Goal: Task Accomplishment & Management: Complete application form

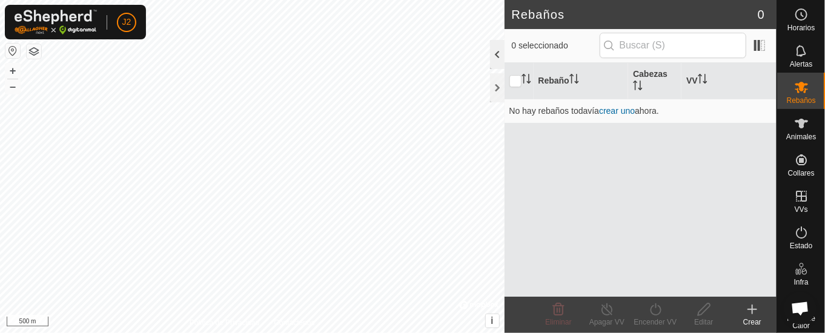
click at [494, 51] on div at bounding box center [497, 54] width 15 height 29
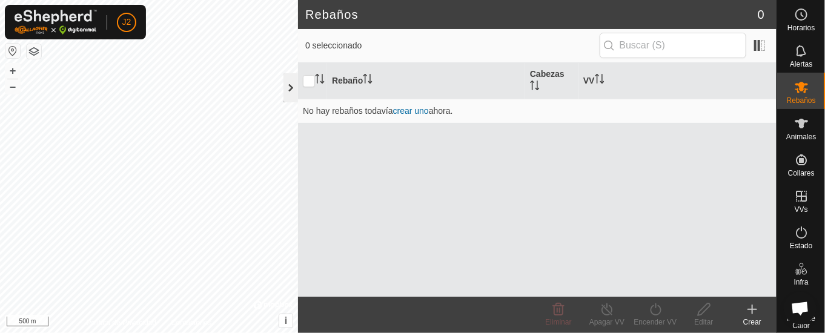
click at [292, 85] on div at bounding box center [291, 87] width 15 height 29
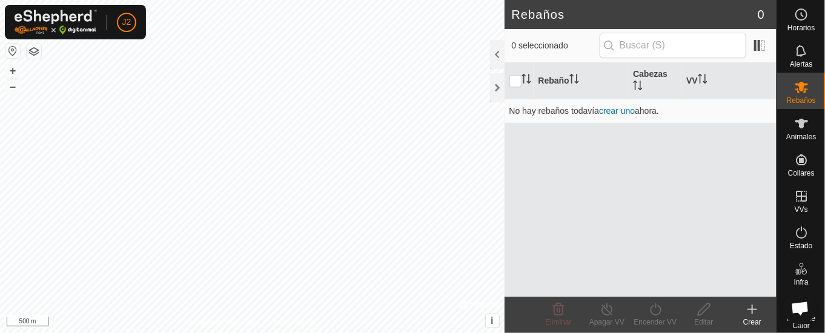
click at [539, 155] on div "Rebaño Cabezas VV No hay rebaños todavía crear uno ahora." at bounding box center [641, 180] width 272 height 234
click at [501, 93] on div at bounding box center [497, 87] width 15 height 29
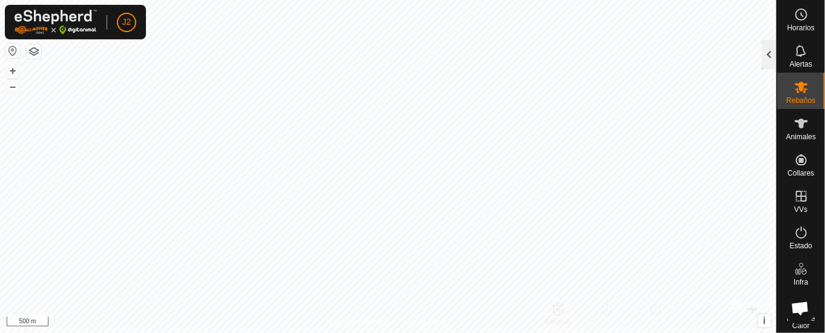
click at [772, 52] on div at bounding box center [769, 54] width 15 height 29
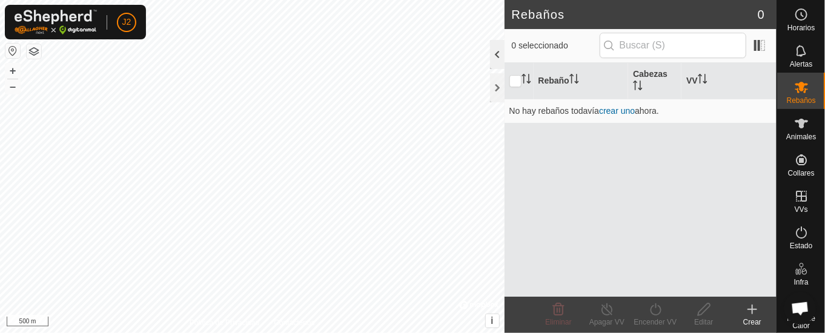
click at [501, 54] on div at bounding box center [497, 54] width 15 height 29
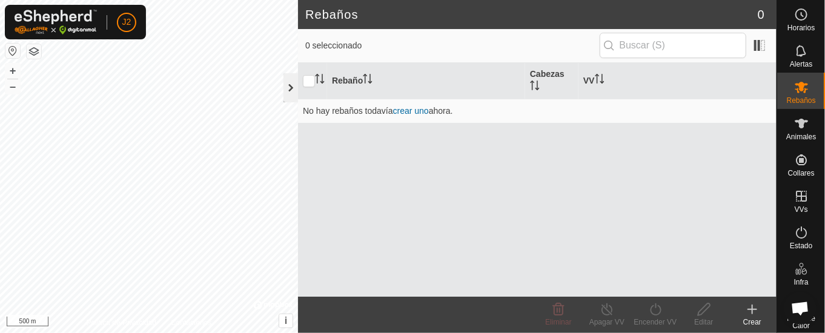
click at [290, 92] on div at bounding box center [291, 87] width 15 height 29
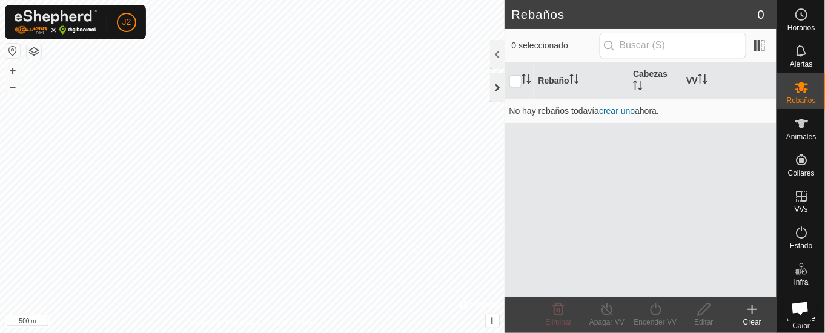
click at [499, 82] on div at bounding box center [497, 87] width 15 height 29
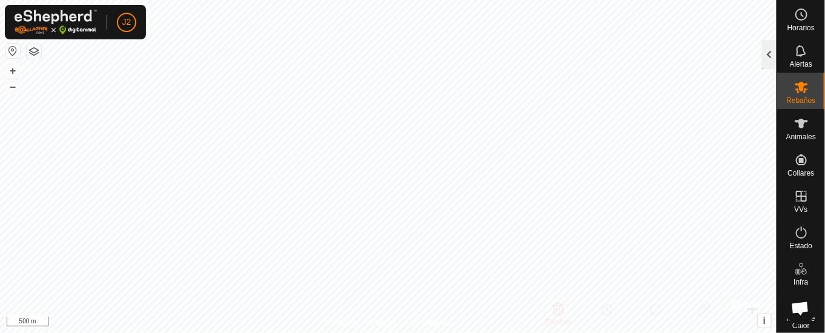
click at [773, 51] on div at bounding box center [769, 54] width 15 height 29
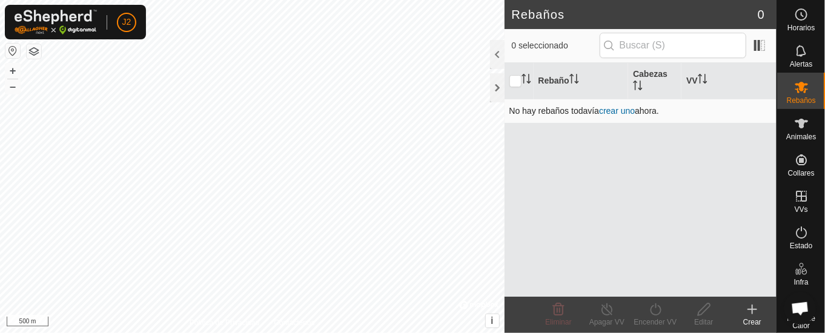
click at [628, 106] on link "crear uno" at bounding box center [617, 111] width 36 height 10
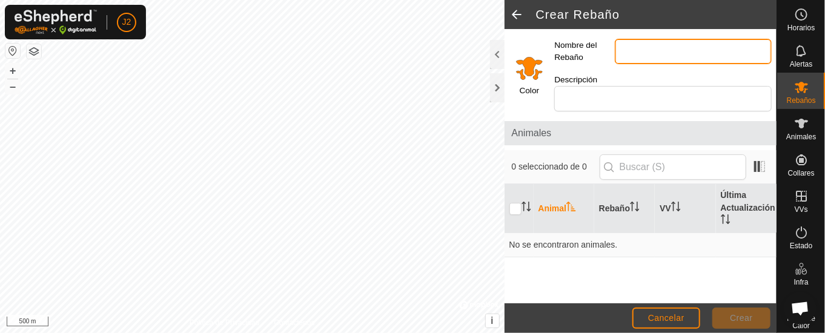
click at [628, 46] on input "Nombre del Rebaño" at bounding box center [693, 51] width 157 height 25
type input "cachenas"
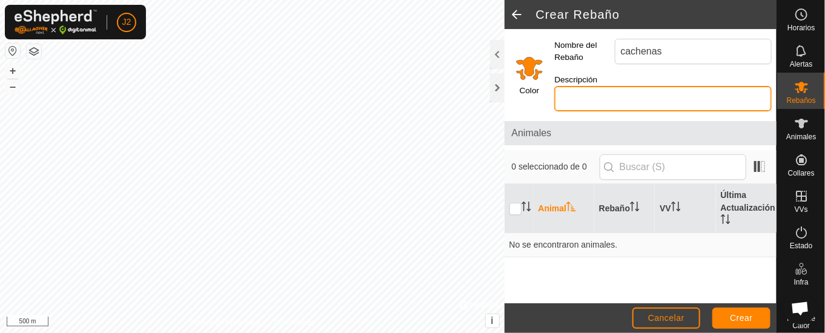
click at [592, 94] on input "Descripción" at bounding box center [664, 98] width 218 height 25
type input "m"
type input "v"
type input "rojo"
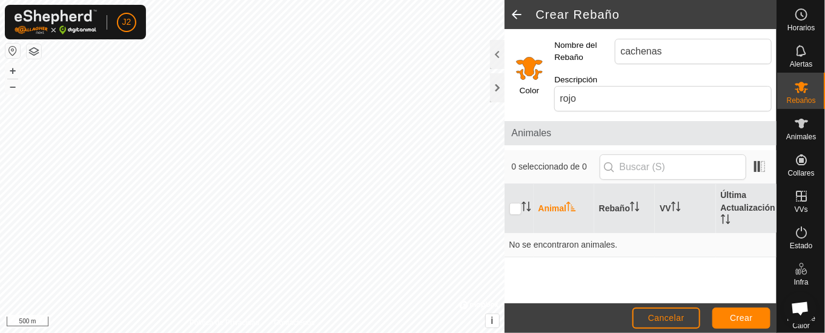
click at [622, 136] on span "Animales" at bounding box center [641, 133] width 258 height 15
drag, startPoint x: 516, startPoint y: 162, endPoint x: 548, endPoint y: 169, distance: 32.3
click at [517, 161] on span "0 seleccionado de 0" at bounding box center [556, 167] width 88 height 13
click at [535, 205] on th "Animal" at bounding box center [564, 208] width 61 height 49
click at [544, 205] on th "Animal" at bounding box center [564, 208] width 61 height 49
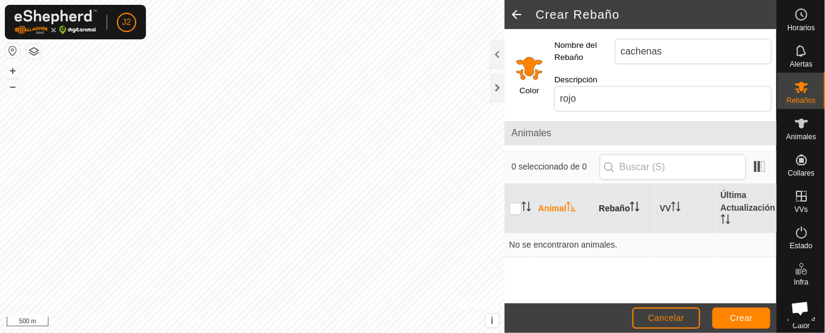
click at [614, 205] on th "Rebaño" at bounding box center [625, 208] width 61 height 49
click at [668, 203] on th "VV" at bounding box center [685, 208] width 61 height 49
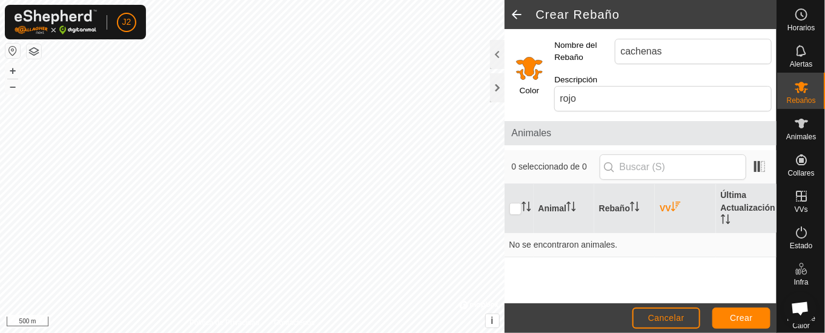
click at [515, 148] on div "Color Nombre del Rebaño cachenas Descripción rojo Animales 0 seleccionado de 0 …" at bounding box center [641, 166] width 272 height 275
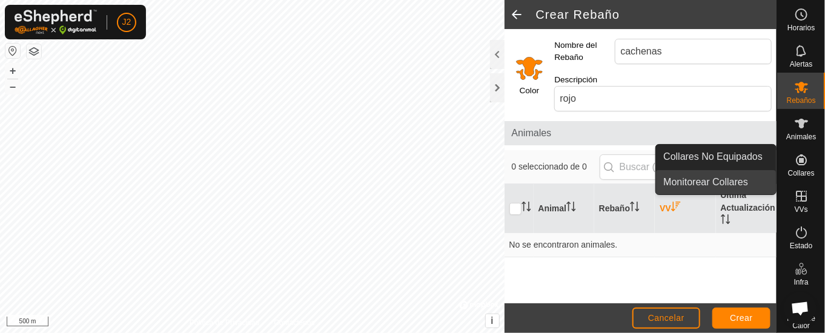
click at [722, 182] on link "Monitorear Collares" at bounding box center [716, 182] width 120 height 24
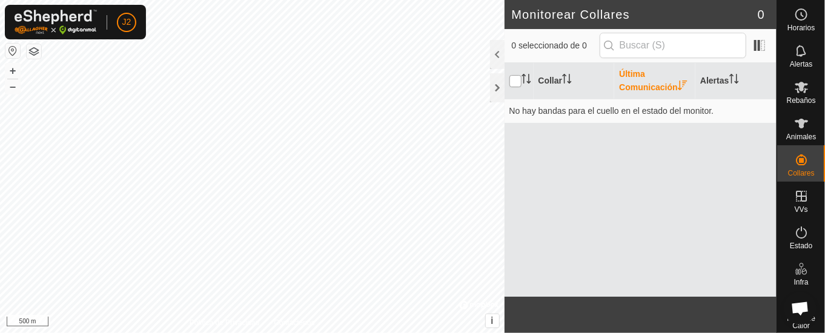
click at [515, 81] on input "checkbox" at bounding box center [516, 81] width 12 height 12
checkbox input "true"
click at [545, 78] on th "Collar" at bounding box center [574, 81] width 81 height 36
click at [719, 76] on th "Alertas" at bounding box center [736, 81] width 81 height 36
click at [495, 48] on div at bounding box center [497, 54] width 15 height 29
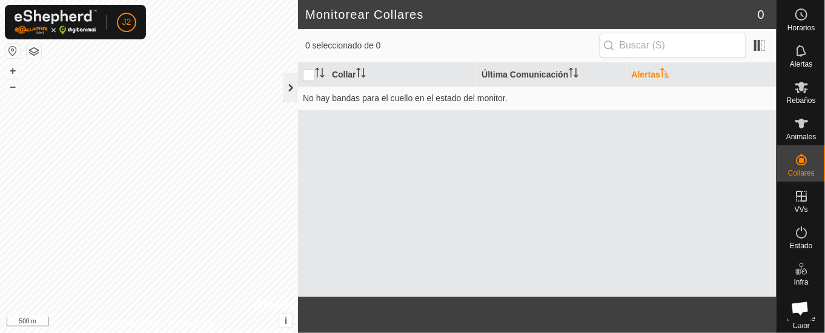
click at [291, 92] on div at bounding box center [291, 87] width 15 height 29
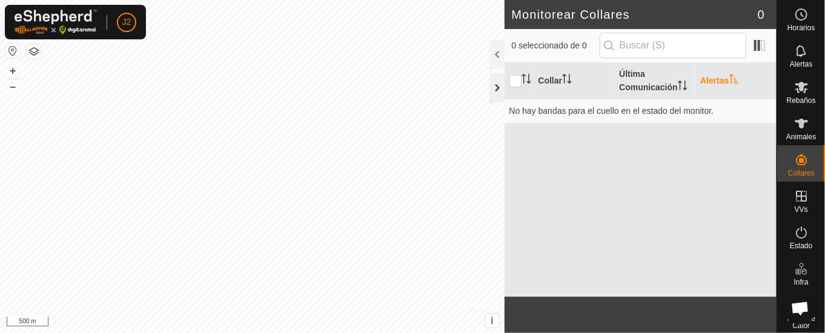
click at [494, 86] on div at bounding box center [497, 87] width 15 height 29
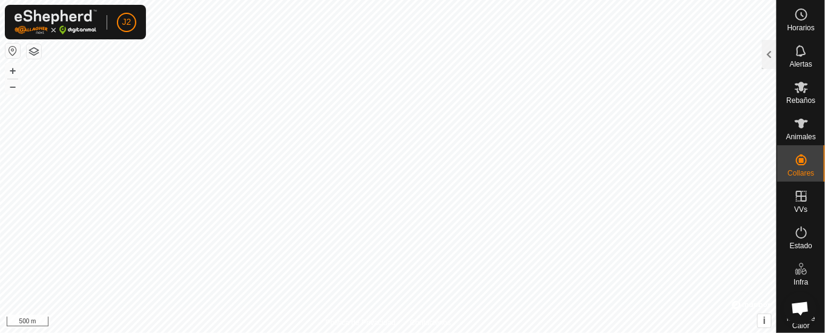
click at [767, 50] on div at bounding box center [769, 54] width 15 height 29
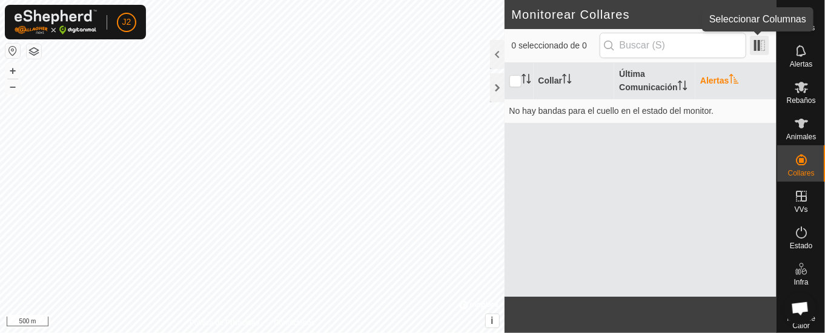
click at [758, 39] on span at bounding box center [759, 45] width 19 height 19
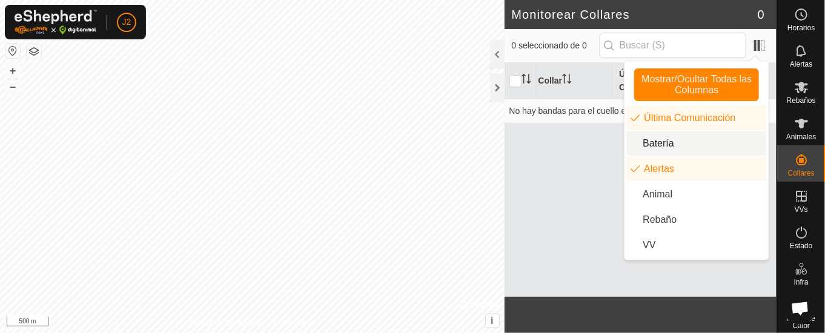
click at [674, 141] on li "Batería" at bounding box center [696, 144] width 139 height 24
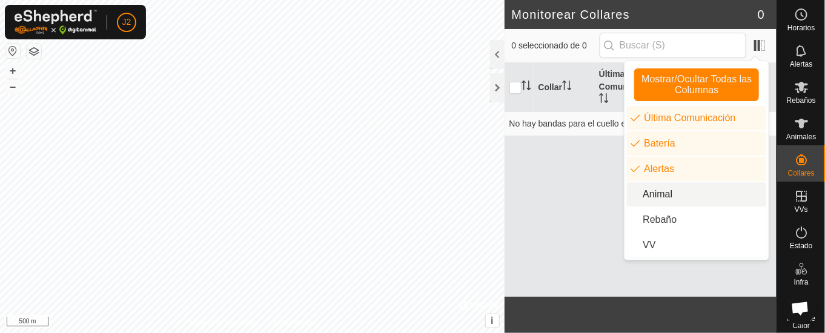
click at [667, 187] on li "Animal" at bounding box center [696, 194] width 139 height 24
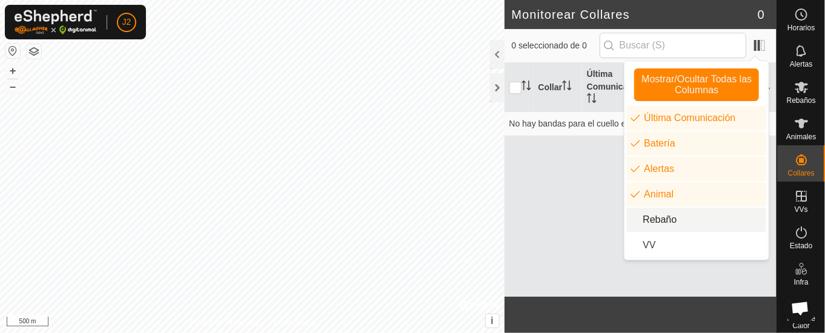
click at [675, 218] on li "Rebaño" at bounding box center [696, 220] width 139 height 24
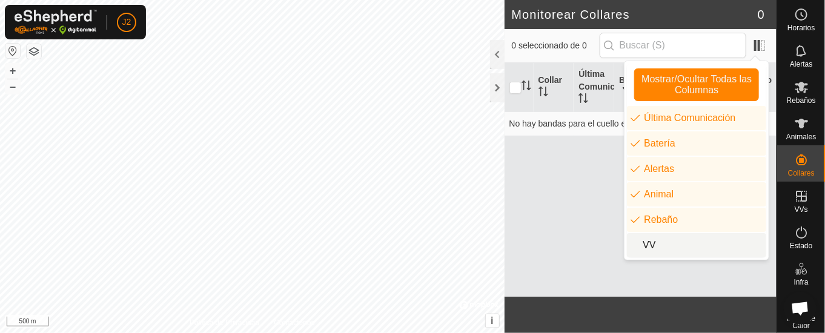
drag, startPoint x: 659, startPoint y: 240, endPoint x: 669, endPoint y: 236, distance: 11.1
click at [661, 239] on li "VV" at bounding box center [696, 245] width 139 height 24
click at [538, 196] on div "Collar Última Comunicación Batería Alertas Animal Rebaño VV No hay bandas para …" at bounding box center [641, 180] width 272 height 234
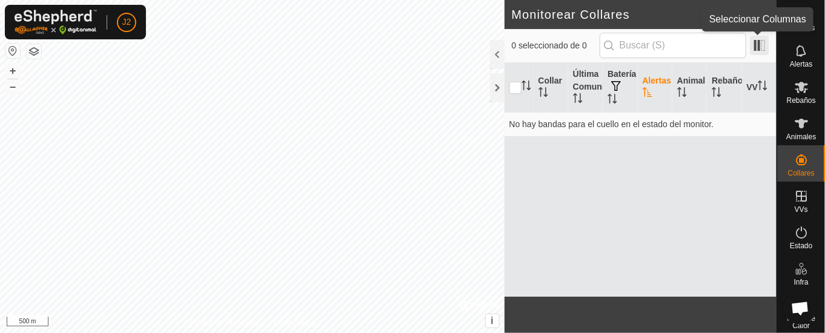
click at [762, 38] on span at bounding box center [759, 45] width 19 height 19
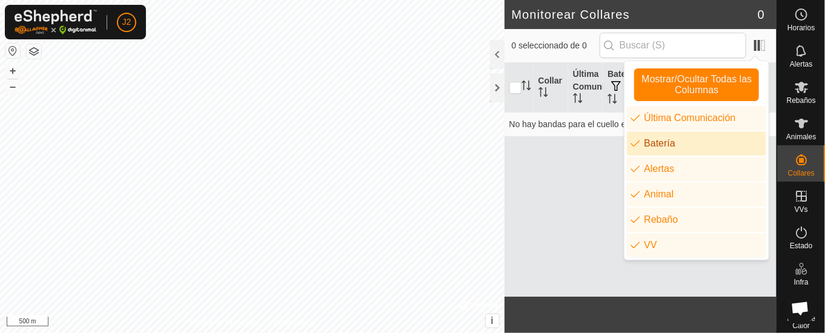
drag, startPoint x: 641, startPoint y: 141, endPoint x: 662, endPoint y: 198, distance: 60.6
click at [641, 142] on li "Batería" at bounding box center [696, 144] width 139 height 24
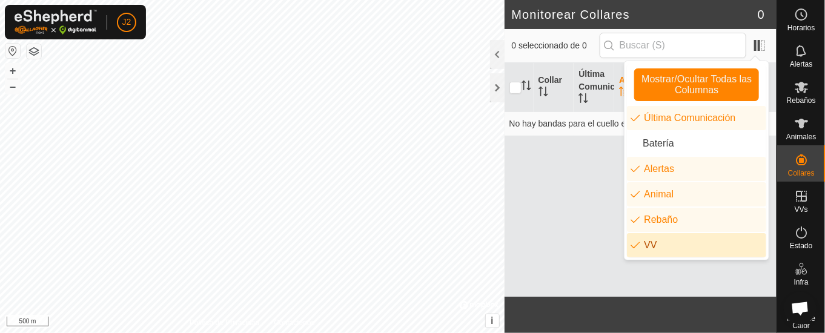
click at [647, 239] on li "VV" at bounding box center [696, 245] width 139 height 24
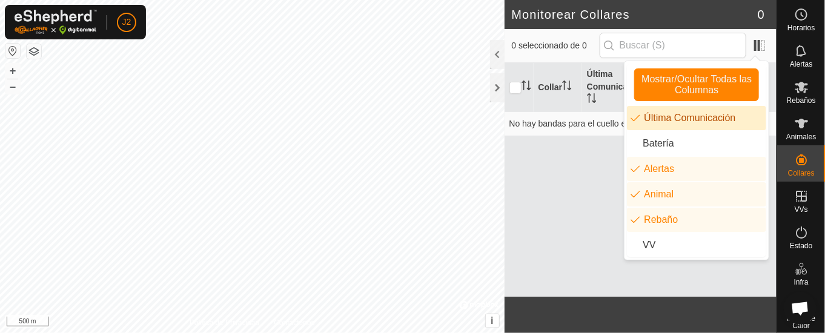
click at [667, 115] on li "Última Comunicación" at bounding box center [696, 118] width 139 height 24
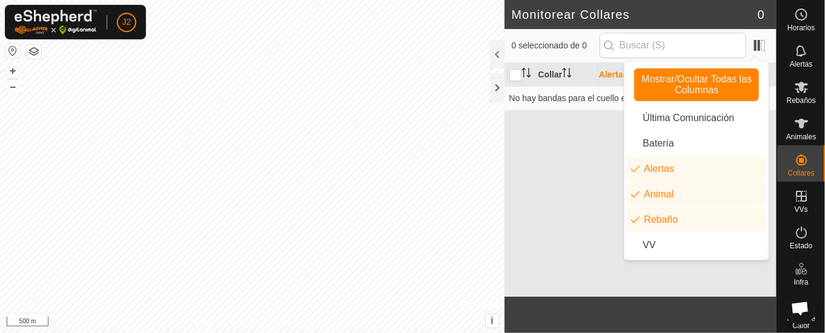
click at [586, 218] on div "Collar Alertas Animal Rebaño No hay bandas para el cuello en el estado del moni…" at bounding box center [641, 180] width 272 height 234
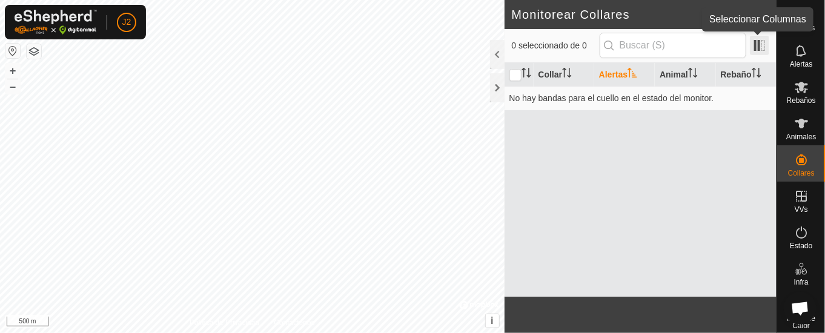
click at [769, 42] on span at bounding box center [759, 45] width 19 height 19
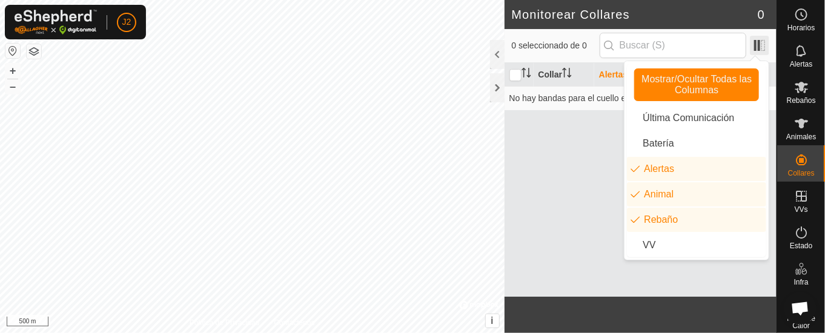
click at [769, 42] on span at bounding box center [759, 45] width 19 height 19
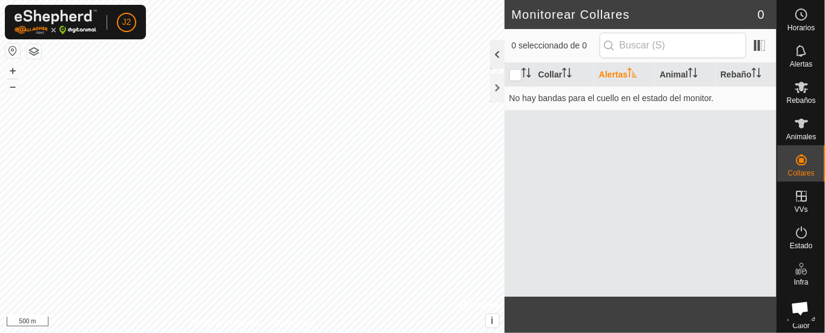
click at [499, 53] on div at bounding box center [497, 54] width 15 height 29
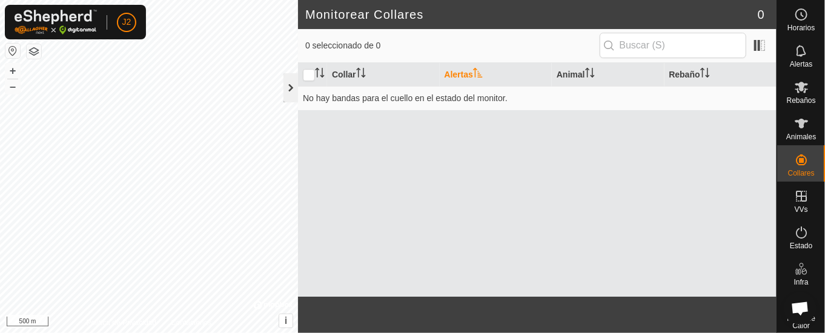
click at [290, 90] on div at bounding box center [291, 87] width 15 height 29
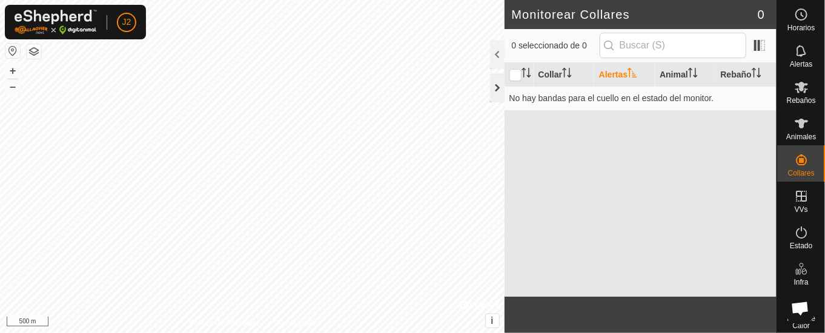
click at [499, 85] on div at bounding box center [497, 87] width 15 height 29
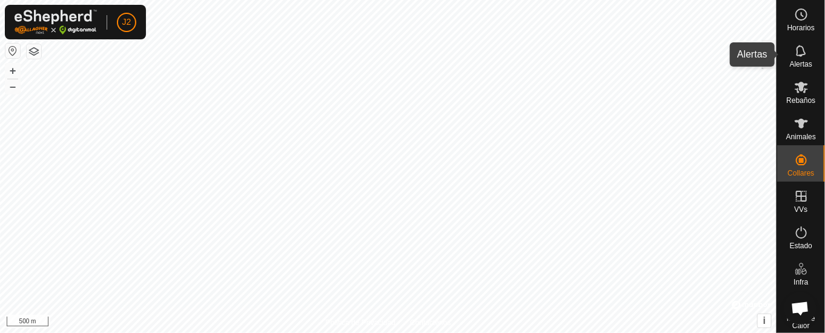
click at [796, 47] on icon at bounding box center [801, 51] width 10 height 12
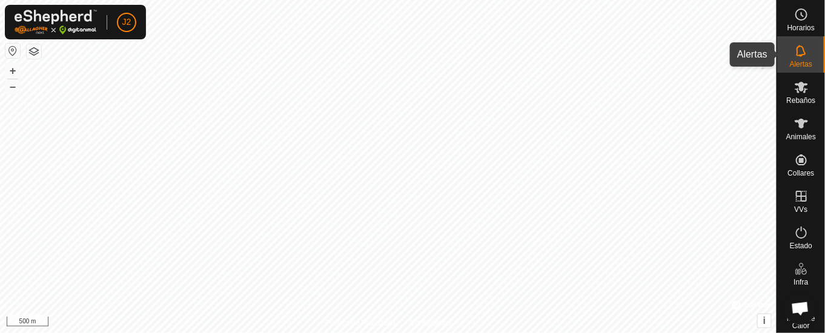
click at [795, 50] on icon at bounding box center [802, 51] width 15 height 15
click at [799, 91] on icon at bounding box center [802, 87] width 15 height 15
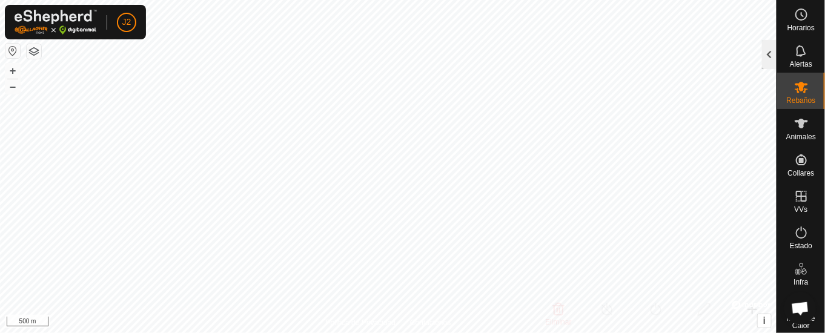
click at [769, 53] on div at bounding box center [769, 54] width 15 height 29
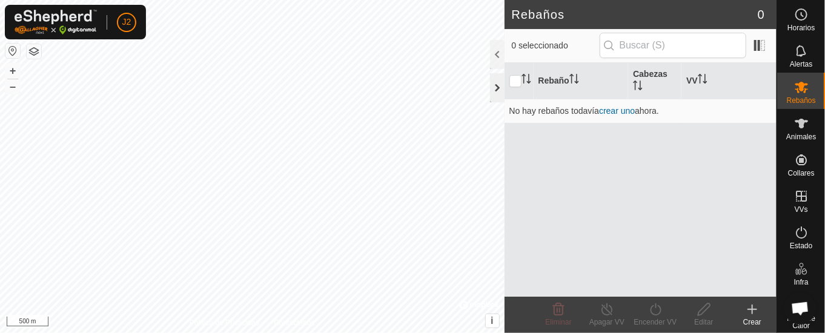
click at [498, 84] on div at bounding box center [497, 87] width 15 height 29
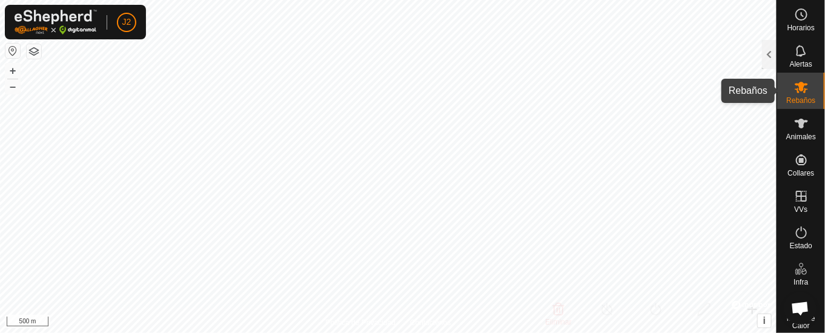
click at [796, 84] on icon at bounding box center [801, 88] width 13 height 12
click at [781, 87] on div "Rebaños" at bounding box center [802, 91] width 48 height 36
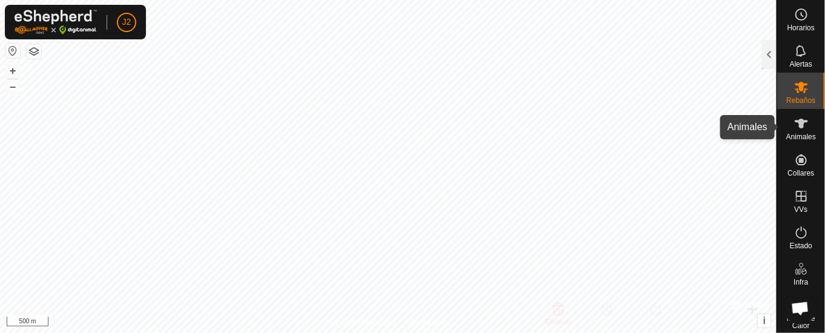
click at [791, 128] on es-animals-svg-icon at bounding box center [802, 123] width 22 height 19
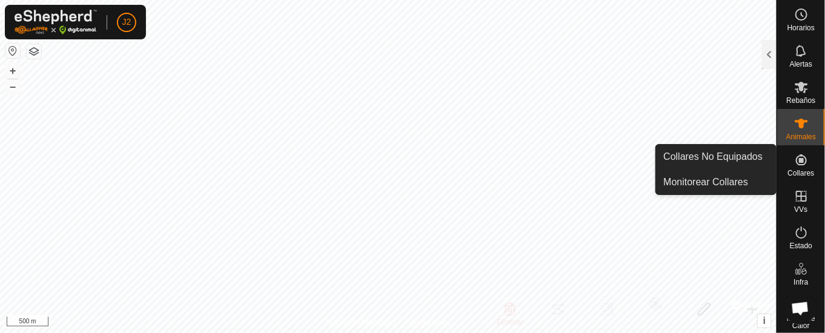
click at [795, 163] on icon at bounding box center [802, 160] width 15 height 15
click at [795, 159] on icon at bounding box center [802, 160] width 15 height 15
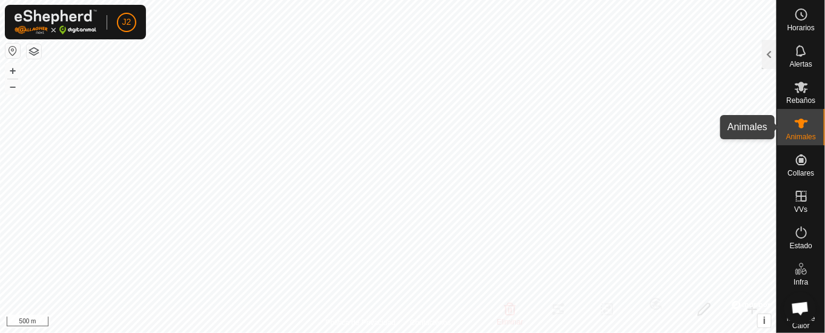
click at [798, 125] on icon at bounding box center [802, 123] width 15 height 15
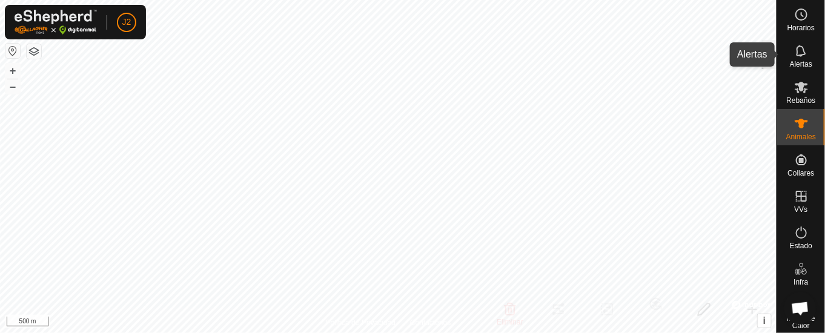
click at [795, 45] on icon at bounding box center [802, 51] width 15 height 15
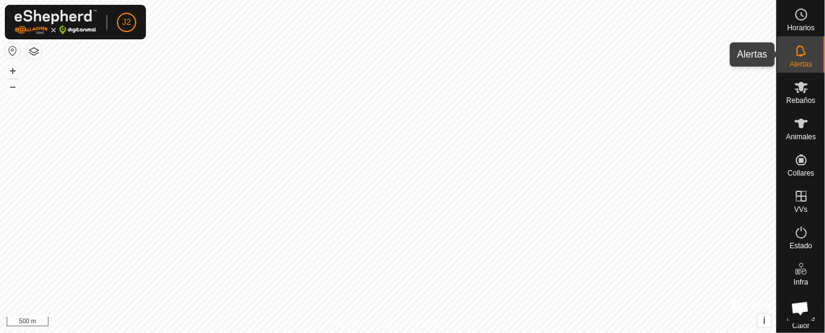
click at [802, 49] on es-notification-svg-icon at bounding box center [802, 50] width 22 height 19
click at [795, 53] on icon at bounding box center [802, 51] width 15 height 15
click at [769, 58] on div at bounding box center [769, 54] width 15 height 29
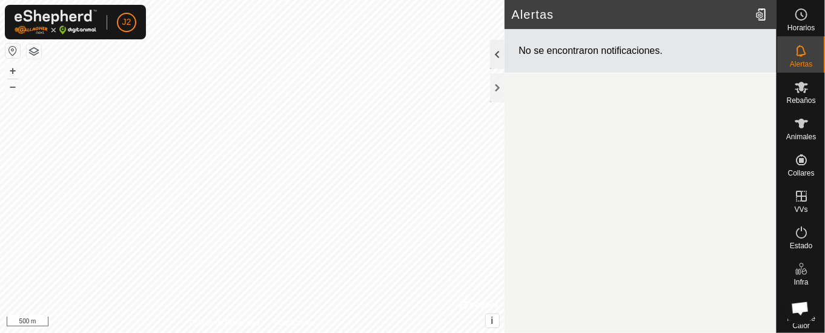
click at [496, 50] on div at bounding box center [497, 54] width 15 height 29
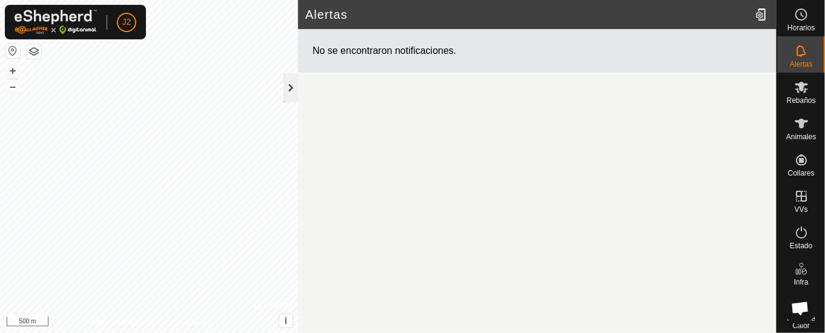
click at [290, 87] on div at bounding box center [291, 87] width 15 height 29
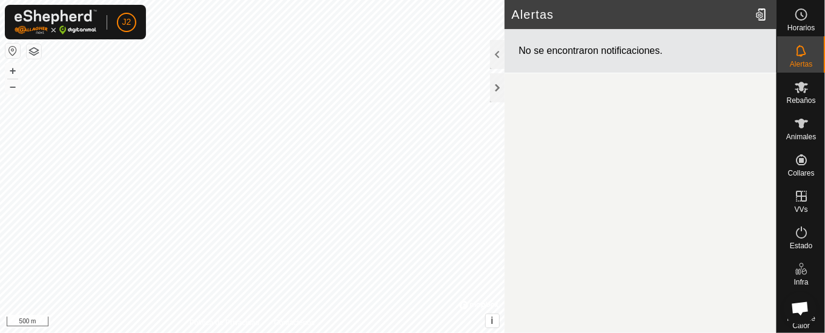
click at [622, 125] on article "Alertas No se encontraron notificaciones." at bounding box center [641, 166] width 272 height 333
click at [490, 84] on div at bounding box center [497, 87] width 15 height 29
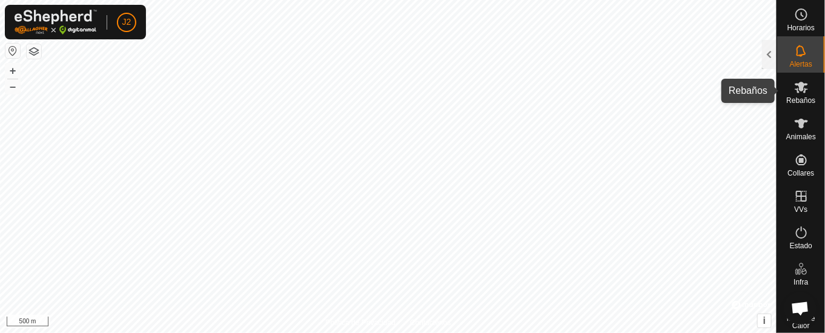
click at [796, 99] on span "Rebaños" at bounding box center [801, 100] width 29 height 7
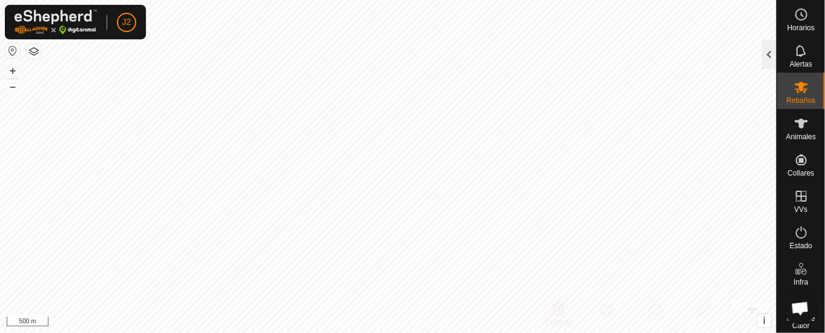
click at [767, 50] on div at bounding box center [769, 54] width 15 height 29
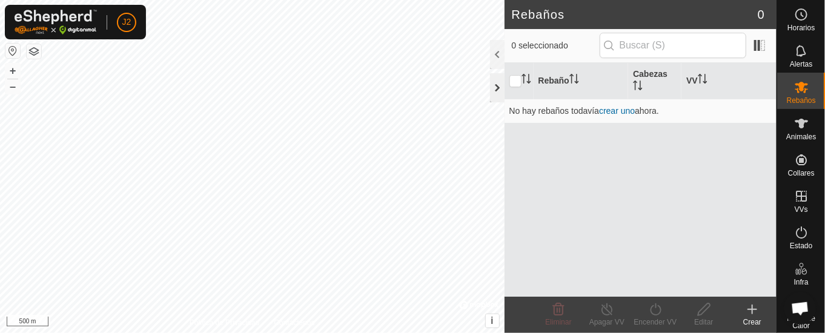
click at [496, 85] on div at bounding box center [497, 87] width 15 height 29
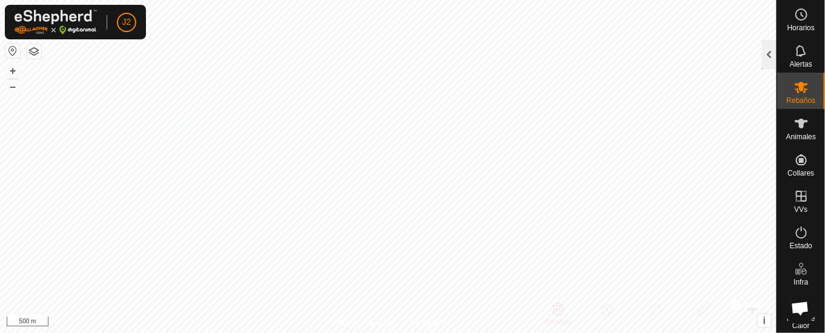
click at [768, 50] on div at bounding box center [769, 54] width 15 height 29
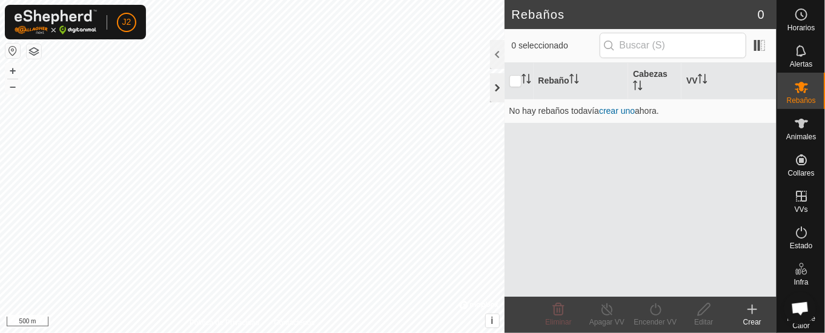
click at [493, 82] on div at bounding box center [497, 87] width 15 height 29
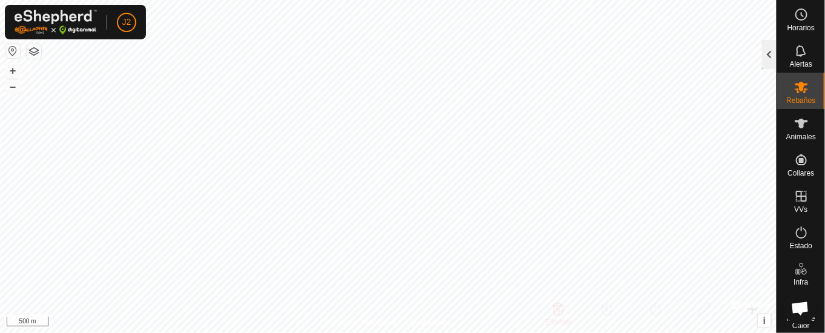
click at [772, 54] on div at bounding box center [769, 54] width 15 height 29
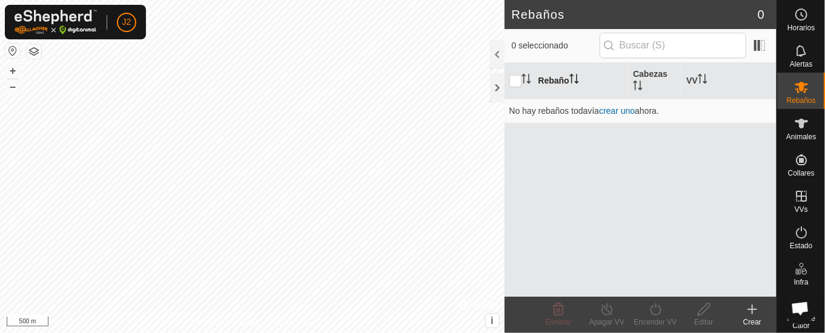
click at [559, 75] on th "Rebaño" at bounding box center [581, 81] width 95 height 36
click at [799, 47] on es-notification-svg-icon at bounding box center [802, 50] width 22 height 19
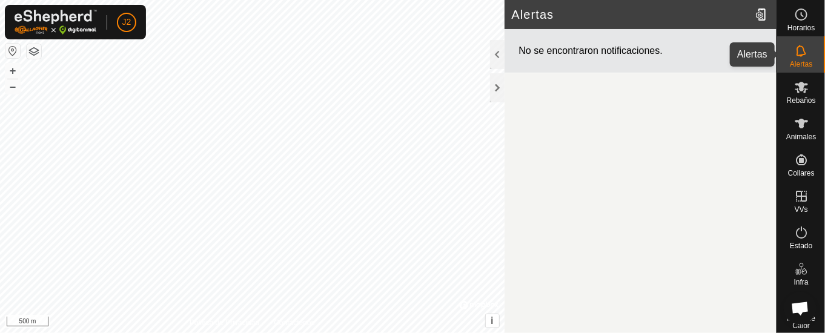
click at [795, 44] on icon at bounding box center [802, 51] width 15 height 15
click at [800, 48] on es-notification-svg-icon at bounding box center [802, 50] width 22 height 19
click at [495, 82] on div at bounding box center [497, 87] width 15 height 29
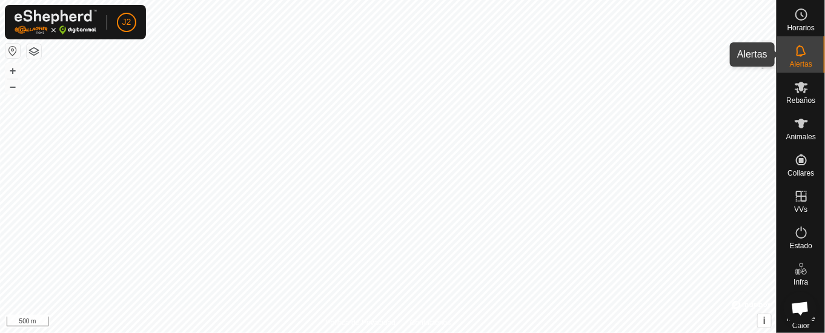
click at [795, 61] on span "Alertas" at bounding box center [801, 64] width 22 height 7
click at [776, 57] on div at bounding box center [769, 54] width 15 height 29
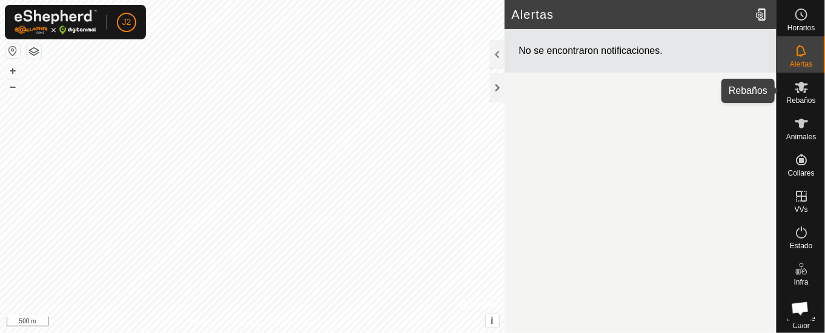
click at [795, 90] on icon at bounding box center [802, 87] width 15 height 15
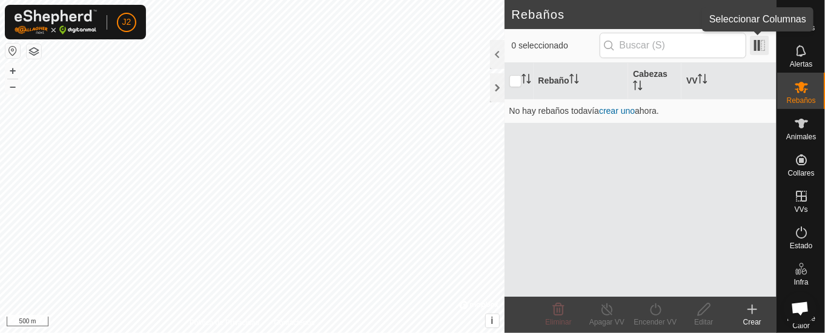
click at [757, 41] on span at bounding box center [759, 45] width 19 height 19
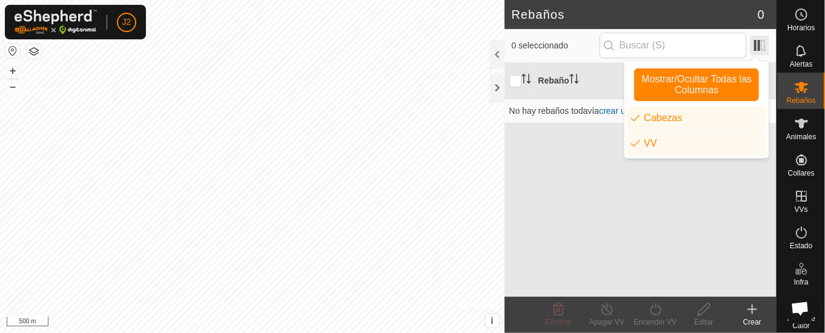
click at [757, 41] on span at bounding box center [759, 45] width 19 height 19
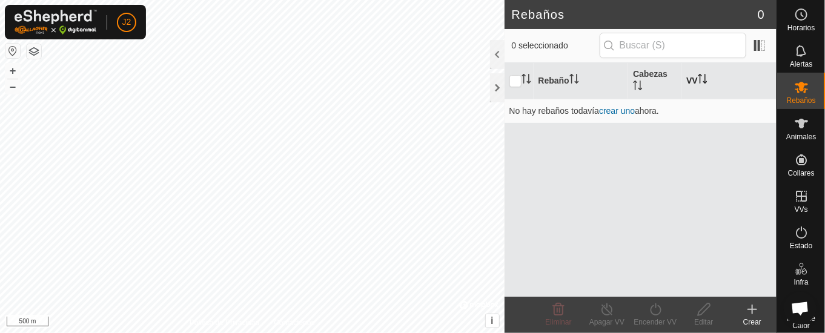
click at [698, 81] on th "VV" at bounding box center [729, 81] width 95 height 36
click at [646, 52] on input "text" at bounding box center [673, 45] width 147 height 25
type input "cachenas"
click at [662, 76] on th "Cabezas" at bounding box center [655, 81] width 53 height 36
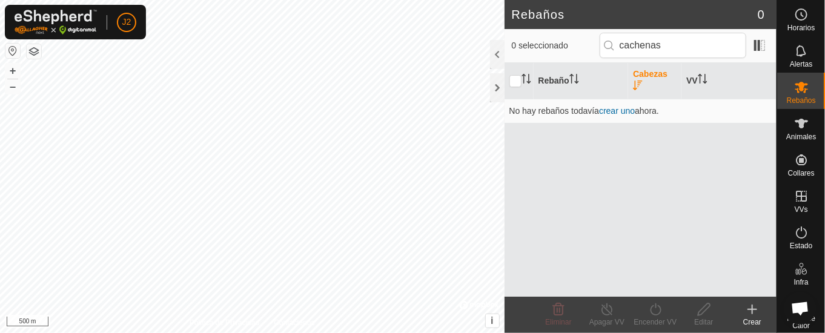
click at [640, 75] on th "Cabezas" at bounding box center [655, 81] width 53 height 36
click at [638, 89] on p-sorticon "Activar para ordenar" at bounding box center [638, 87] width 10 height 10
click at [645, 130] on div "Rebaño Cabezas VV No hay rebaños todavía crear uno ahora." at bounding box center [641, 180] width 272 height 234
click at [615, 47] on p-inputicon at bounding box center [610, 46] width 10 height 10
click at [610, 46] on p-inputicon at bounding box center [610, 46] width 10 height 10
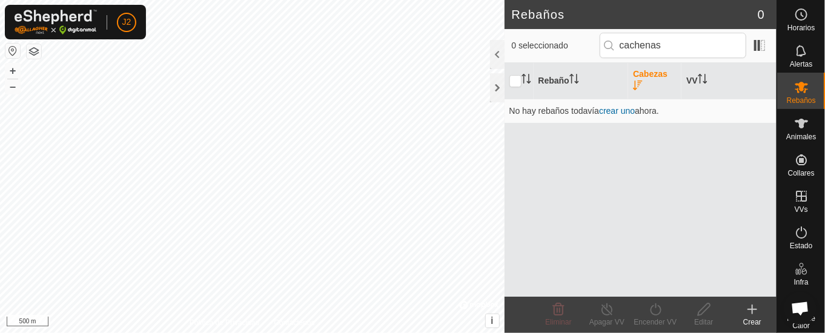
click at [653, 73] on th "Cabezas" at bounding box center [655, 81] width 53 height 36
click at [625, 108] on link "crear uno" at bounding box center [617, 111] width 36 height 10
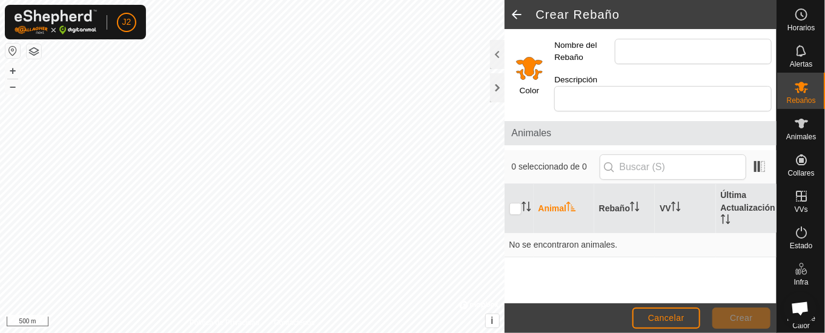
click at [511, 13] on span at bounding box center [517, 14] width 24 height 29
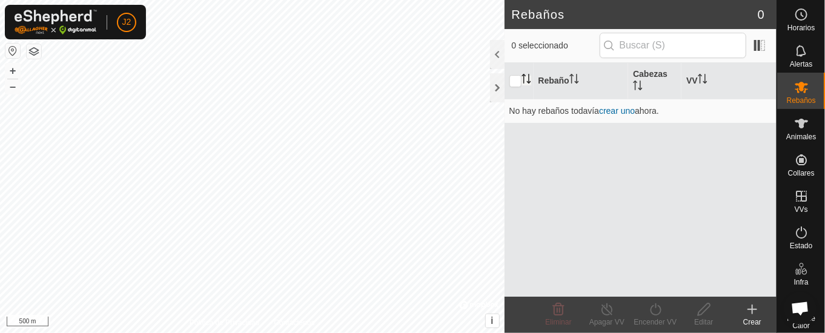
click at [522, 82] on icon "Activar para ordenar" at bounding box center [527, 79] width 10 height 10
click at [607, 107] on link "crear uno" at bounding box center [617, 111] width 36 height 10
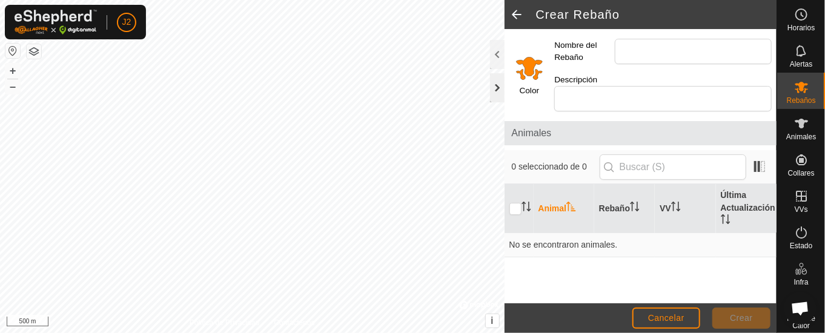
click at [490, 88] on div at bounding box center [497, 87] width 15 height 29
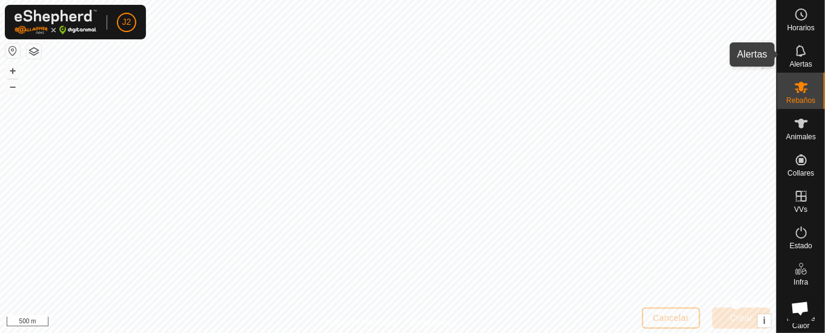
click at [795, 46] on icon at bounding box center [802, 51] width 15 height 15
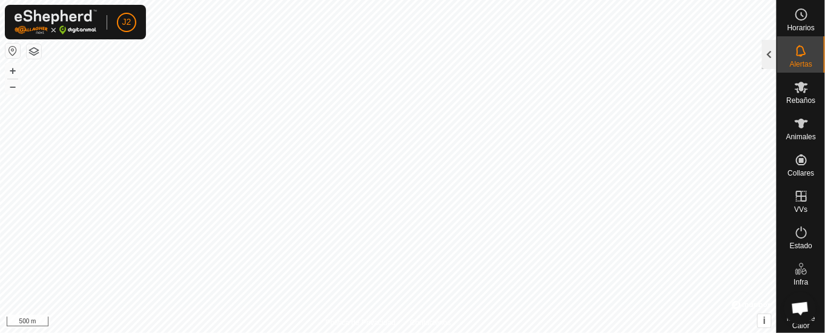
click at [773, 53] on div at bounding box center [769, 54] width 15 height 29
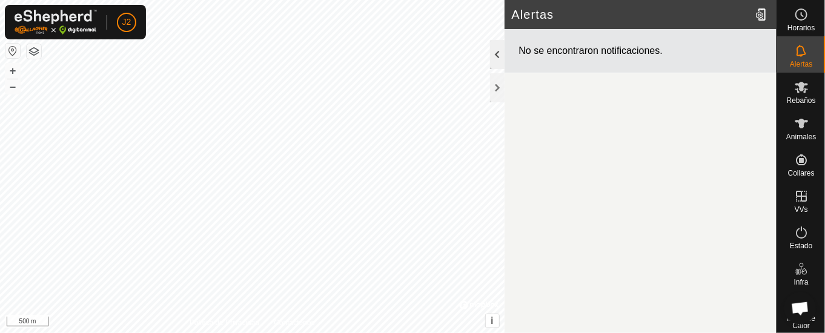
click at [495, 42] on div at bounding box center [497, 54] width 15 height 29
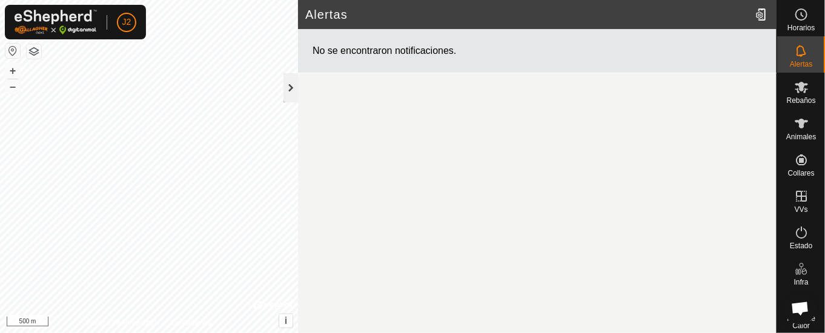
click at [295, 78] on div at bounding box center [291, 87] width 15 height 29
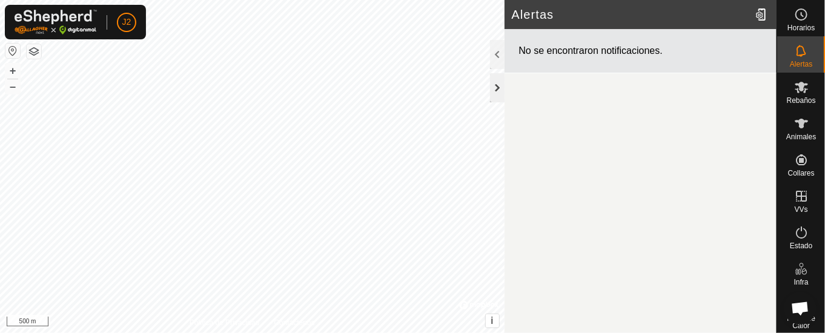
click at [492, 85] on div at bounding box center [497, 87] width 15 height 29
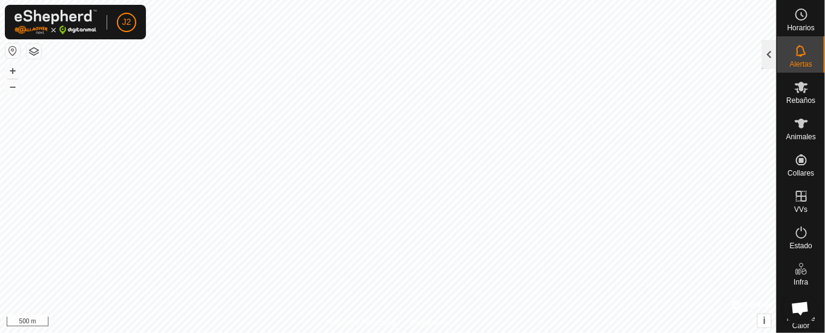
click at [775, 57] on div at bounding box center [769, 54] width 15 height 29
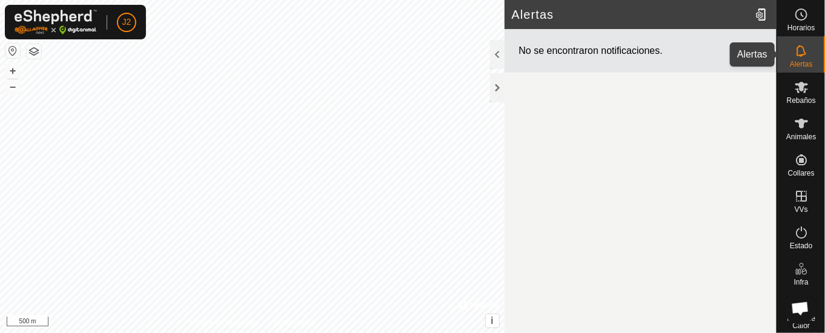
click at [795, 48] on icon at bounding box center [802, 51] width 15 height 15
click at [501, 78] on div at bounding box center [497, 87] width 15 height 29
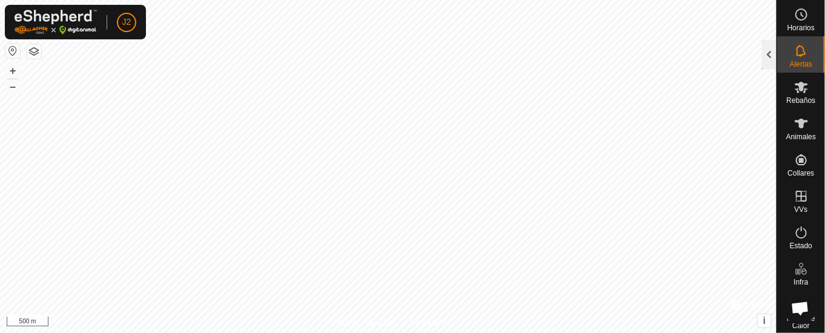
click at [764, 53] on div at bounding box center [769, 54] width 15 height 29
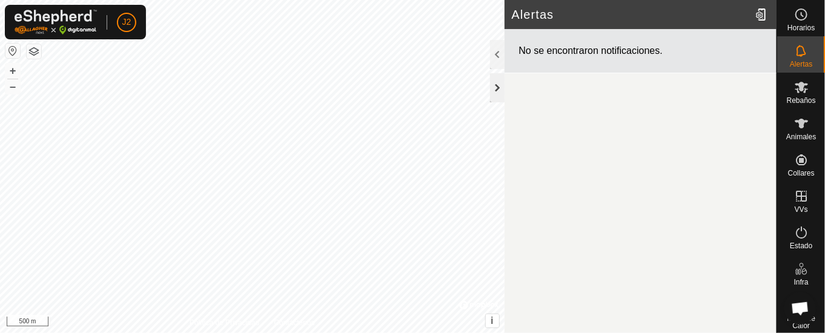
click at [495, 81] on div at bounding box center [497, 87] width 15 height 29
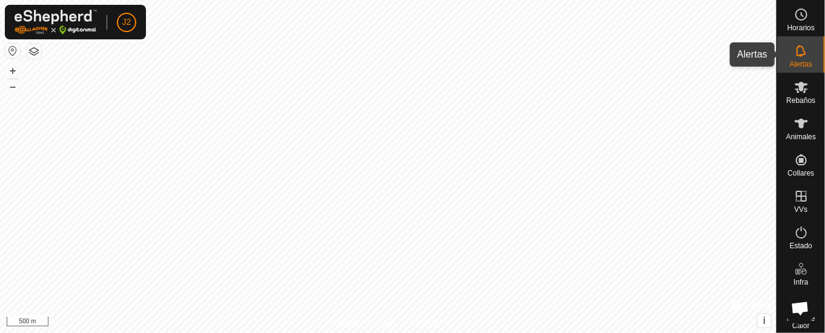
click at [796, 55] on icon at bounding box center [801, 51] width 10 height 12
click at [773, 58] on div at bounding box center [769, 54] width 15 height 29
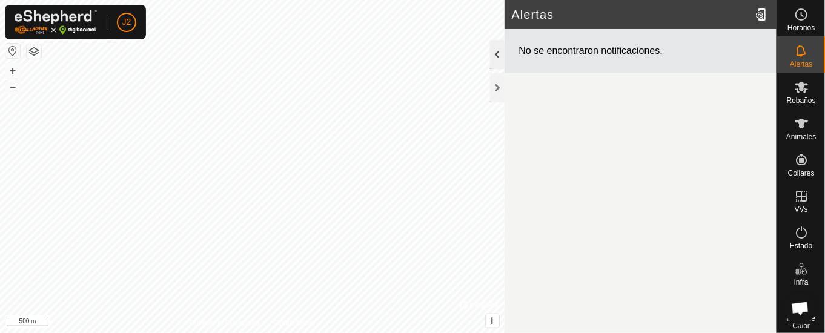
click at [499, 50] on div at bounding box center [497, 54] width 15 height 29
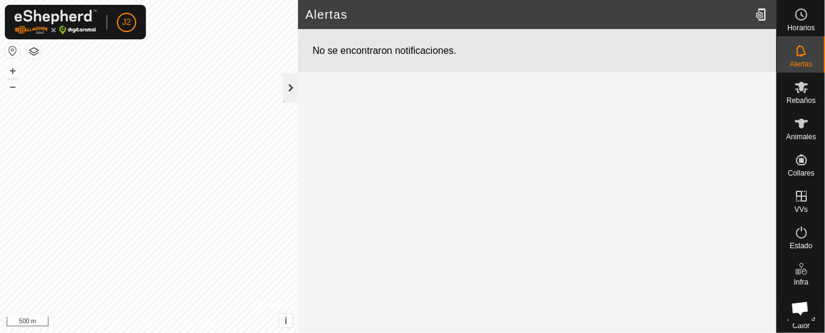
click at [297, 84] on div at bounding box center [291, 87] width 15 height 29
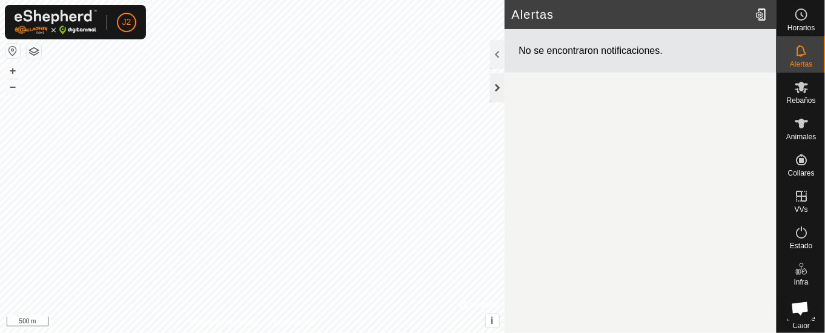
click at [496, 88] on div at bounding box center [497, 87] width 15 height 29
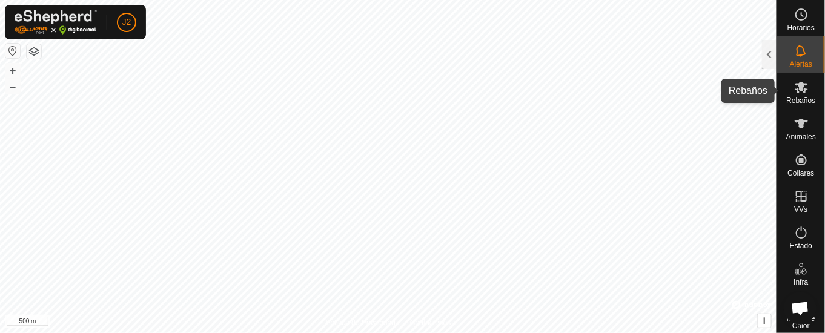
click at [787, 97] on span "Rebaños" at bounding box center [801, 100] width 29 height 7
click at [795, 94] on icon at bounding box center [802, 87] width 15 height 15
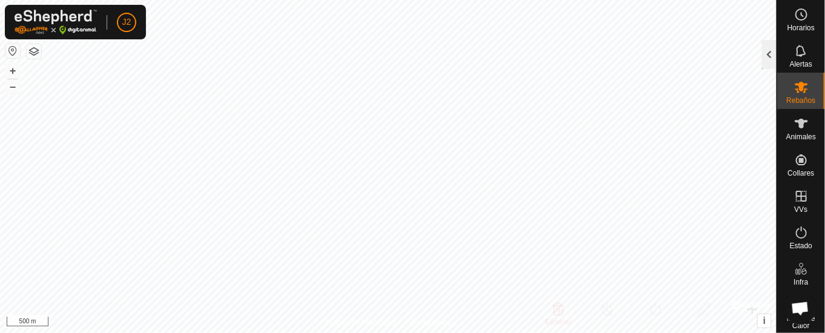
click at [769, 55] on div at bounding box center [769, 54] width 15 height 29
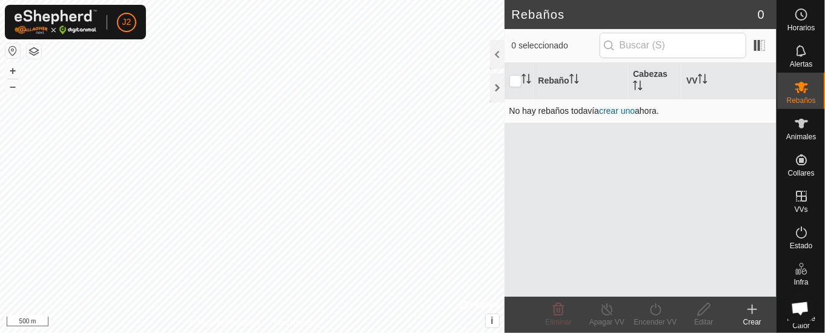
click at [624, 106] on link "crear uno" at bounding box center [617, 111] width 36 height 10
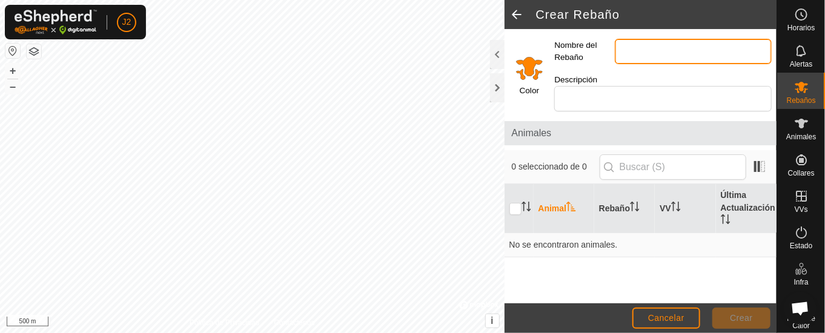
drag, startPoint x: 664, startPoint y: 51, endPoint x: 675, endPoint y: 69, distance: 21.2
click at [665, 51] on input "Nombre del Rebaño" at bounding box center [693, 51] width 157 height 25
type input "cachenas"
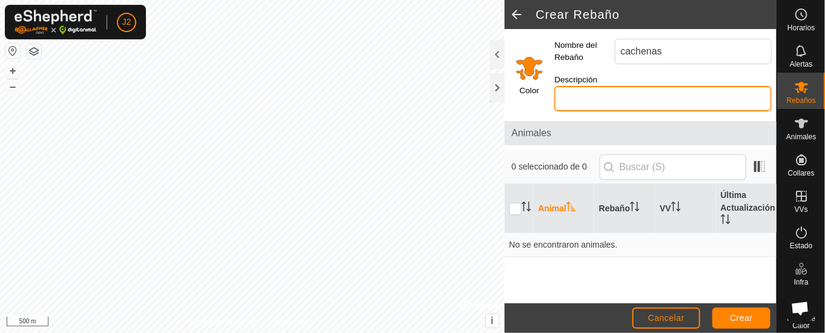
click at [632, 92] on input "Descripción" at bounding box center [664, 98] width 218 height 25
type input "rojo"
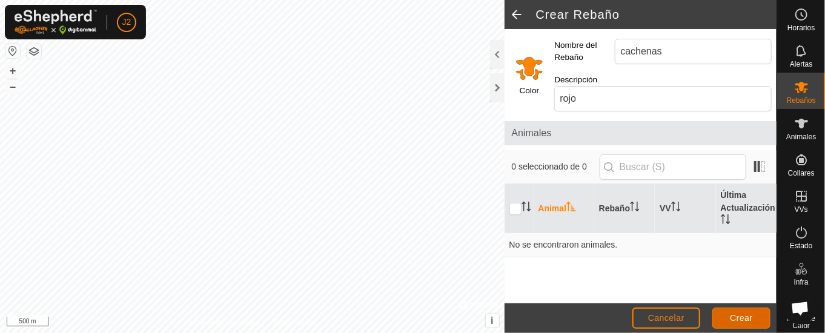
click at [741, 317] on span "Crear" at bounding box center [741, 318] width 23 height 10
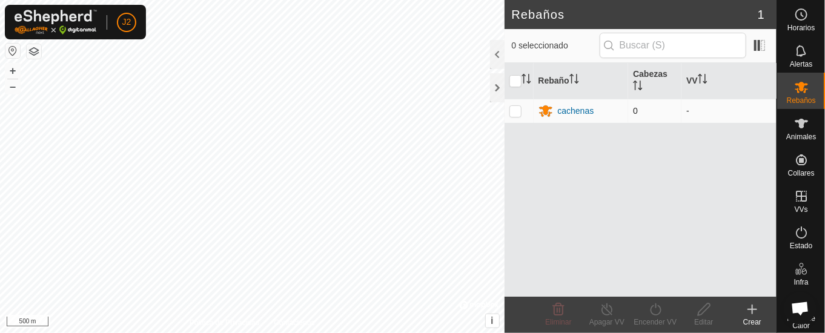
click at [636, 107] on span "0" at bounding box center [635, 111] width 5 height 10
click at [649, 76] on th "Cabezas" at bounding box center [655, 81] width 53 height 36
click at [656, 76] on th "Cabezas" at bounding box center [655, 81] width 53 height 36
click at [658, 76] on th "Cabezas" at bounding box center [655, 81] width 53 height 36
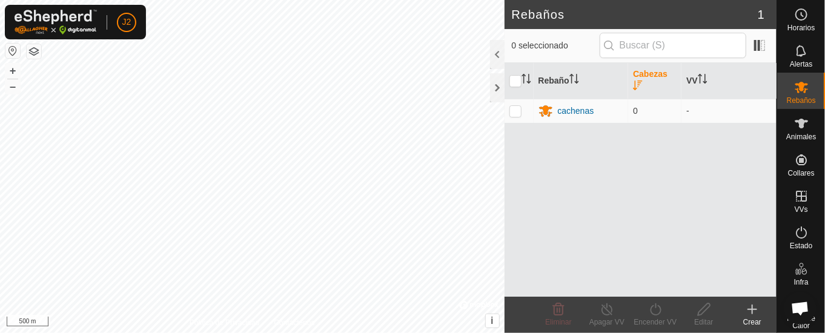
click at [658, 76] on th "Cabezas" at bounding box center [655, 81] width 53 height 36
click at [636, 107] on span "0" at bounding box center [635, 111] width 5 height 10
click at [519, 81] on input "checkbox" at bounding box center [516, 81] width 12 height 12
checkbox input "true"
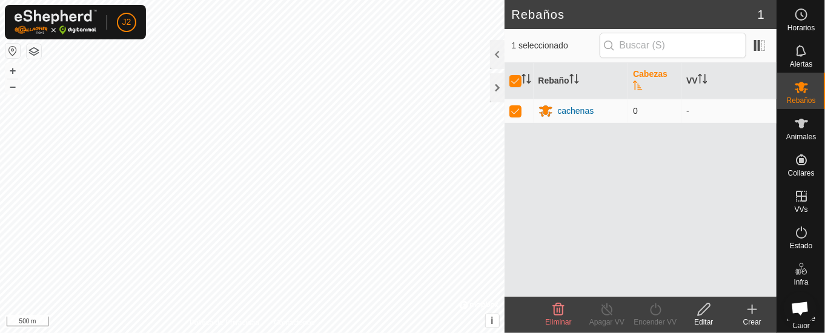
click at [636, 106] on span "0" at bounding box center [635, 111] width 5 height 10
click at [585, 106] on div "cachenas" at bounding box center [576, 111] width 36 height 13
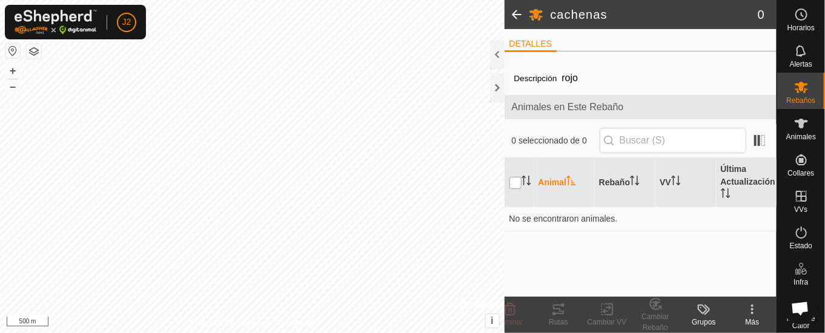
click at [519, 178] on input "checkbox" at bounding box center [516, 183] width 12 height 12
checkbox input "true"
click at [607, 187] on th "Rebaño" at bounding box center [625, 182] width 61 height 49
click at [615, 236] on div "Descripción rojo Animales en Este Rebaño 0 seleccionado de 0 Animal Rebaño VV Ú…" at bounding box center [641, 179] width 272 height 236
click at [427, 0] on html "J2 Horarios Alertas Rebaños Animales Collares VVs Estado Infra Mapa de Calor Ay…" at bounding box center [412, 166] width 825 height 333
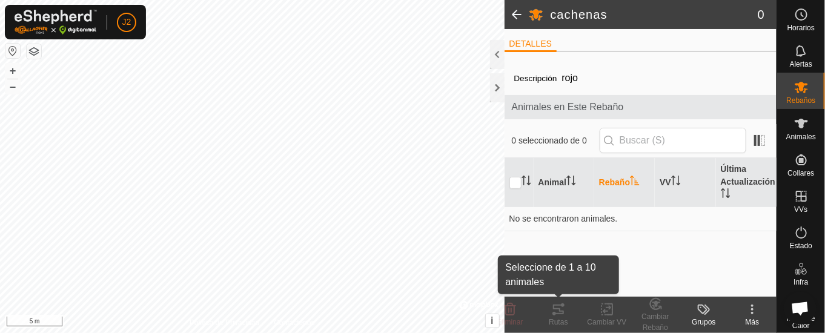
click at [560, 302] on div "cachenas 0 DETALLES Descripción rojo Animales en Este Rebaño 0 seleccionado de …" at bounding box center [388, 166] width 777 height 333
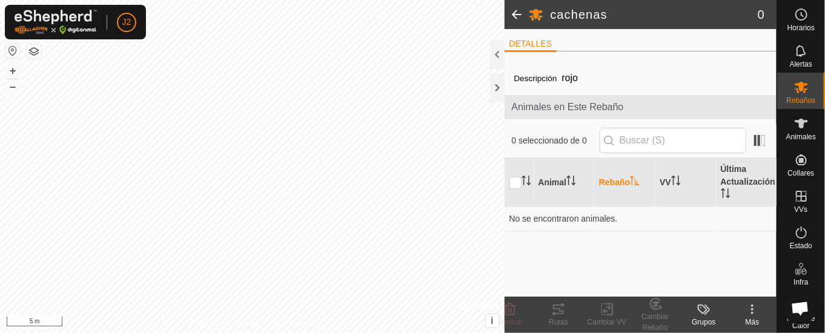
click at [581, 102] on span "Animales en Este Rebaño" at bounding box center [641, 107] width 258 height 15
click at [566, 182] on th "Animal" at bounding box center [564, 182] width 61 height 49
click at [734, 185] on th "Última Actualización" at bounding box center [746, 182] width 61 height 49
click at [529, 182] on icon "Activar para ordenar" at bounding box center [527, 181] width 10 height 10
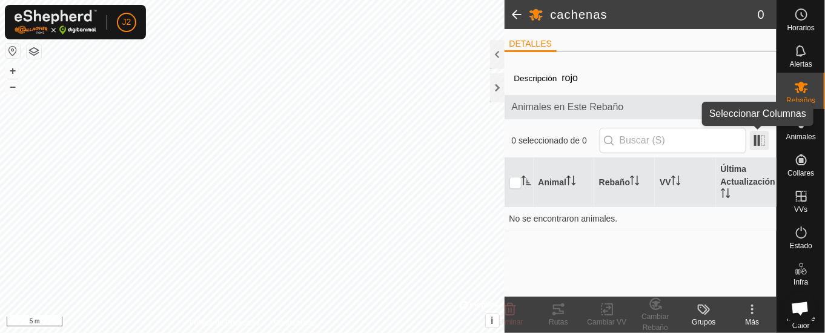
click at [762, 139] on span at bounding box center [759, 140] width 19 height 19
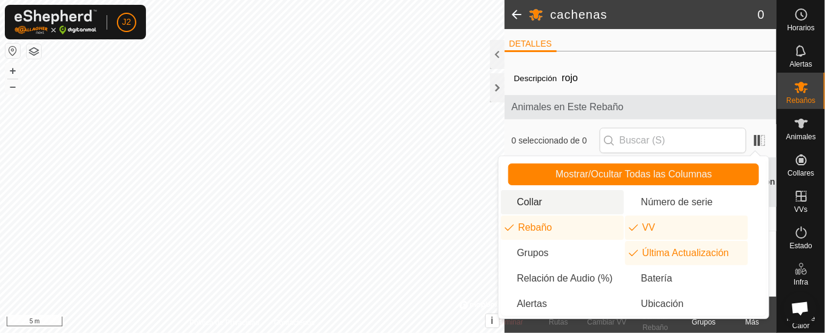
click at [553, 198] on li "Collar" at bounding box center [562, 202] width 123 height 24
click at [558, 203] on li "Collar" at bounding box center [562, 202] width 123 height 24
click at [490, 80] on div "cachenas 0 DETALLES Descripción rojo Animales en Este Rebaño 0 seleccionado de …" at bounding box center [388, 166] width 777 height 333
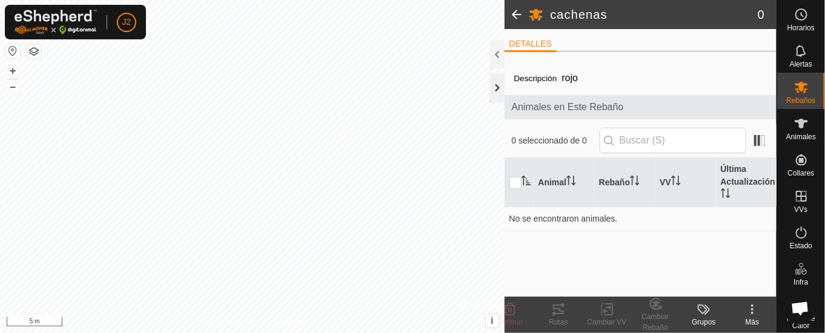
click at [496, 84] on div at bounding box center [497, 87] width 15 height 29
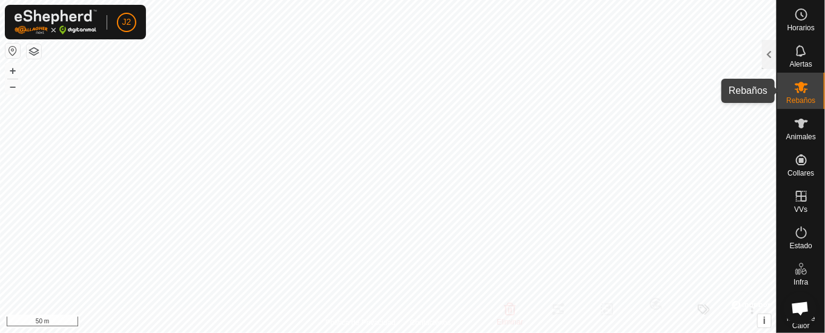
click at [800, 88] on es-mob-svg-icon at bounding box center [802, 87] width 22 height 19
click at [795, 89] on icon at bounding box center [801, 88] width 13 height 12
click at [781, 44] on div "Alertas" at bounding box center [802, 54] width 48 height 36
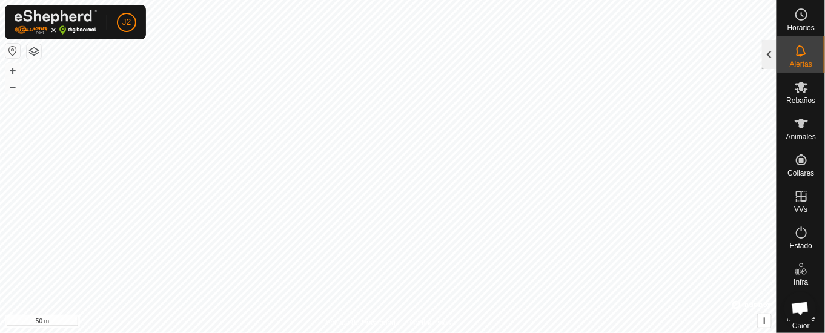
click at [767, 47] on div at bounding box center [769, 54] width 15 height 29
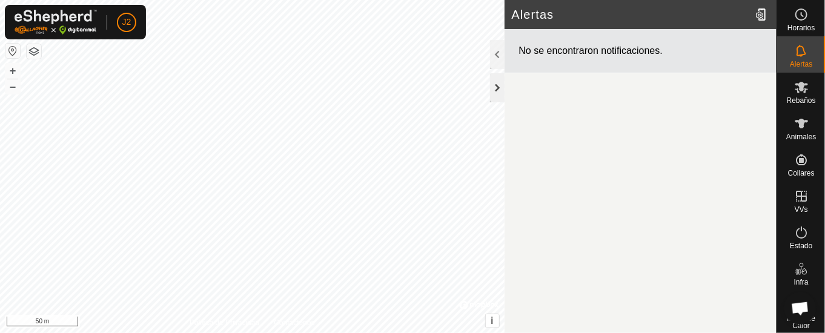
click at [496, 84] on div at bounding box center [497, 87] width 15 height 29
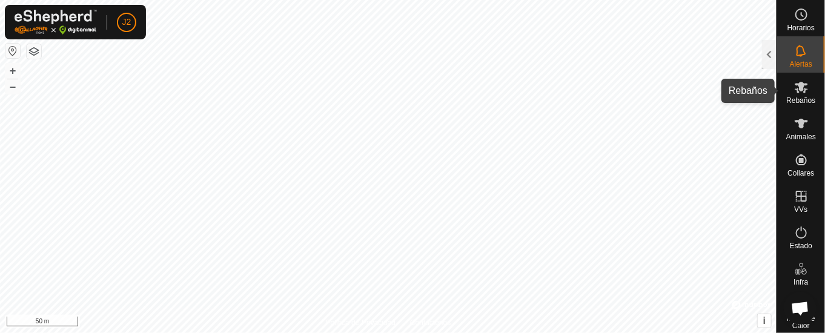
click at [802, 89] on es-mob-svg-icon at bounding box center [802, 87] width 22 height 19
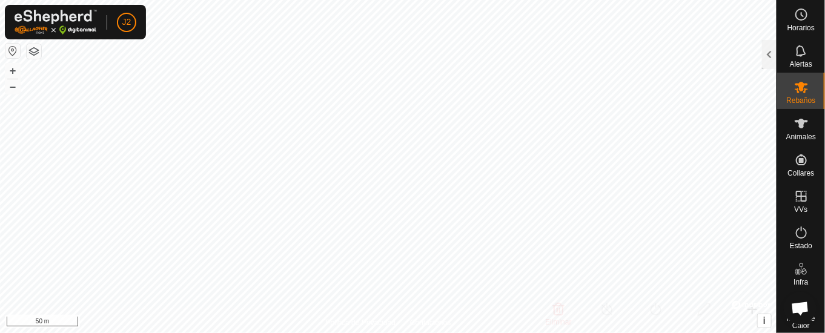
click at [802, 89] on es-mob-svg-icon at bounding box center [802, 87] width 22 height 19
click at [802, 92] on es-mob-svg-icon at bounding box center [802, 87] width 22 height 19
click at [796, 124] on icon at bounding box center [802, 123] width 15 height 15
click at [798, 122] on icon at bounding box center [802, 123] width 15 height 15
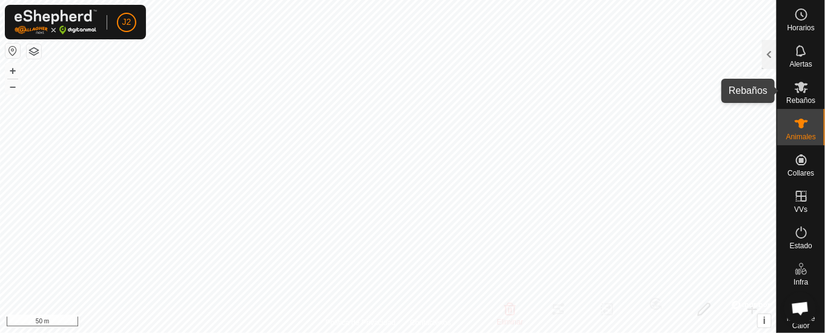
click at [791, 87] on es-mob-svg-icon at bounding box center [802, 87] width 22 height 19
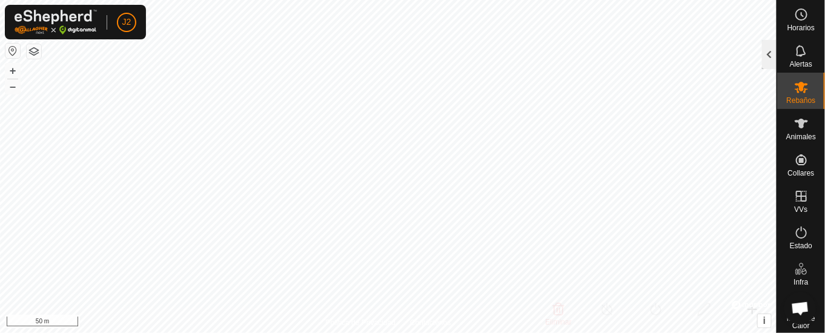
click at [764, 50] on div at bounding box center [769, 54] width 15 height 29
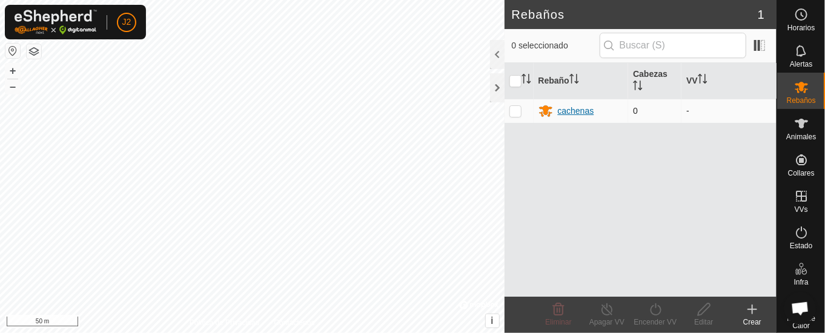
click at [582, 105] on div "cachenas" at bounding box center [576, 111] width 36 height 13
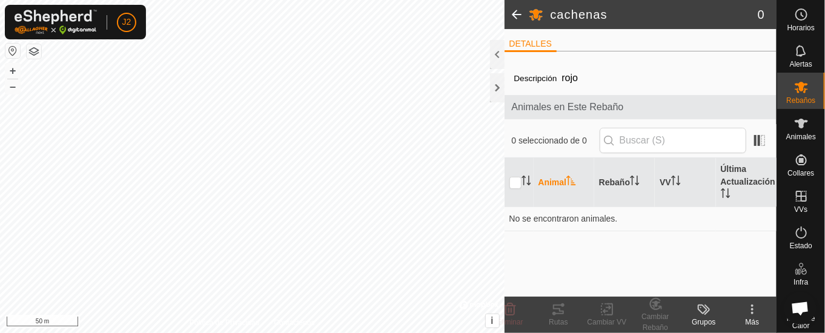
click at [516, 12] on span at bounding box center [517, 14] width 24 height 29
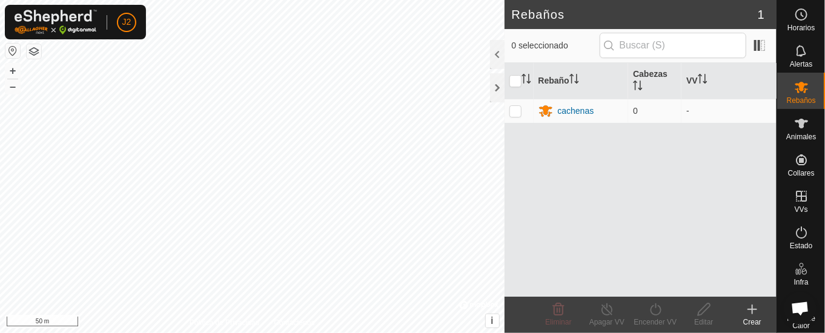
click at [762, 5] on header "Rebaños 1" at bounding box center [641, 14] width 272 height 29
click at [620, 39] on input "text" at bounding box center [673, 45] width 147 height 25
type input "cachenas"
click at [613, 45] on p-inputicon at bounding box center [610, 46] width 10 height 10
click at [765, 40] on span at bounding box center [759, 45] width 19 height 19
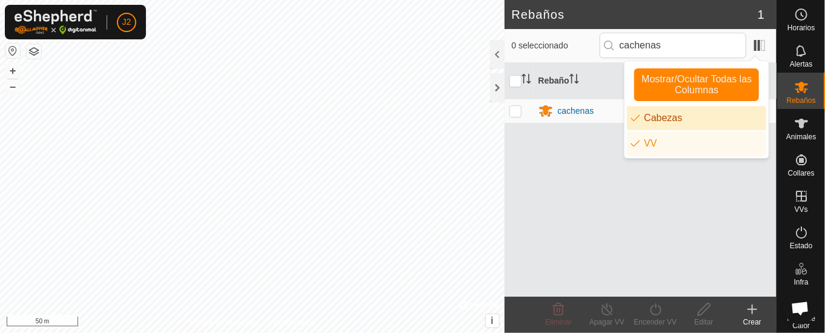
click at [660, 113] on li "Cabezas" at bounding box center [696, 118] width 139 height 24
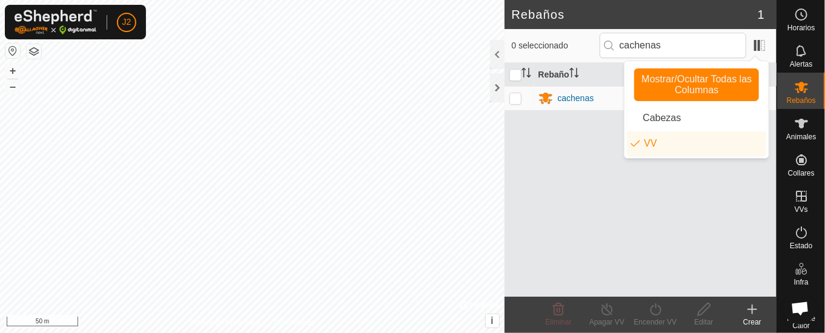
click at [562, 145] on div "Rebaño VV cachenas -" at bounding box center [641, 180] width 272 height 234
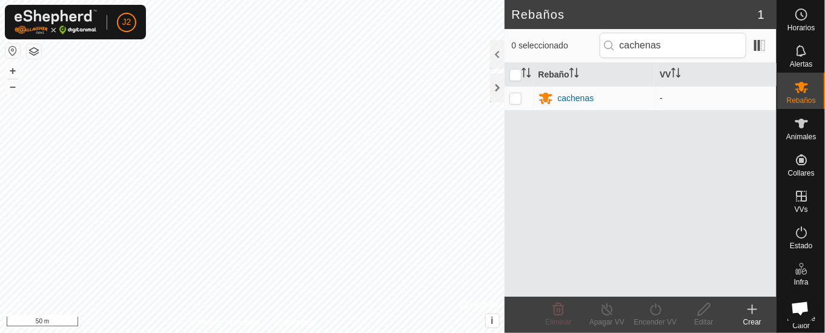
click at [520, 99] on p-checkbox at bounding box center [516, 98] width 12 height 10
checkbox input "true"
click at [606, 122] on div "Rebaño VV cachenas -" at bounding box center [641, 180] width 272 height 234
click at [756, 311] on icon at bounding box center [752, 309] width 15 height 15
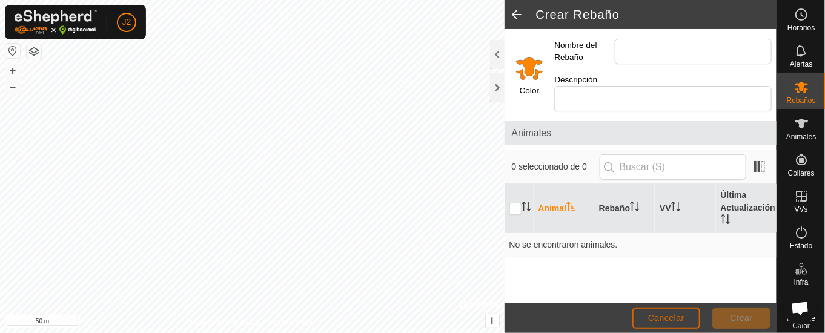
click at [662, 311] on button "Cancelar" at bounding box center [667, 318] width 68 height 21
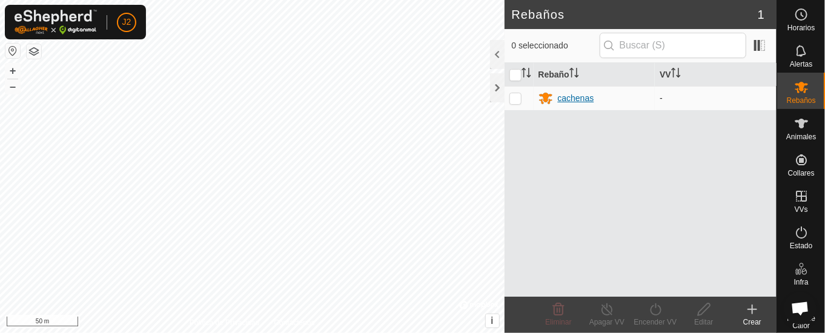
click at [576, 92] on div "cachenas" at bounding box center [576, 98] width 36 height 13
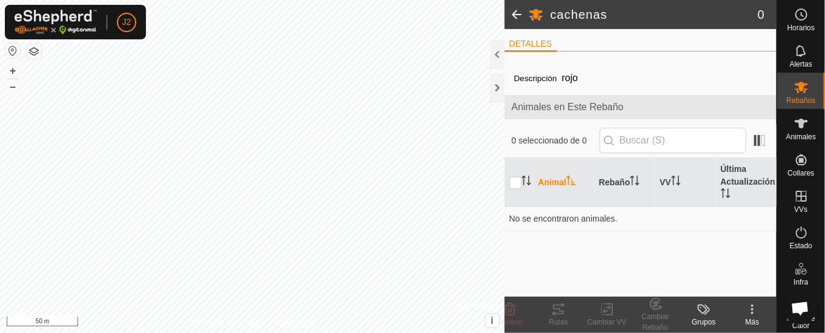
click at [702, 98] on div "Animales en Este Rebaño" at bounding box center [641, 107] width 272 height 24
click at [522, 139] on span "0 seleccionado de 0" at bounding box center [556, 141] width 88 height 13
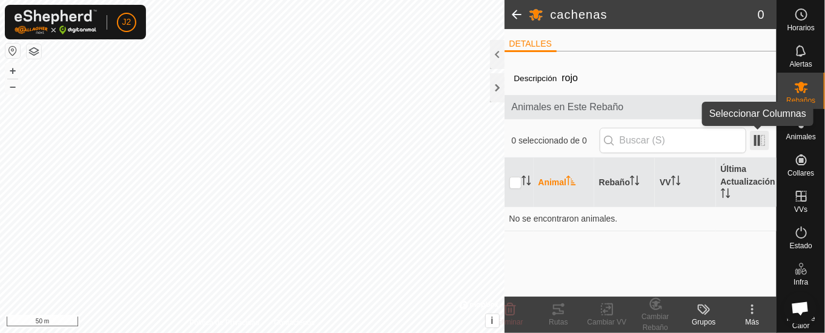
click at [765, 137] on span at bounding box center [759, 140] width 19 height 19
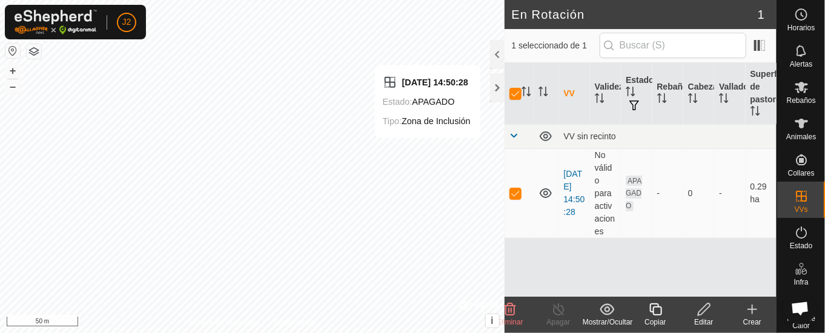
checkbox input "false"
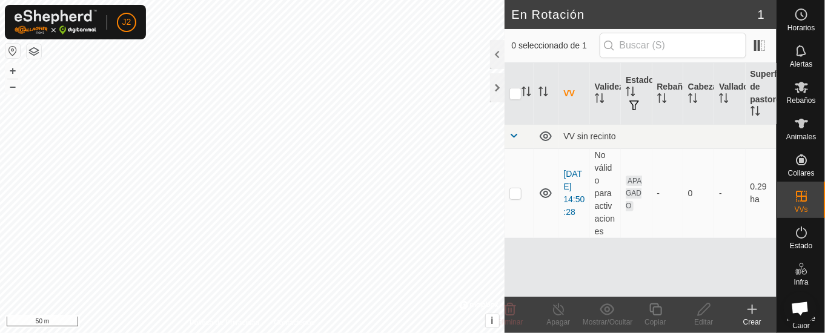
checkbox input "true"
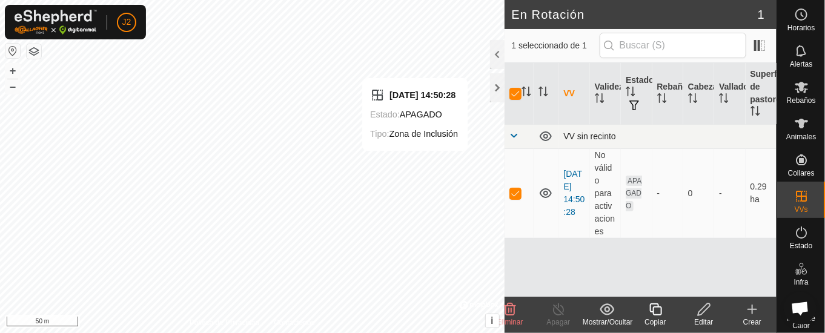
checkbox input "false"
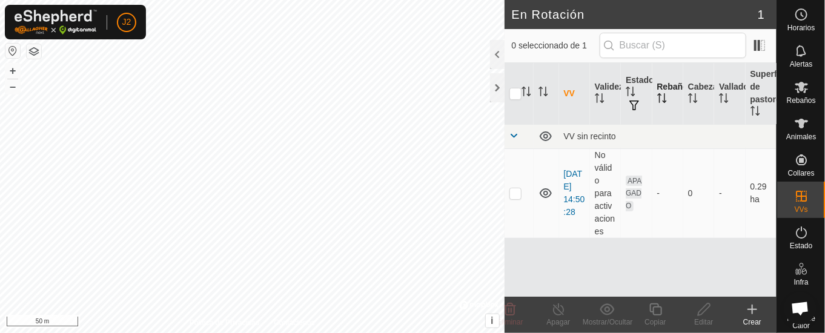
click at [673, 87] on th "Rebaño" at bounding box center [668, 94] width 31 height 62
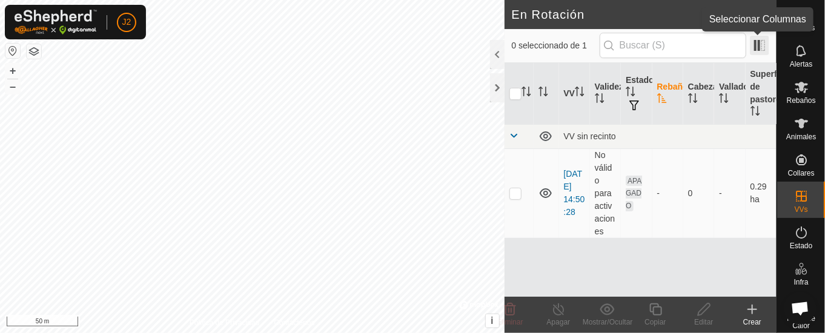
click at [761, 41] on span at bounding box center [759, 45] width 19 height 19
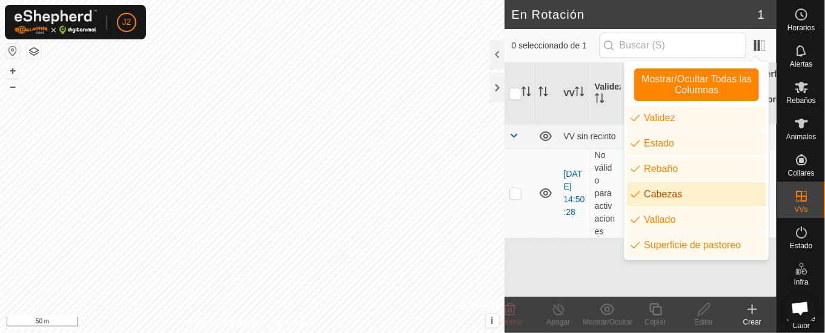
click at [658, 186] on li "Cabezas" at bounding box center [696, 194] width 139 height 24
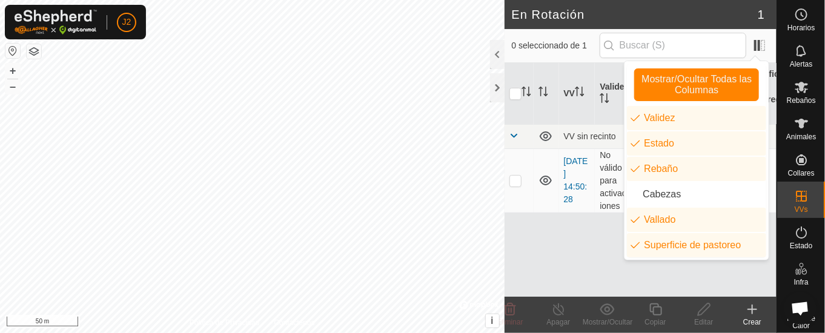
drag, startPoint x: 543, startPoint y: 227, endPoint x: 545, endPoint y: 219, distance: 8.8
click at [545, 222] on div "VV Validez Estado Rebaño Vallado Superficie de pastoreo VV sin recinto 2025-10-…" at bounding box center [641, 180] width 272 height 234
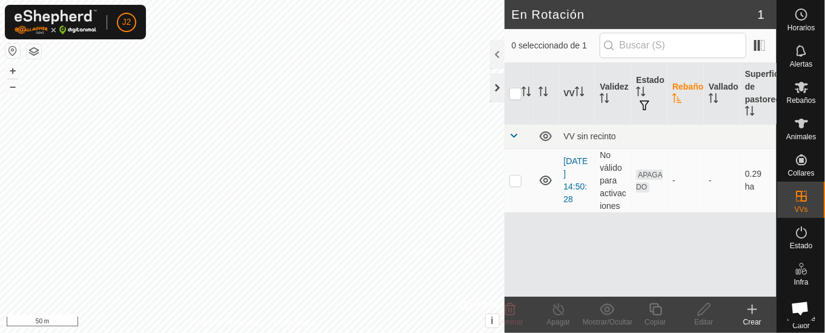
click at [495, 82] on div at bounding box center [497, 87] width 15 height 29
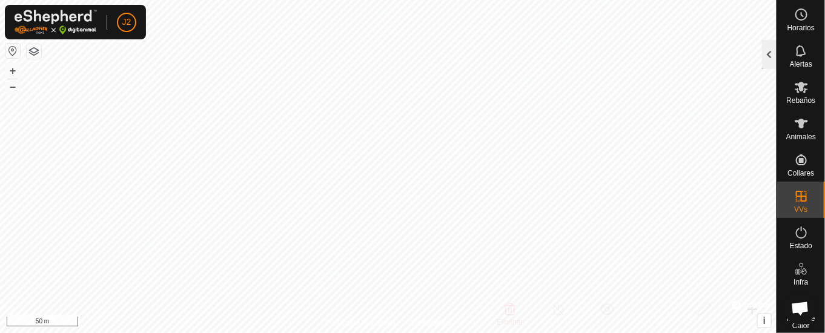
click at [768, 52] on div at bounding box center [769, 54] width 15 height 29
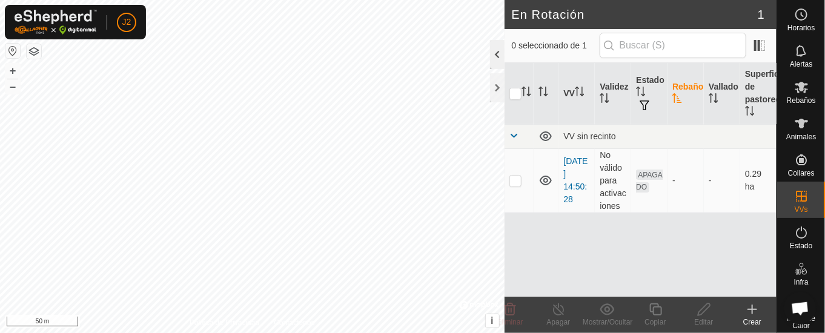
click at [498, 52] on div at bounding box center [497, 54] width 15 height 29
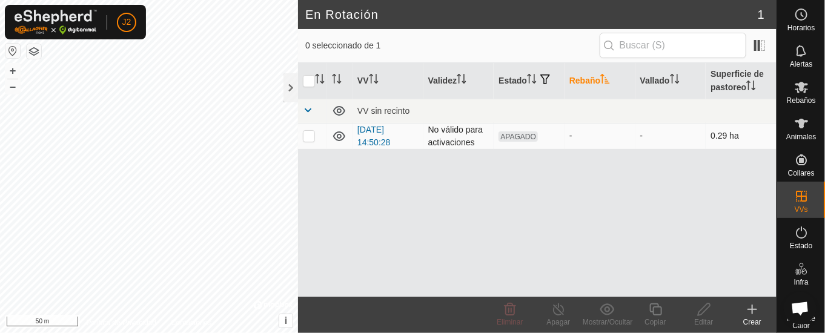
click at [649, 138] on td "-" at bounding box center [671, 136] width 71 height 26
click at [590, 135] on div "-" at bounding box center [600, 136] width 61 height 13
click at [526, 133] on span "APAGADO" at bounding box center [518, 137] width 39 height 10
click at [310, 136] on p-checkbox at bounding box center [309, 136] width 12 height 10
checkbox input "true"
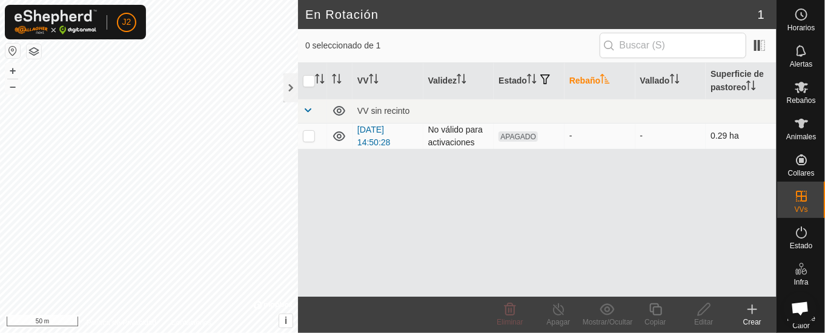
checkbox input "true"
click at [305, 132] on p-checkbox at bounding box center [309, 136] width 12 height 10
checkbox input "false"
click at [764, 45] on span at bounding box center [759, 45] width 19 height 19
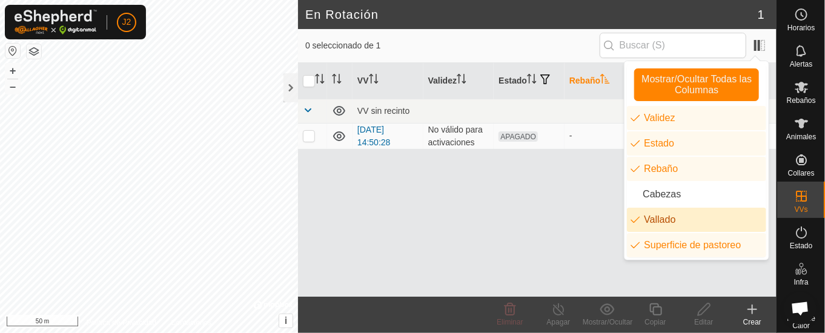
click at [672, 218] on li "Vallado" at bounding box center [696, 220] width 139 height 24
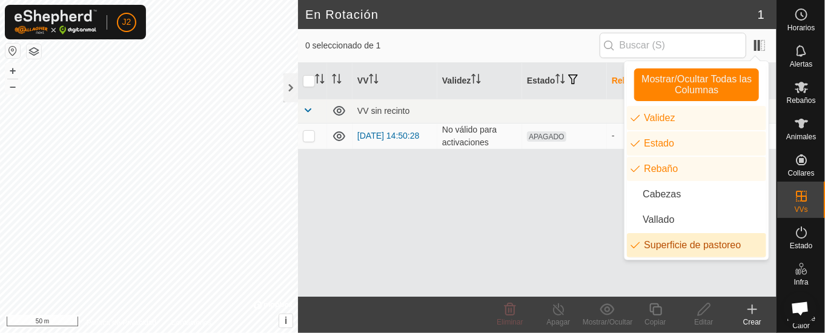
click at [674, 249] on li "Superficie de pastoreo" at bounding box center [696, 245] width 139 height 24
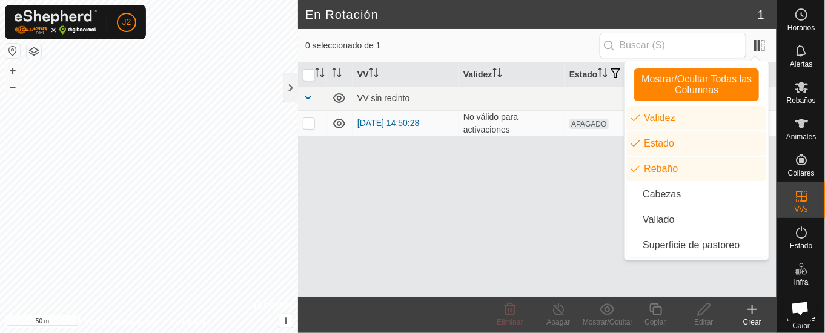
click at [478, 227] on div "VV Validez Estado Rebaño VV sin recinto 2025-10-01 14:50:28 No válido para acti…" at bounding box center [537, 180] width 479 height 234
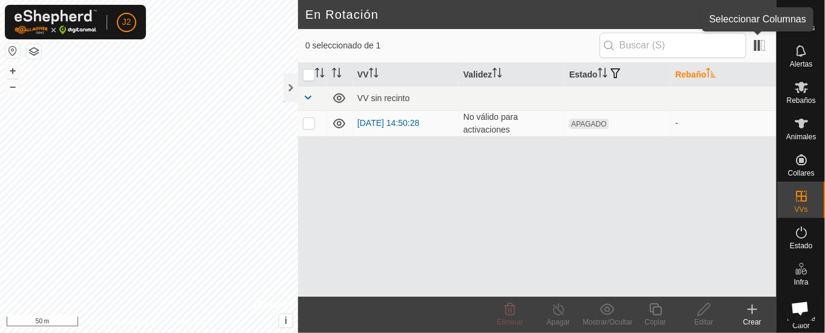
click at [755, 34] on app-column-selector at bounding box center [758, 46] width 23 height 24
click at [755, 44] on span at bounding box center [759, 45] width 19 height 19
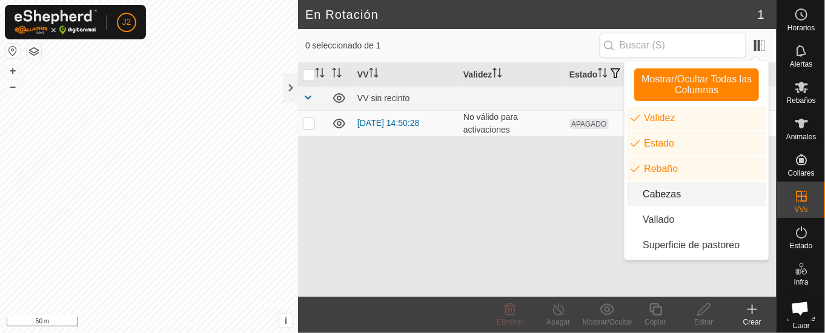
drag, startPoint x: 653, startPoint y: 190, endPoint x: 659, endPoint y: 202, distance: 13.8
click at [652, 191] on li "Cabezas" at bounding box center [696, 194] width 139 height 24
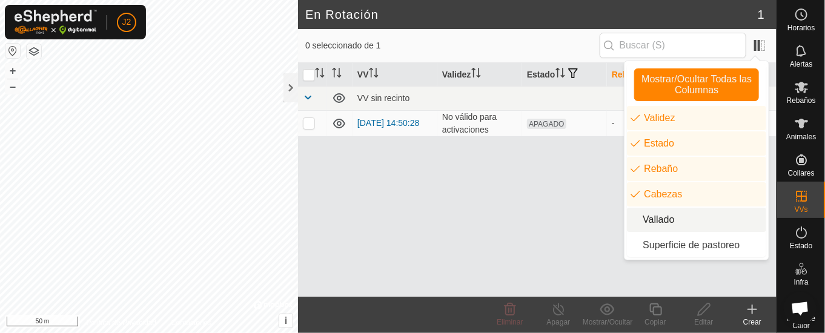
click at [661, 221] on li "Vallado" at bounding box center [696, 220] width 139 height 24
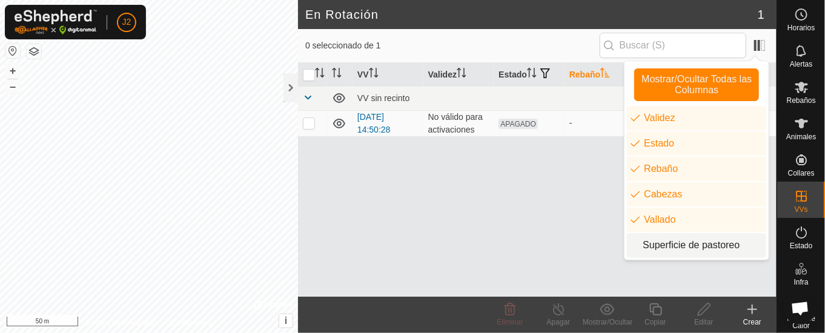
click at [665, 242] on li "Superficie de pastoreo" at bounding box center [696, 245] width 139 height 24
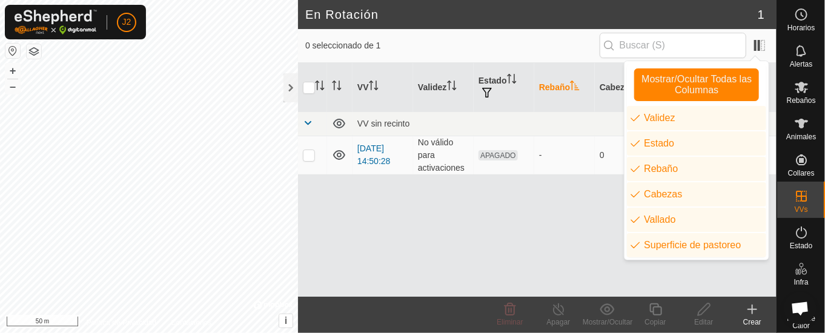
click at [554, 219] on div "VV Validez Estado Rebaño [PERSON_NAME] Superficie de pastoreo VV sin recinto [D…" at bounding box center [537, 180] width 479 height 234
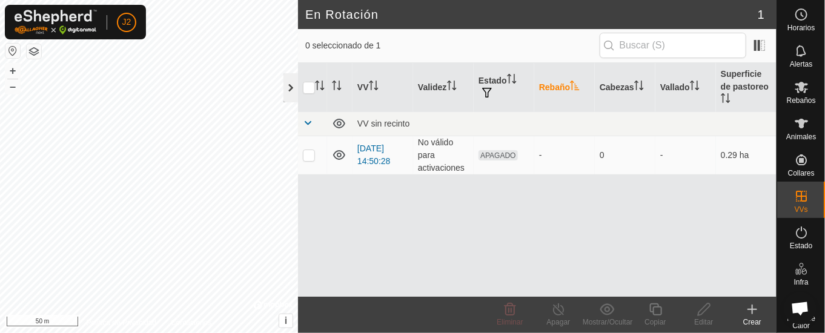
click at [295, 87] on div at bounding box center [291, 87] width 15 height 29
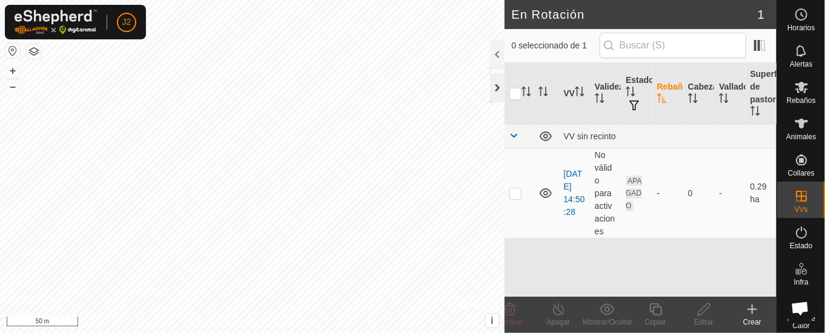
click at [492, 87] on div at bounding box center [497, 87] width 15 height 29
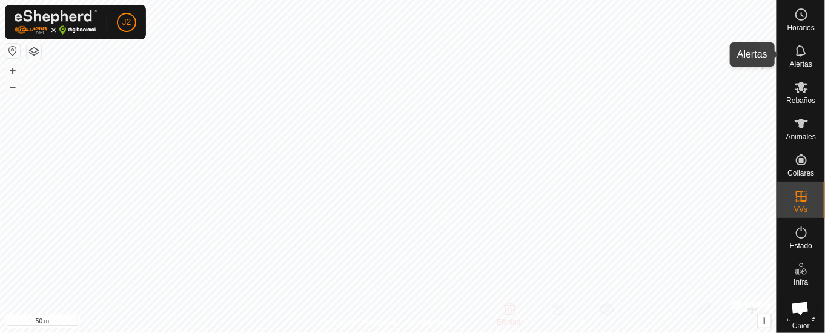
click at [796, 41] on es-notification-svg-icon at bounding box center [802, 50] width 22 height 19
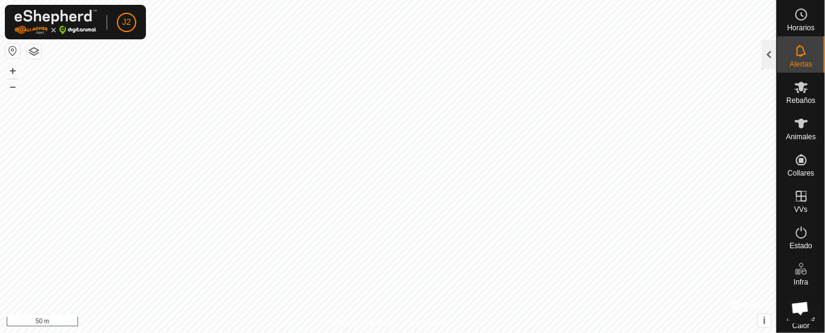
click at [775, 52] on div at bounding box center [769, 54] width 15 height 29
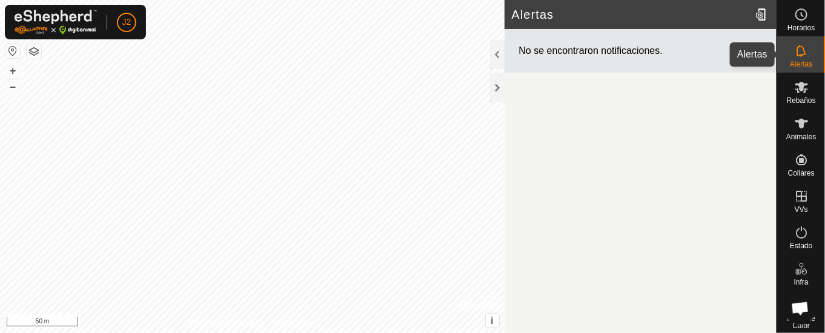
click at [799, 45] on es-notification-svg-icon at bounding box center [802, 50] width 22 height 19
click at [495, 78] on div at bounding box center [497, 87] width 15 height 29
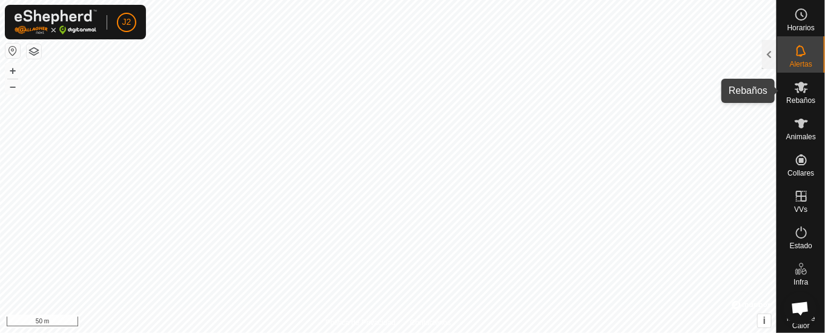
click at [791, 84] on es-mob-svg-icon at bounding box center [802, 87] width 22 height 19
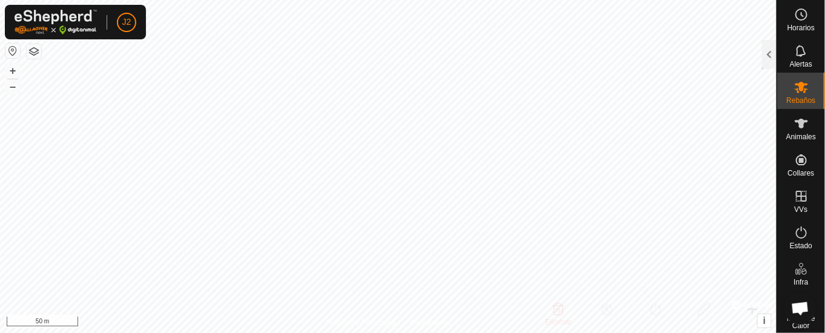
click at [791, 84] on es-mob-svg-icon at bounding box center [802, 87] width 22 height 19
click at [799, 88] on icon at bounding box center [802, 87] width 15 height 15
drag, startPoint x: 770, startPoint y: 52, endPoint x: 821, endPoint y: 68, distance: 53.5
click at [779, 55] on div "Horarios Alertas Rebaños Animales Collares VVs Estado Infra Mapa de Calor Ayuda…" at bounding box center [412, 166] width 825 height 333
click at [801, 52] on es-notification-svg-icon at bounding box center [802, 50] width 22 height 19
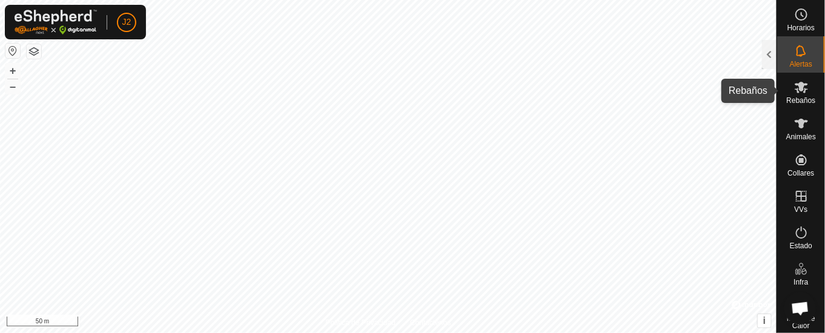
click at [800, 89] on es-mob-svg-icon at bounding box center [802, 87] width 22 height 19
click at [802, 90] on es-mob-svg-icon at bounding box center [802, 87] width 22 height 19
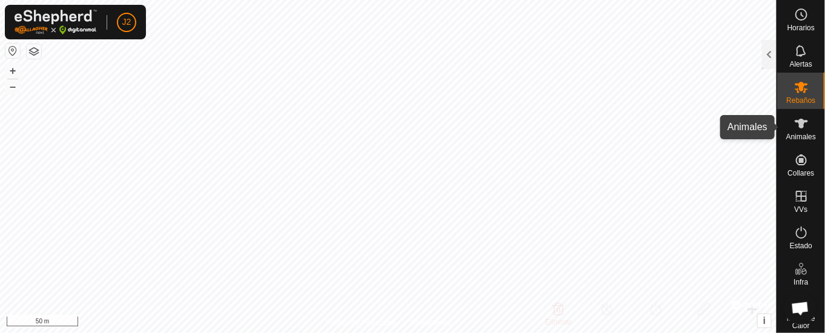
click at [795, 128] on icon at bounding box center [802, 123] width 15 height 15
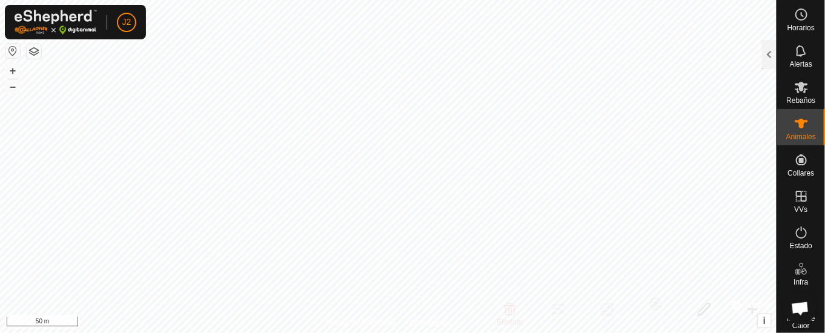
click at [795, 128] on icon at bounding box center [802, 123] width 15 height 15
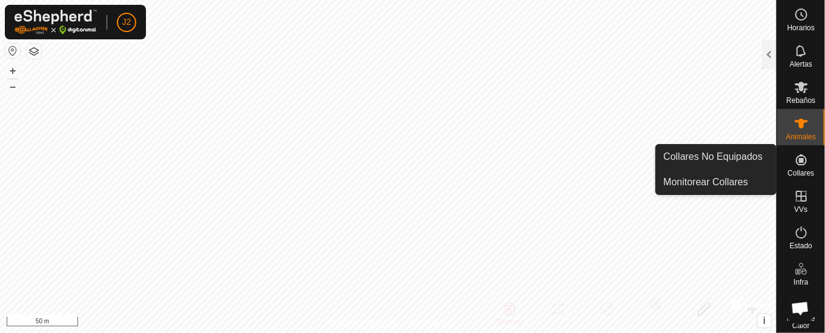
click at [796, 159] on icon at bounding box center [801, 160] width 11 height 11
click at [796, 164] on icon at bounding box center [801, 160] width 11 height 11
click at [701, 159] on link "Collares No Equipados" at bounding box center [716, 157] width 120 height 24
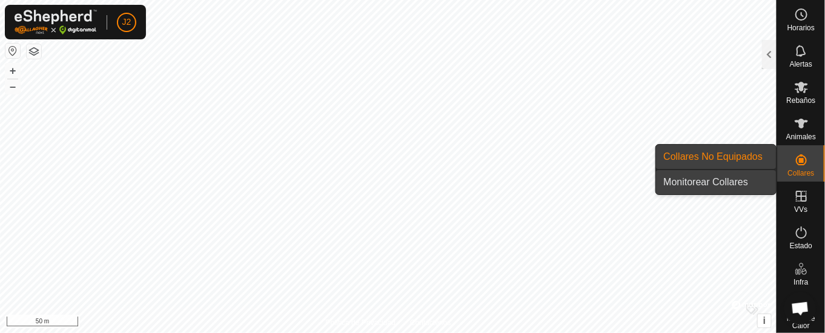
click at [758, 182] on link "Monitorear Collares" at bounding box center [716, 182] width 120 height 24
click at [755, 156] on link "Collares No Equipados" at bounding box center [716, 157] width 120 height 24
click at [741, 178] on link "Monitorear Collares" at bounding box center [716, 182] width 120 height 24
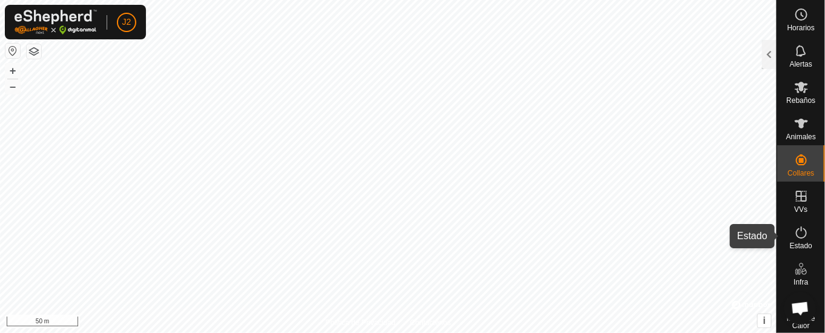
click at [795, 236] on icon at bounding box center [802, 232] width 15 height 15
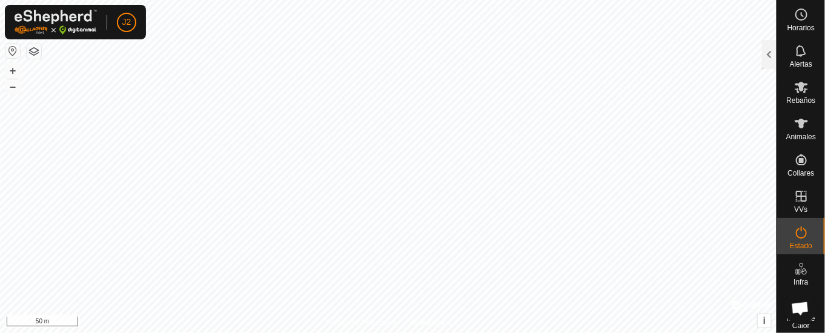
click at [795, 232] on icon at bounding box center [802, 232] width 15 height 15
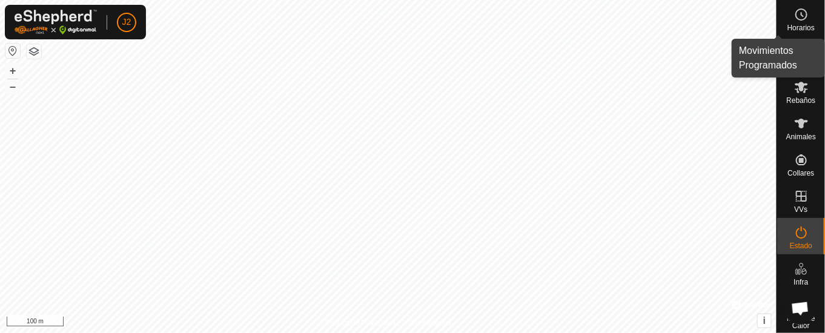
click at [797, 8] on icon at bounding box center [802, 14] width 15 height 15
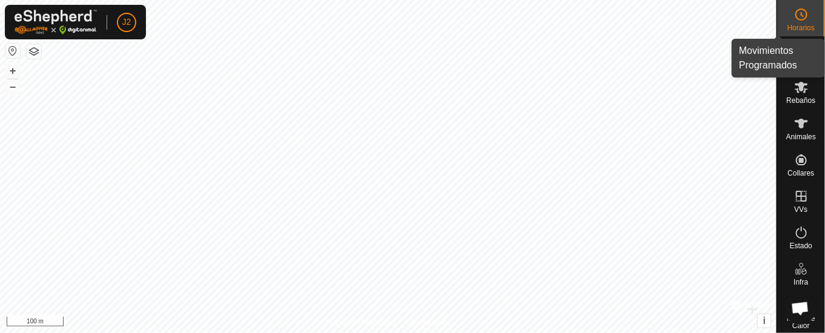
click at [796, 17] on circle at bounding box center [801, 14] width 11 height 11
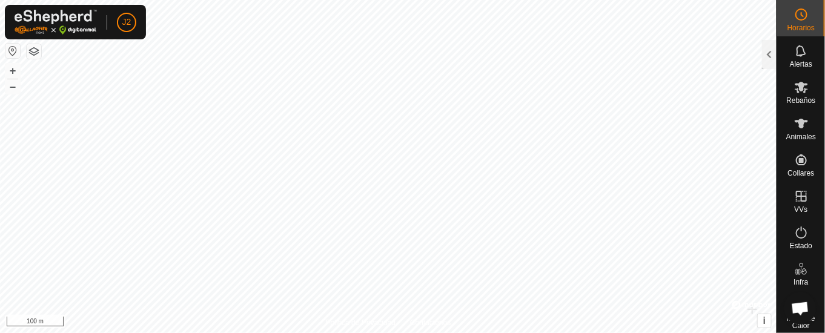
click at [796, 17] on circle at bounding box center [801, 14] width 11 height 11
click at [796, 55] on icon at bounding box center [801, 51] width 10 height 12
click at [772, 54] on div at bounding box center [769, 54] width 15 height 29
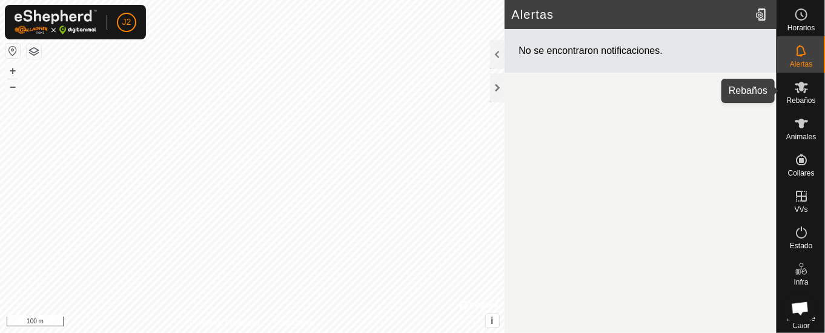
click at [802, 87] on es-mob-svg-icon at bounding box center [802, 87] width 22 height 19
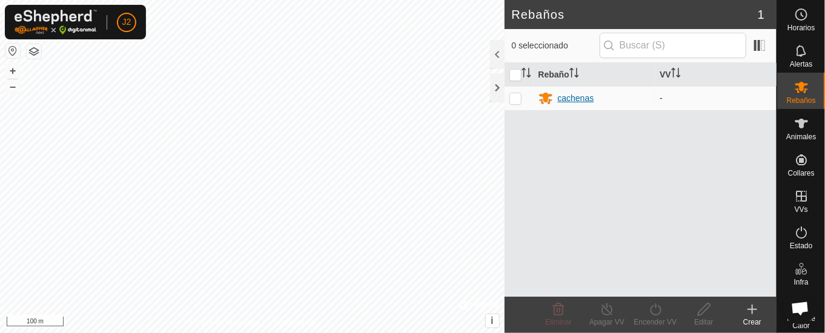
click at [572, 96] on div "cachenas" at bounding box center [576, 98] width 36 height 13
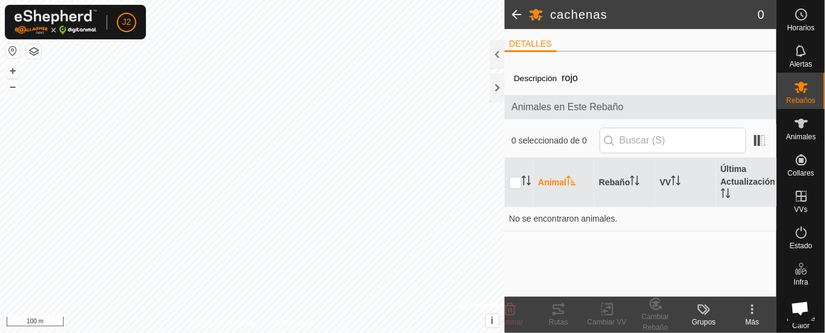
click at [519, 10] on span at bounding box center [517, 14] width 24 height 29
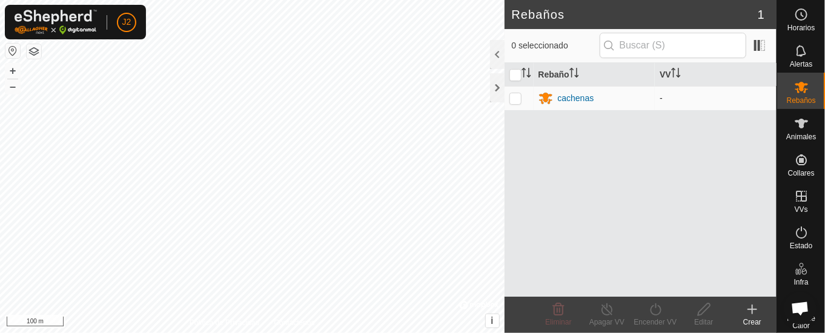
click at [665, 91] on td "-" at bounding box center [716, 98] width 122 height 24
click at [566, 93] on div "cachenas" at bounding box center [576, 98] width 36 height 13
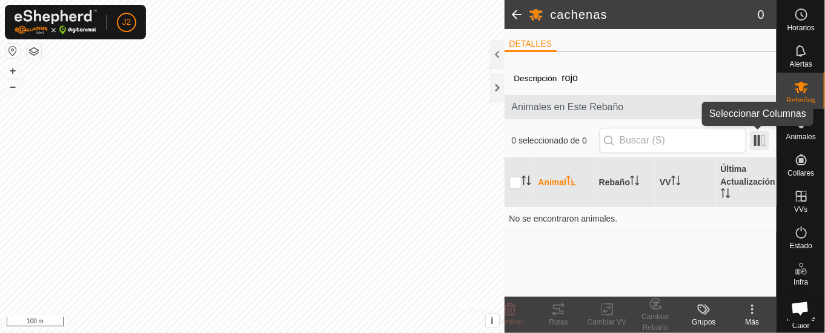
click at [752, 133] on span at bounding box center [759, 140] width 19 height 19
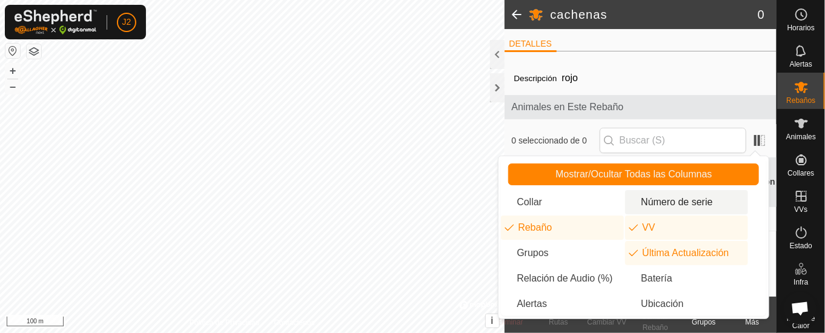
click at [691, 199] on li "Número de serie" at bounding box center [686, 202] width 123 height 24
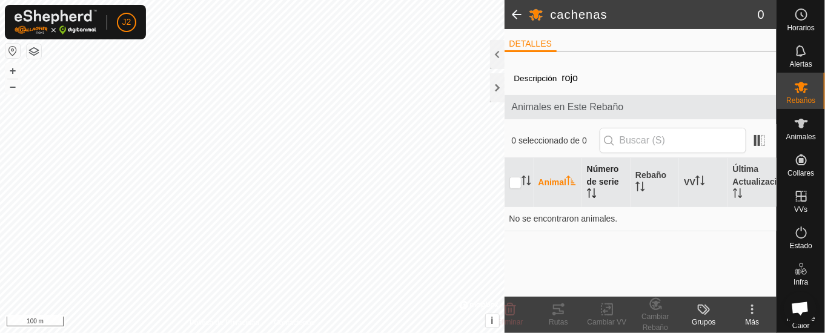
click at [601, 178] on th "Número de serie" at bounding box center [606, 182] width 48 height 49
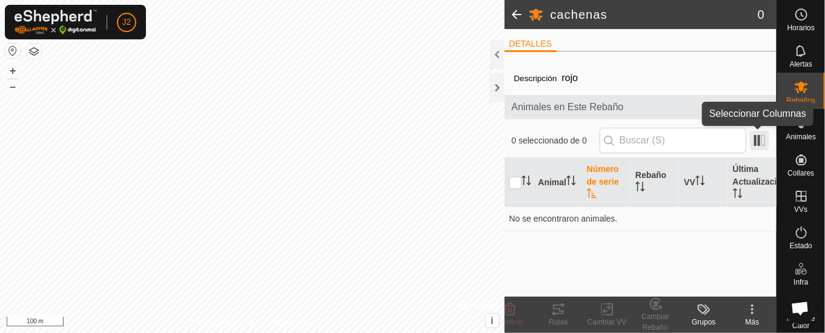
click at [761, 138] on span at bounding box center [759, 140] width 19 height 19
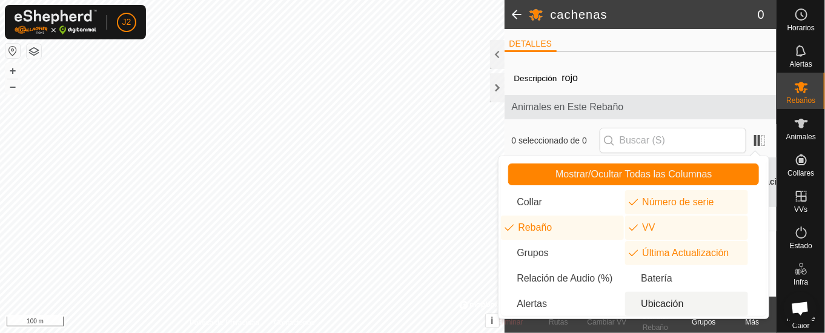
click at [664, 302] on li "Ubicación" at bounding box center [686, 304] width 123 height 24
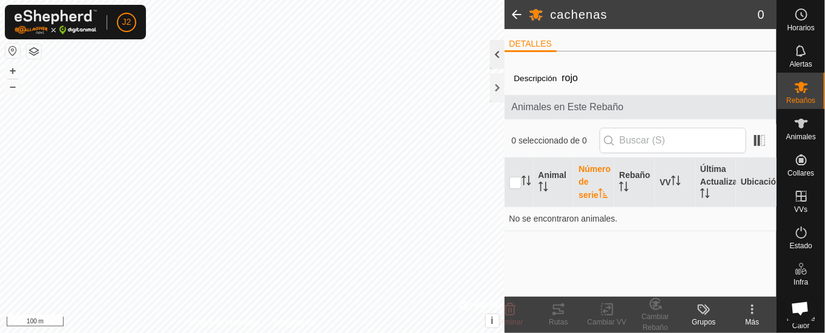
click at [491, 52] on div at bounding box center [497, 54] width 15 height 29
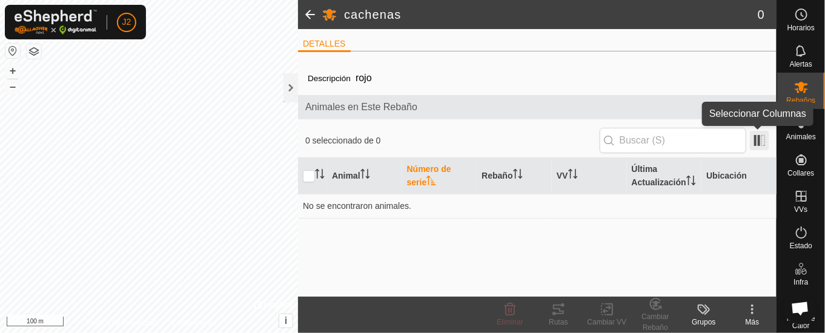
click at [756, 143] on span at bounding box center [759, 140] width 19 height 19
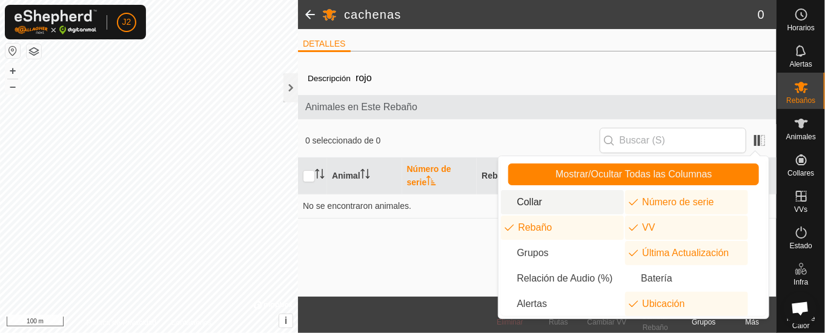
click at [535, 190] on li "Collar" at bounding box center [562, 202] width 123 height 24
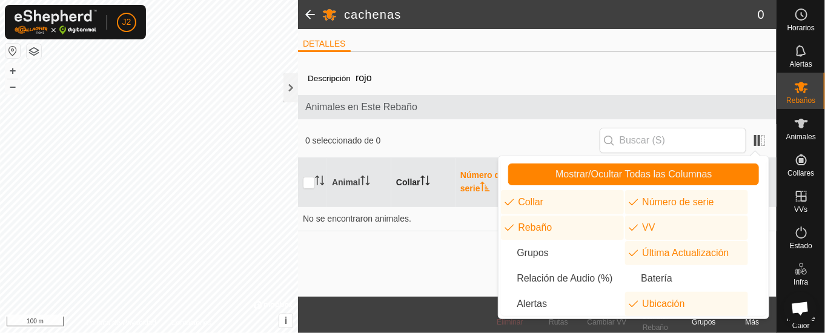
click at [424, 176] on icon "Activar para ordenar" at bounding box center [422, 181] width 1 height 10
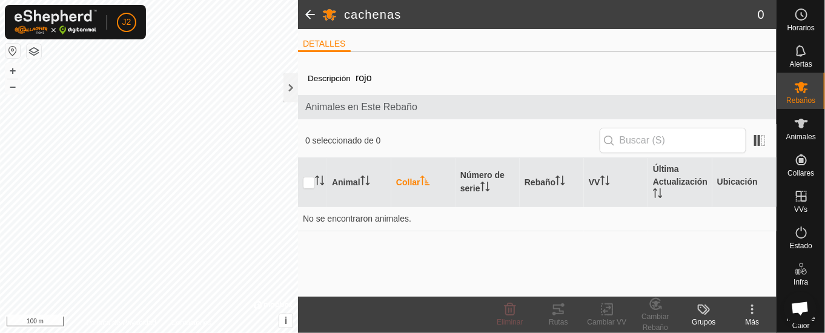
click at [426, 177] on icon "Activar para ordenar" at bounding box center [426, 181] width 10 height 10
click at [542, 228] on td "No se encontraron animales." at bounding box center [537, 219] width 479 height 24
click at [428, 173] on th "Collar" at bounding box center [424, 182] width 64 height 49
click at [430, 176] on th "Collar" at bounding box center [424, 182] width 64 height 49
click at [402, 181] on th "Collar" at bounding box center [424, 182] width 64 height 49
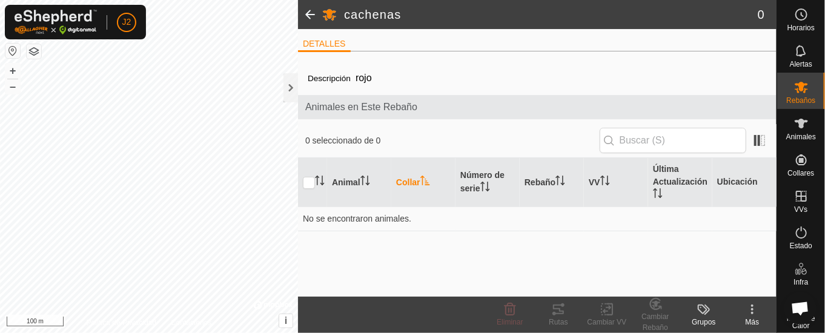
click at [404, 181] on th "Collar" at bounding box center [424, 182] width 64 height 49
click at [405, 179] on th "Collar" at bounding box center [424, 182] width 64 height 49
click at [519, 230] on td "No se encontraron animales." at bounding box center [537, 219] width 479 height 24
click at [290, 86] on div at bounding box center [291, 87] width 15 height 29
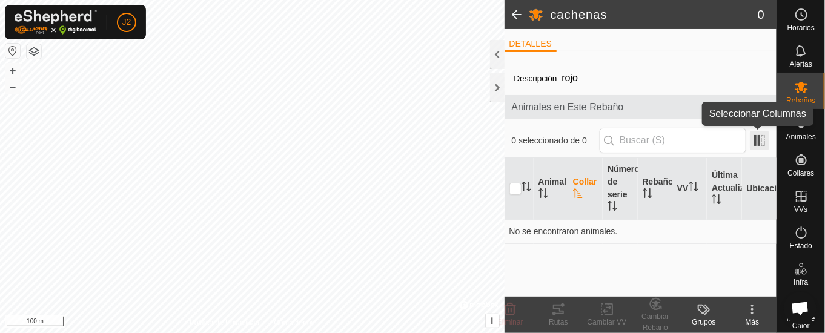
click at [751, 134] on span at bounding box center [759, 140] width 19 height 19
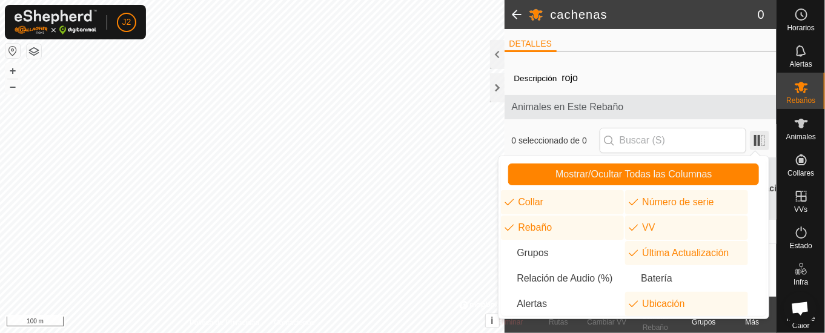
click at [762, 134] on span at bounding box center [759, 140] width 19 height 19
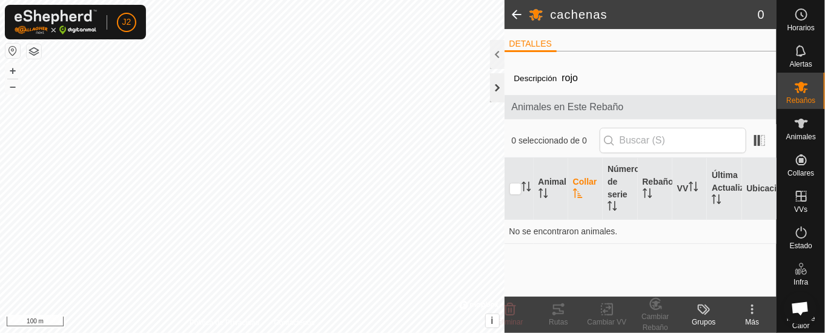
click at [498, 84] on div at bounding box center [497, 87] width 15 height 29
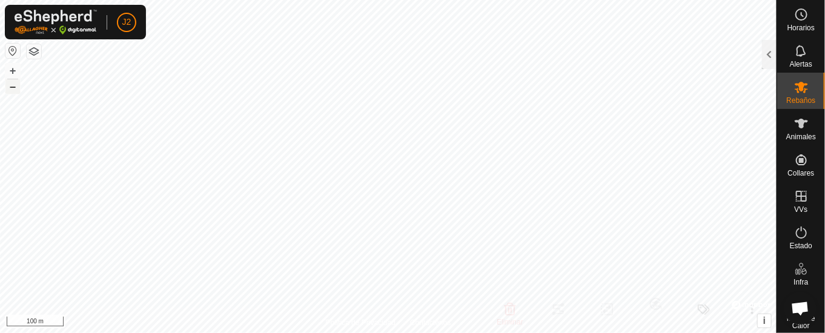
click at [7, 84] on button "–" at bounding box center [12, 86] width 15 height 15
click at [15, 67] on button "+" at bounding box center [12, 71] width 15 height 15
click at [32, 47] on button "button" at bounding box center [34, 51] width 15 height 15
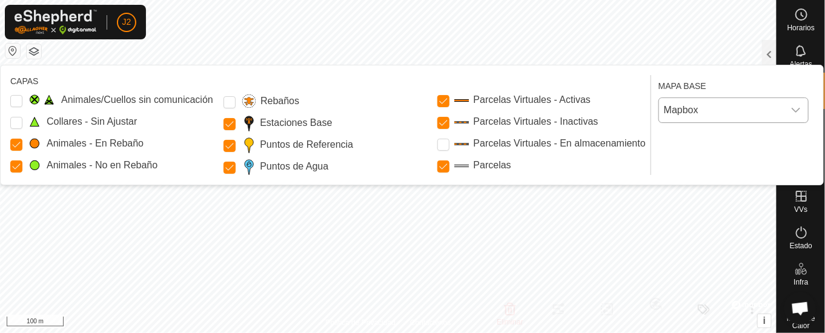
click at [799, 108] on icon "dropdown trigger" at bounding box center [796, 110] width 8 height 5
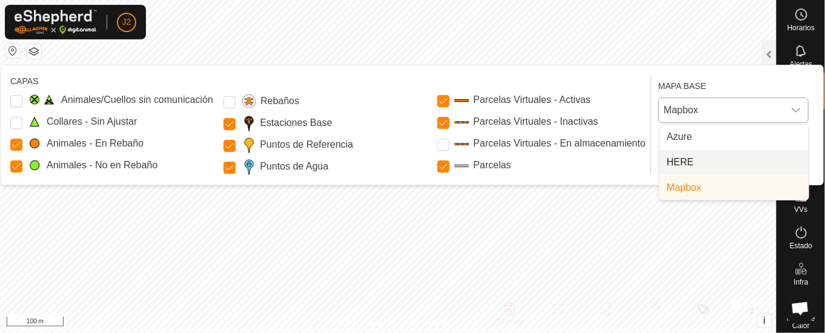
click at [729, 157] on li "HERE" at bounding box center [734, 162] width 149 height 24
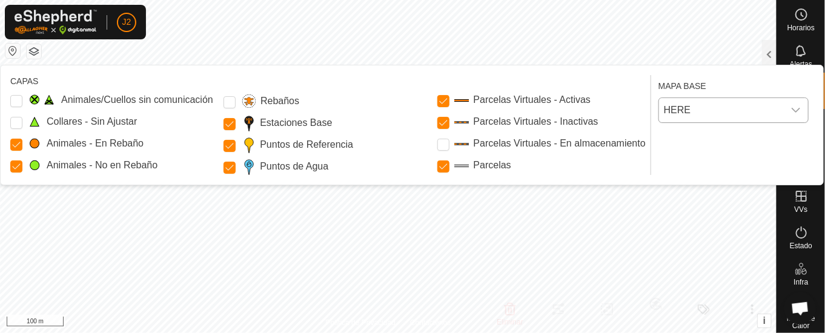
click at [800, 105] on icon "dropdown trigger" at bounding box center [797, 110] width 10 height 10
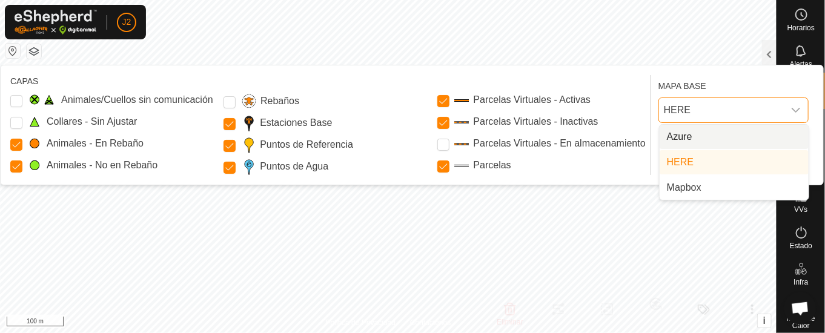
click at [726, 131] on li "Azure" at bounding box center [734, 137] width 149 height 24
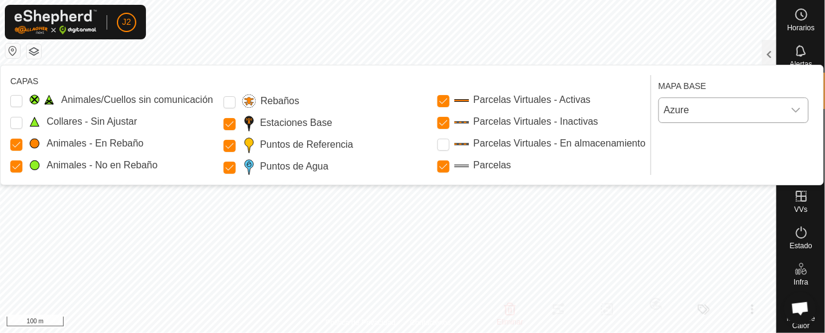
click at [804, 109] on div "dropdown trigger" at bounding box center [796, 110] width 24 height 24
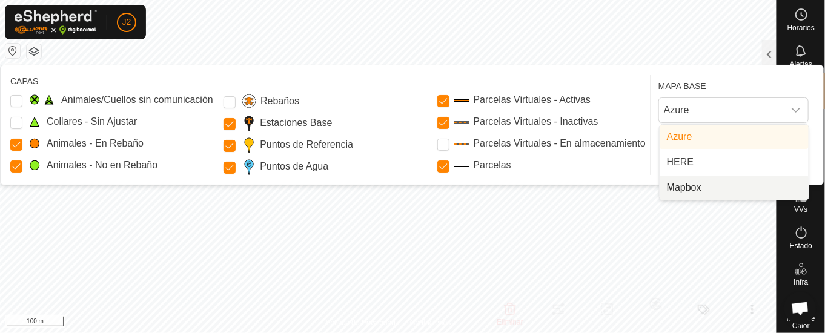
click at [685, 181] on li "Mapbox" at bounding box center [734, 188] width 149 height 24
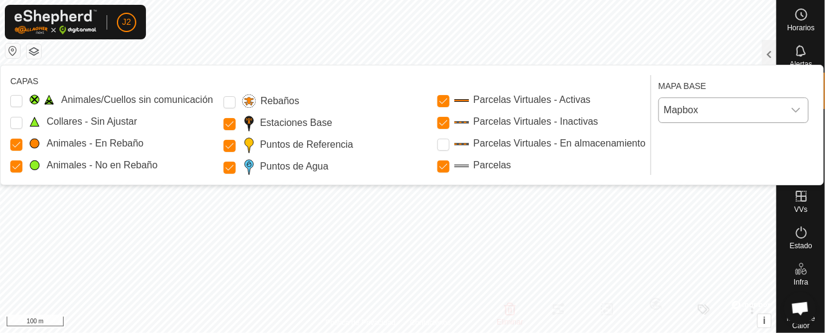
click at [807, 105] on div "dropdown trigger" at bounding box center [796, 110] width 24 height 24
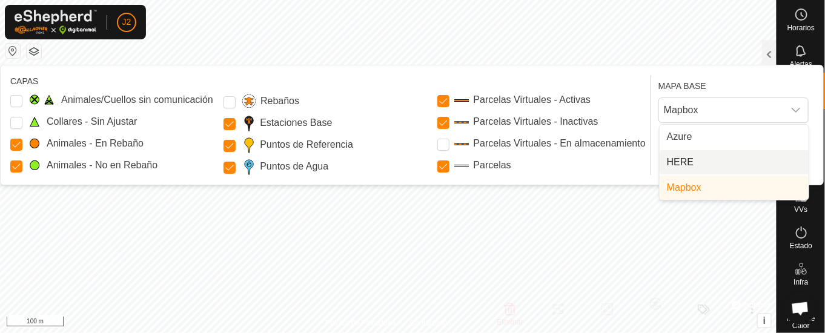
click at [707, 153] on li "HERE" at bounding box center [734, 162] width 149 height 24
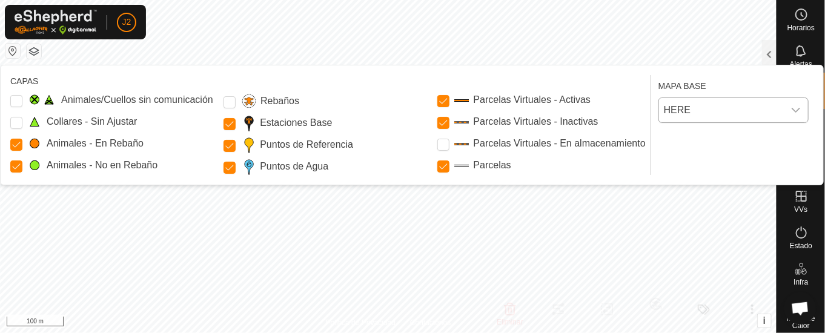
click at [804, 108] on div "dropdown trigger" at bounding box center [796, 110] width 24 height 24
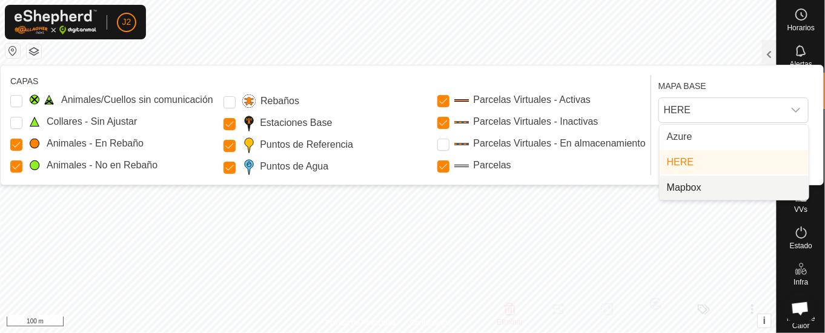
click at [694, 182] on li "Mapbox" at bounding box center [734, 188] width 149 height 24
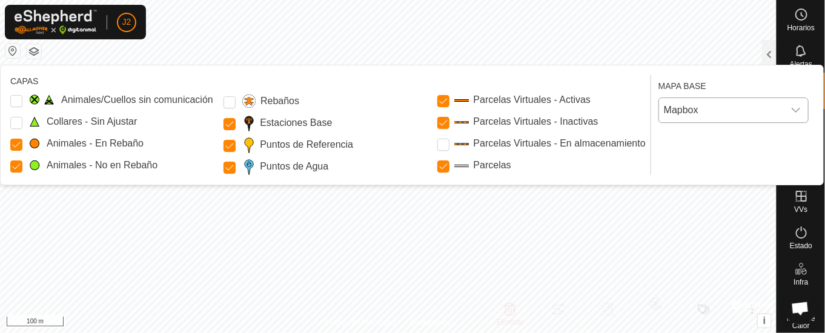
click at [804, 106] on div "dropdown trigger" at bounding box center [796, 110] width 24 height 24
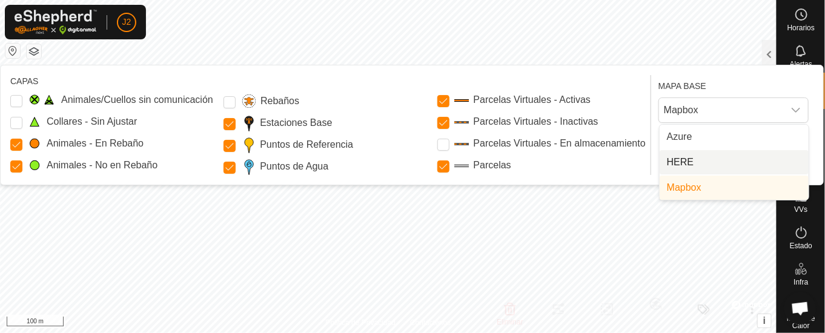
click at [725, 156] on li "HERE" at bounding box center [734, 162] width 149 height 24
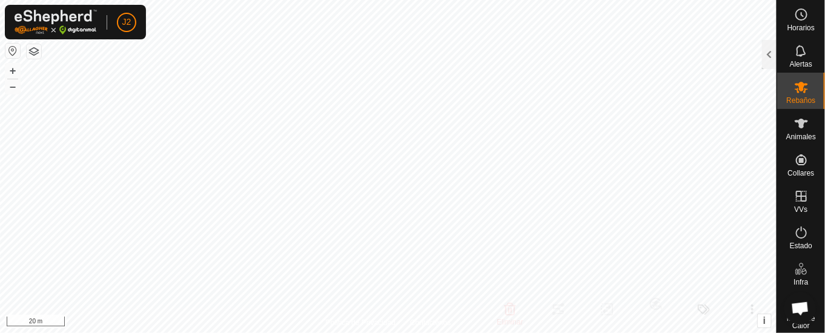
click at [124, 0] on html "J2 Horarios Alertas Rebaños Animales Collares VVs Estado Infra Mapa de Calor Ay…" at bounding box center [412, 166] width 825 height 333
click at [795, 125] on icon at bounding box center [802, 123] width 15 height 15
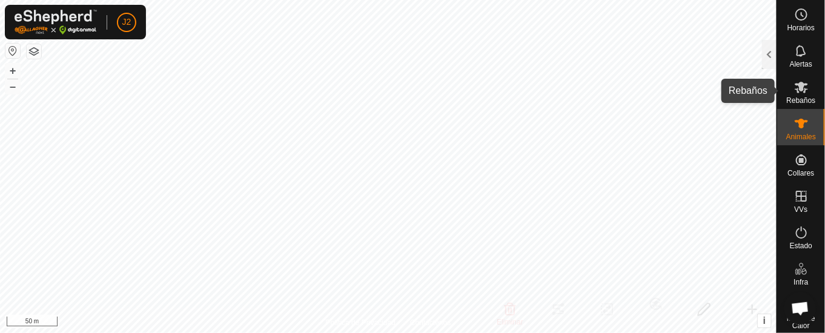
click at [795, 84] on icon at bounding box center [801, 88] width 13 height 12
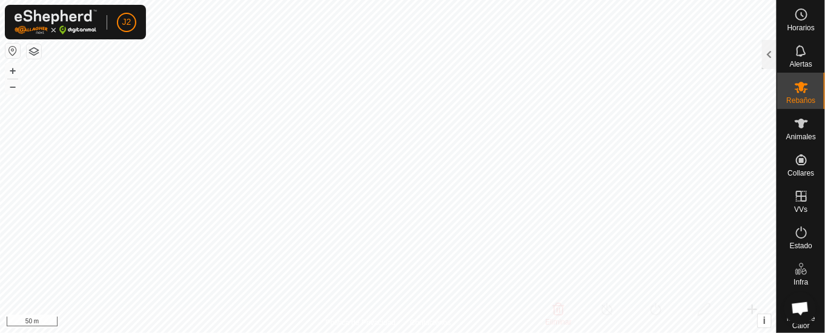
click at [795, 88] on icon at bounding box center [801, 88] width 13 height 12
click at [791, 55] on es-notification-svg-icon at bounding box center [802, 50] width 22 height 19
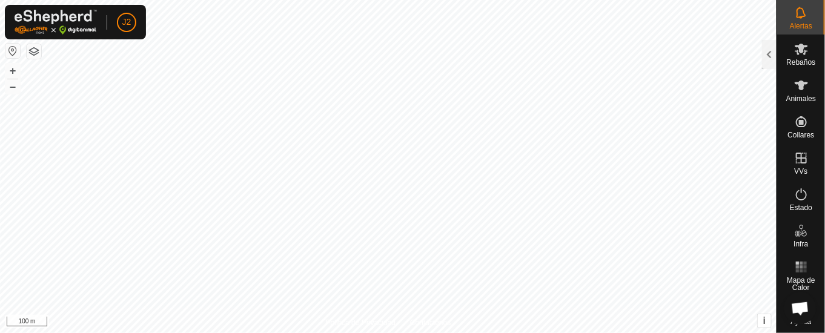
click at [792, 318] on span "Ayuda" at bounding box center [802, 321] width 21 height 7
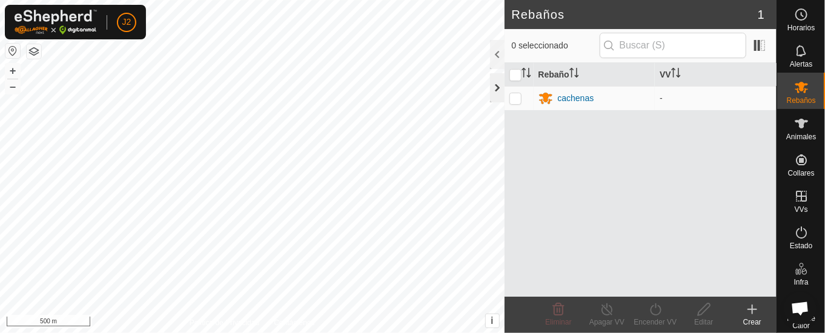
click at [492, 85] on div at bounding box center [497, 87] width 15 height 29
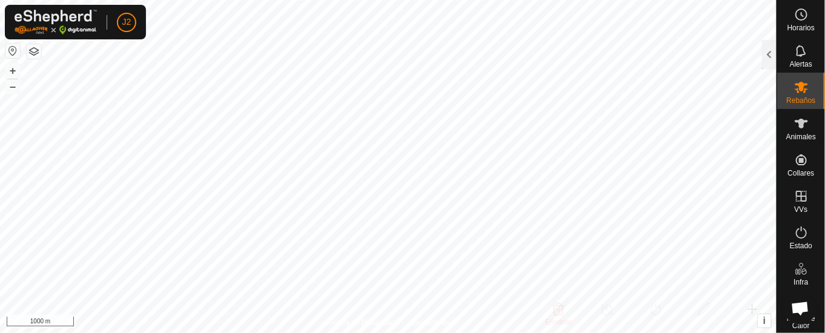
scroll to position [45, 0]
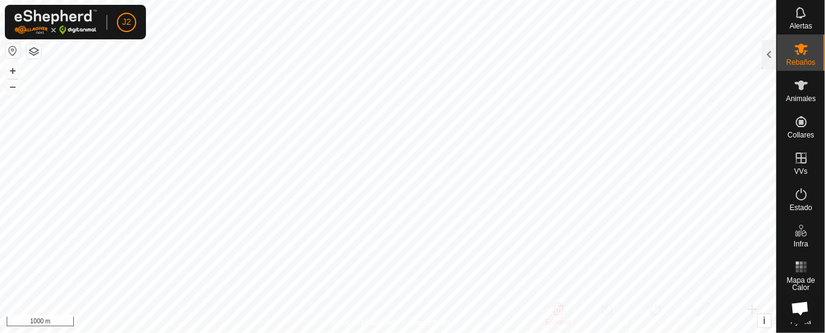
click at [788, 318] on span "Chat abierto" at bounding box center [800, 308] width 33 height 33
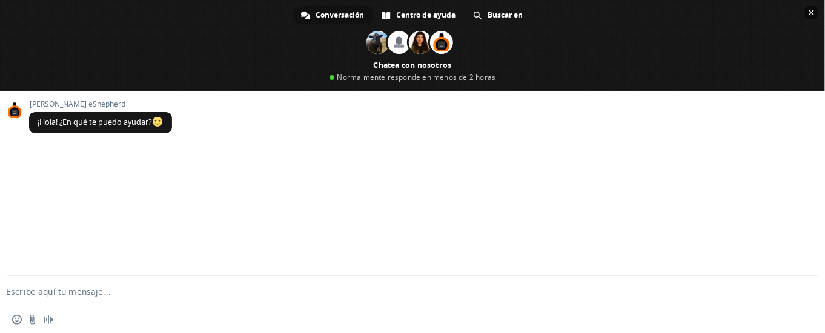
click at [808, 9] on span "Cerrar el chat" at bounding box center [811, 12] width 13 height 13
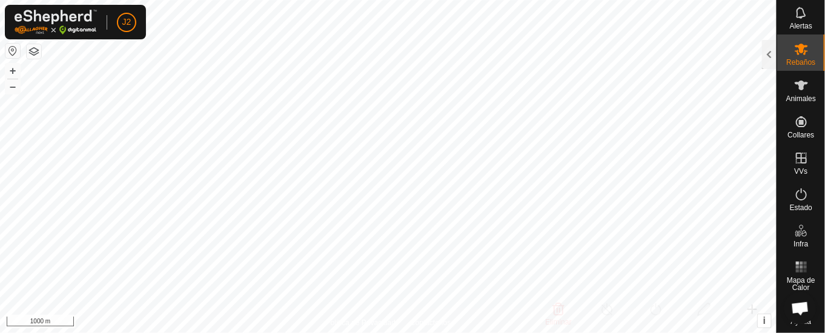
click at [780, 316] on link "Ayuda" at bounding box center [802, 313] width 48 height 34
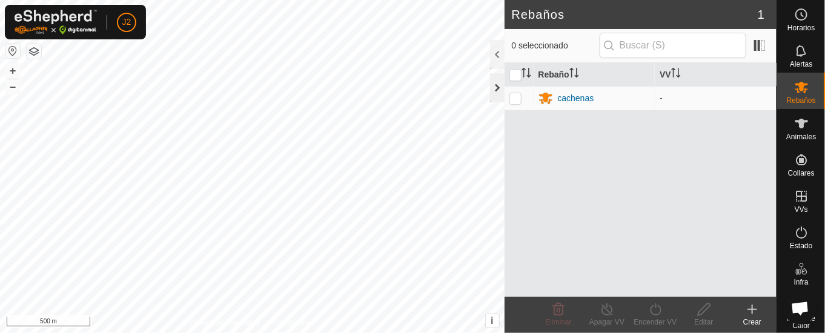
click at [492, 84] on div at bounding box center [497, 87] width 15 height 29
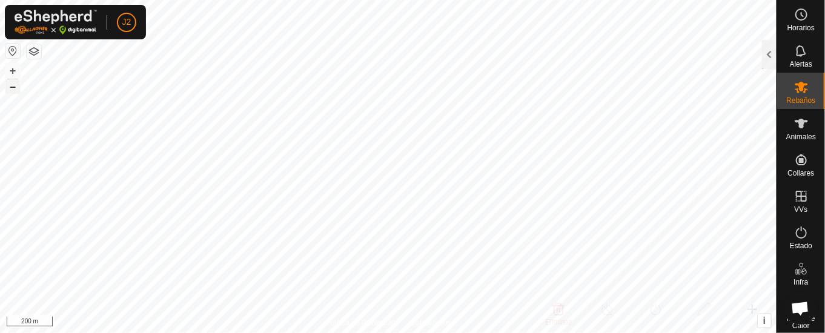
click at [15, 79] on button "–" at bounding box center [12, 86] width 15 height 15
click at [14, 65] on button "+" at bounding box center [12, 71] width 15 height 15
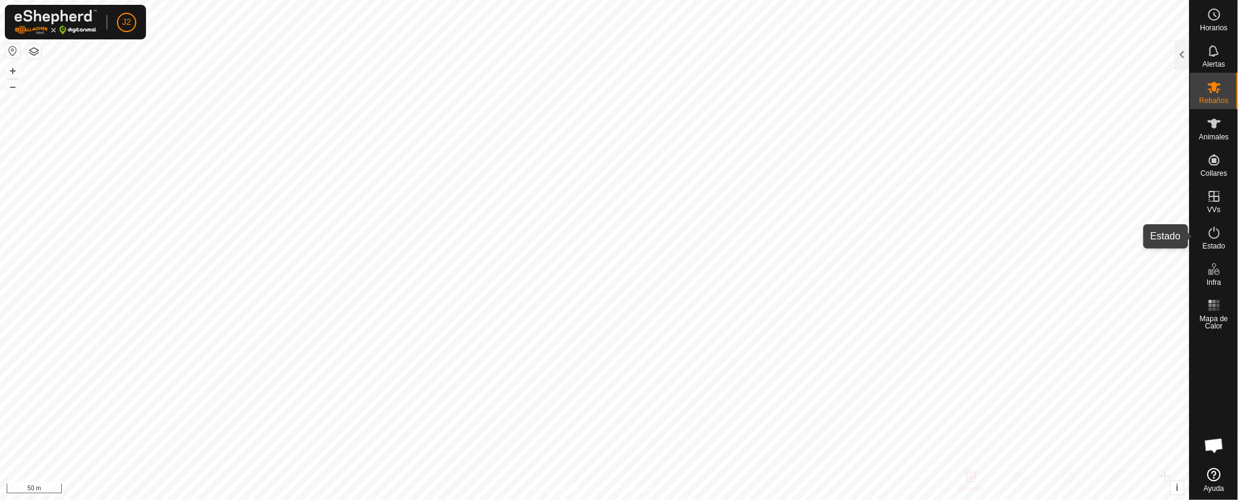
click at [825, 242] on span "Estado" at bounding box center [1214, 245] width 22 height 7
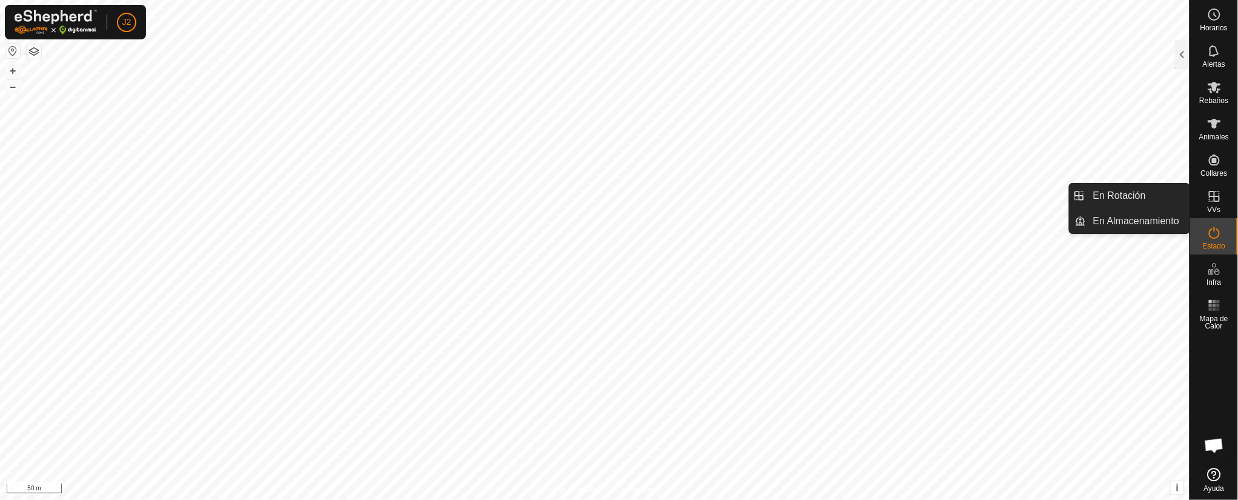
click at [825, 192] on icon at bounding box center [1214, 196] width 15 height 15
click at [825, 190] on icon at bounding box center [1214, 196] width 15 height 15
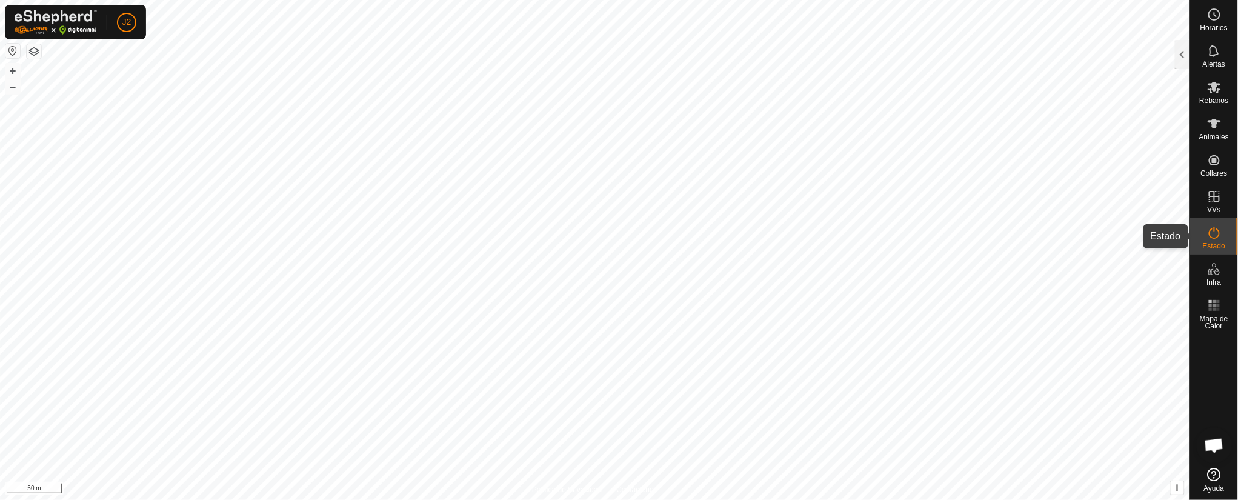
click at [825, 233] on es-activation-svg-icon at bounding box center [1215, 232] width 22 height 19
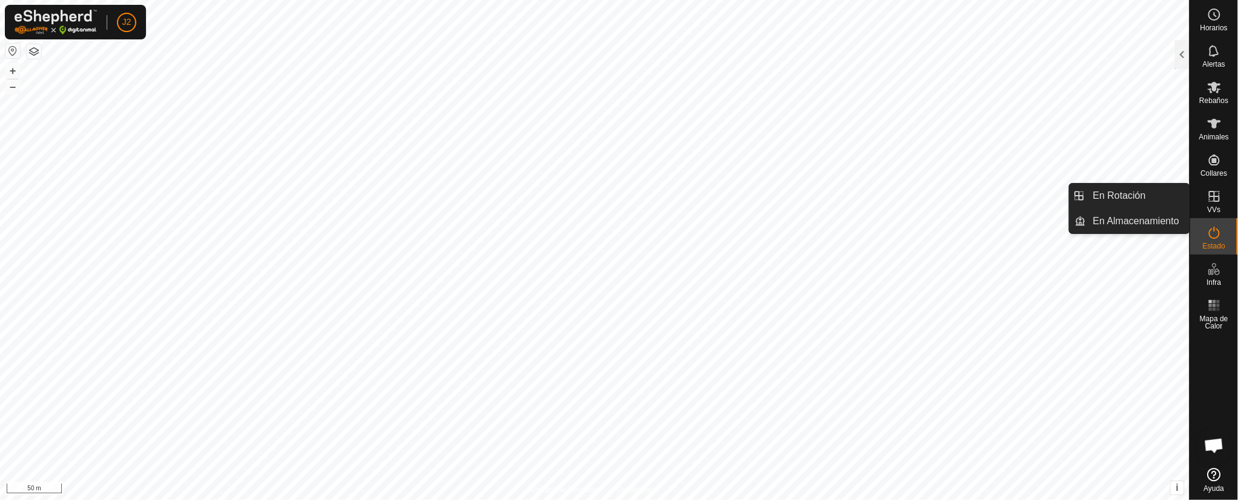
click at [825, 189] on icon at bounding box center [1214, 196] width 15 height 15
click at [825, 193] on icon at bounding box center [1214, 196] width 11 height 11
click at [825, 193] on link "En Rotación" at bounding box center [1138, 196] width 104 height 24
click at [825, 193] on icon at bounding box center [1214, 196] width 15 height 15
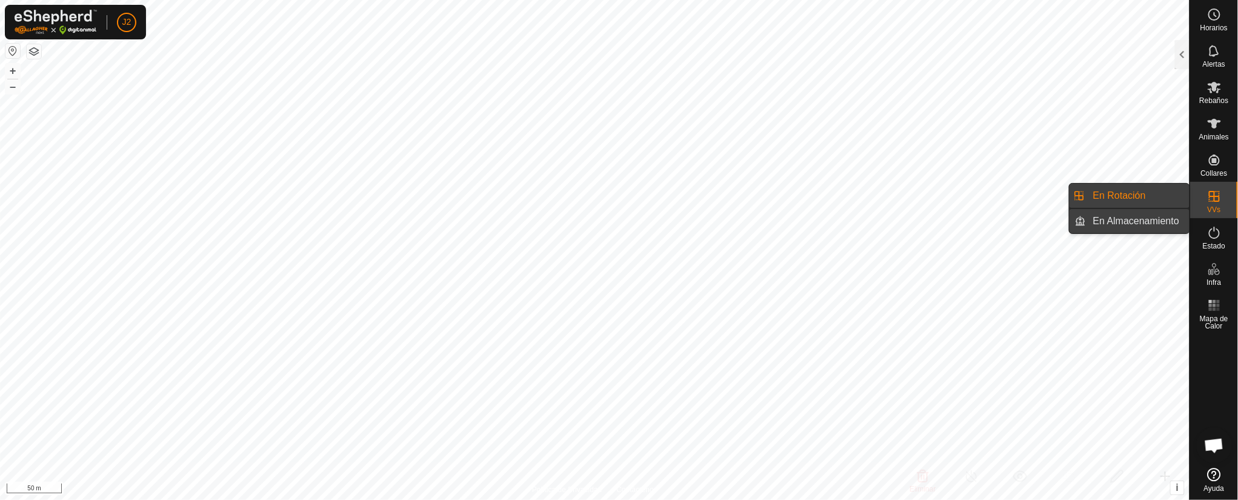
click at [825, 216] on link "En Almacenamiento" at bounding box center [1138, 221] width 104 height 24
click at [825, 197] on icon at bounding box center [1214, 196] width 15 height 15
click at [825, 193] on link "En Rotación" at bounding box center [1138, 196] width 104 height 24
click at [825, 210] on link "En Almacenamiento" at bounding box center [1138, 221] width 104 height 24
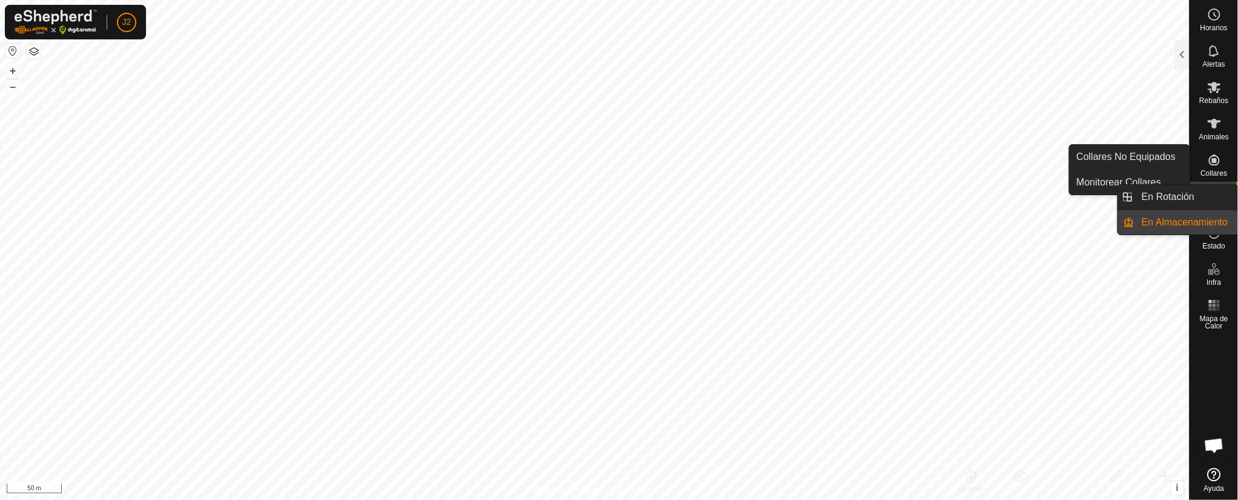
click at [825, 183] on nav "Horarios Alertas Rebaños Animales Collares VVs Estado Infra Mapa de Calor Ayuda" at bounding box center [1214, 250] width 48 height 500
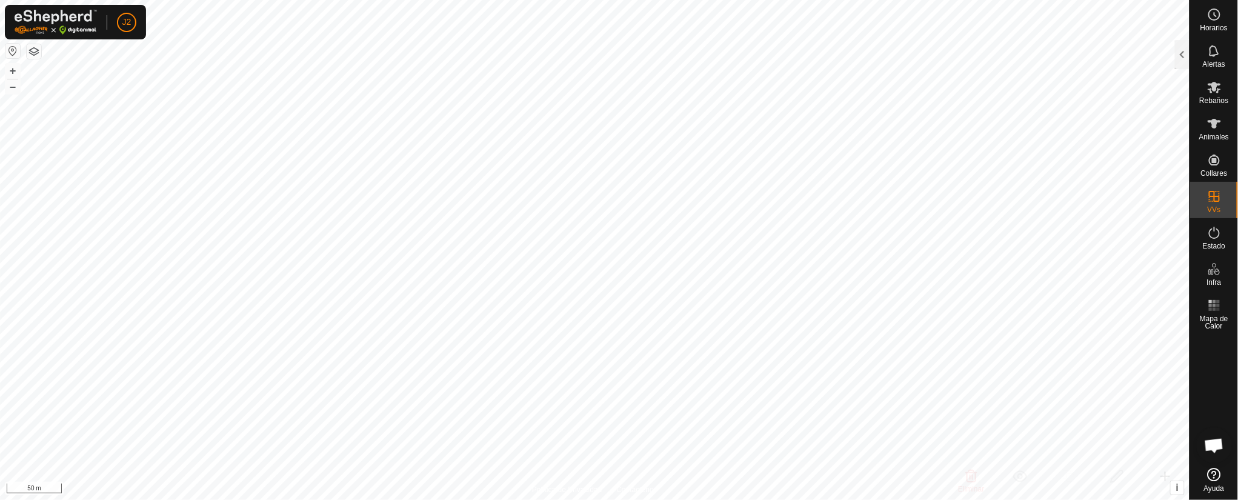
click at [825, 184] on div "VVs" at bounding box center [1214, 200] width 48 height 36
drag, startPoint x: 1191, startPoint y: 205, endPoint x: 1211, endPoint y: 200, distance: 20.7
click at [825, 200] on icon at bounding box center [1214, 196] width 15 height 15
click at [825, 193] on link "En Rotación" at bounding box center [1138, 196] width 104 height 24
click at [825, 190] on icon at bounding box center [1214, 196] width 15 height 15
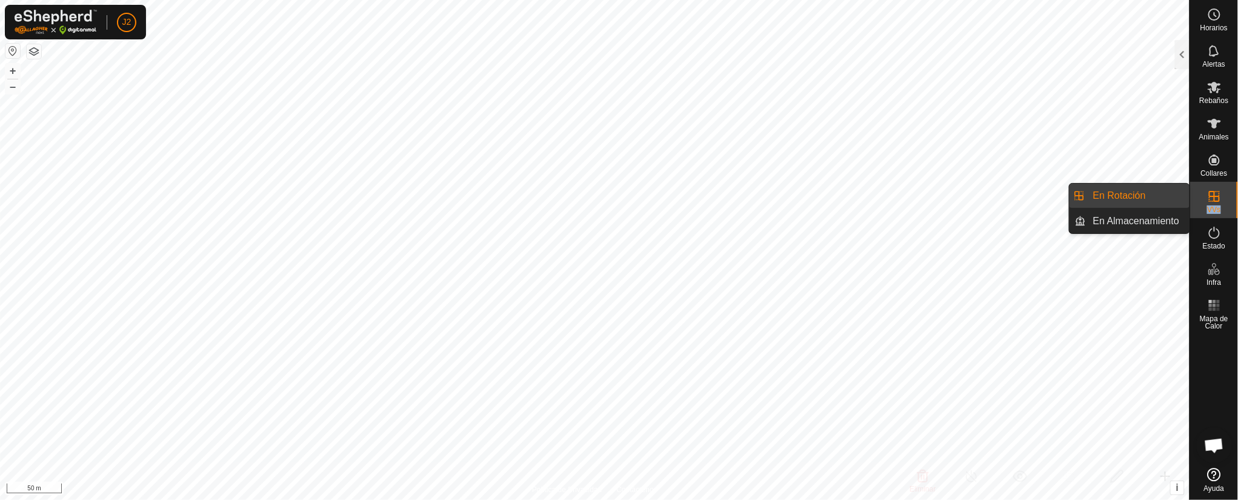
click at [825, 190] on icon at bounding box center [1214, 196] width 15 height 15
click at [825, 194] on icon at bounding box center [1214, 196] width 15 height 15
click at [825, 223] on link "En Almacenamiento" at bounding box center [1138, 221] width 104 height 24
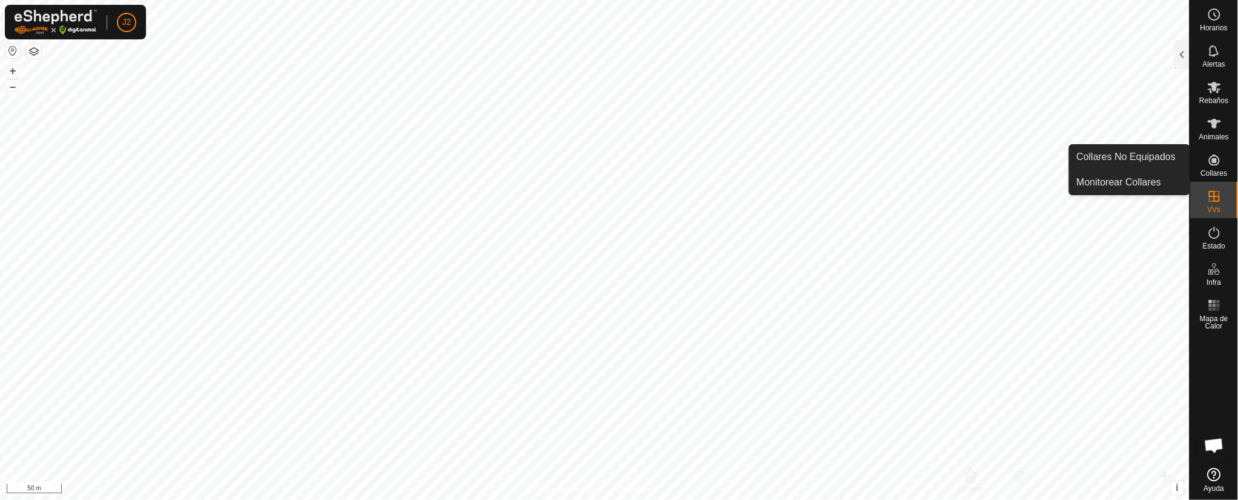
click at [825, 162] on icon at bounding box center [1214, 160] width 11 height 11
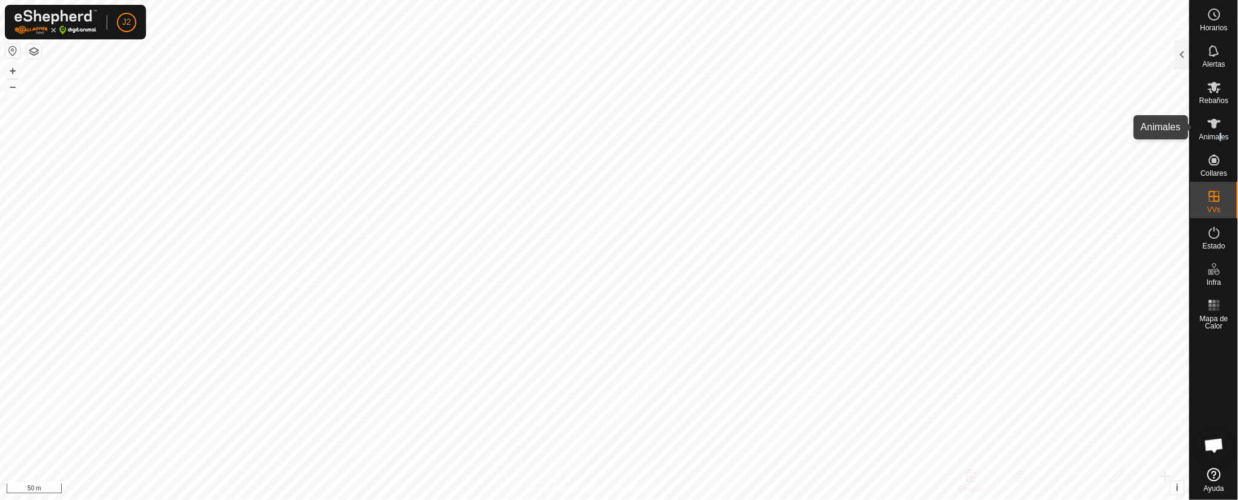
click at [825, 133] on span "Animales" at bounding box center [1214, 136] width 30 height 7
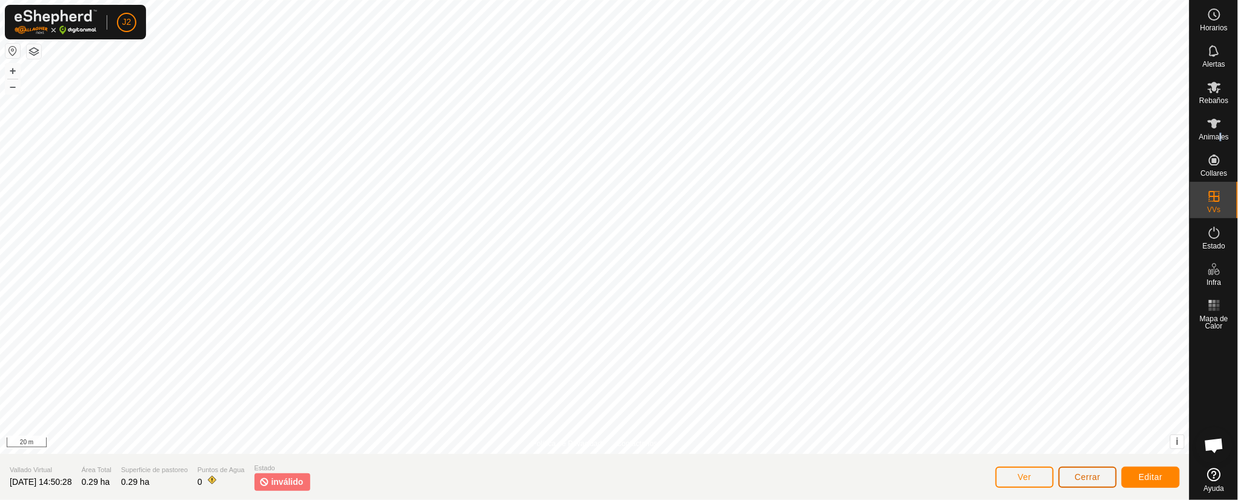
click at [825, 333] on button "Cerrar" at bounding box center [1088, 477] width 58 height 21
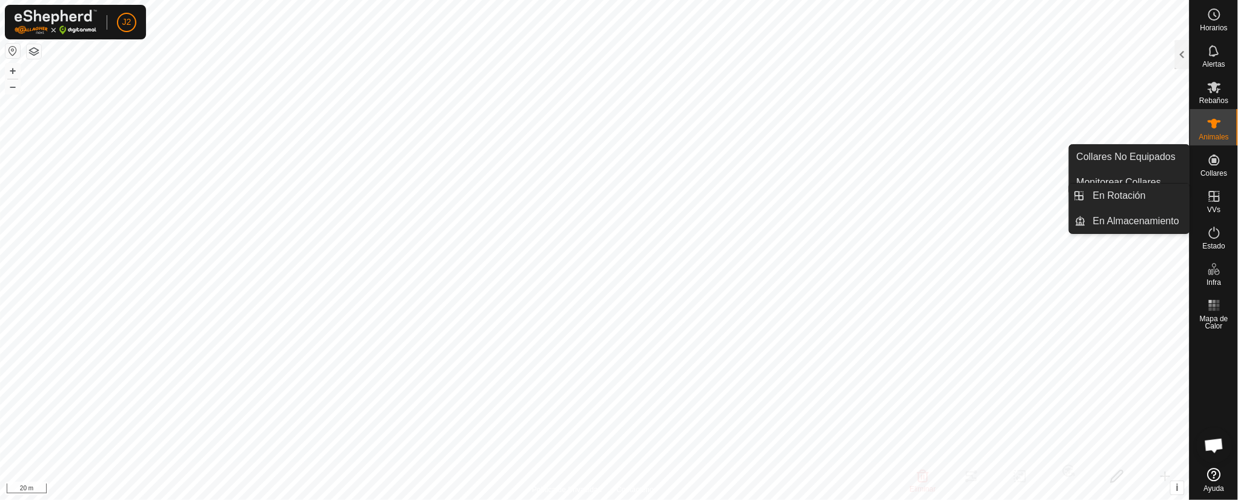
click at [825, 210] on div "VVs" at bounding box center [1214, 200] width 48 height 36
click at [825, 207] on div "VVs" at bounding box center [1214, 200] width 48 height 36
click at [825, 202] on icon at bounding box center [1214, 196] width 15 height 15
click at [825, 192] on icon at bounding box center [1214, 196] width 15 height 15
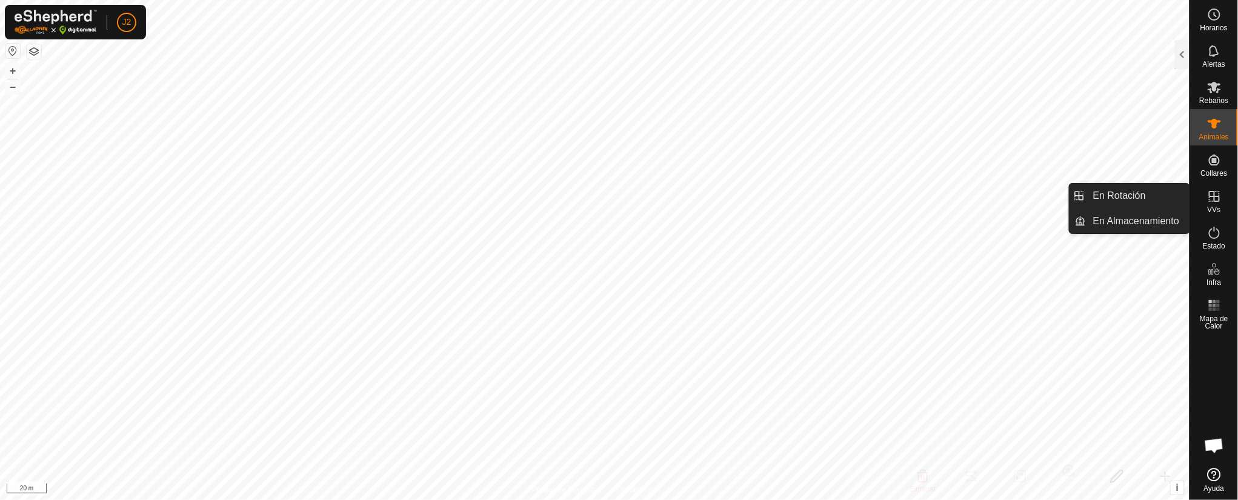
click at [825, 201] on icon at bounding box center [1214, 196] width 15 height 15
click at [825, 202] on icon at bounding box center [1214, 196] width 15 height 15
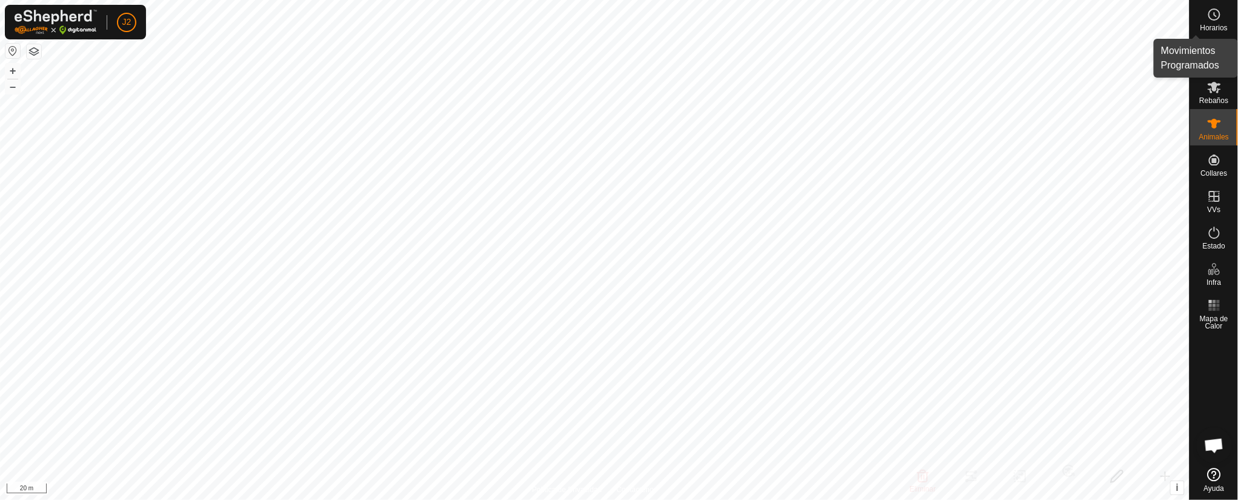
click at [825, 18] on div "Horarios" at bounding box center [1214, 18] width 48 height 36
click at [825, 20] on icon at bounding box center [1214, 14] width 15 height 15
click at [825, 46] on div at bounding box center [1182, 54] width 15 height 29
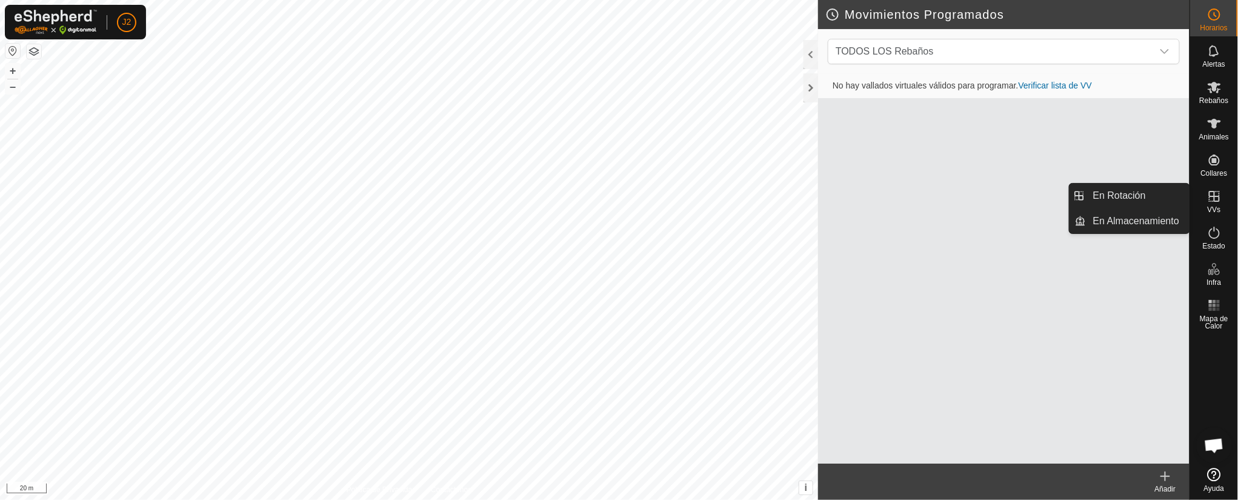
click at [825, 205] on div "VVs" at bounding box center [1214, 200] width 48 height 36
click at [825, 192] on icon at bounding box center [1214, 196] width 11 height 11
click at [825, 188] on link "En Rotación" at bounding box center [1138, 196] width 104 height 24
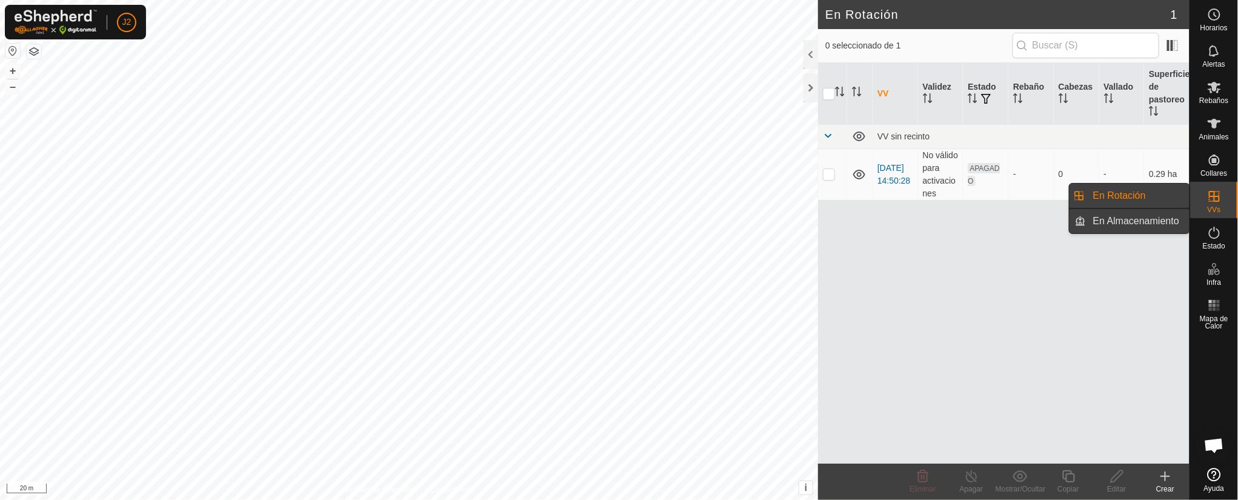
click at [825, 221] on link "En Almacenamiento" at bounding box center [1138, 221] width 104 height 24
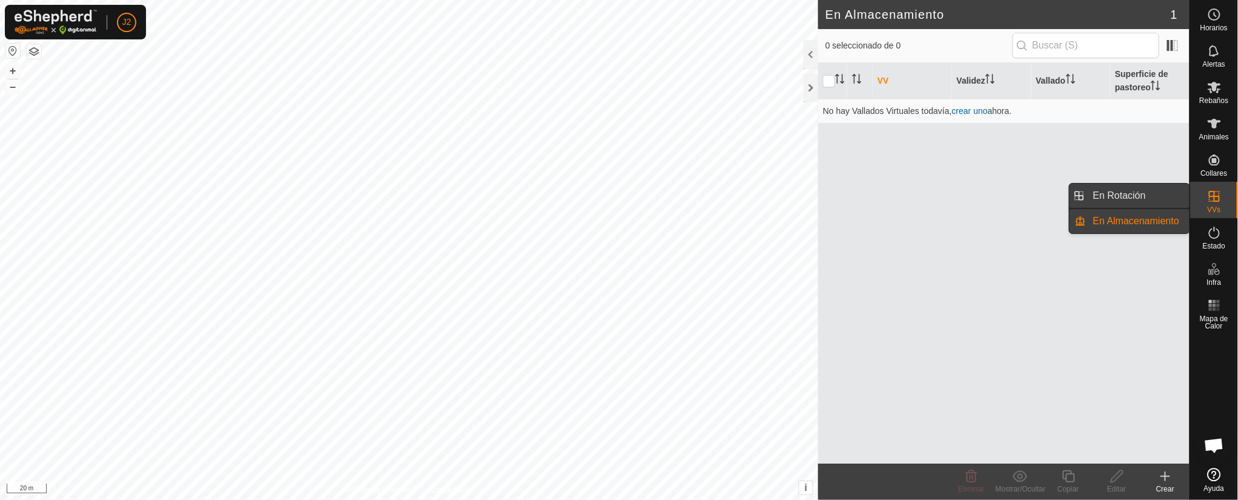
click at [825, 190] on link "En Rotación" at bounding box center [1138, 196] width 104 height 24
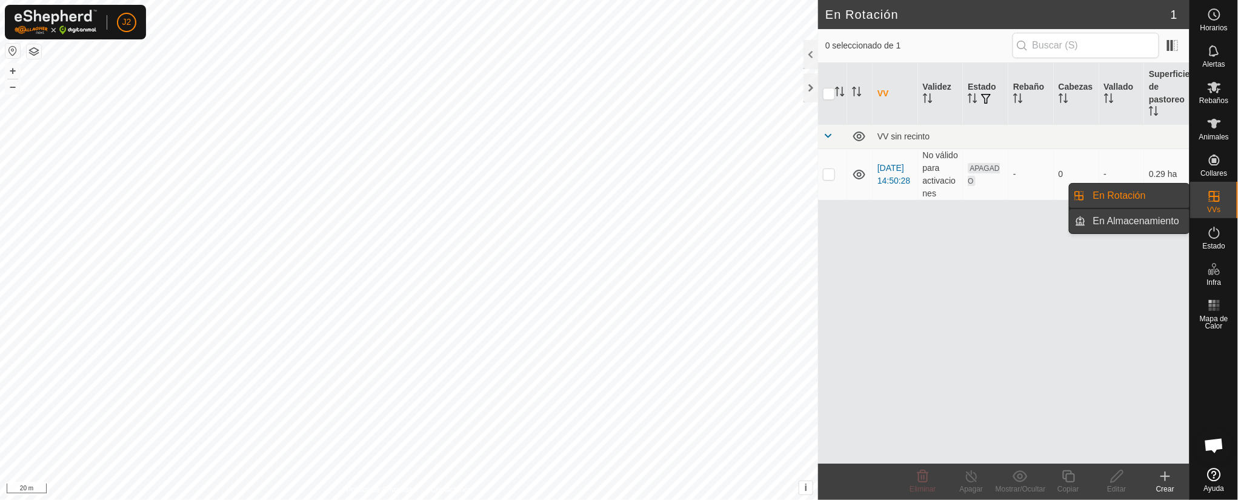
click at [825, 215] on link "En Almacenamiento" at bounding box center [1138, 221] width 104 height 24
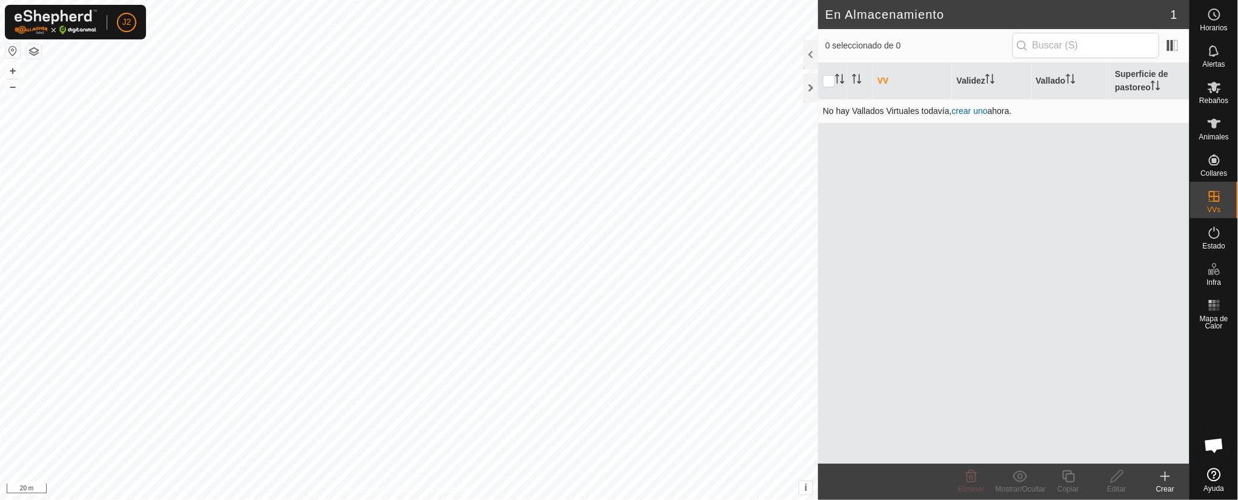
click at [825, 105] on td "No hay Vallados Virtuales todavía, crear uno ahora." at bounding box center [1004, 111] width 372 height 24
click at [825, 112] on link "crear uno" at bounding box center [970, 111] width 36 height 10
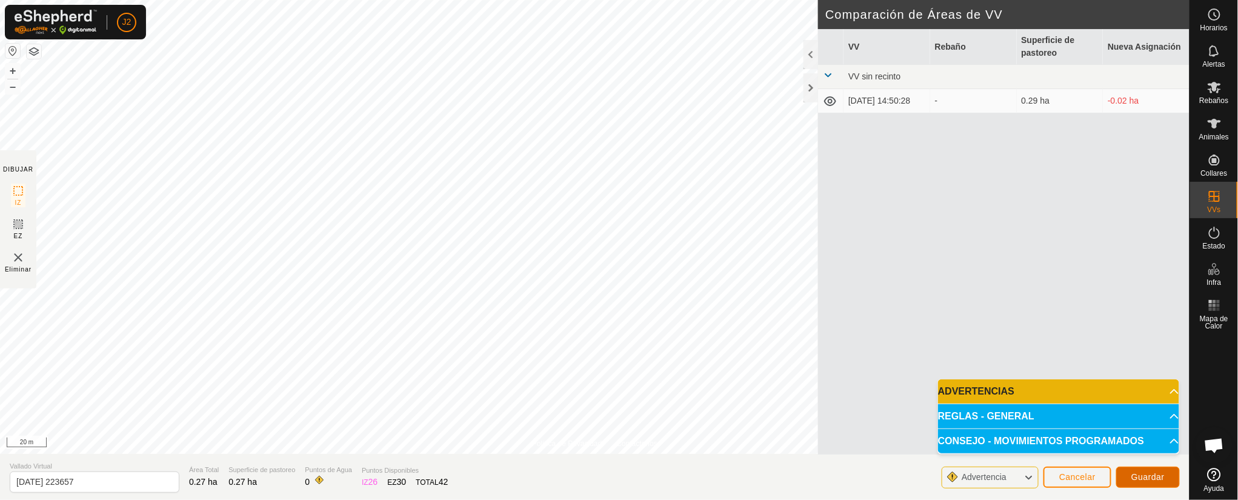
click at [825, 333] on span "Guardar" at bounding box center [1148, 477] width 33 height 10
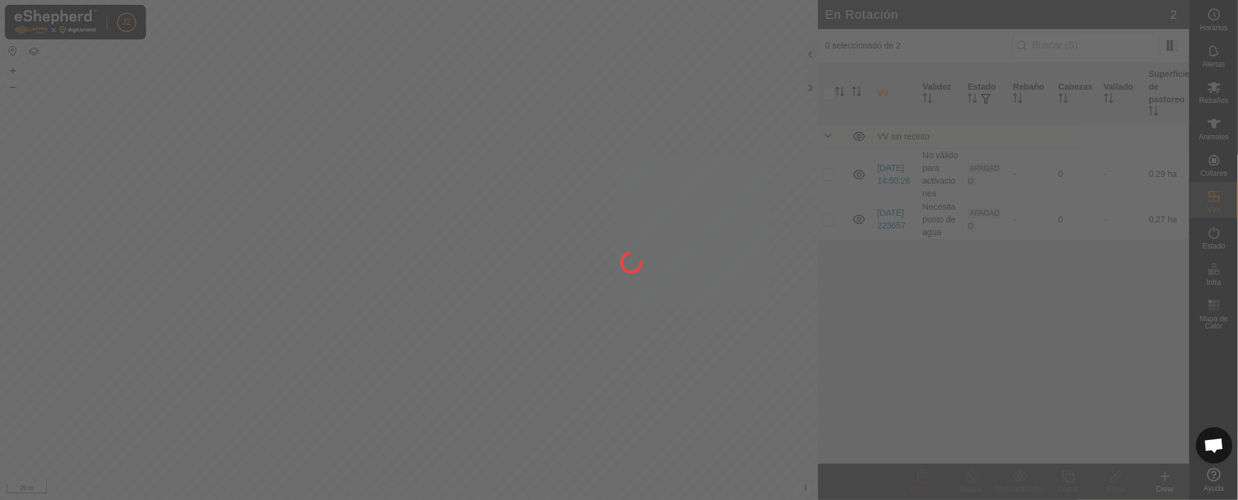
click at [404, 333] on div at bounding box center [619, 250] width 1238 height 500
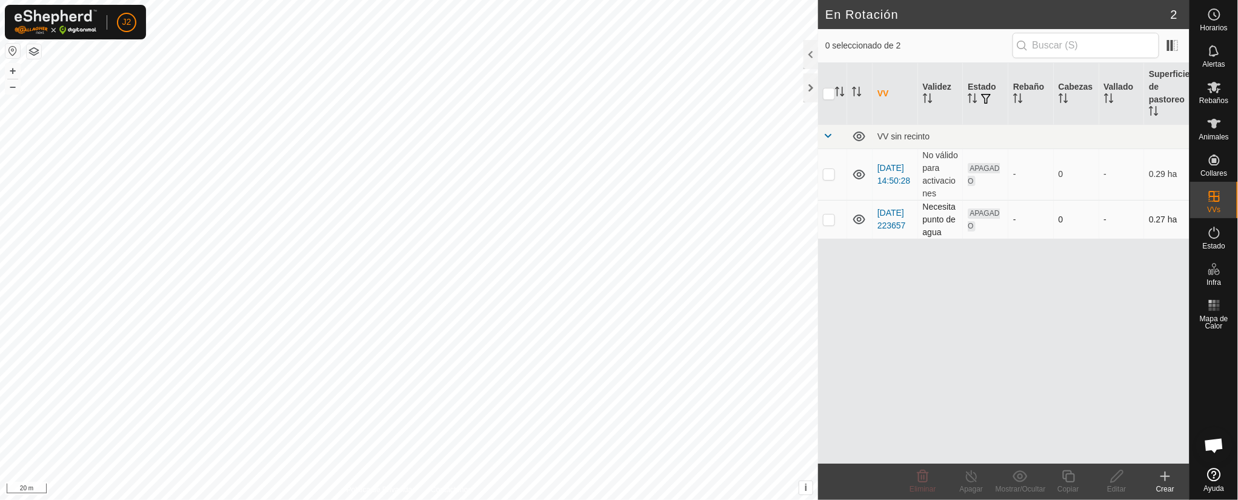
click at [825, 216] on td "Necesita punto de agua" at bounding box center [940, 219] width 45 height 39
drag, startPoint x: 1073, startPoint y: 221, endPoint x: 891, endPoint y: 210, distance: 182.2
click at [825, 207] on tr "[DATE] 223657 Necesita punto de agua APAGADO - 0 - 0.27 ha" at bounding box center [1004, 219] width 372 height 39
drag, startPoint x: 909, startPoint y: 319, endPoint x: 907, endPoint y: 304, distance: 14.7
click at [825, 318] on div "VV Validez Estado Rebaño [PERSON_NAME] Superficie de pastoreo VV sin recinto [D…" at bounding box center [1004, 263] width 372 height 401
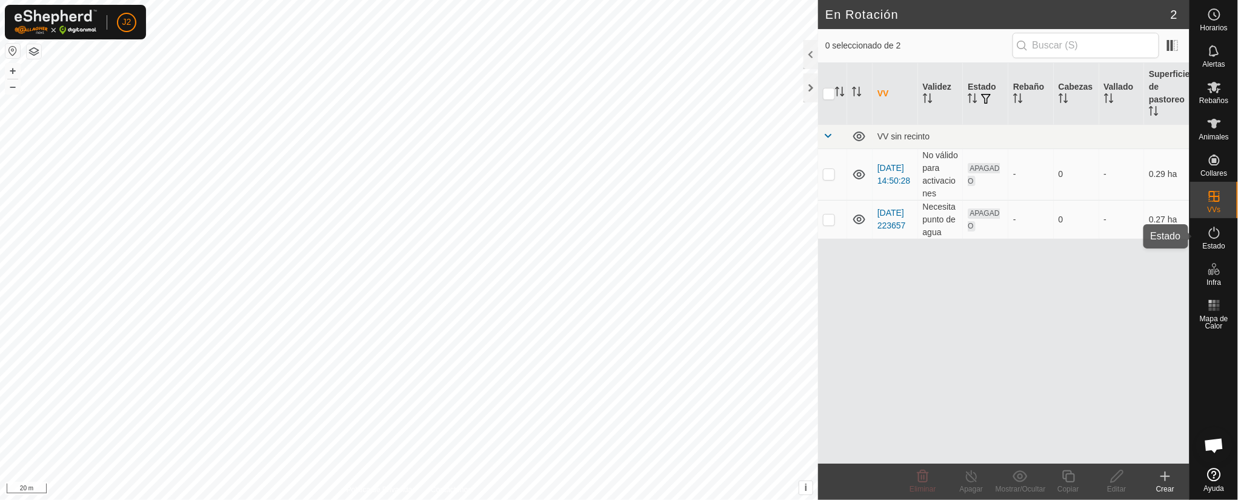
click at [825, 223] on es-activation-svg-icon at bounding box center [1215, 232] width 22 height 19
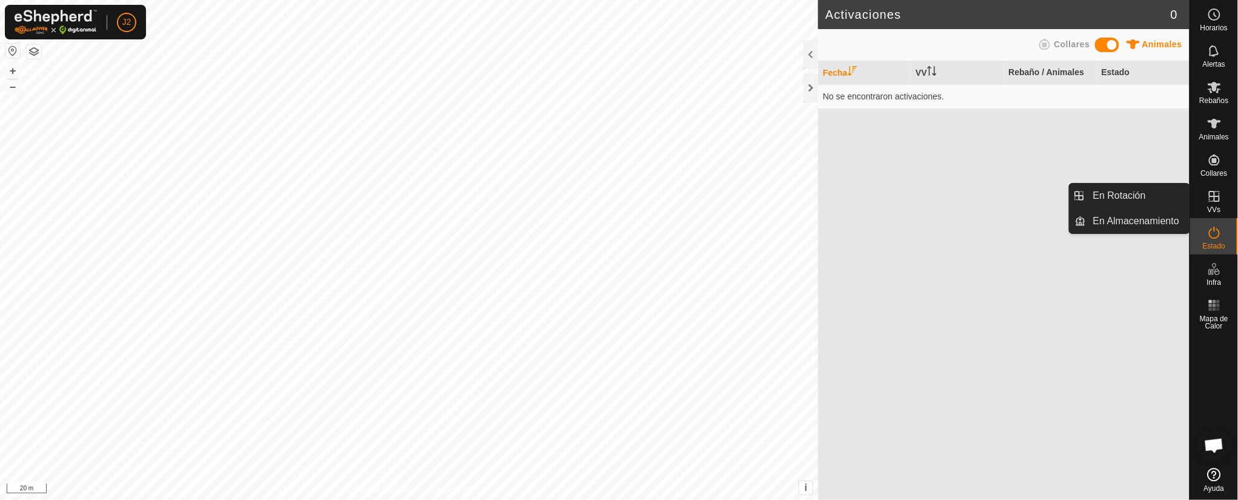
click at [825, 202] on icon at bounding box center [1214, 196] width 15 height 15
click at [825, 190] on icon at bounding box center [1214, 196] width 15 height 15
click at [825, 198] on link "En Rotación" at bounding box center [1138, 196] width 104 height 24
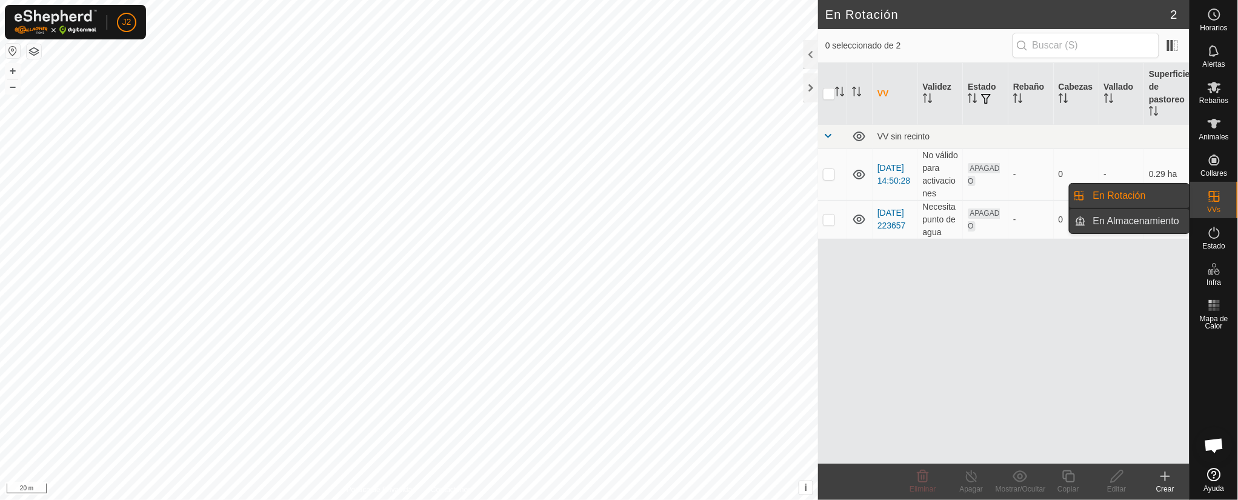
click at [825, 217] on link "En Almacenamiento" at bounding box center [1138, 221] width 104 height 24
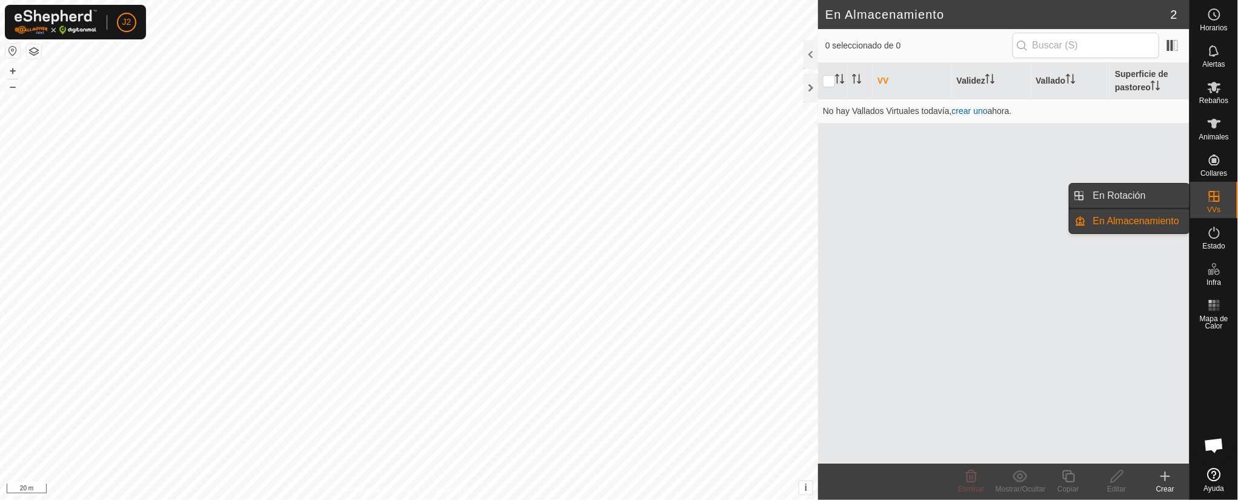
click at [825, 188] on link "En Rotación" at bounding box center [1138, 196] width 104 height 24
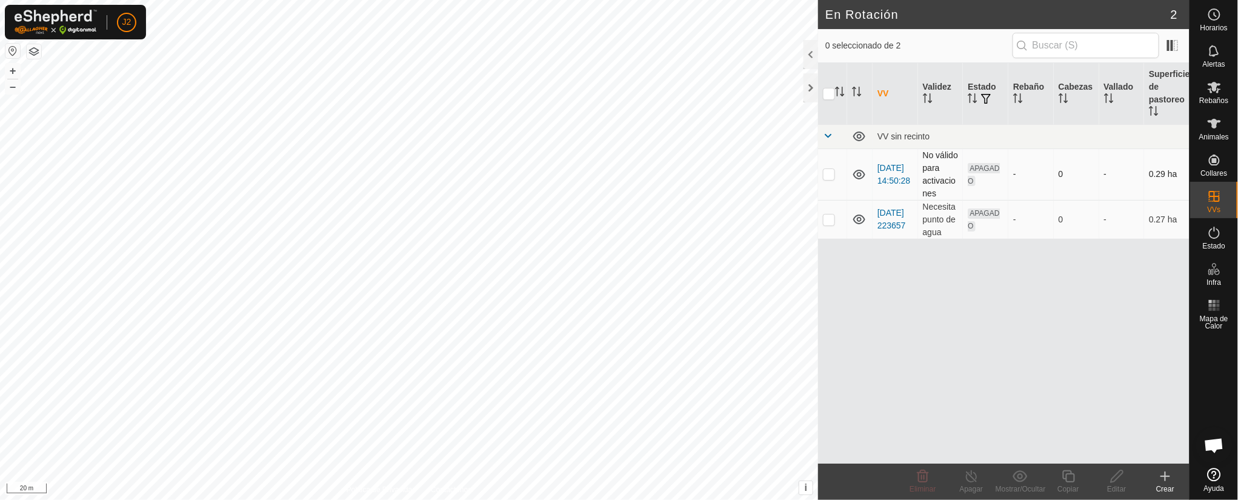
click at [825, 164] on td at bounding box center [859, 174] width 25 height 52
click at [825, 36] on span at bounding box center [1172, 45] width 19 height 19
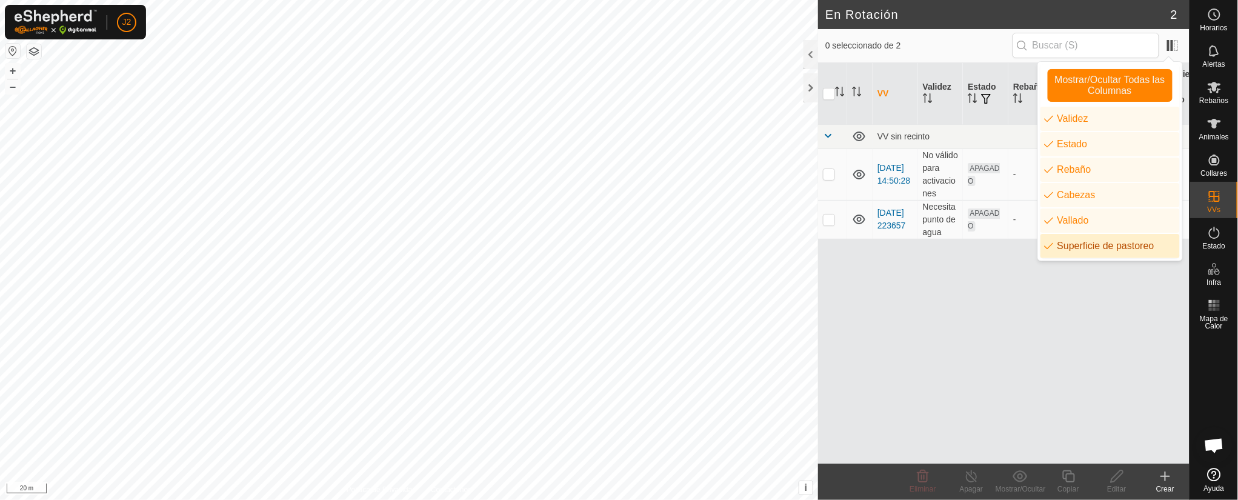
click at [825, 283] on div "VV Validez Estado Rebaño [PERSON_NAME] Superficie de pastoreo VV sin recinto [D…" at bounding box center [1004, 263] width 372 height 401
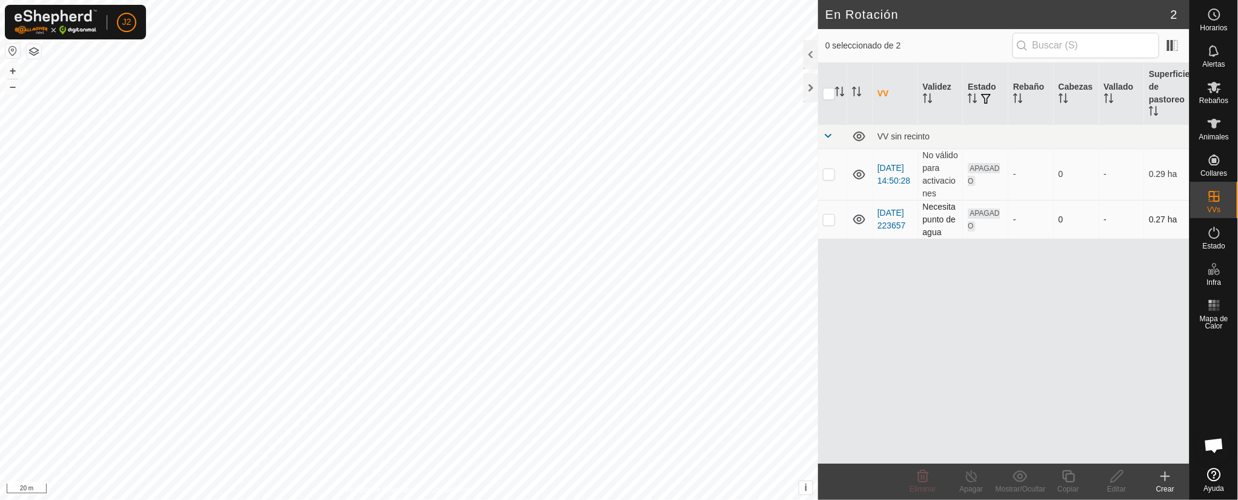
click at [825, 208] on td "Necesita punto de agua" at bounding box center [940, 219] width 45 height 39
click at [825, 217] on link "[DATE] 223657" at bounding box center [892, 219] width 28 height 22
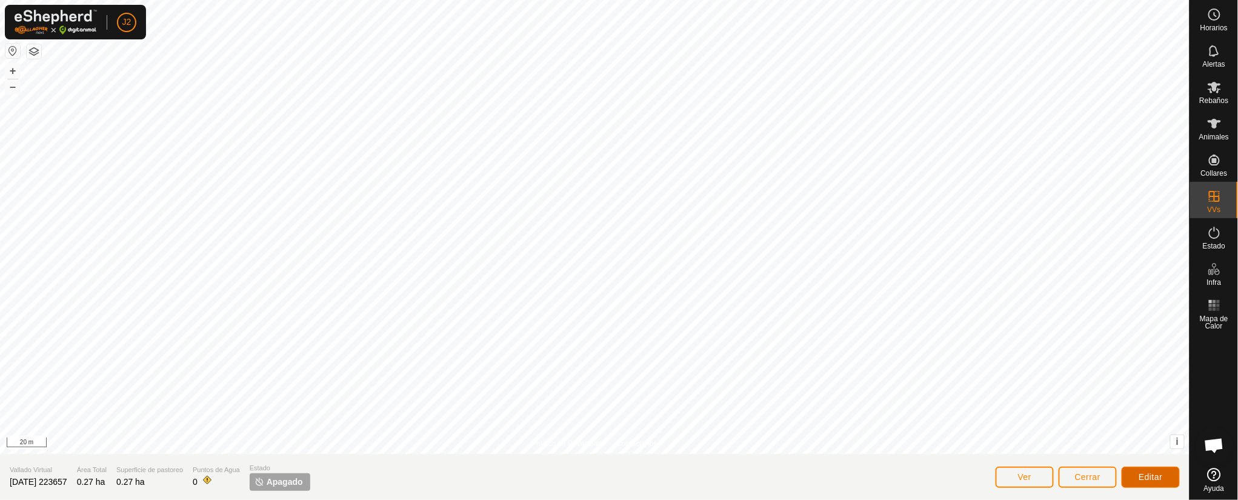
click at [825, 333] on button "Editar" at bounding box center [1151, 477] width 58 height 21
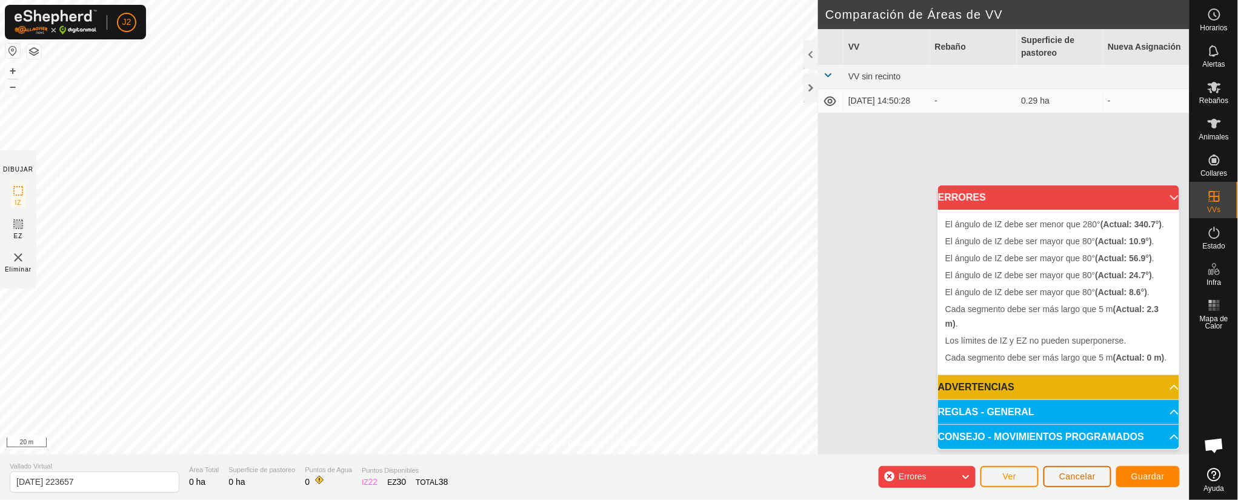
click at [825, 333] on span "Cancelar" at bounding box center [1077, 477] width 36 height 10
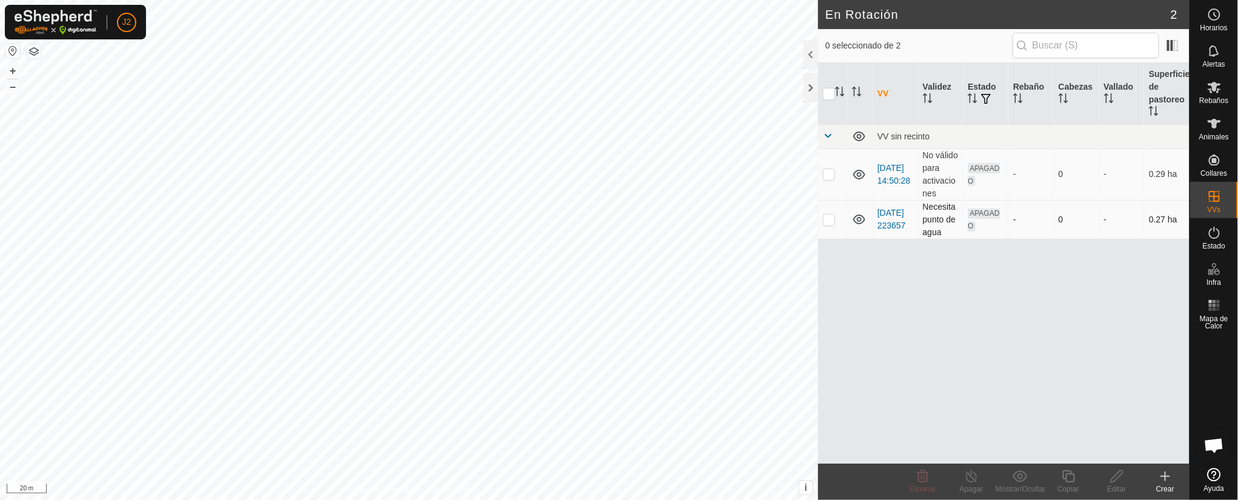
click at [825, 215] on p-checkbox at bounding box center [829, 220] width 12 height 10
click at [825, 333] on div "Eliminar" at bounding box center [923, 482] width 48 height 36
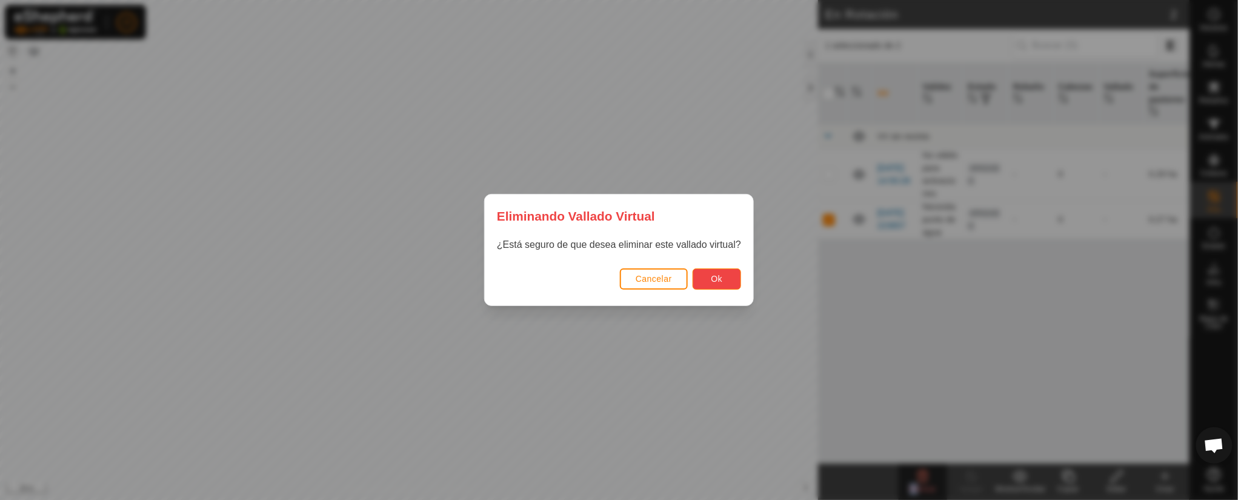
click at [718, 275] on span "Ok" at bounding box center [718, 279] width 12 height 10
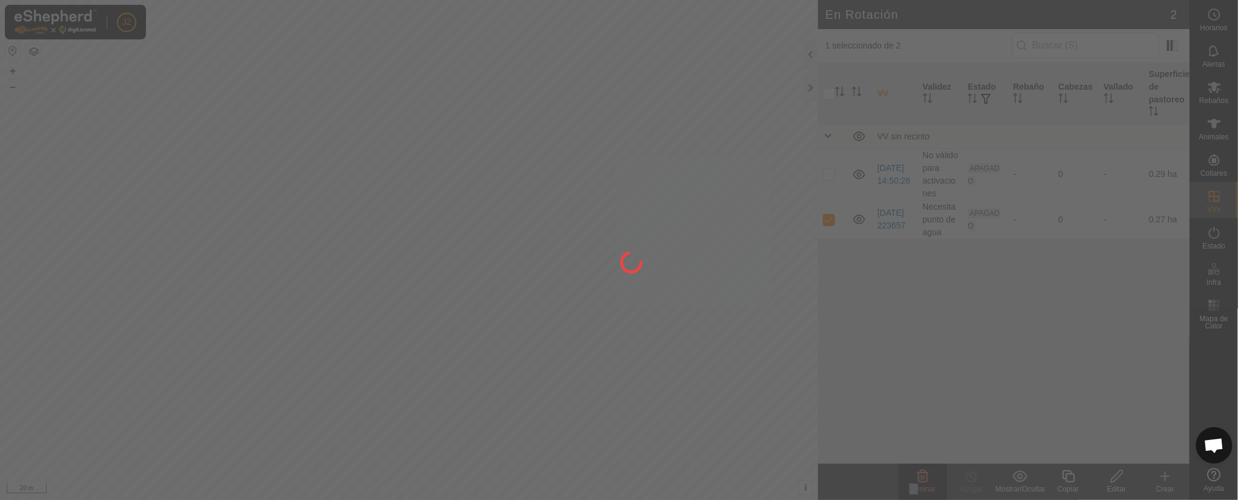
checkbox input "false"
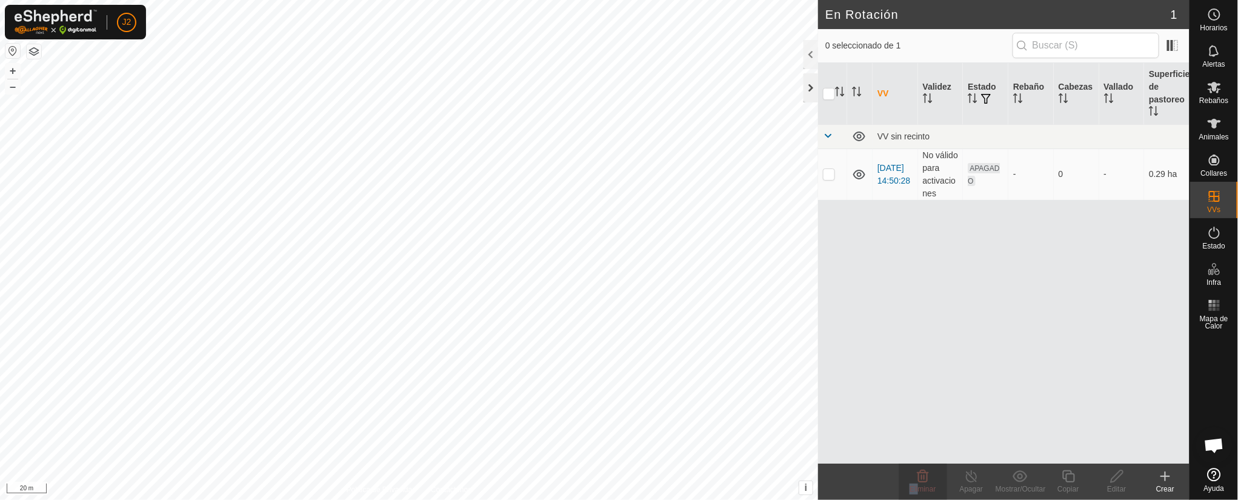
click at [804, 83] on div "En Rotación 1 0 seleccionado de 1 VV Validez Estado Rebaño [PERSON_NAME] Superf…" at bounding box center [595, 250] width 1190 height 500
click at [805, 87] on div at bounding box center [811, 87] width 15 height 29
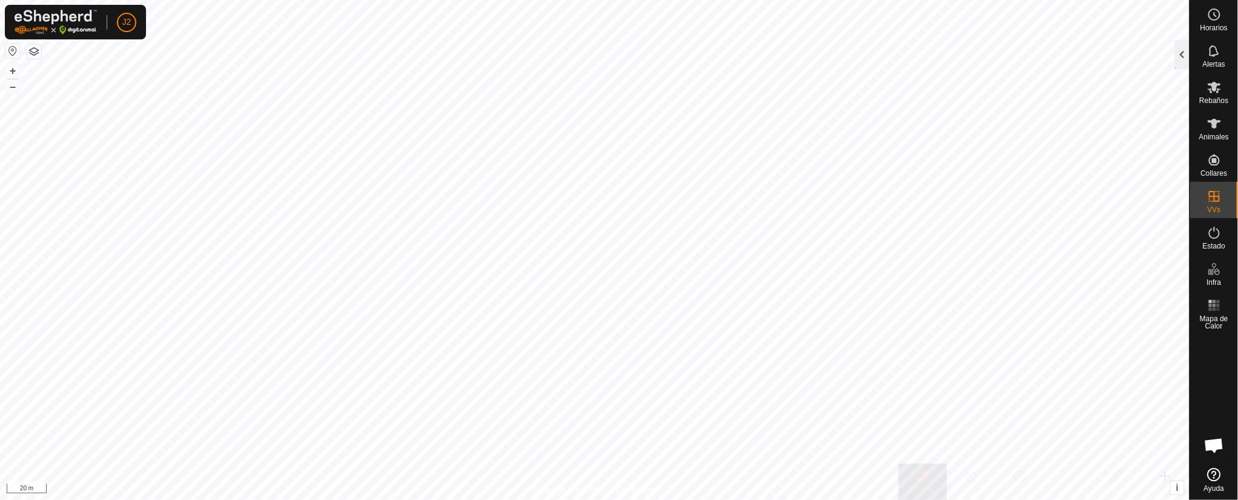
click at [825, 42] on div at bounding box center [1182, 54] width 15 height 29
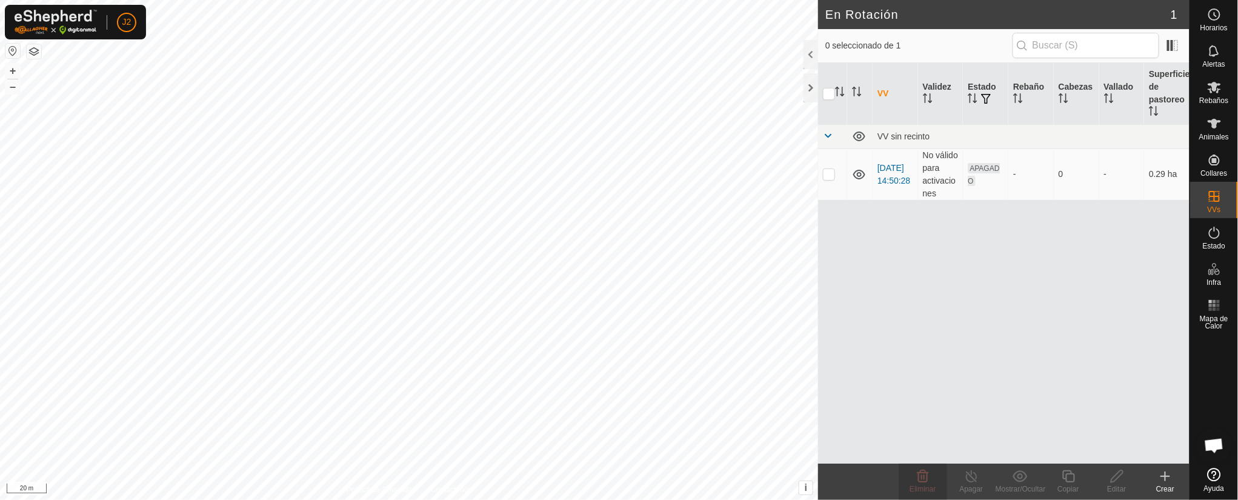
click at [825, 333] on icon at bounding box center [1165, 476] width 15 height 15
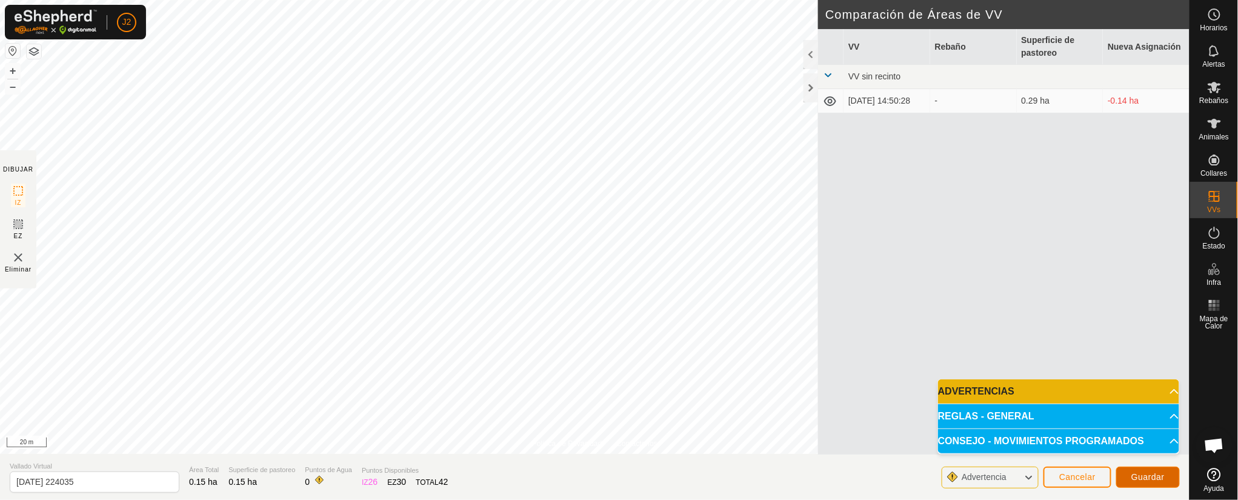
click at [825, 333] on button "Guardar" at bounding box center [1148, 477] width 64 height 21
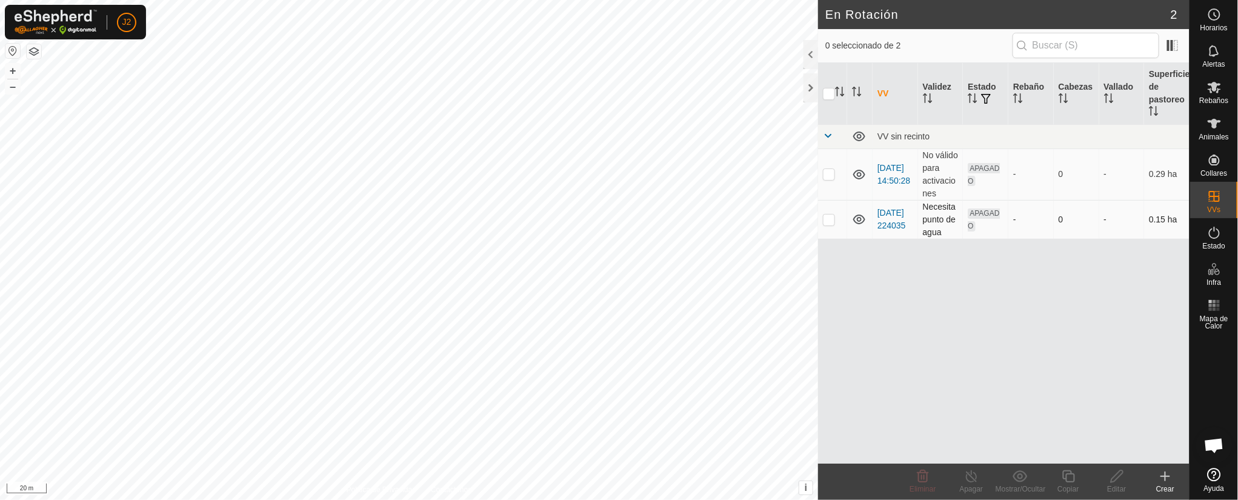
click at [825, 215] on p-checkbox at bounding box center [829, 220] width 12 height 10
click at [825, 333] on div "Eliminar" at bounding box center [923, 482] width 48 height 36
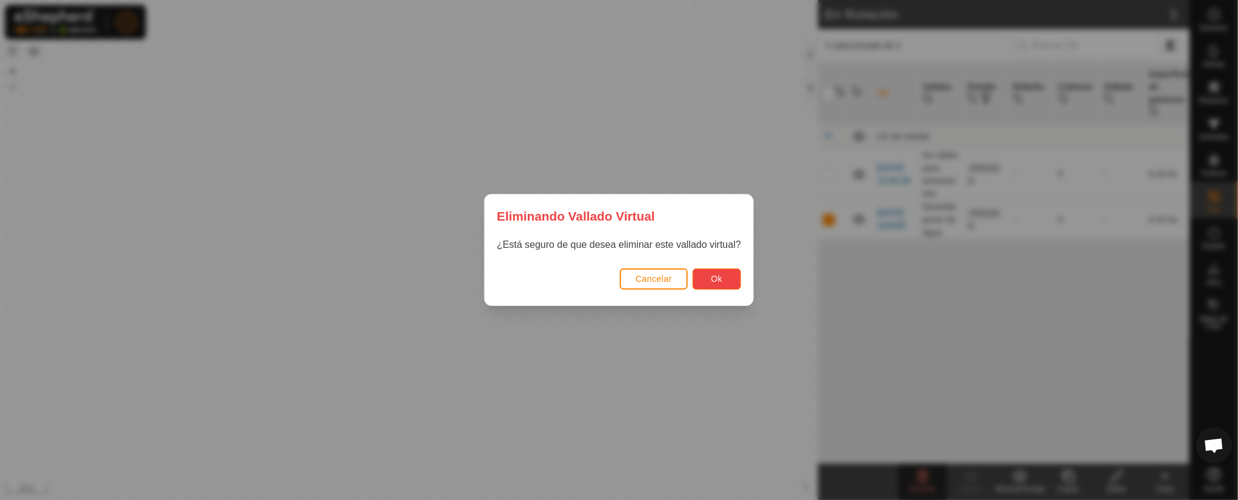
click at [734, 277] on button "Ok" at bounding box center [717, 278] width 48 height 21
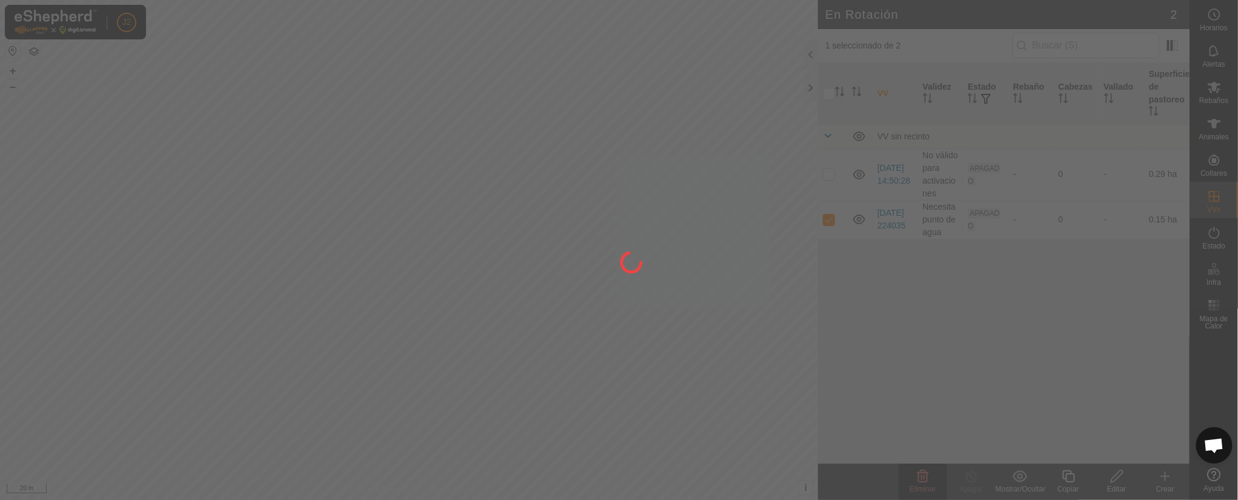
checkbox input "false"
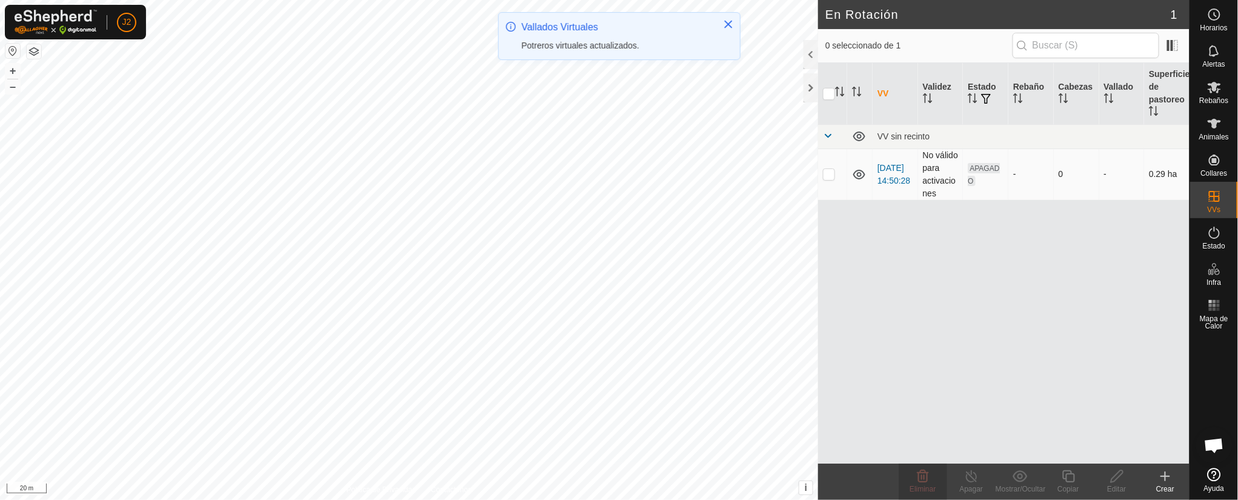
click at [825, 176] on p-checkbox at bounding box center [829, 174] width 12 height 10
checkbox input "true"
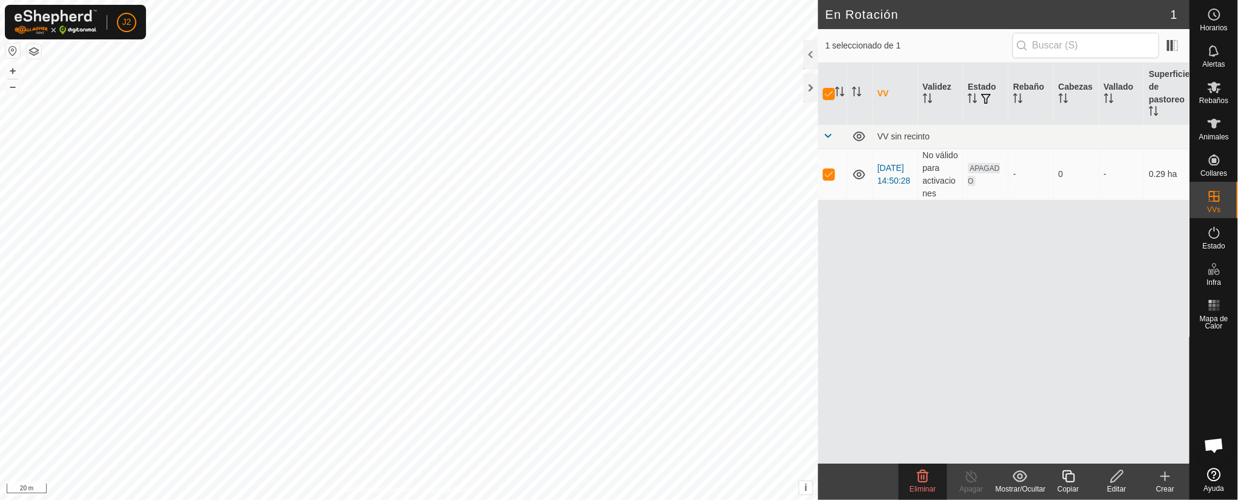
click at [825, 292] on div "VV Validez Estado Rebaño [PERSON_NAME] Superficie de pastoreo VV sin recinto [D…" at bounding box center [1004, 263] width 372 height 401
click at [812, 85] on div at bounding box center [811, 87] width 15 height 29
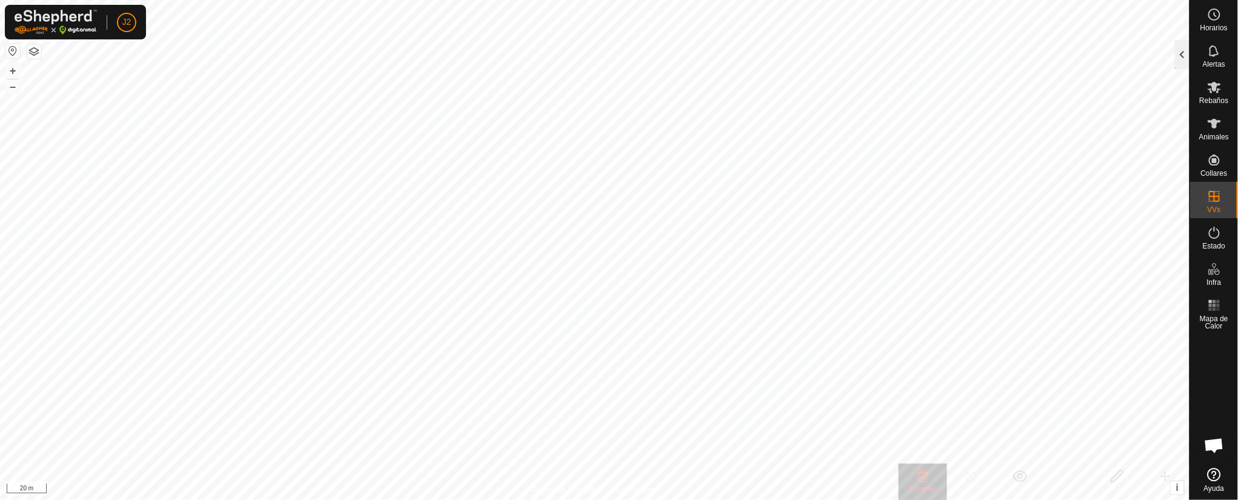
click at [825, 45] on div at bounding box center [1182, 54] width 15 height 29
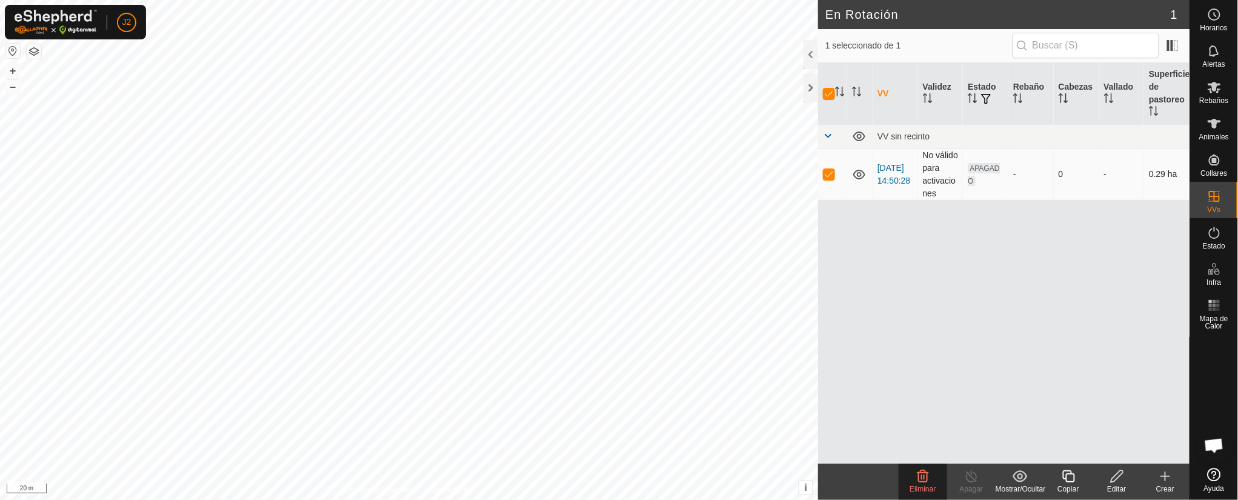
click at [825, 167] on td at bounding box center [832, 174] width 29 height 52
checkbox input "false"
click at [812, 79] on div at bounding box center [811, 87] width 15 height 29
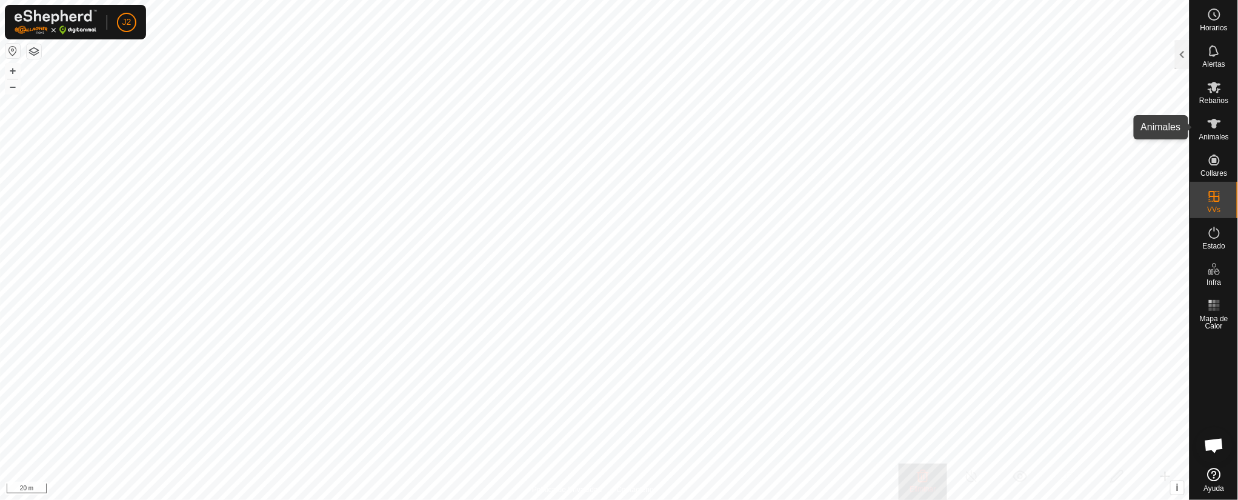
click at [825, 122] on es-animals-svg-icon at bounding box center [1215, 123] width 22 height 19
click at [825, 48] on div at bounding box center [1182, 54] width 15 height 29
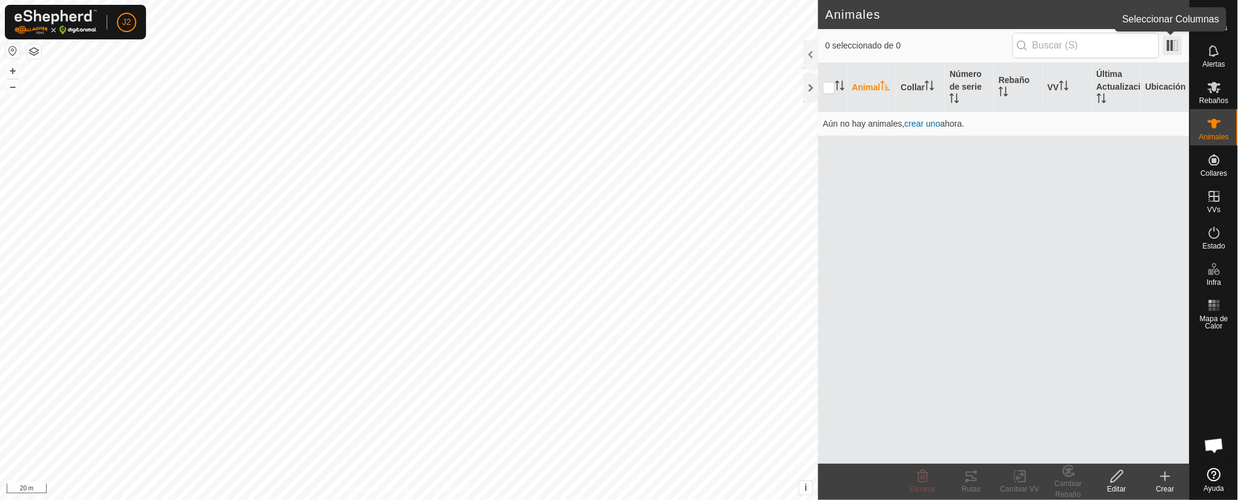
click at [825, 39] on span at bounding box center [1172, 45] width 19 height 19
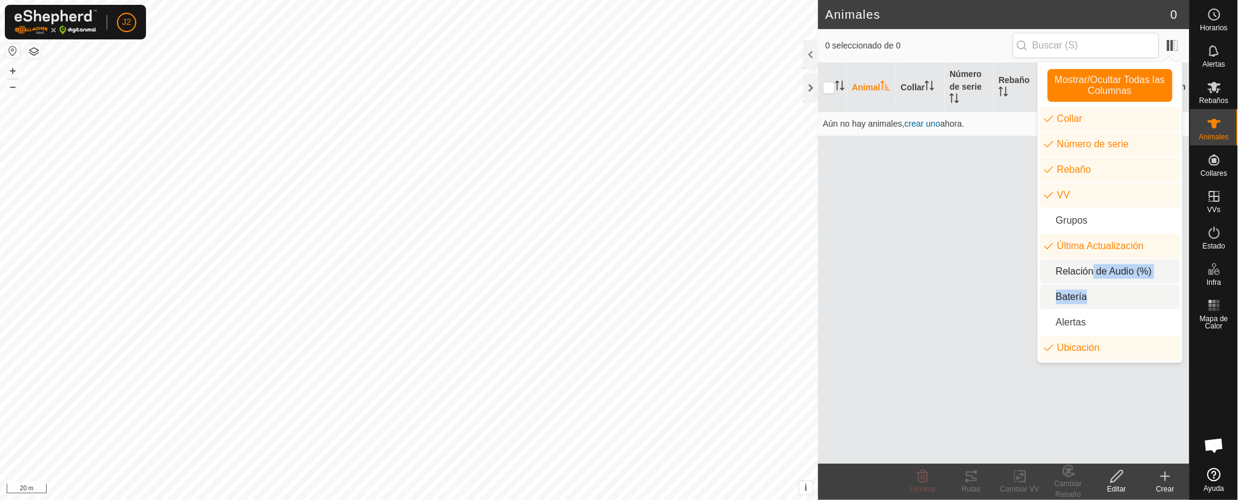
drag, startPoint x: 1087, startPoint y: 284, endPoint x: 1086, endPoint y: 278, distance: 6.2
click at [825, 278] on ul "Collar Número de serie Rebaño VV Grupos Última Actualización Relación de Audio …" at bounding box center [1110, 233] width 139 height 253
drag, startPoint x: 965, startPoint y: 277, endPoint x: 987, endPoint y: 268, distance: 23.4
click at [825, 271] on div "Animal Collar Número de serie Rebaño VV Última Actualización Ubicación Aún no h…" at bounding box center [1004, 263] width 372 height 401
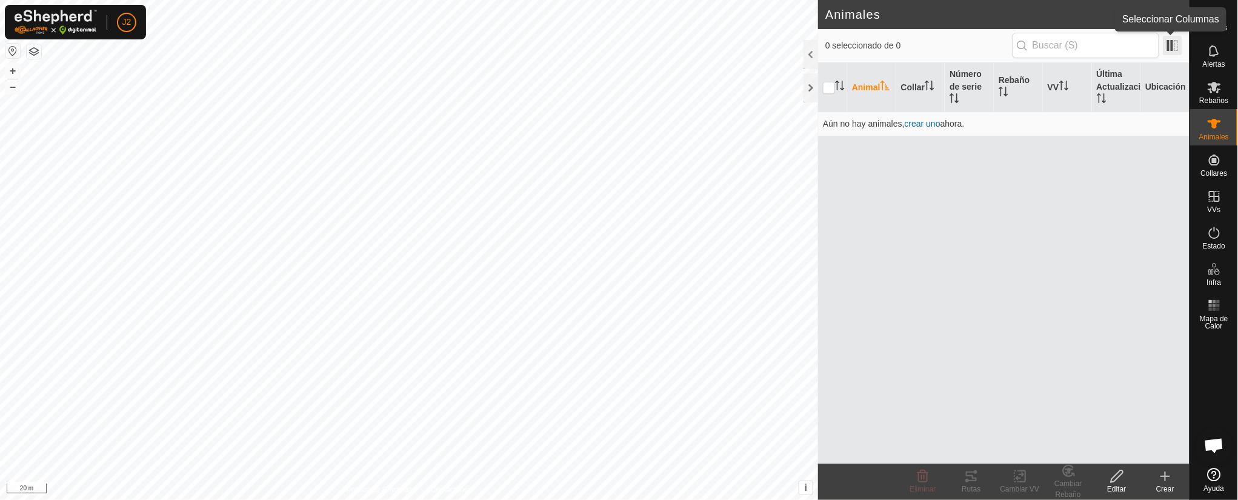
click at [825, 44] on span at bounding box center [1172, 45] width 19 height 19
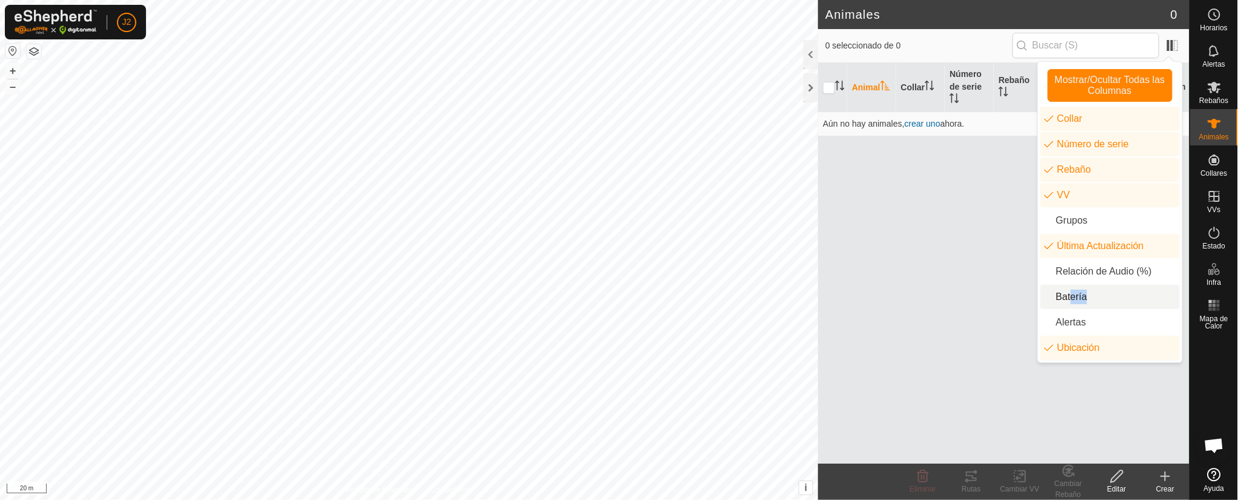
drag, startPoint x: 1066, startPoint y: 294, endPoint x: 1072, endPoint y: 288, distance: 8.2
click at [825, 288] on li "Batería" at bounding box center [1110, 297] width 139 height 24
click at [825, 228] on div "Animal Collar Número de serie Rebaño VV Última Actualización Batería Ubicación …" at bounding box center [1004, 263] width 372 height 401
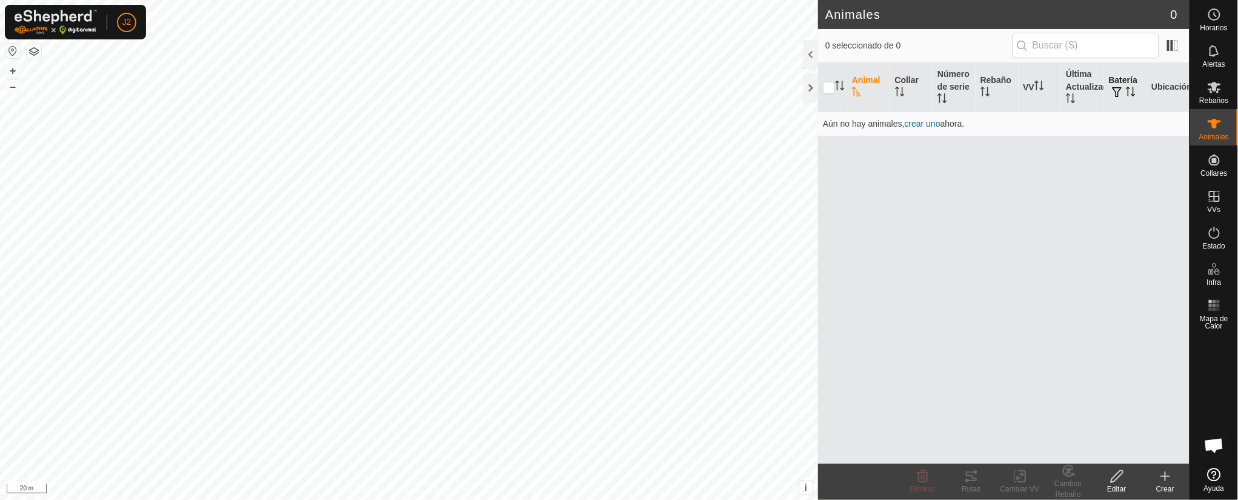
click at [825, 87] on span "button" at bounding box center [1118, 92] width 10 height 10
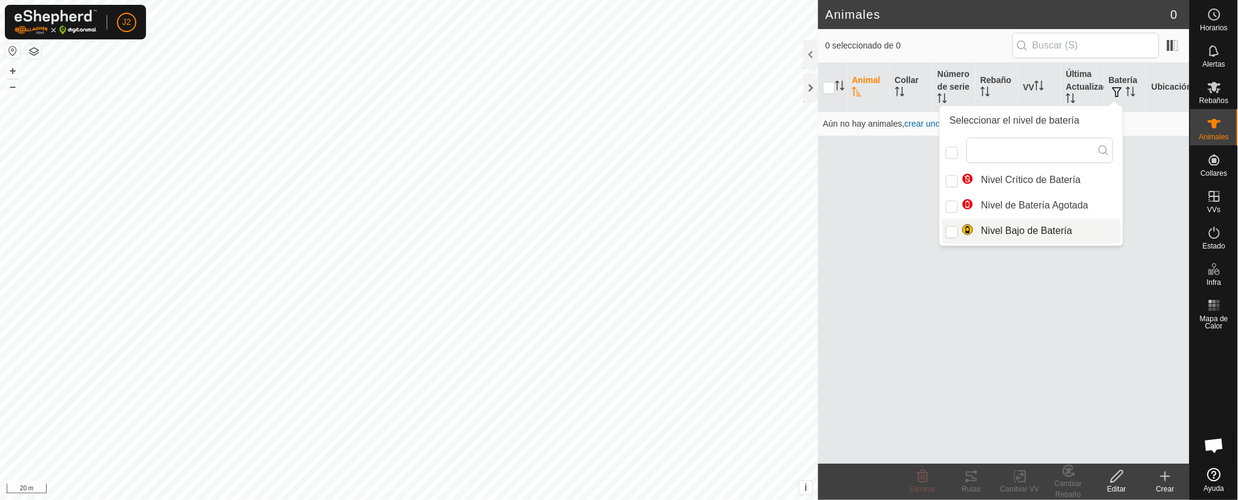
click at [825, 259] on div "Animal Collar Número de serie Rebaño VV Última Actualización Batería Ubicación …" at bounding box center [1004, 263] width 372 height 401
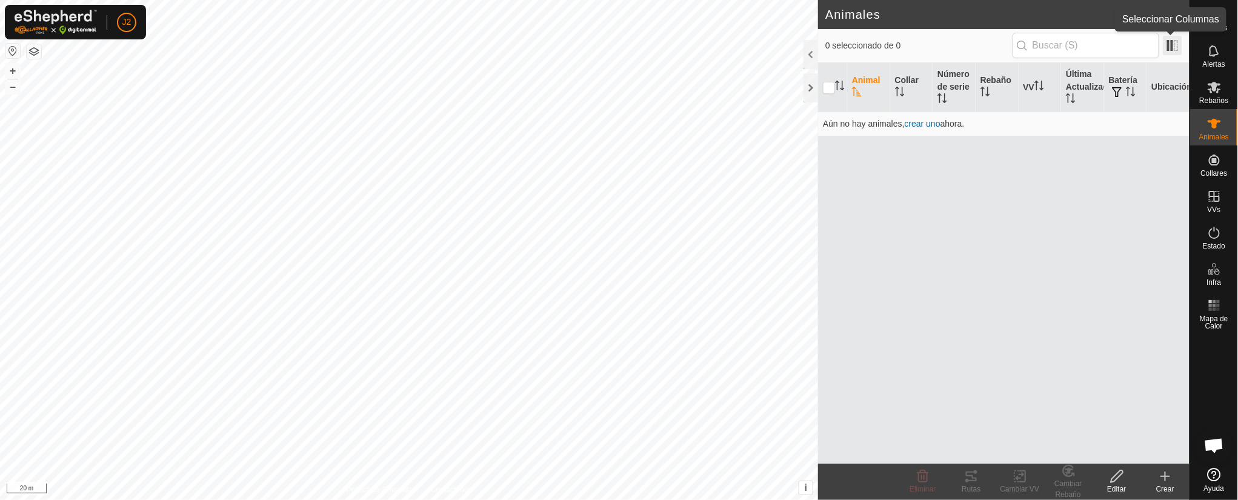
click at [825, 45] on span at bounding box center [1172, 45] width 19 height 19
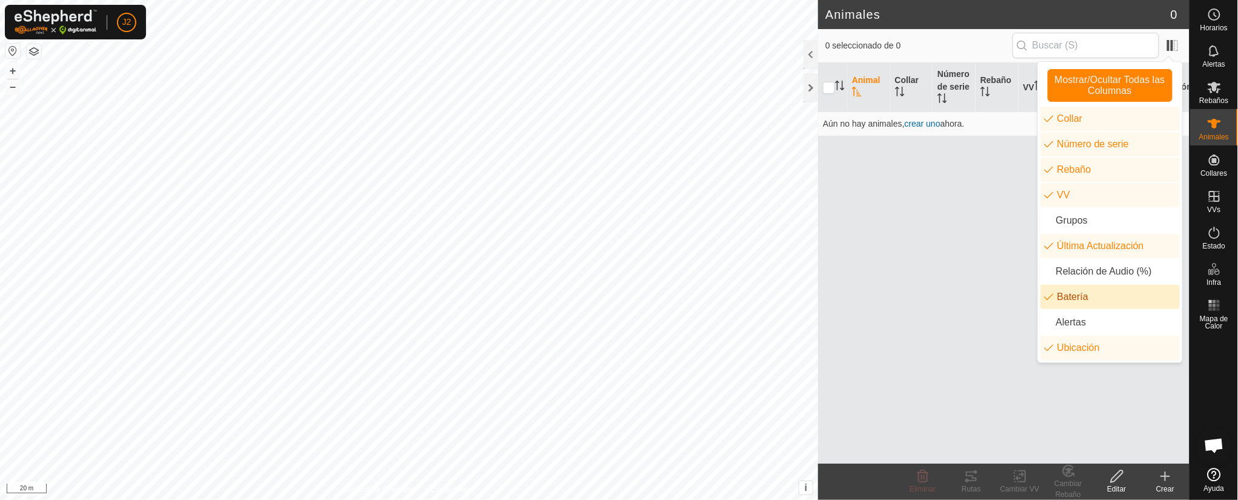
click at [825, 291] on div "Animal Collar Número de serie Rebaño VV Última Actualización Batería Ubicación …" at bounding box center [1004, 263] width 372 height 401
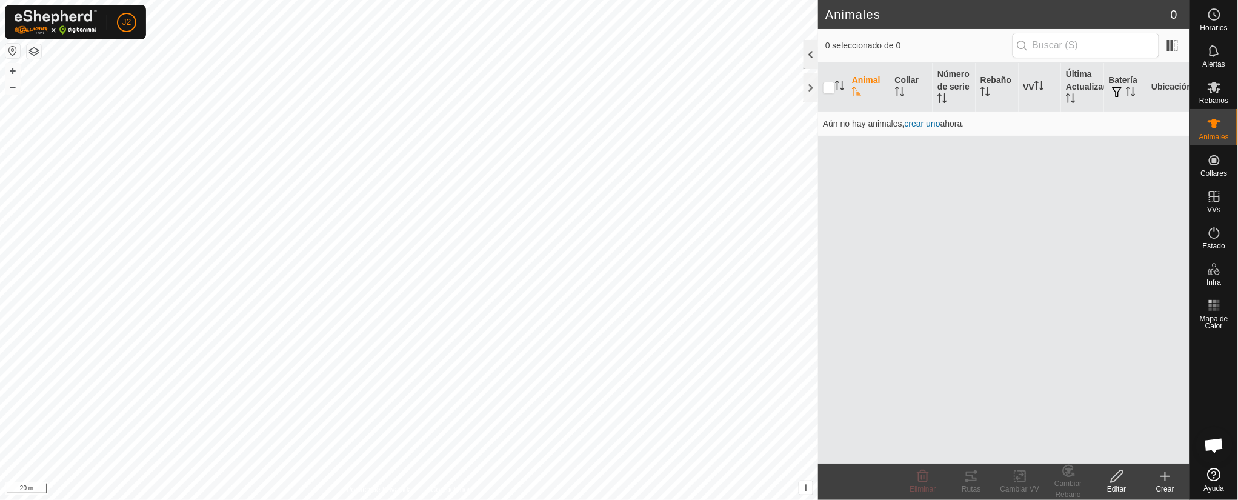
click at [813, 45] on div at bounding box center [811, 54] width 15 height 29
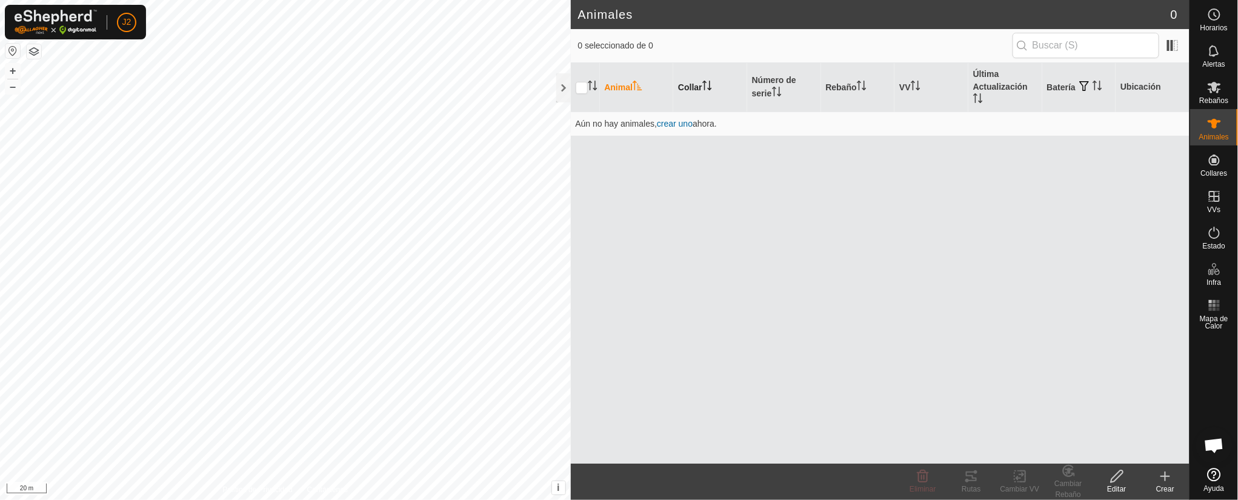
click at [700, 73] on th "Collar" at bounding box center [710, 87] width 74 height 49
click at [705, 85] on icon "Activar para ordenar" at bounding box center [707, 86] width 10 height 10
click at [703, 84] on th "Collar" at bounding box center [710, 87] width 74 height 49
drag, startPoint x: 703, startPoint y: 84, endPoint x: 710, endPoint y: 87, distance: 7.3
click at [710, 87] on th "Collar" at bounding box center [710, 87] width 74 height 49
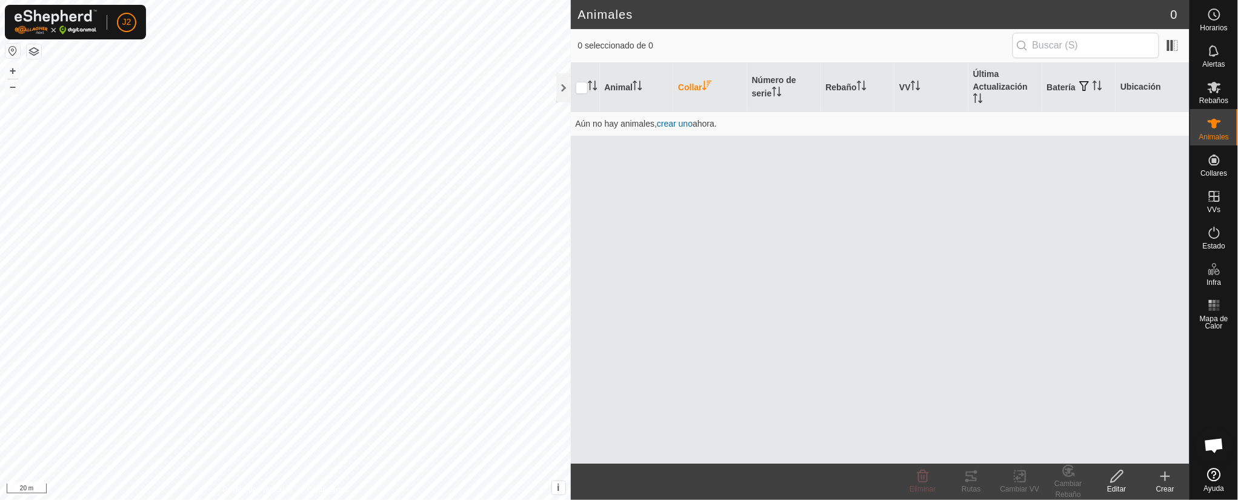
click at [710, 87] on icon "Activar para ordenar" at bounding box center [707, 86] width 10 height 10
click at [825, 82] on th "Batería" at bounding box center [1079, 87] width 74 height 49
click at [825, 81] on span "button" at bounding box center [1084, 86] width 10 height 10
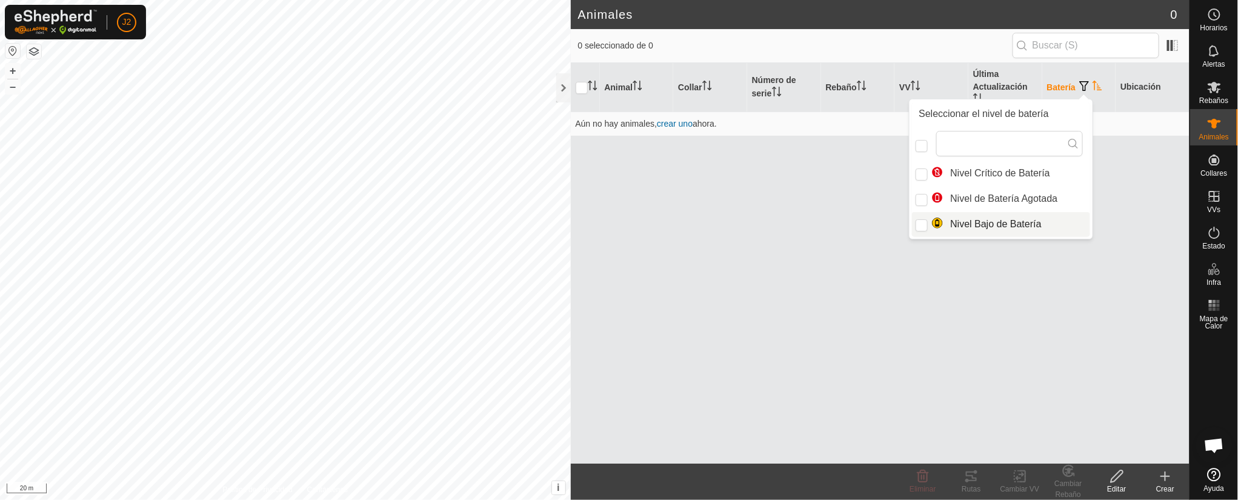
drag, startPoint x: 842, startPoint y: 213, endPoint x: 841, endPoint y: 205, distance: 7.9
click at [825, 213] on div "Animal Collar Número de serie Rebaño VV Última Actualización Batería Ubicación …" at bounding box center [880, 263] width 619 height 401
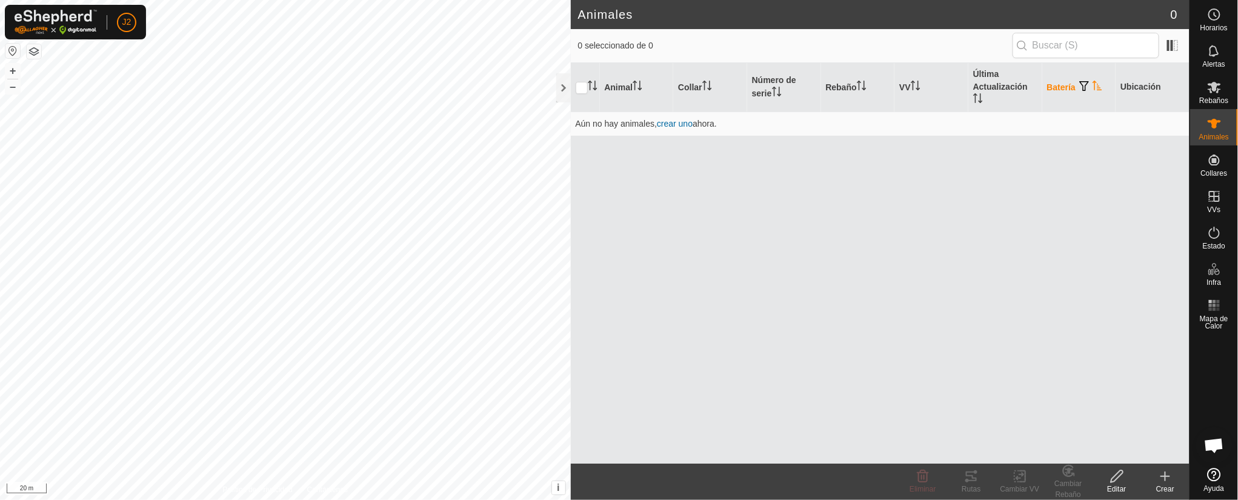
click at [716, 82] on th "Collar" at bounding box center [710, 87] width 74 height 49
click at [712, 191] on div "Animal Collar Número de serie Rebaño VV Última Actualización Batería Ubicación …" at bounding box center [880, 263] width 619 height 401
drag, startPoint x: 1065, startPoint y: 82, endPoint x: 1059, endPoint y: 73, distance: 10.4
click at [825, 78] on th "Batería" at bounding box center [1079, 87] width 74 height 49
click at [825, 89] on button "button" at bounding box center [1084, 87] width 17 height 12
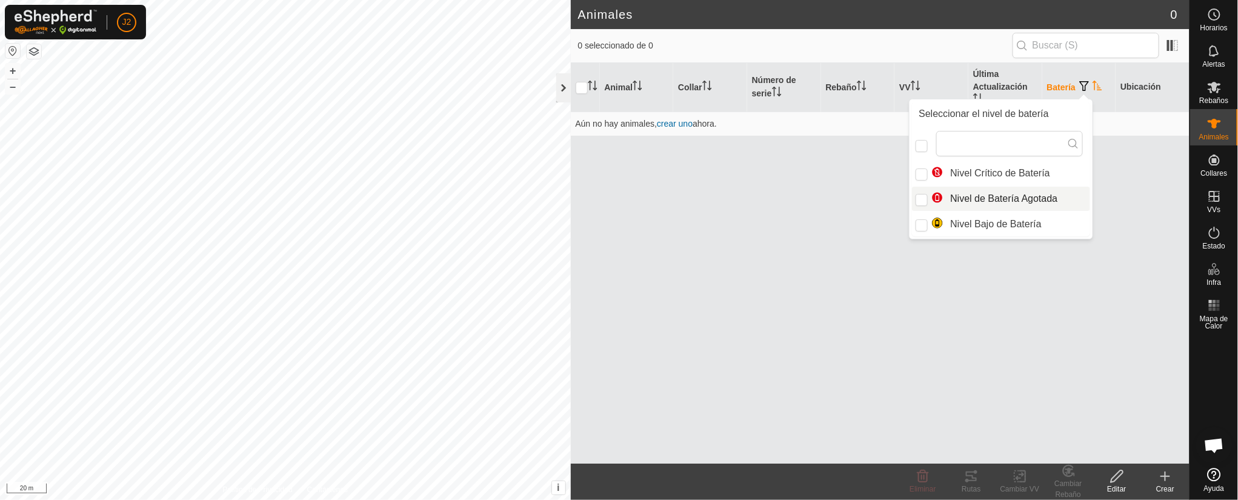
click at [567, 88] on div at bounding box center [563, 87] width 15 height 29
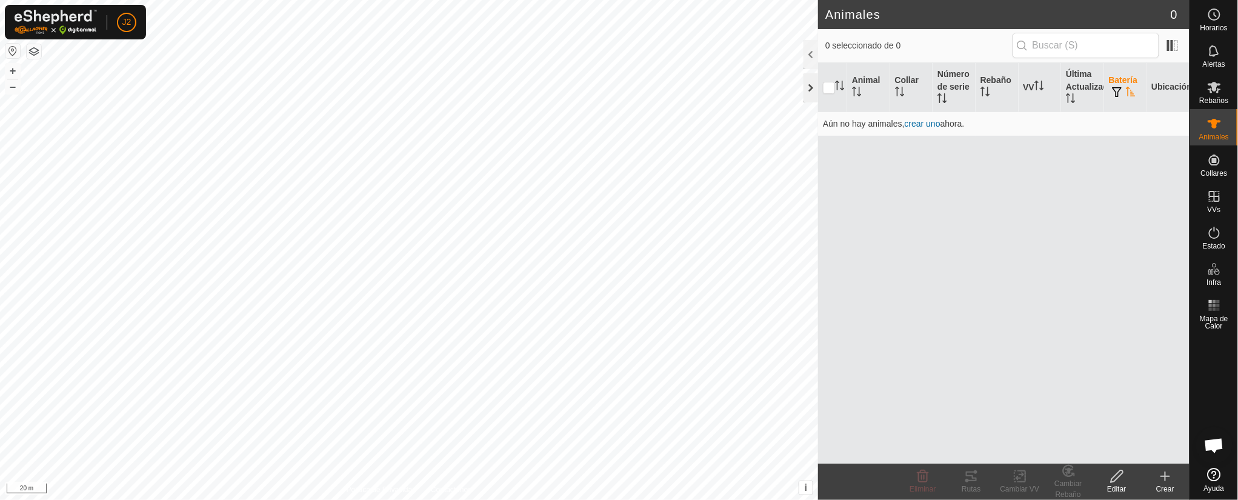
click at [816, 78] on div at bounding box center [811, 87] width 15 height 29
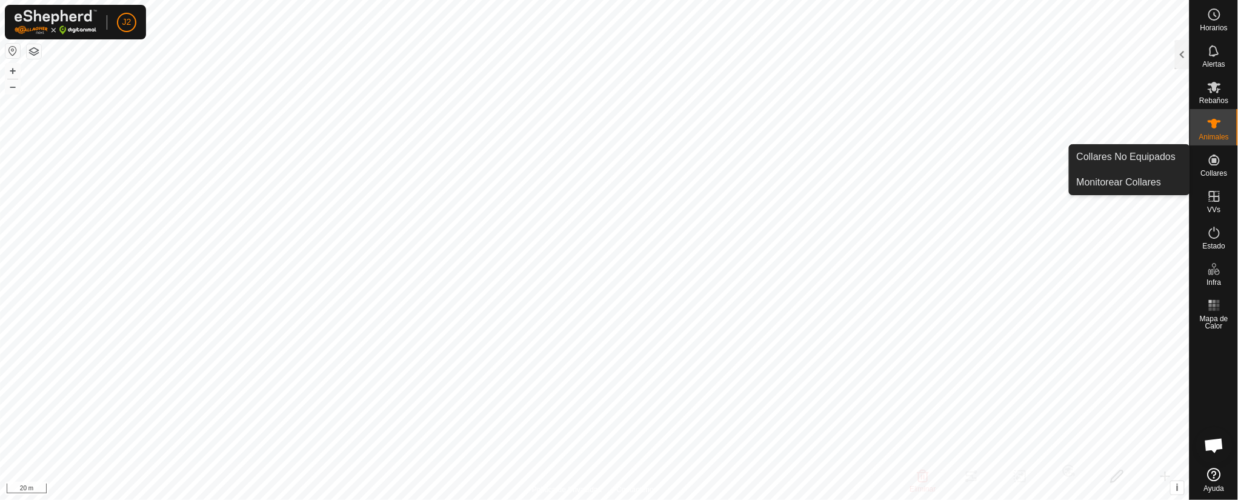
click at [825, 164] on icon at bounding box center [1214, 160] width 11 height 11
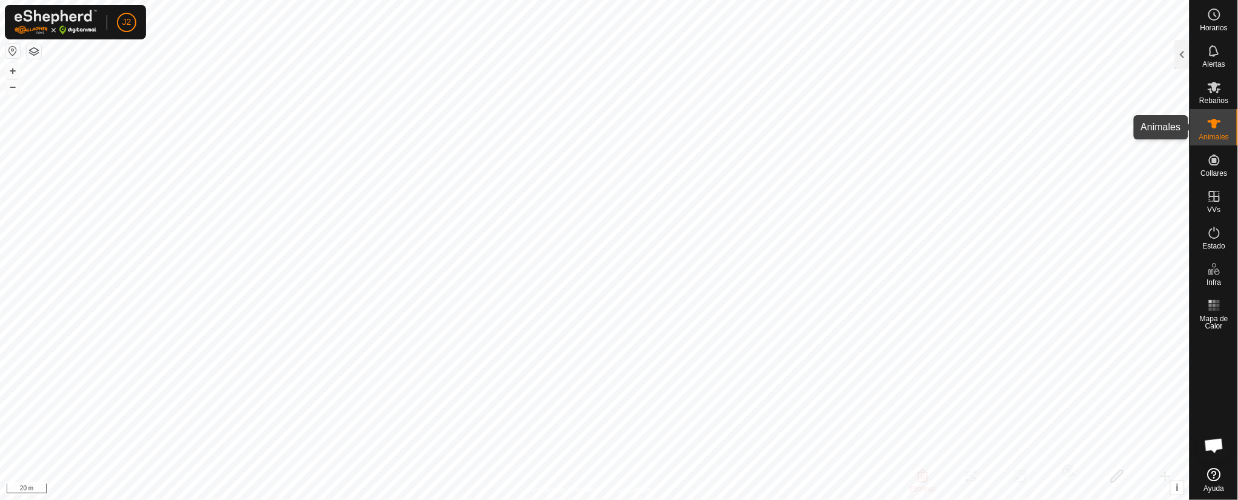
click at [825, 142] on div "Animales" at bounding box center [1214, 127] width 48 height 36
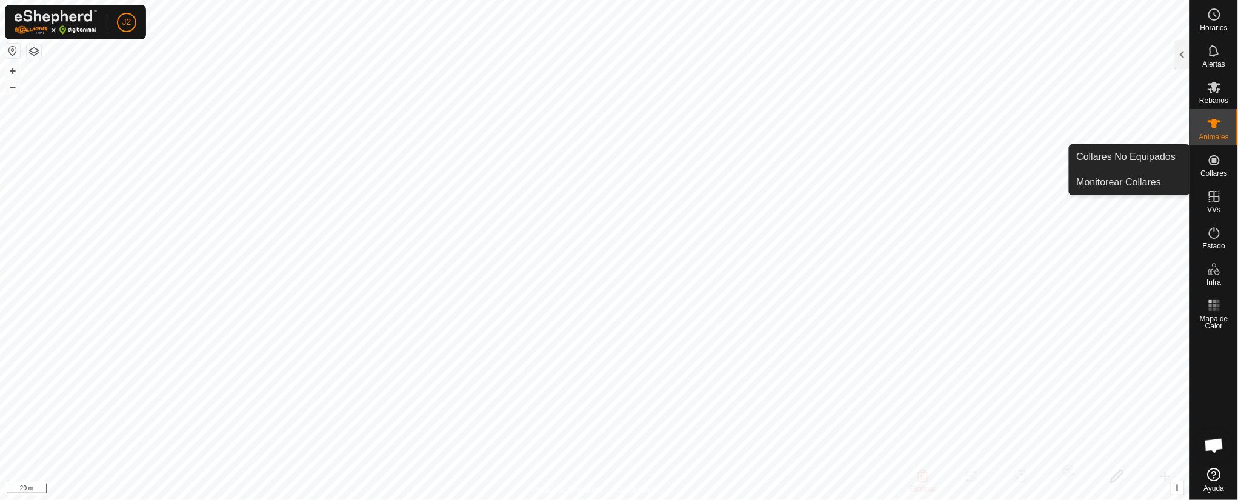
click at [825, 159] on icon at bounding box center [1214, 160] width 15 height 15
click at [825, 159] on icon at bounding box center [1214, 160] width 11 height 11
click at [825, 167] on link "Collares No Equipados" at bounding box center [1130, 157] width 120 height 24
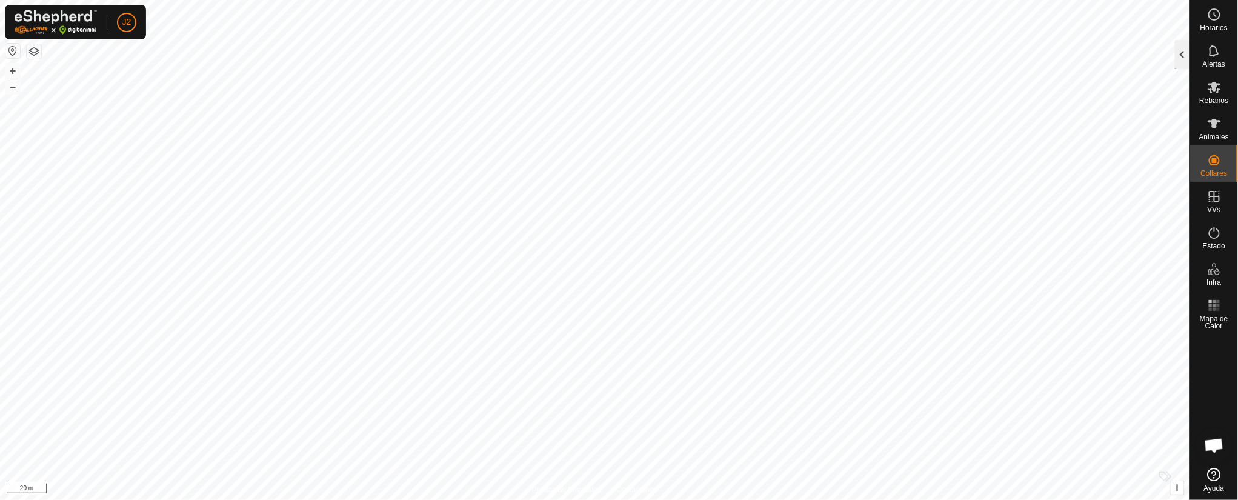
click at [825, 48] on div at bounding box center [1182, 54] width 15 height 29
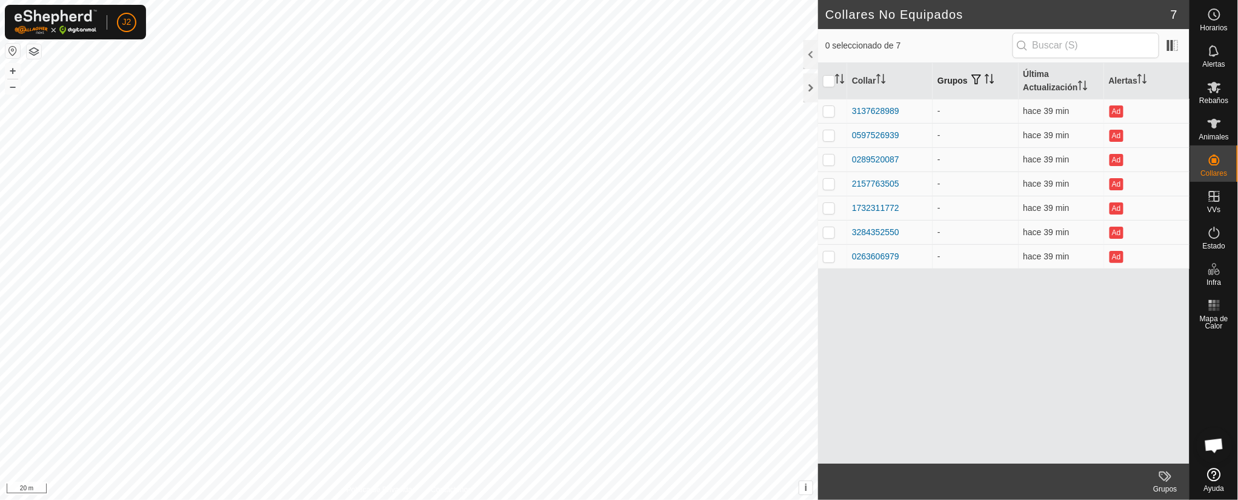
click at [825, 79] on icon "Activar para ordenar" at bounding box center [990, 79] width 10 height 10
click at [825, 80] on icon "Activar para ordenar" at bounding box center [1145, 79] width 1 height 10
click at [825, 329] on div "Collar Grupos Última Actualización Alertas 3137628989 - hace 39 min Ad 05975269…" at bounding box center [1004, 263] width 372 height 401
click at [807, 86] on div at bounding box center [811, 87] width 15 height 29
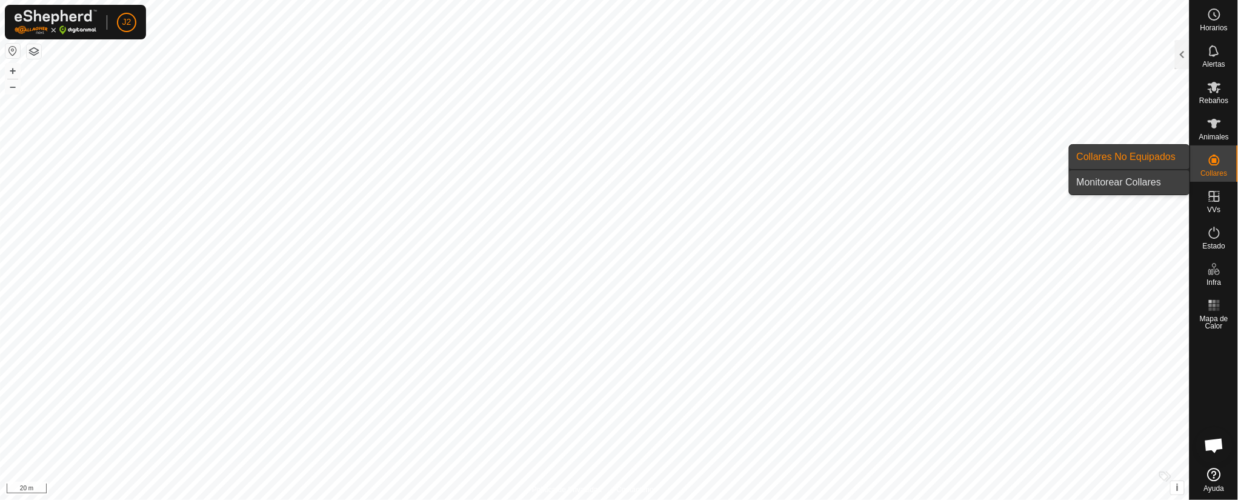
click at [825, 174] on link "Monitorear Collares" at bounding box center [1130, 182] width 120 height 24
click at [825, 158] on icon at bounding box center [1214, 160] width 15 height 15
click at [825, 55] on div at bounding box center [1182, 54] width 15 height 29
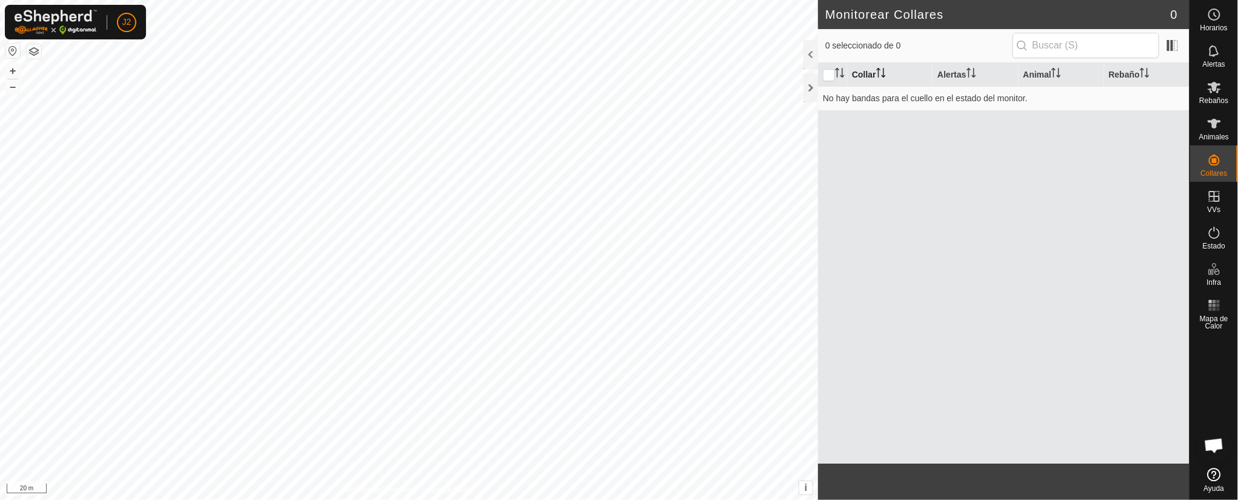
click at [825, 75] on th "Collar" at bounding box center [889, 75] width 85 height 24
click at [825, 44] on span at bounding box center [1172, 45] width 19 height 19
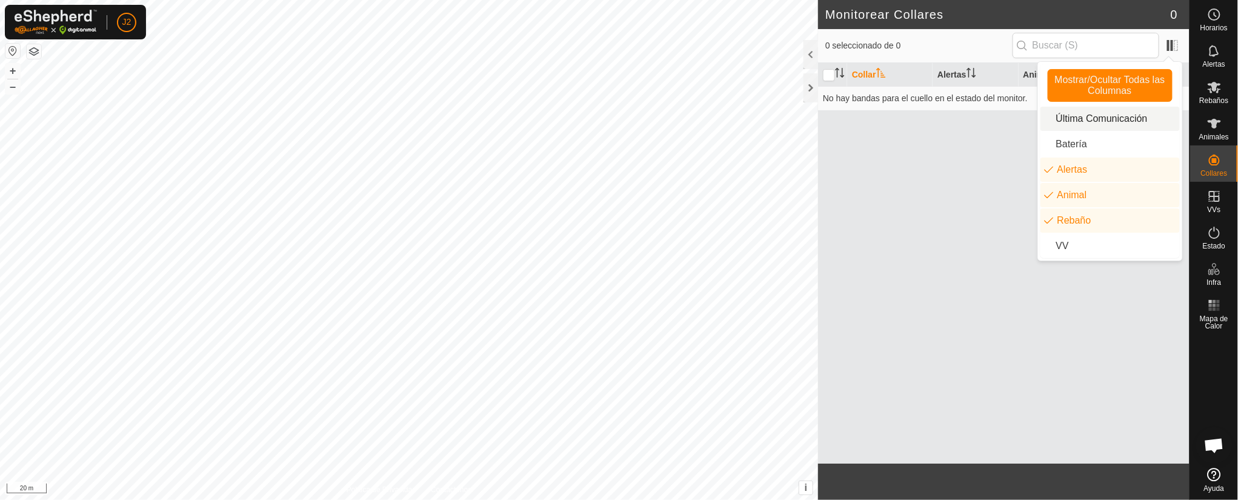
click at [825, 130] on li "Última Comunicación" at bounding box center [1110, 119] width 139 height 24
click at [825, 84] on input "checkbox" at bounding box center [829, 88] width 12 height 12
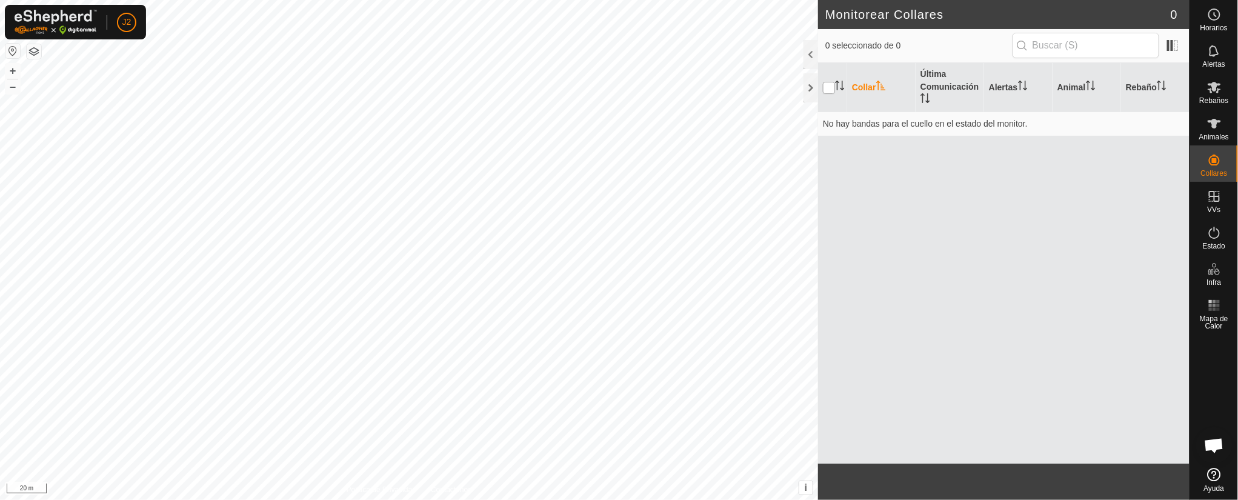
click at [825, 87] on input "checkbox" at bounding box center [829, 88] width 12 height 12
checkbox input "false"
click at [825, 81] on icon "Activar para ordenar" at bounding box center [840, 86] width 10 height 10
click at [813, 51] on div at bounding box center [811, 54] width 15 height 29
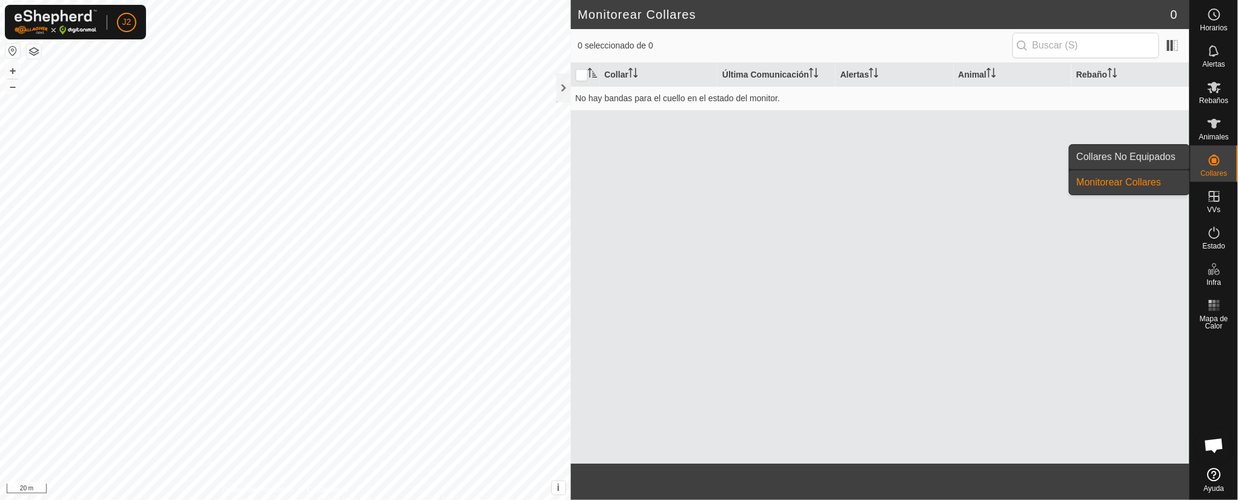
click at [825, 145] on link "Collares No Equipados" at bounding box center [1130, 157] width 120 height 24
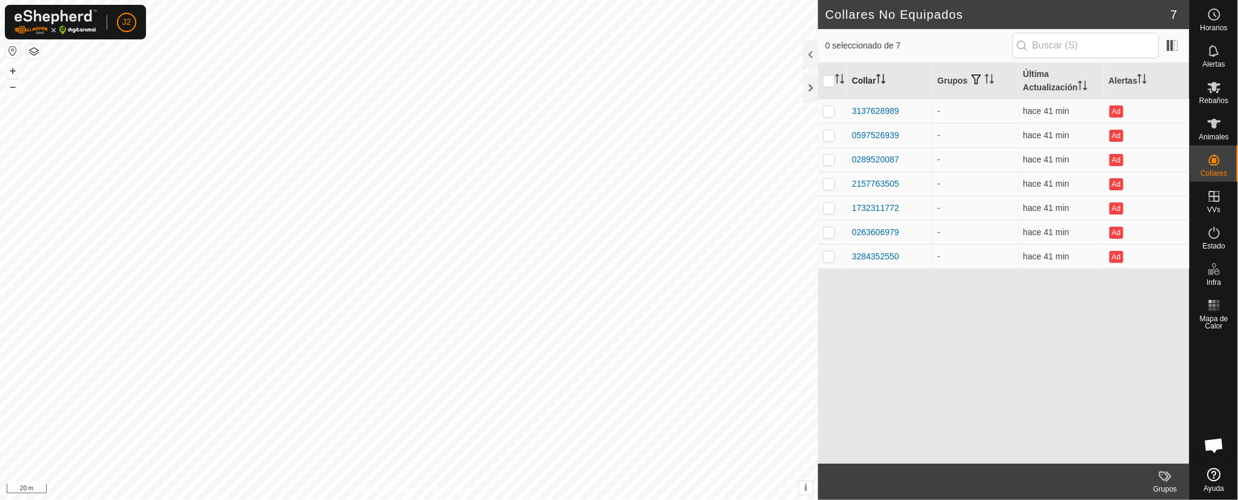
click at [825, 75] on th "Collar" at bounding box center [889, 81] width 85 height 36
click at [825, 108] on p-checkbox at bounding box center [829, 111] width 12 height 10
click at [825, 107] on td at bounding box center [832, 111] width 29 height 24
checkbox input "false"
click at [821, 78] on th at bounding box center [832, 81] width 29 height 36
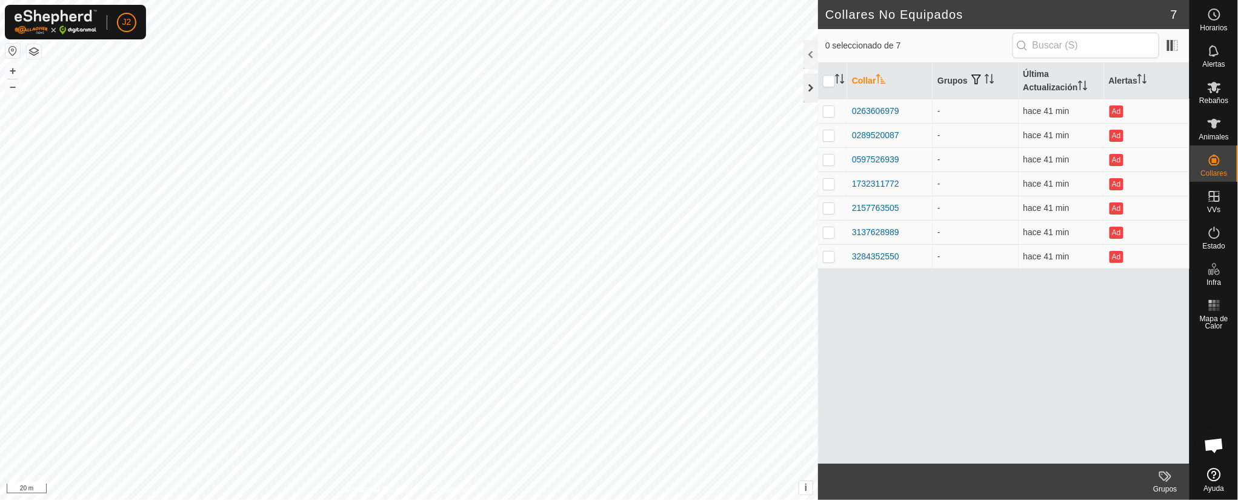
click at [812, 85] on div at bounding box center [811, 87] width 15 height 29
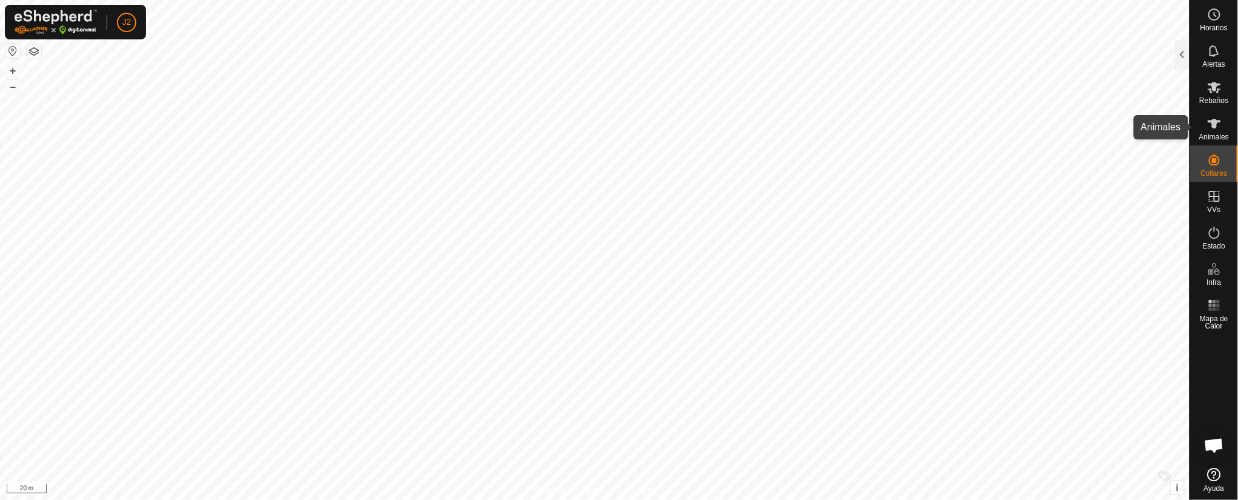
click at [825, 121] on icon at bounding box center [1214, 124] width 13 height 10
click at [825, 52] on div at bounding box center [1182, 54] width 15 height 29
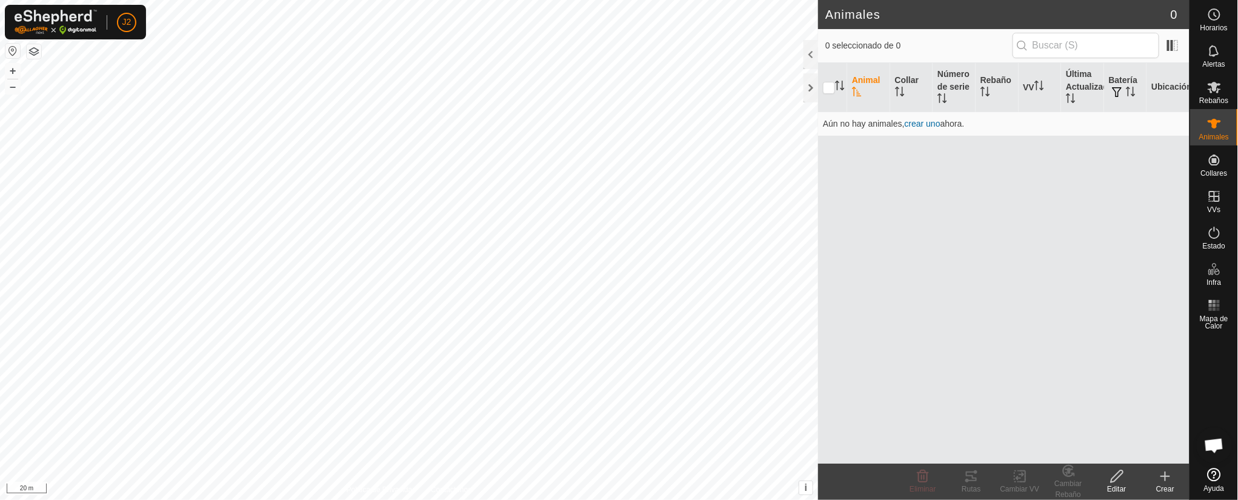
click at [825, 333] on icon at bounding box center [1165, 476] width 15 height 15
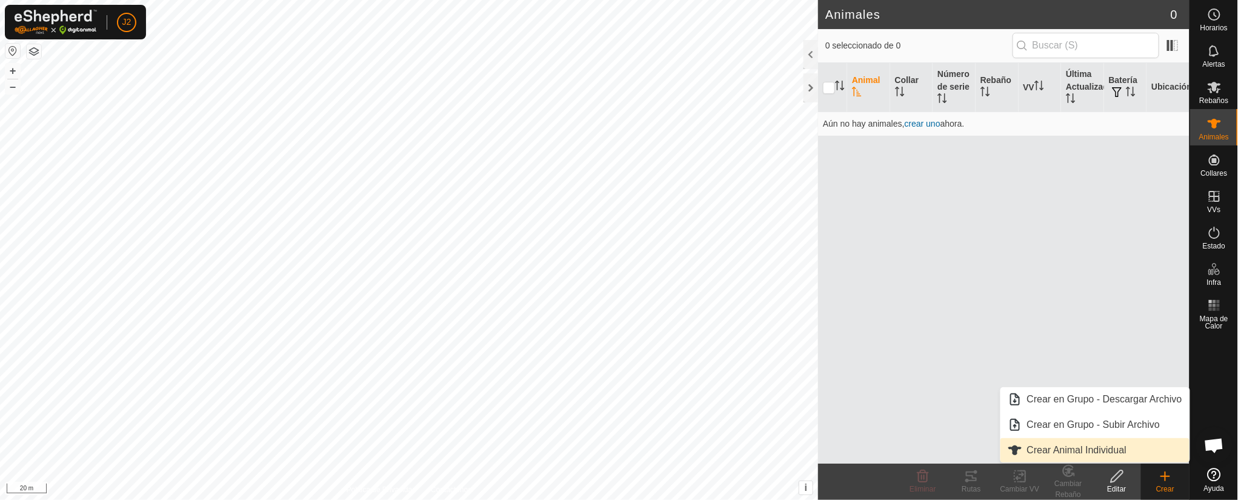
click at [825, 333] on link "Crear Animal Individual" at bounding box center [1095, 450] width 189 height 24
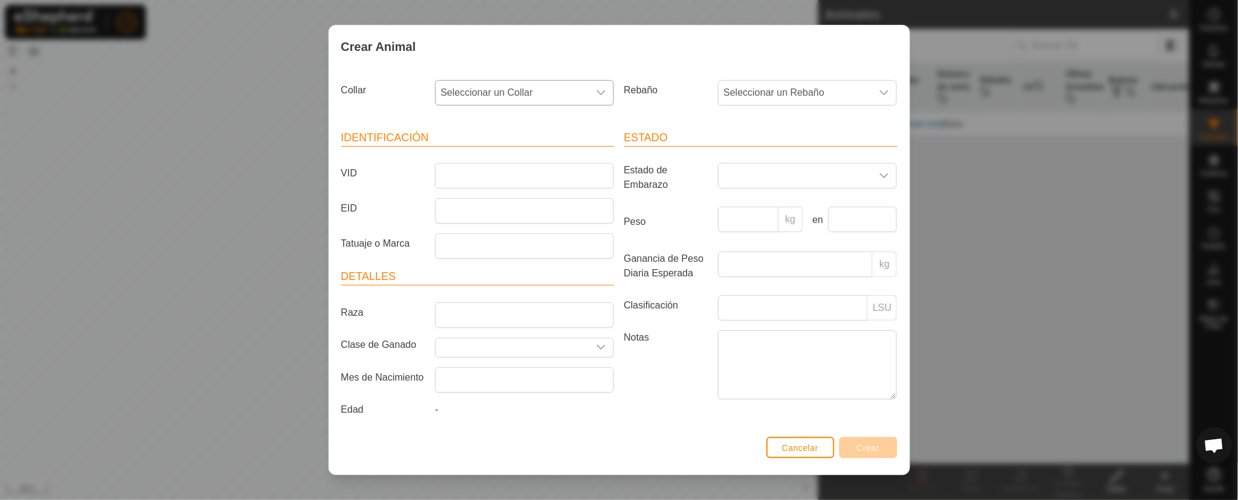
click at [590, 81] on div "dropdown trigger" at bounding box center [601, 93] width 24 height 24
click at [491, 187] on li "0263606979" at bounding box center [520, 180] width 168 height 24
click at [517, 172] on input "VID" at bounding box center [524, 175] width 179 height 25
type input "xxxxx"
click at [516, 199] on input "EID" at bounding box center [524, 210] width 179 height 25
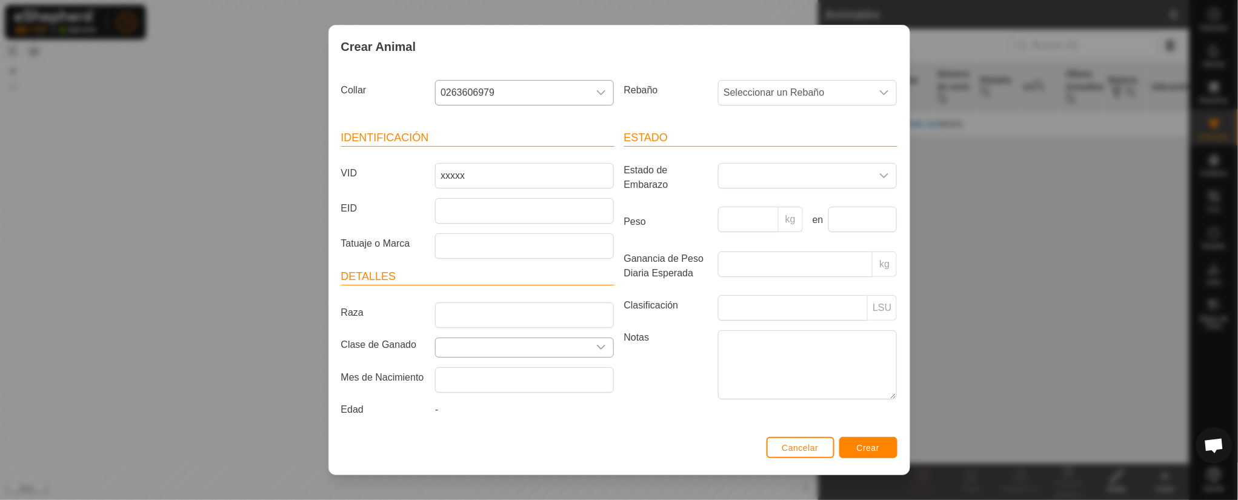
click at [598, 333] on div "dropdown trigger" at bounding box center [601, 347] width 24 height 19
click at [513, 333] on input "text" at bounding box center [516, 376] width 154 height 25
click at [568, 333] on input "Seleccione o ingrese una Clase de Ganado" at bounding box center [512, 347] width 153 height 19
click at [825, 92] on div "dropdown trigger" at bounding box center [884, 93] width 24 height 24
click at [775, 179] on li "cachenas" at bounding box center [803, 180] width 168 height 24
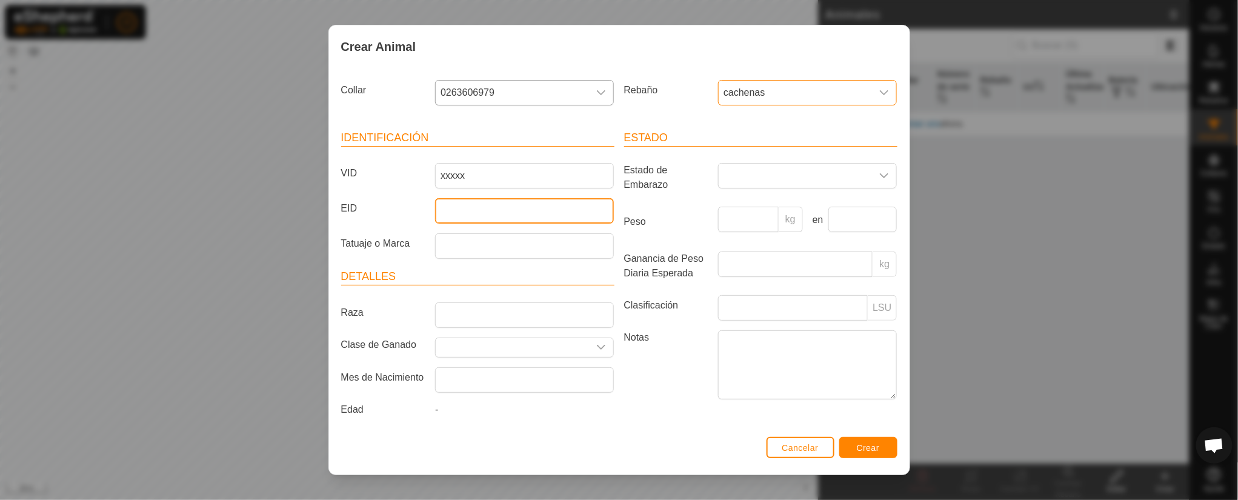
click at [473, 216] on input "EID" at bounding box center [524, 210] width 179 height 25
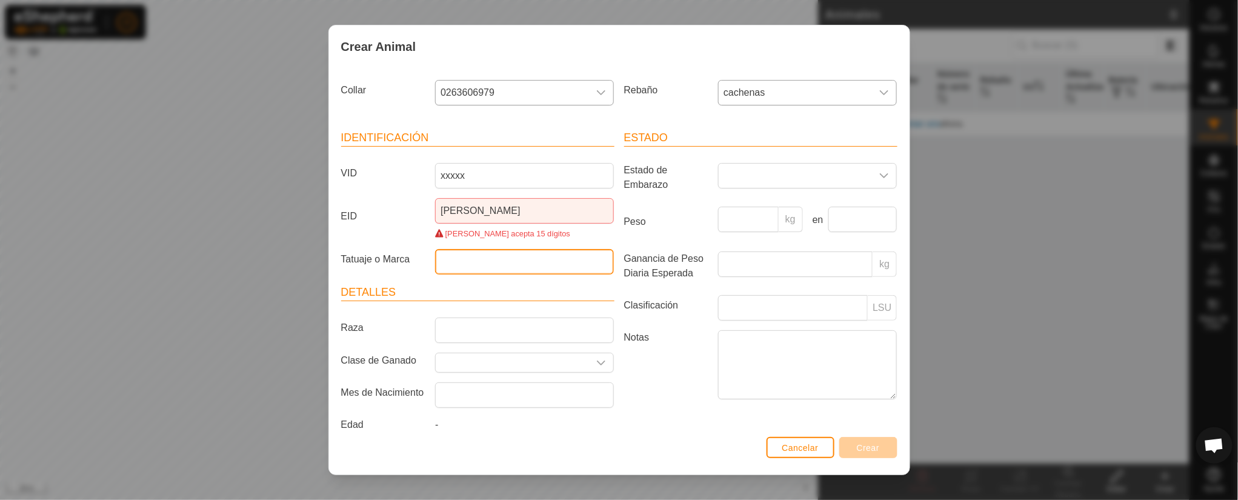
click at [512, 264] on input "Tatuaje o Marca" at bounding box center [524, 261] width 179 height 25
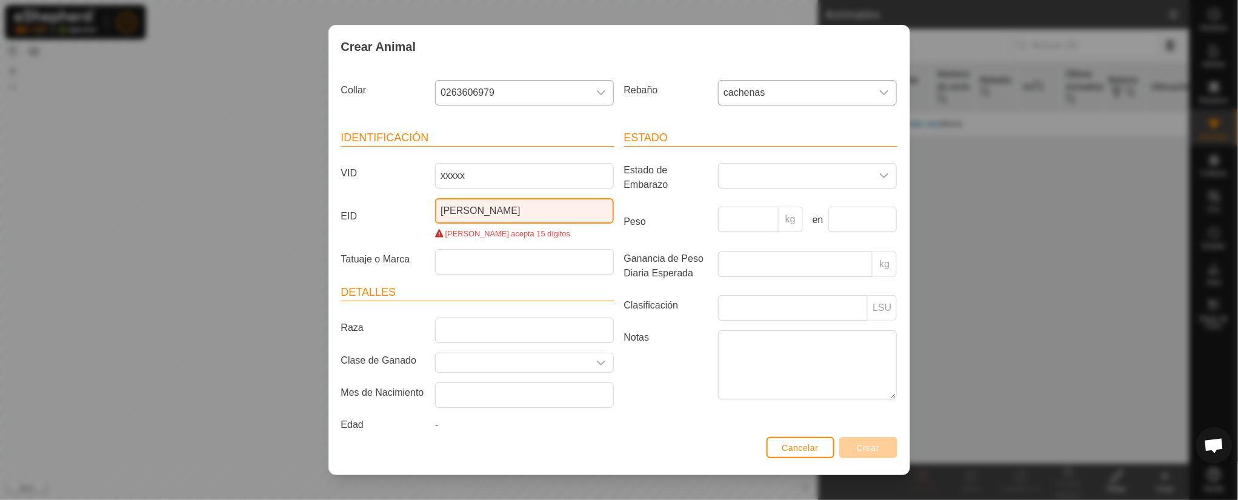
click at [488, 210] on input "[PERSON_NAME]" at bounding box center [524, 210] width 179 height 25
type input "[PERSON_NAME]"
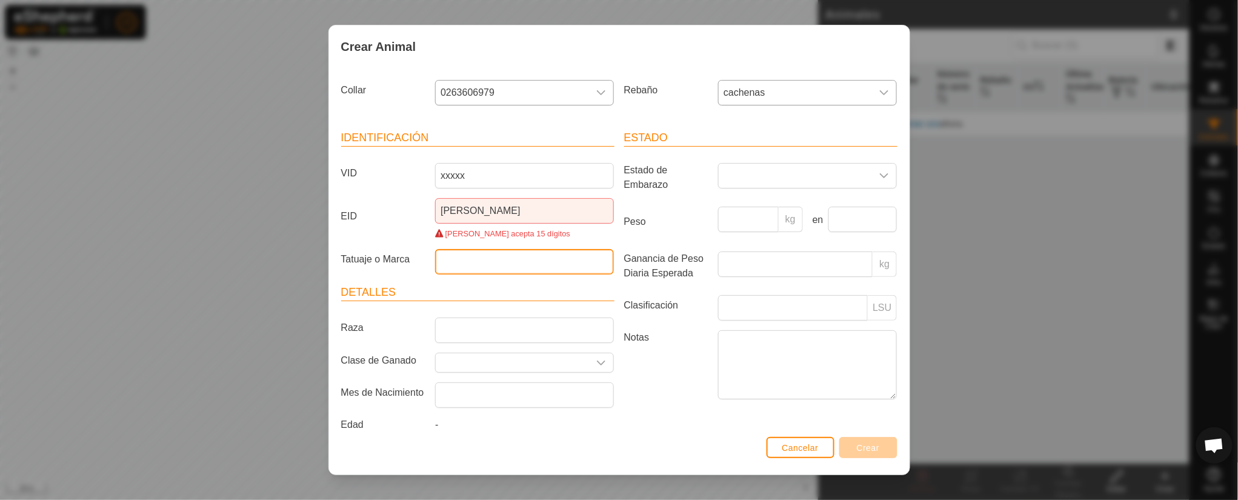
click at [481, 253] on input "Tatuaje o Marca" at bounding box center [524, 261] width 179 height 25
type input "peca"
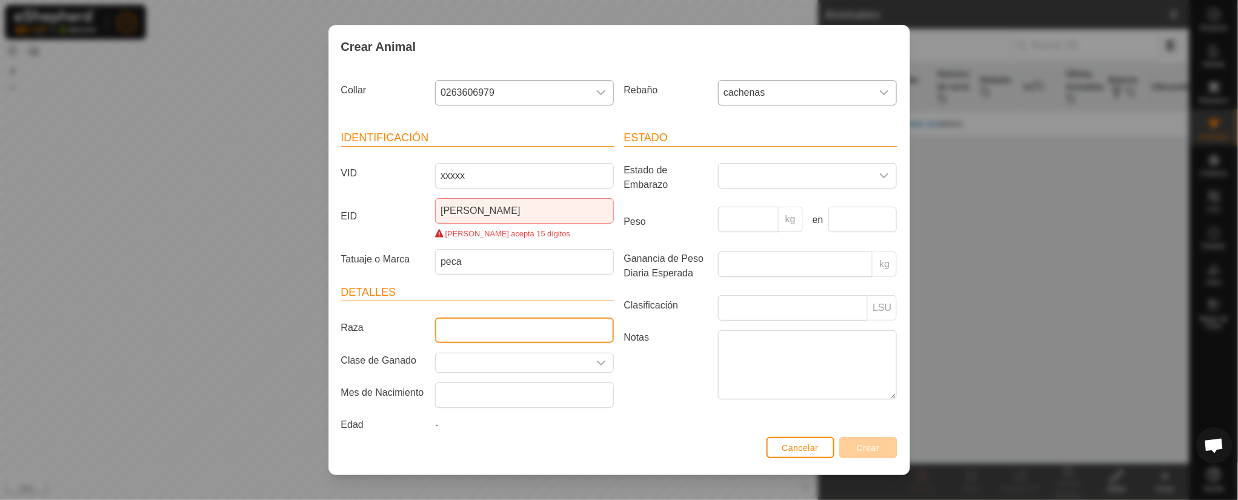
click at [529, 325] on input "Raza" at bounding box center [524, 330] width 179 height 25
type input "cachena"
click at [504, 333] on article "Detalles Raza cachena Clase de Ganado Mes de Nacimiento Edad -" at bounding box center [477, 360] width 273 height 153
click at [596, 333] on icon "dropdown trigger" at bounding box center [601, 363] width 10 height 10
click at [516, 333] on input "Seleccione o ingrese una Clase de Ganado" at bounding box center [512, 362] width 153 height 19
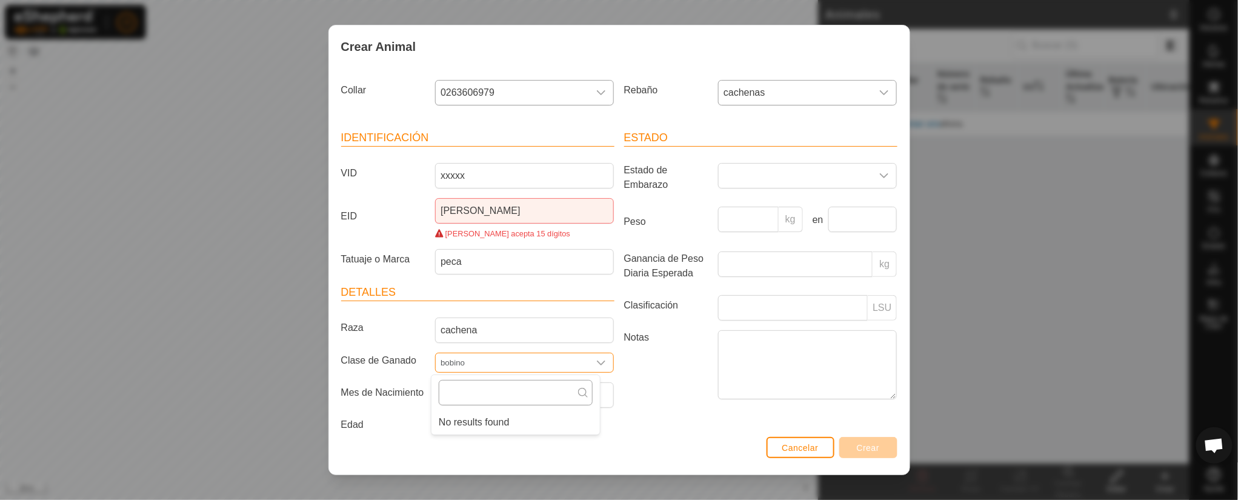
type input "bobino"
click at [561, 333] on input "text" at bounding box center [516, 392] width 154 height 25
click at [589, 333] on input "text" at bounding box center [516, 392] width 154 height 25
type input "[DATE]"
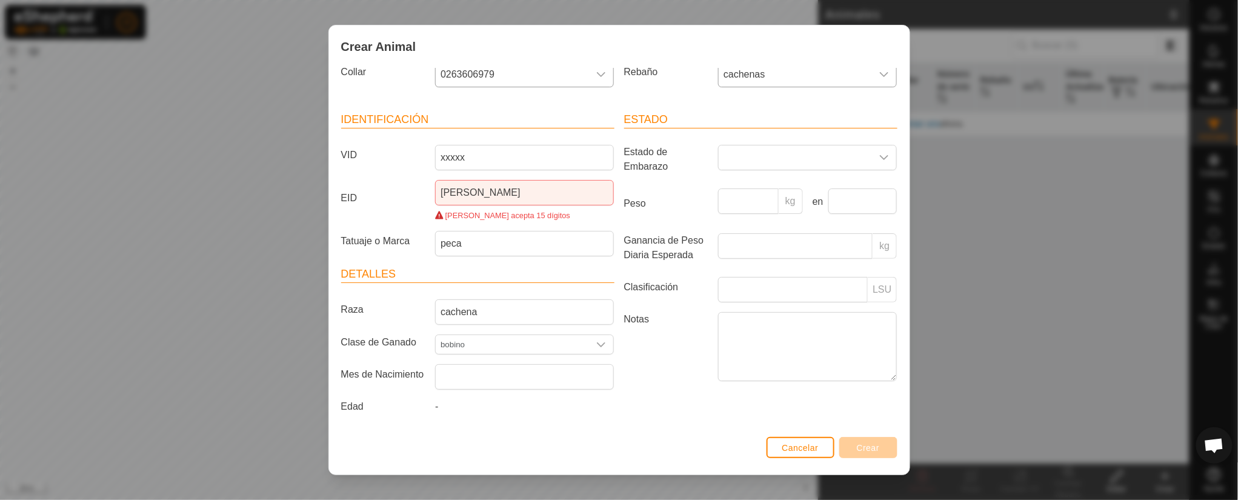
scroll to position [27, 0]
click at [465, 333] on article "Detalles Raza cachena Clase de Ganado bobino Mes de Nacimiento Edad -" at bounding box center [477, 342] width 273 height 153
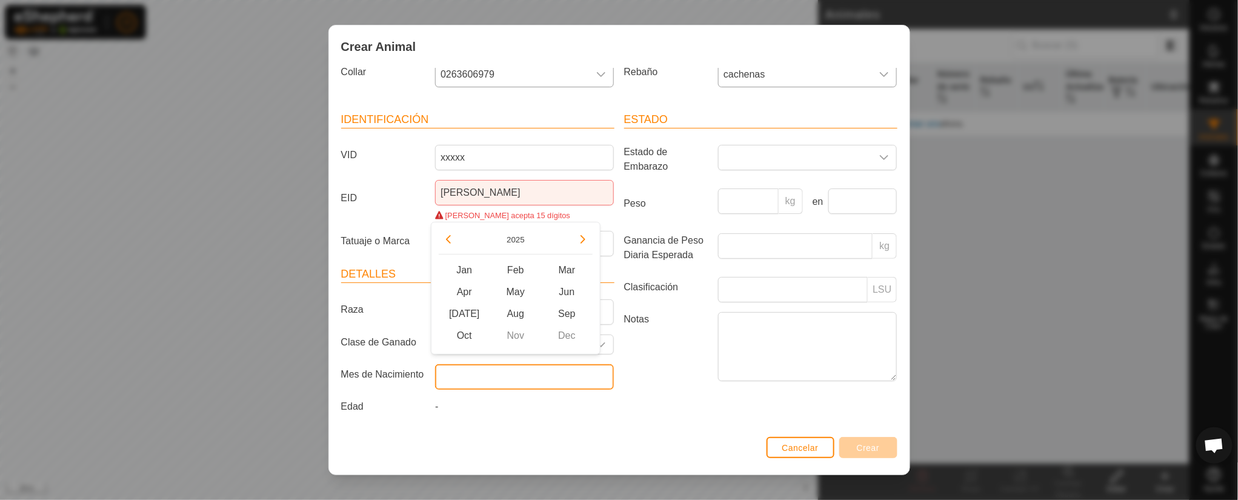
click at [483, 333] on input "text" at bounding box center [524, 376] width 179 height 25
click at [444, 224] on div "[DATE] Feb Mar Apr May Jun [DATE] Aug Sep Oct Nov Dec" at bounding box center [516, 288] width 170 height 133
click at [450, 239] on button "Previous Year" at bounding box center [448, 239] width 19 height 19
click at [521, 268] on span "Feb" at bounding box center [516, 270] width 52 height 22
type input "[DATE]"
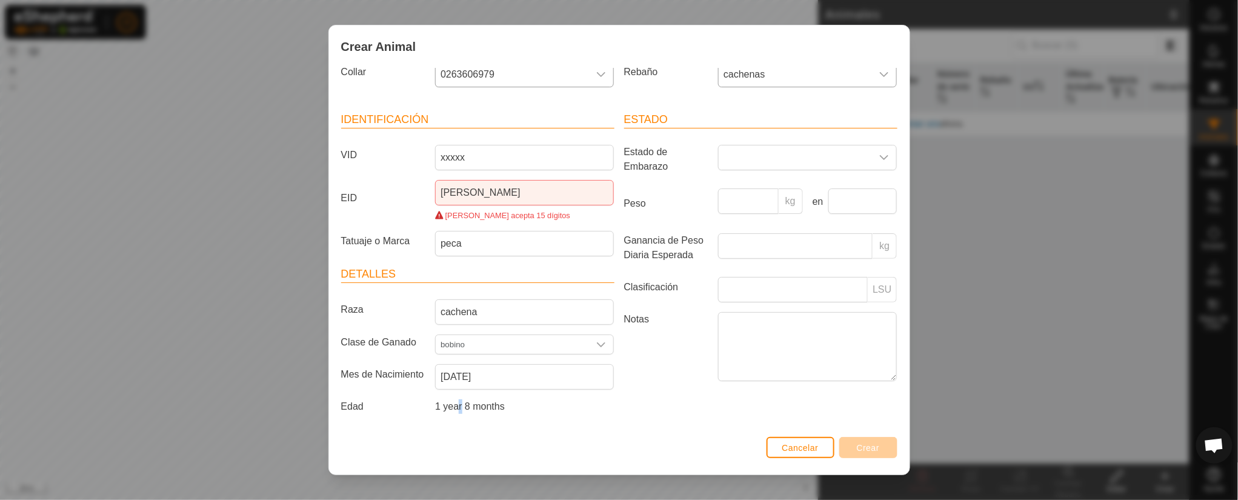
click at [456, 333] on span "1 year 8 months" at bounding box center [470, 406] width 70 height 10
click at [619, 333] on div "Estado Estado de Embarazo Peso kg en Ganancia de Peso Diaria Esperada kg Clasif…" at bounding box center [760, 265] width 283 height 336
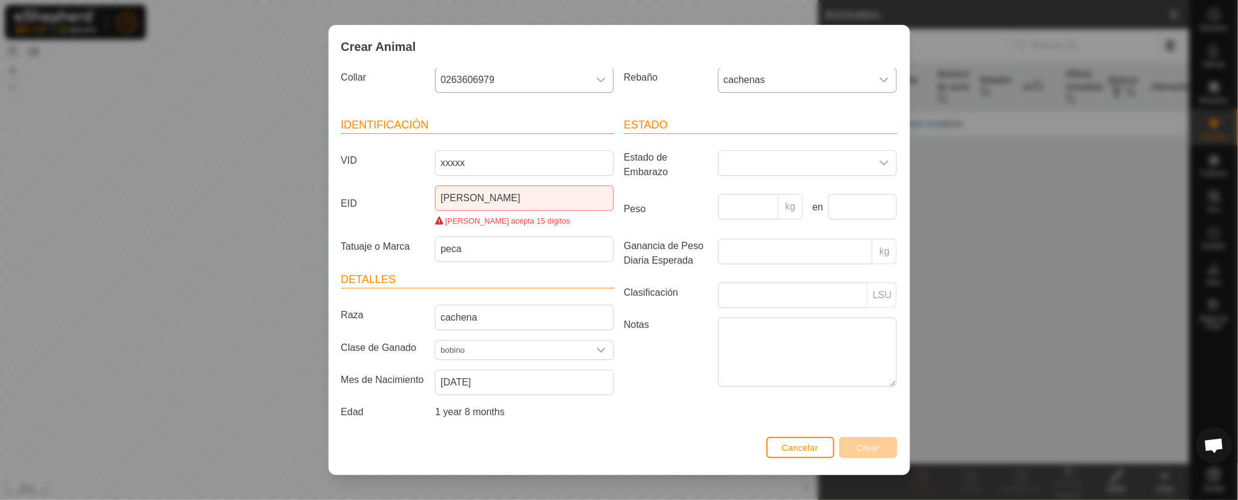
scroll to position [0, 0]
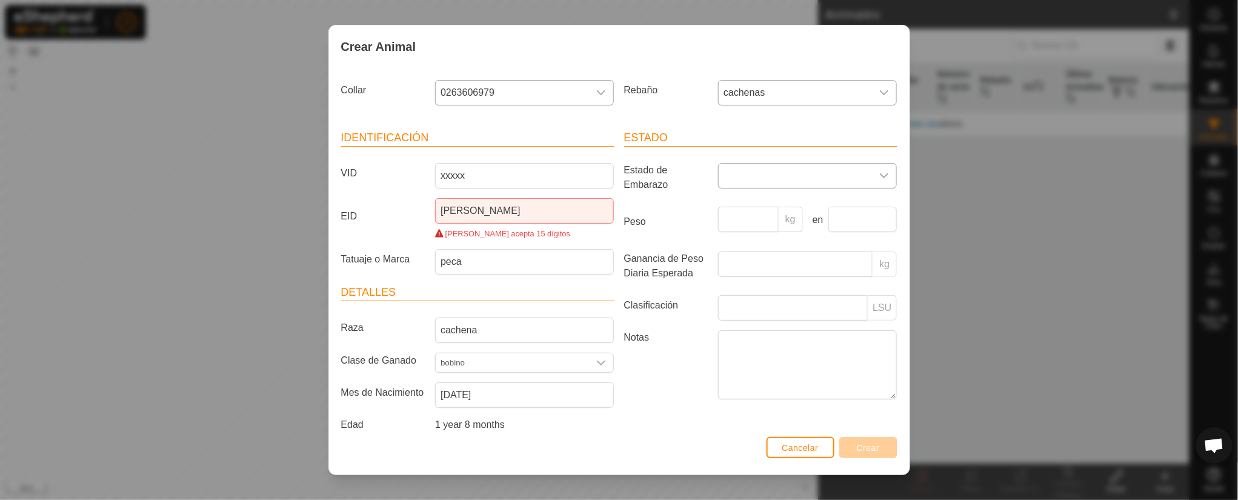
click at [825, 173] on div "dropdown trigger" at bounding box center [884, 176] width 24 height 24
click at [738, 196] on li "Vacía" at bounding box center [803, 203] width 168 height 24
click at [731, 218] on input "Peso" at bounding box center [748, 219] width 61 height 25
type input "400"
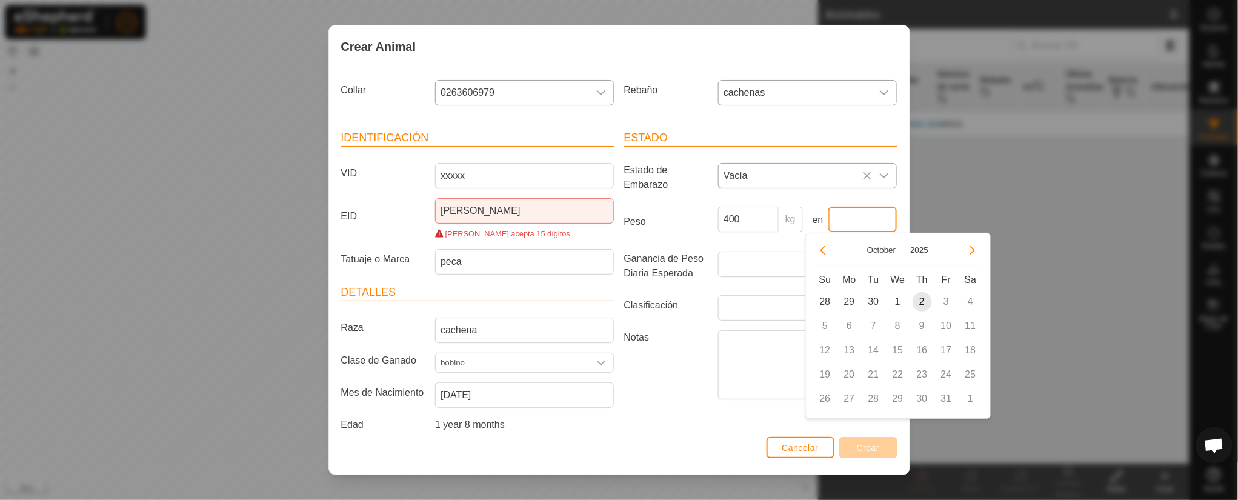
click at [825, 221] on input "text" at bounding box center [863, 219] width 69 height 25
click at [825, 299] on span "29" at bounding box center [849, 301] width 19 height 19
type input "[DATE]"
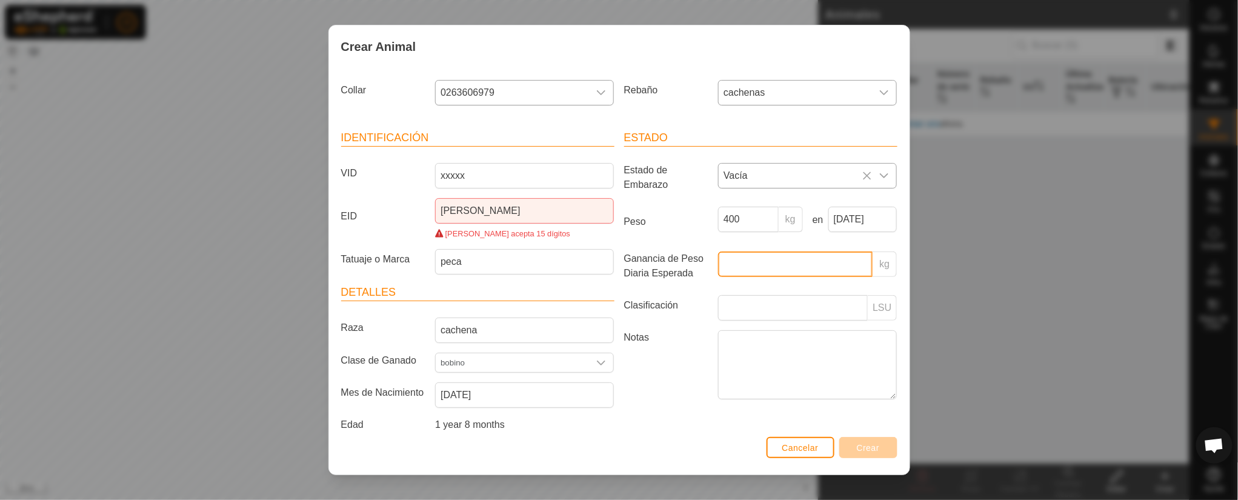
click at [764, 270] on input "Ganancia de Peso Diaria Esperada" at bounding box center [795, 264] width 155 height 25
type input "2"
click at [665, 333] on label "Notas" at bounding box center [666, 364] width 95 height 68
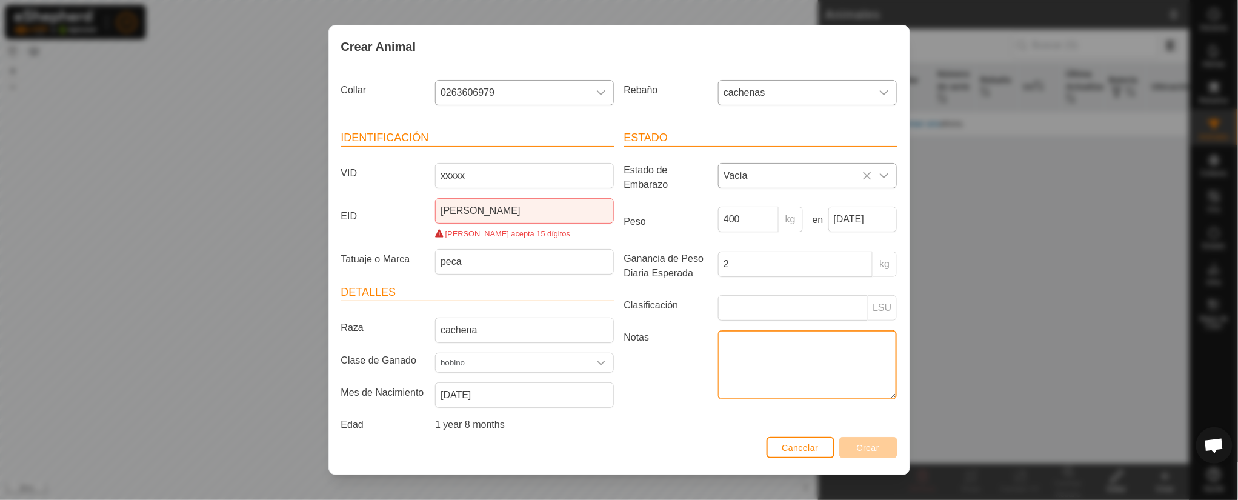
click at [718, 333] on textarea "Notas" at bounding box center [807, 364] width 179 height 69
click at [738, 312] on input "Clasificación" at bounding box center [793, 307] width 150 height 25
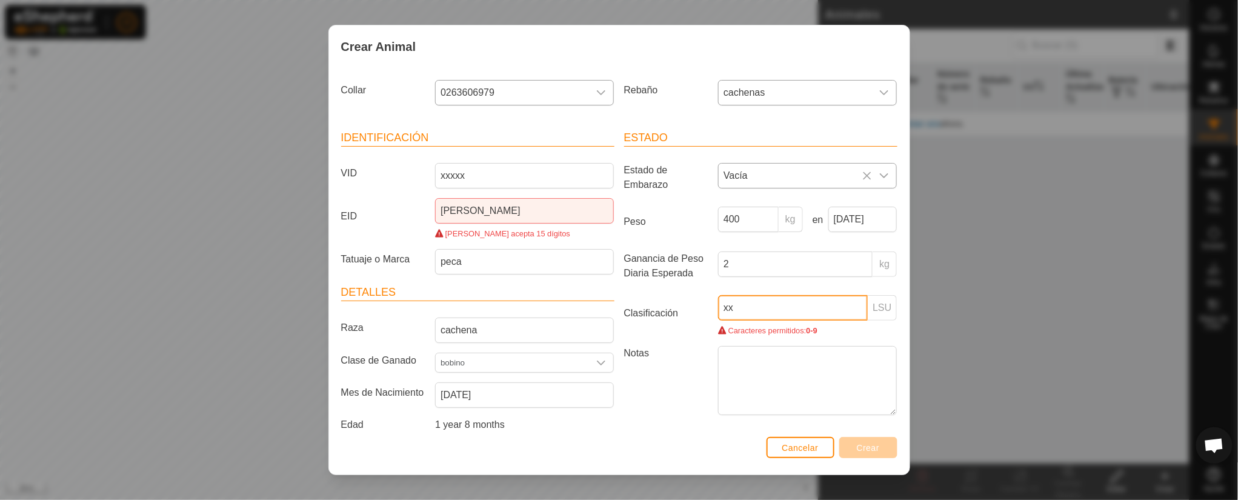
type input "x"
type input "2"
drag, startPoint x: 671, startPoint y: 382, endPoint x: 678, endPoint y: 378, distance: 7.9
click at [676, 333] on label "Notas" at bounding box center [666, 364] width 95 height 68
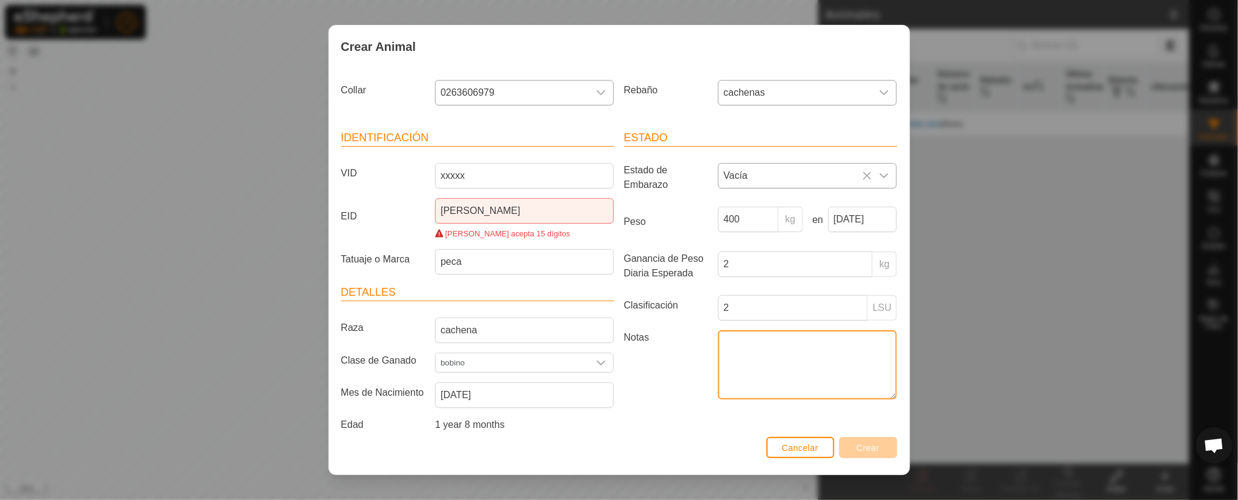
click at [718, 333] on textarea "Notas" at bounding box center [807, 364] width 179 height 69
click at [770, 333] on textarea "Notas" at bounding box center [807, 364] width 179 height 69
type textarea "buena"
click at [673, 333] on div "Crear Animal Collar 0263606979 Rebaño cachenas Identificación VID xxxxx [PERSON…" at bounding box center [619, 250] width 582 height 450
click at [825, 333] on div "Cancelar Crear" at bounding box center [619, 453] width 581 height 41
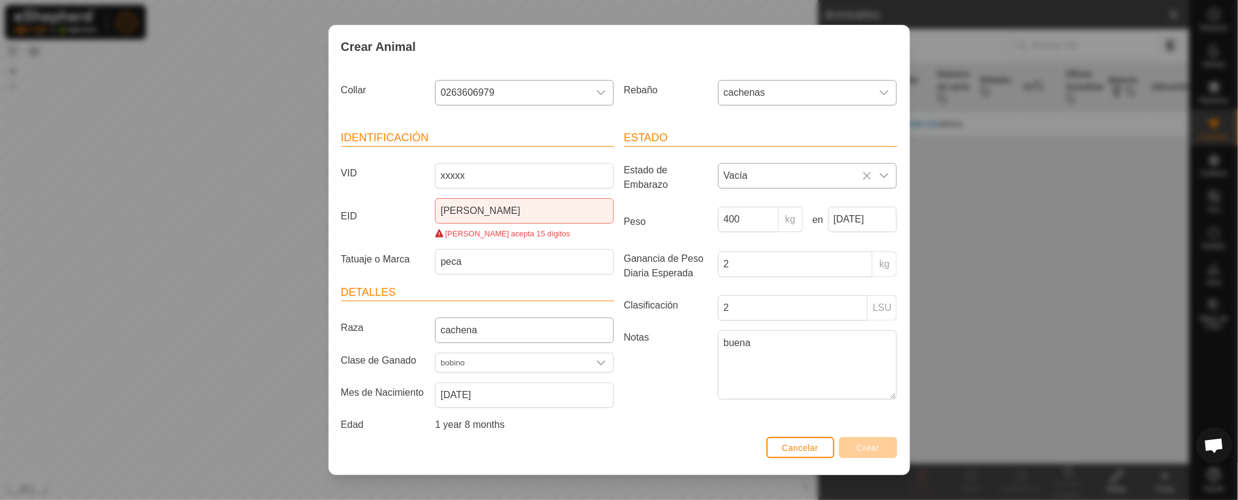
scroll to position [27, 0]
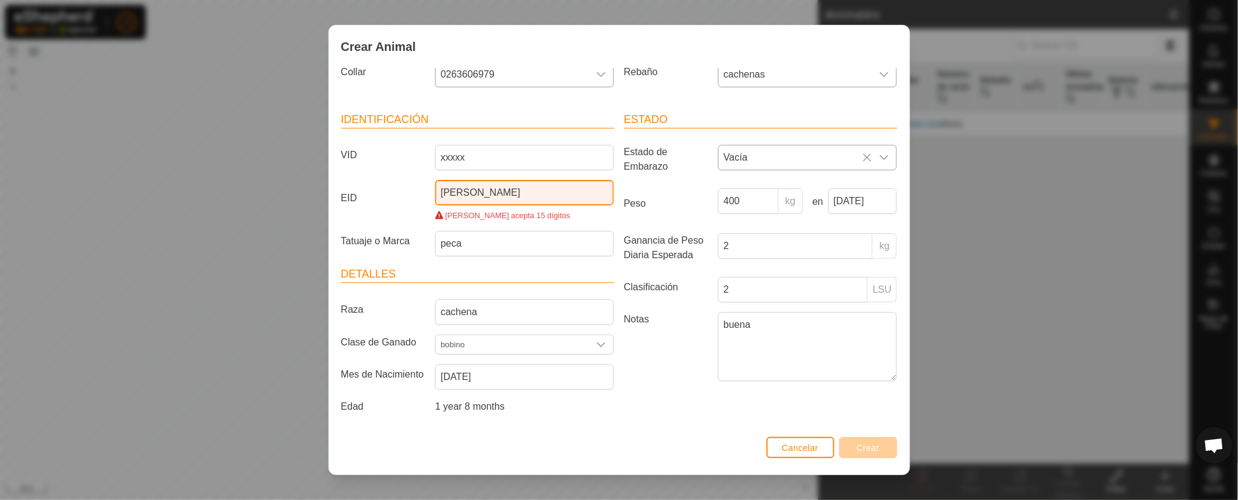
click at [510, 180] on input "[PERSON_NAME]" at bounding box center [524, 192] width 179 height 25
type input "g"
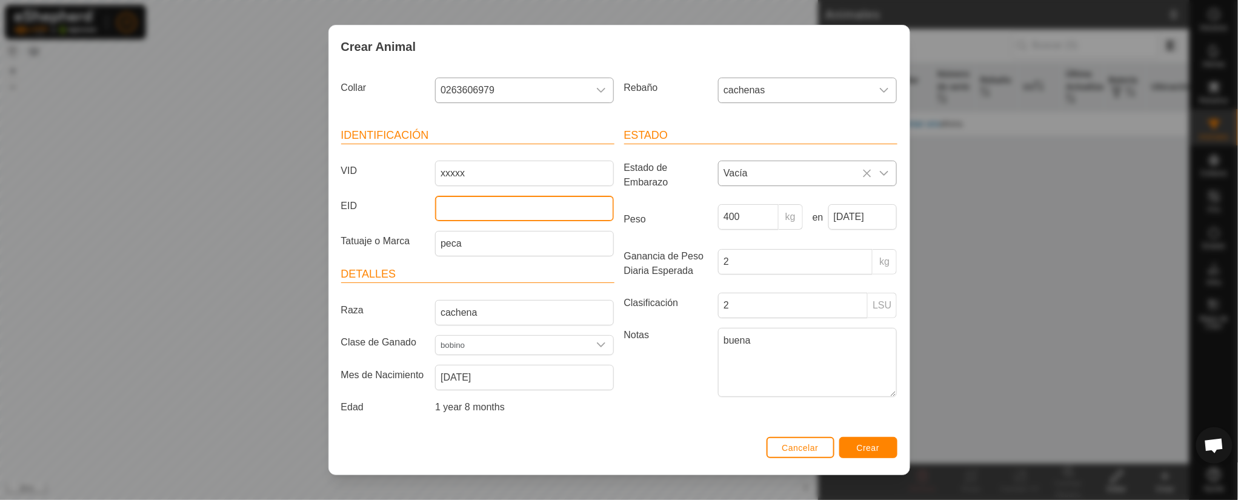
scroll to position [12, 0]
click at [825, 333] on span "Crear" at bounding box center [868, 448] width 23 height 10
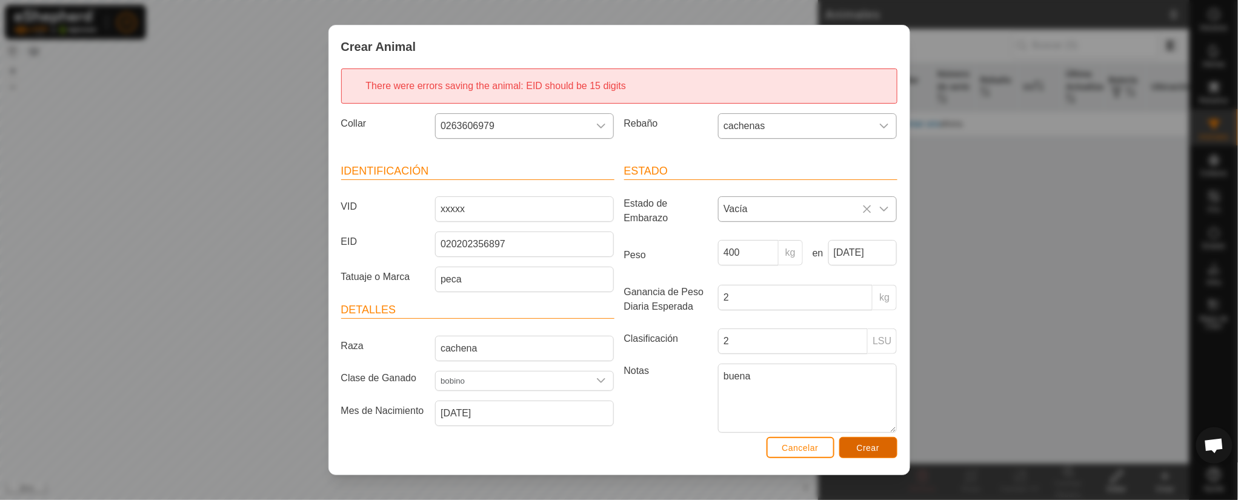
scroll to position [56, 0]
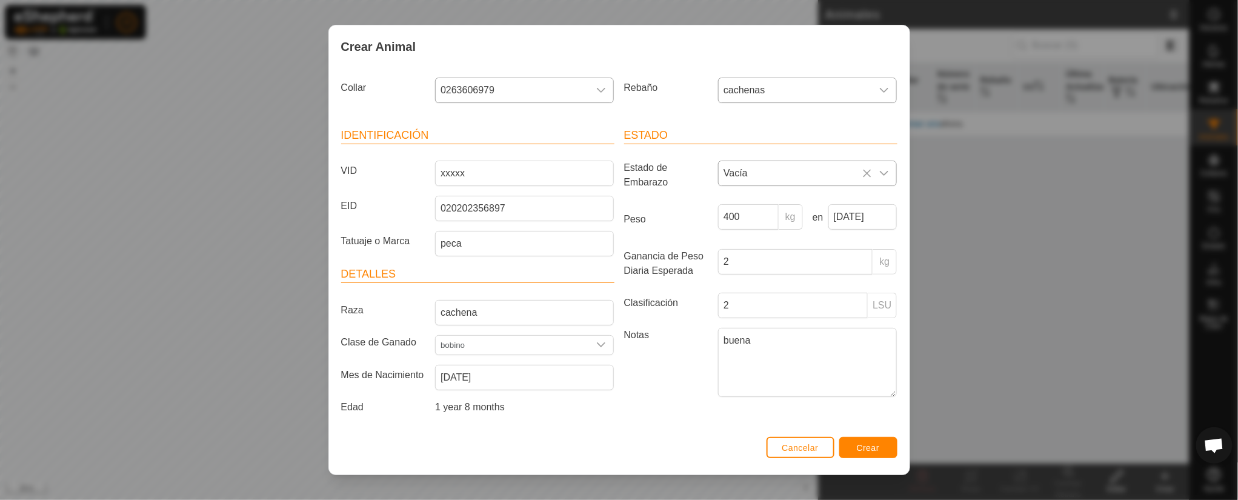
click at [186, 229] on div "Crear Animal There were errors saving the animal : EID should be 15 digits Coll…" at bounding box center [619, 250] width 1238 height 500
click at [512, 197] on input "020202356897" at bounding box center [524, 208] width 179 height 25
type input "020202356897245"
click at [825, 333] on button "Crear" at bounding box center [868, 447] width 58 height 21
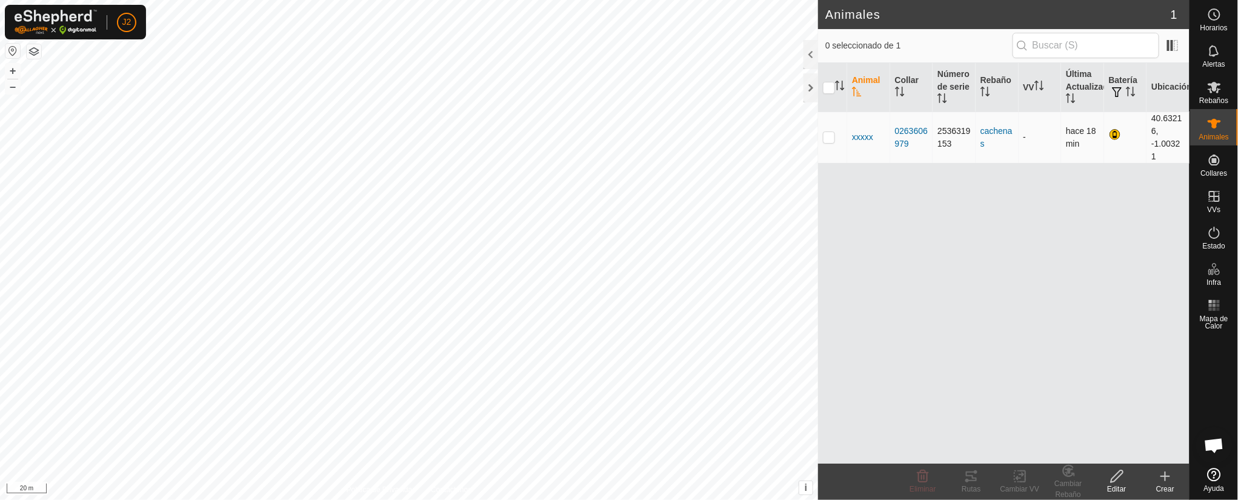
click at [825, 136] on p-checkbox at bounding box center [829, 137] width 12 height 10
checkbox input "true"
click at [813, 86] on div at bounding box center [811, 87] width 15 height 29
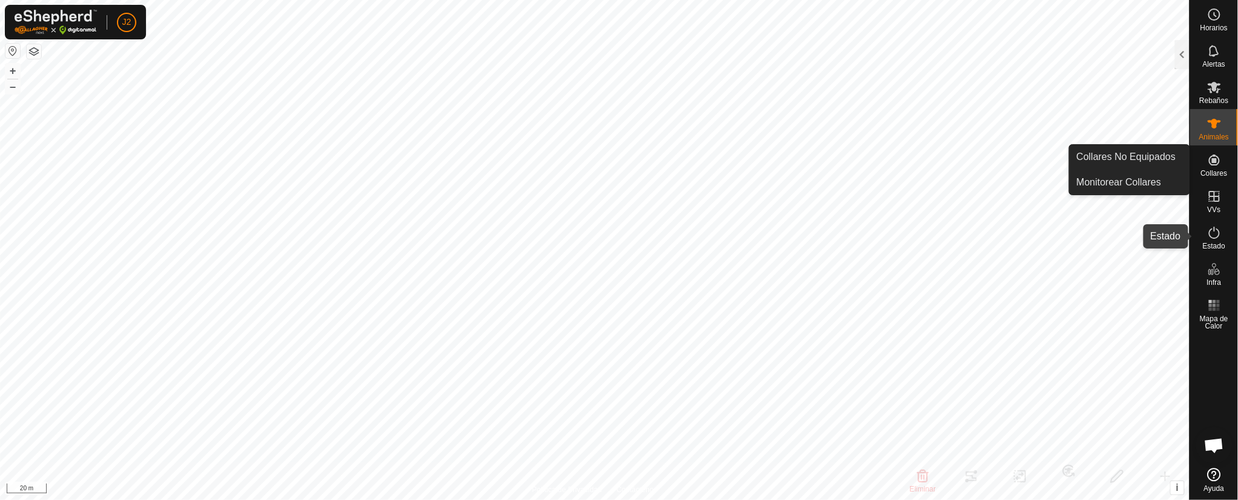
click at [825, 233] on icon at bounding box center [1214, 232] width 15 height 15
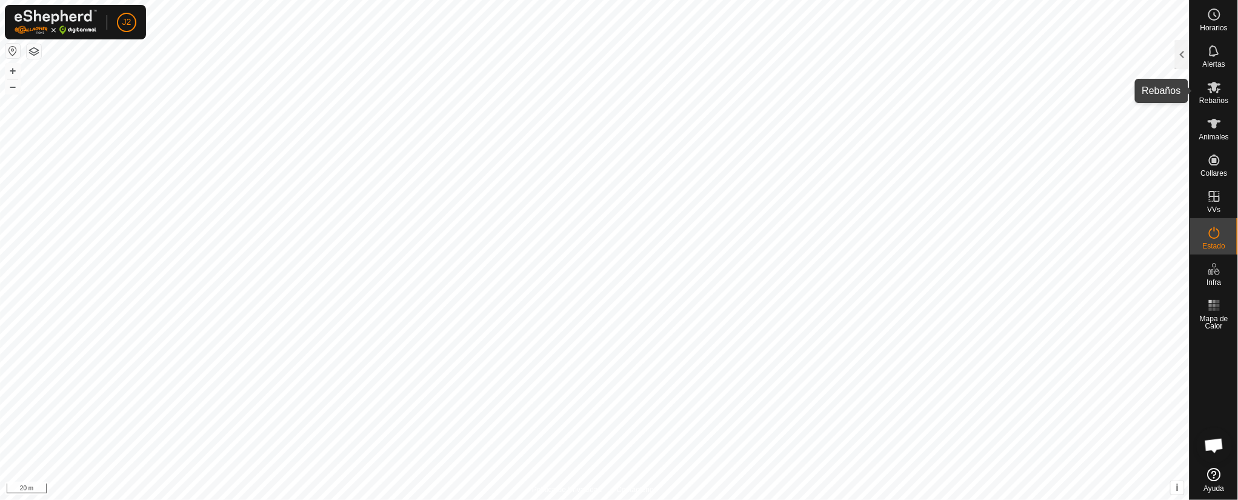
click at [825, 81] on icon at bounding box center [1214, 87] width 15 height 15
click at [825, 52] on div at bounding box center [1182, 54] width 15 height 29
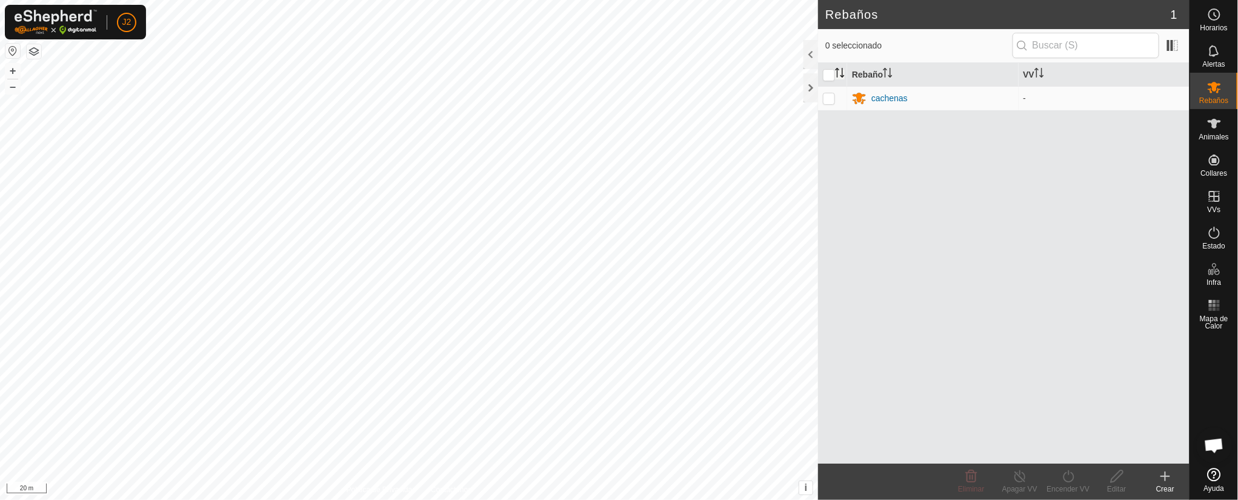
click at [825, 73] on icon "Activar para ordenar" at bounding box center [840, 73] width 10 height 10
click at [825, 69] on input "checkbox" at bounding box center [829, 75] width 12 height 12
checkbox input "true"
click at [825, 101] on p-checkbox at bounding box center [829, 98] width 12 height 10
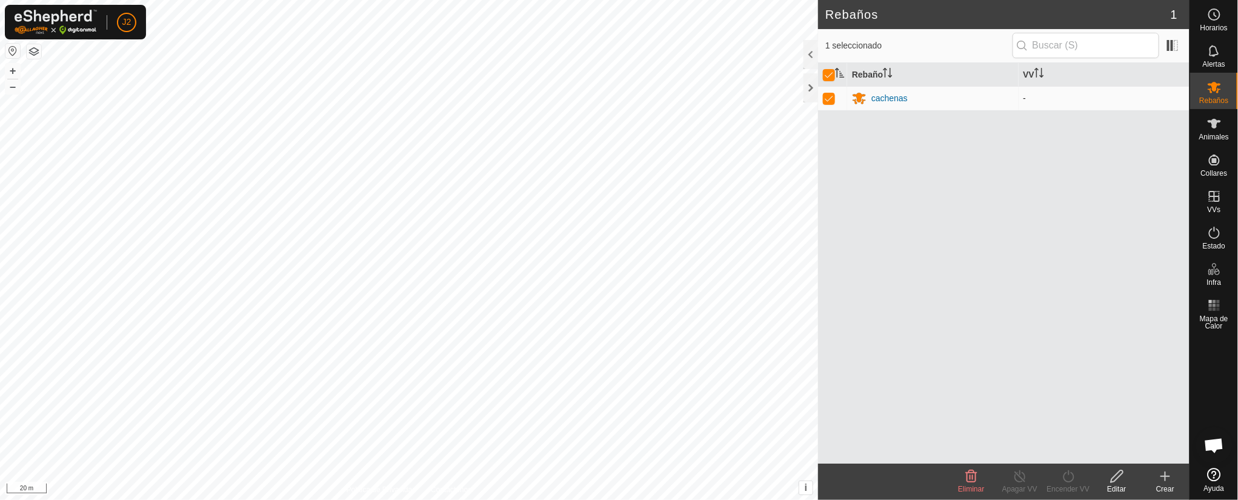
checkbox input "false"
click at [825, 101] on p-checkbox at bounding box center [829, 98] width 12 height 10
checkbox input "true"
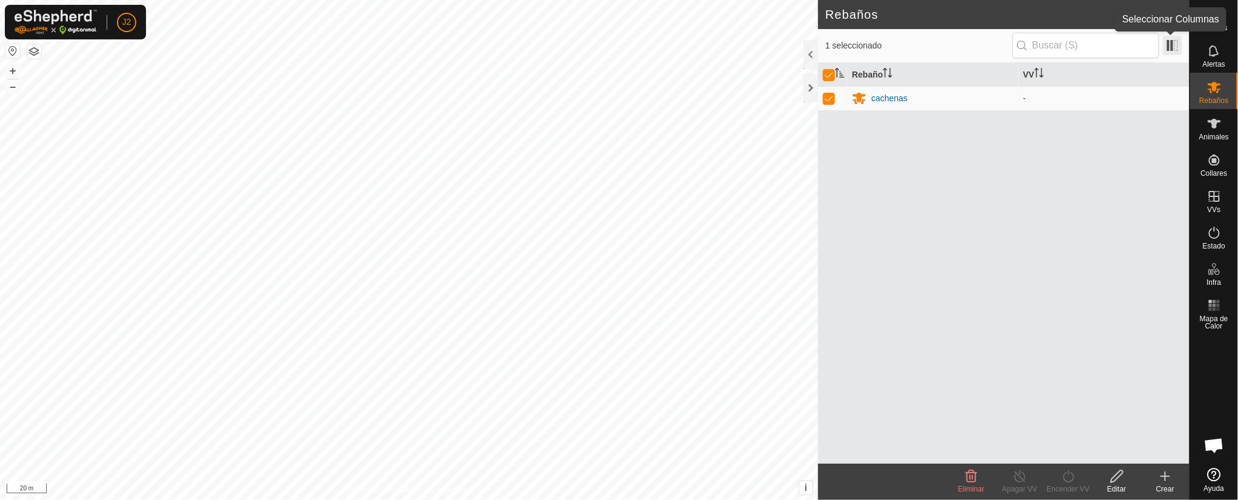
click at [825, 45] on span at bounding box center [1172, 45] width 19 height 19
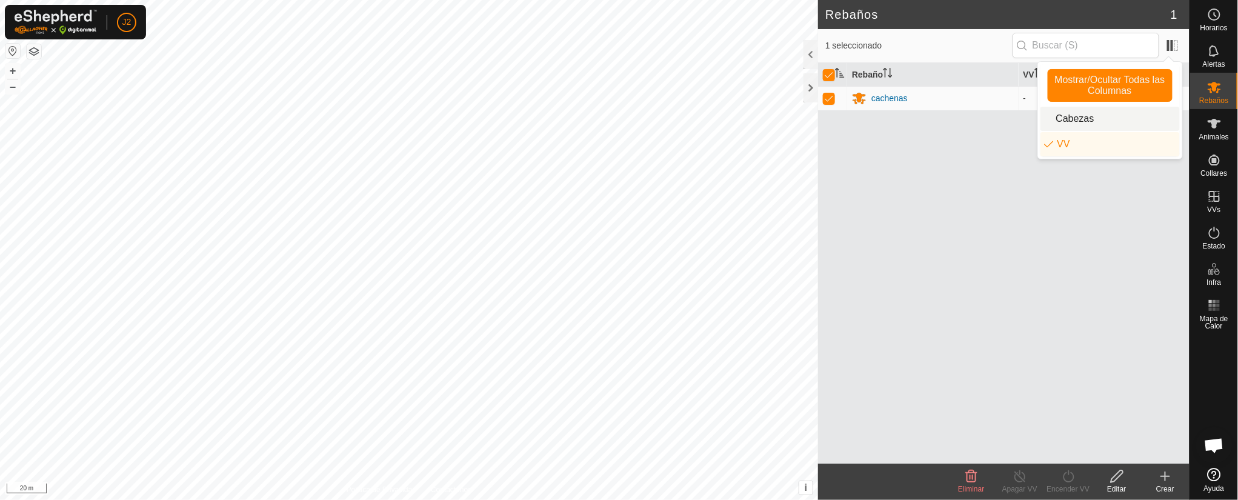
click at [825, 119] on li "Cabezas" at bounding box center [1110, 119] width 139 height 24
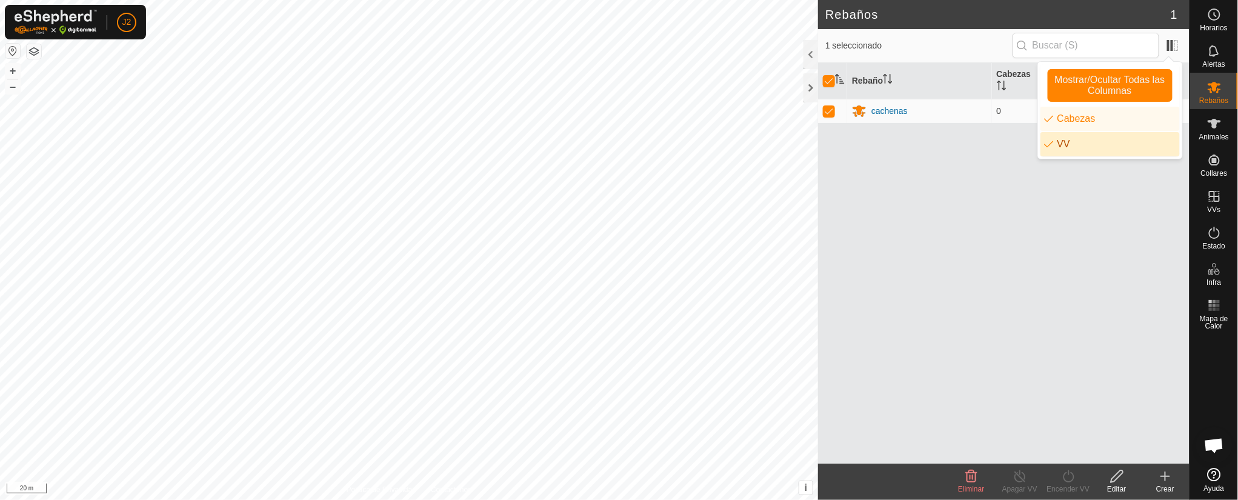
click at [825, 191] on div "Rebaño [PERSON_NAME] cachenas 0 -" at bounding box center [1004, 263] width 372 height 401
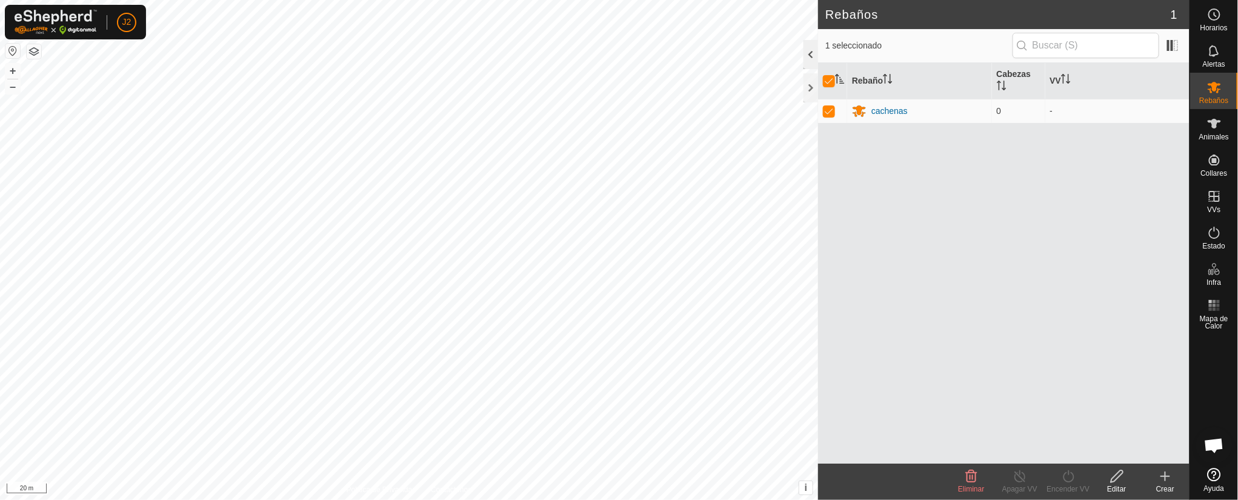
click at [816, 47] on div at bounding box center [811, 54] width 15 height 29
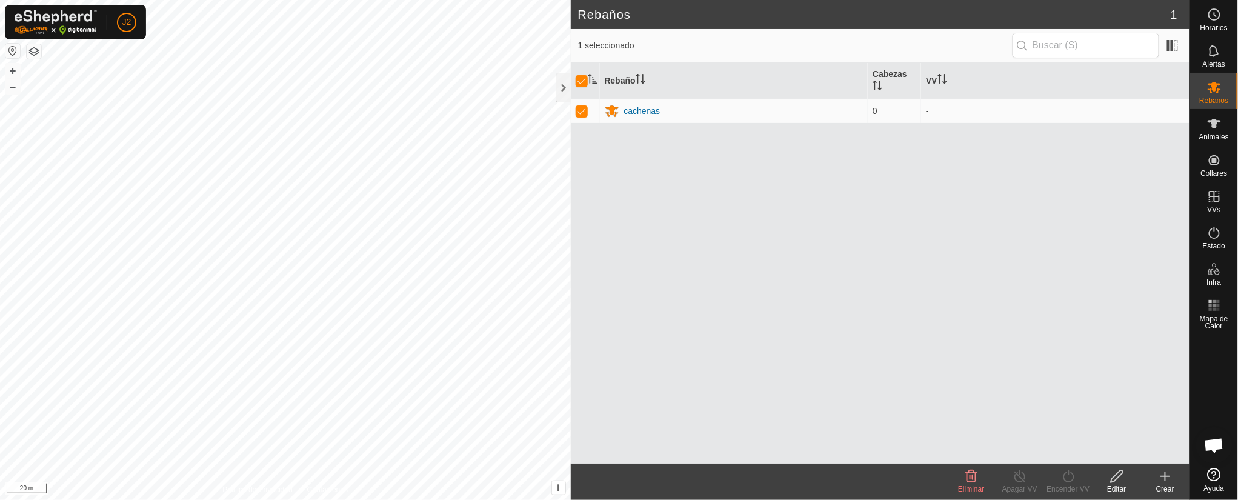
click at [584, 73] on th at bounding box center [585, 81] width 29 height 36
click at [638, 69] on th "Rebaño" at bounding box center [734, 81] width 268 height 36
click at [590, 109] on td at bounding box center [585, 111] width 29 height 24
checkbox input "false"
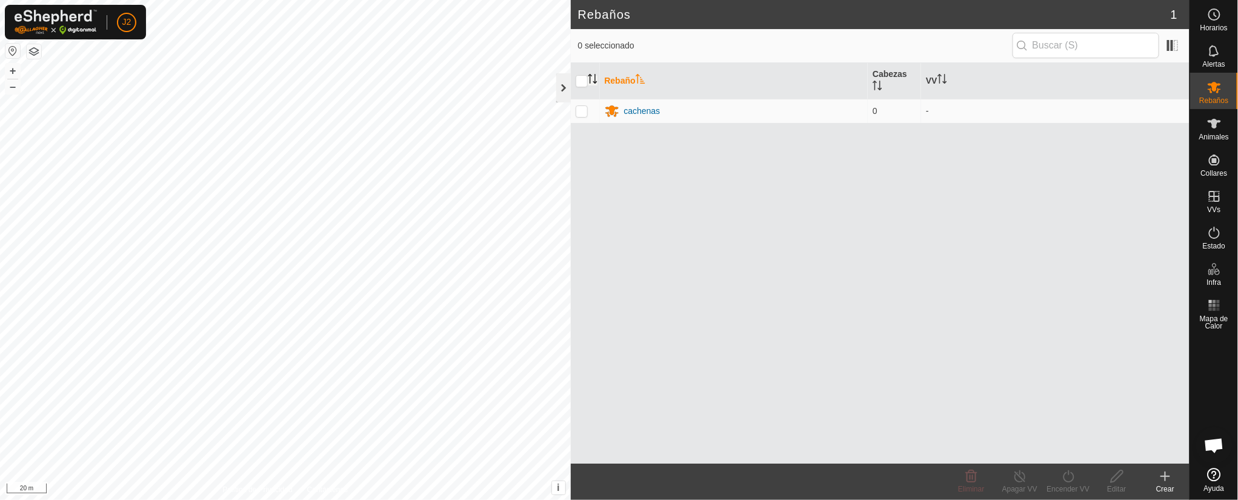
click at [567, 87] on div at bounding box center [563, 87] width 15 height 29
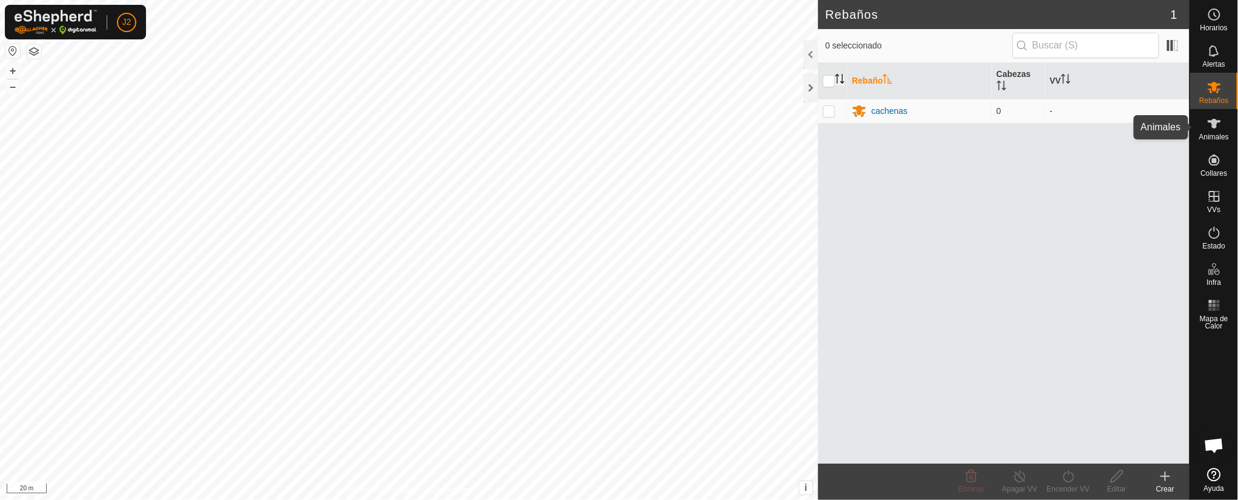
click at [825, 128] on icon at bounding box center [1214, 123] width 15 height 15
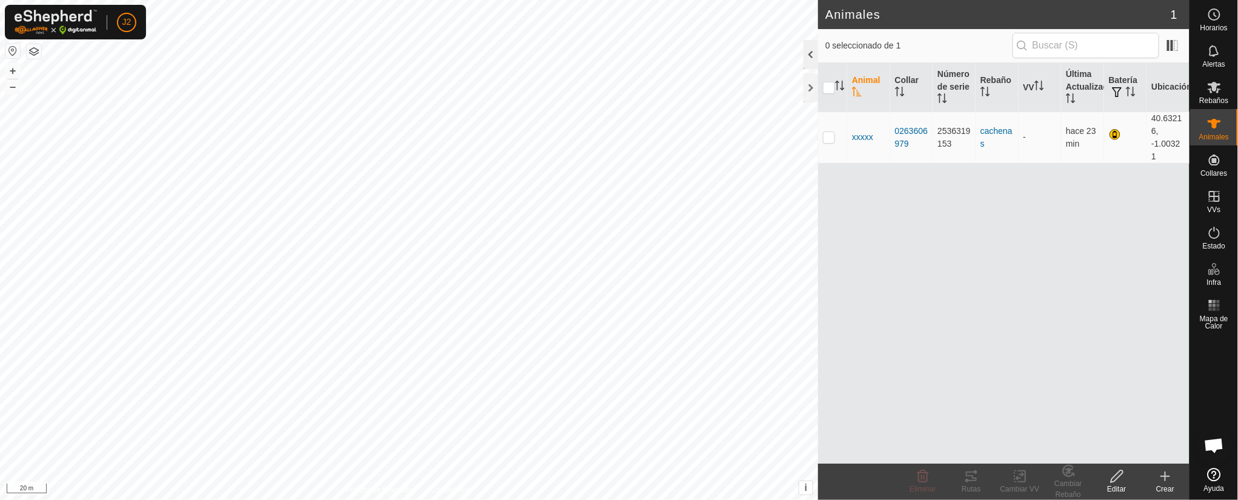
click at [806, 50] on div at bounding box center [811, 54] width 15 height 29
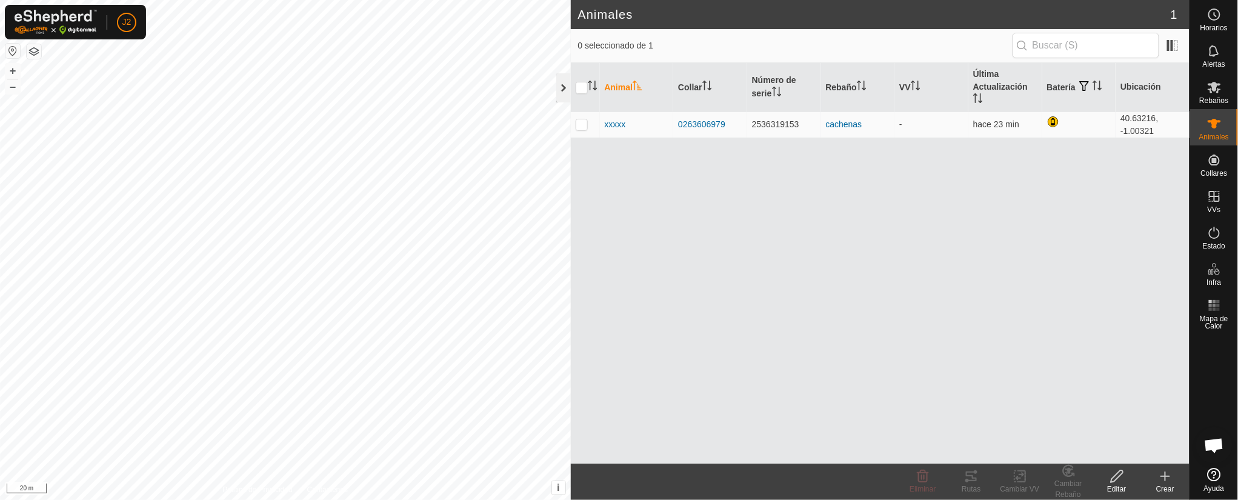
click at [557, 84] on div at bounding box center [563, 87] width 15 height 29
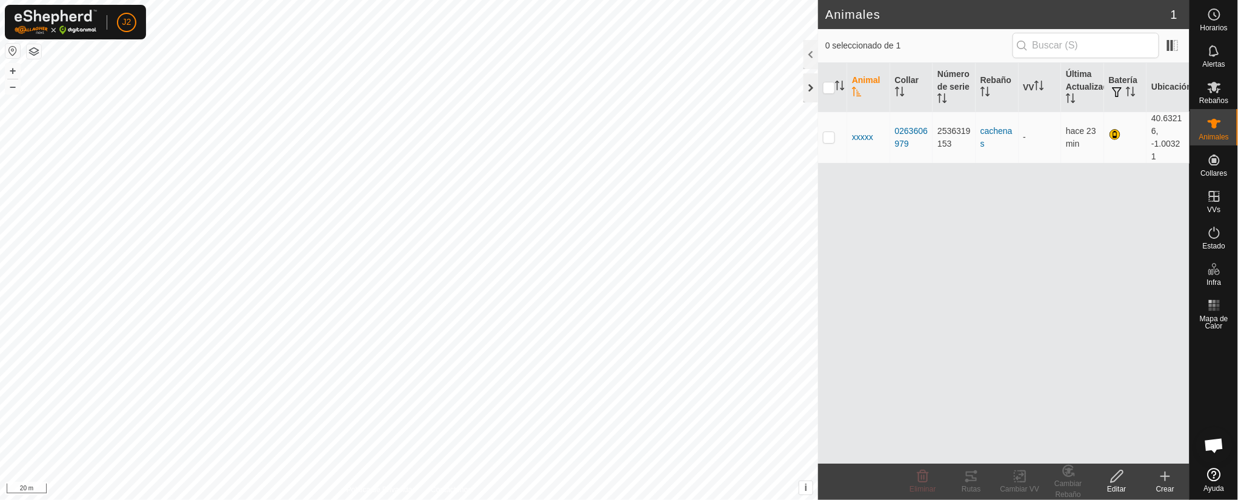
click at [817, 82] on div at bounding box center [811, 87] width 15 height 29
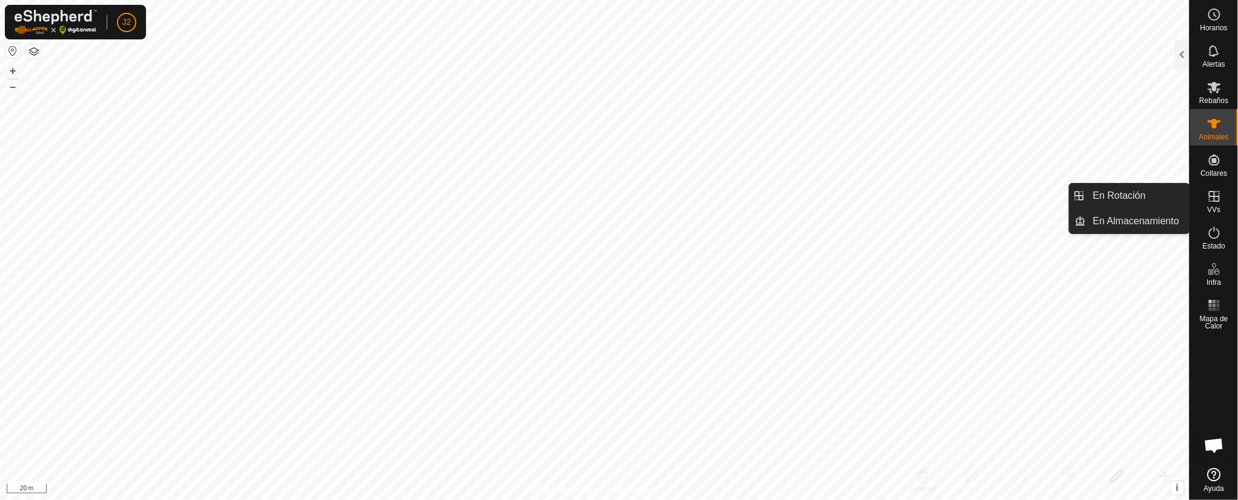
click at [825, 189] on icon at bounding box center [1214, 196] width 15 height 15
click at [825, 52] on div at bounding box center [1182, 54] width 15 height 29
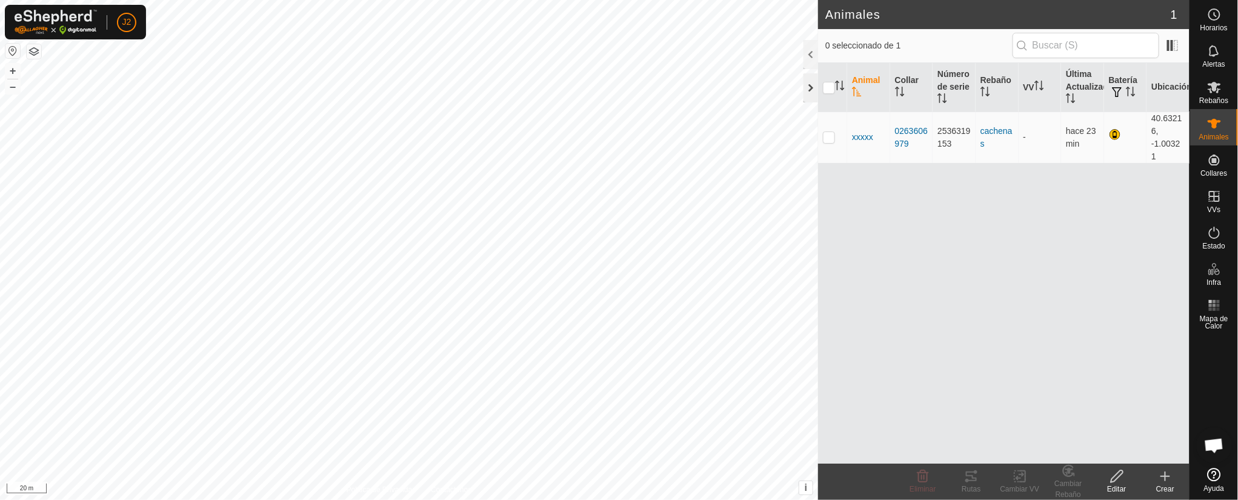
click at [809, 79] on div at bounding box center [811, 87] width 15 height 29
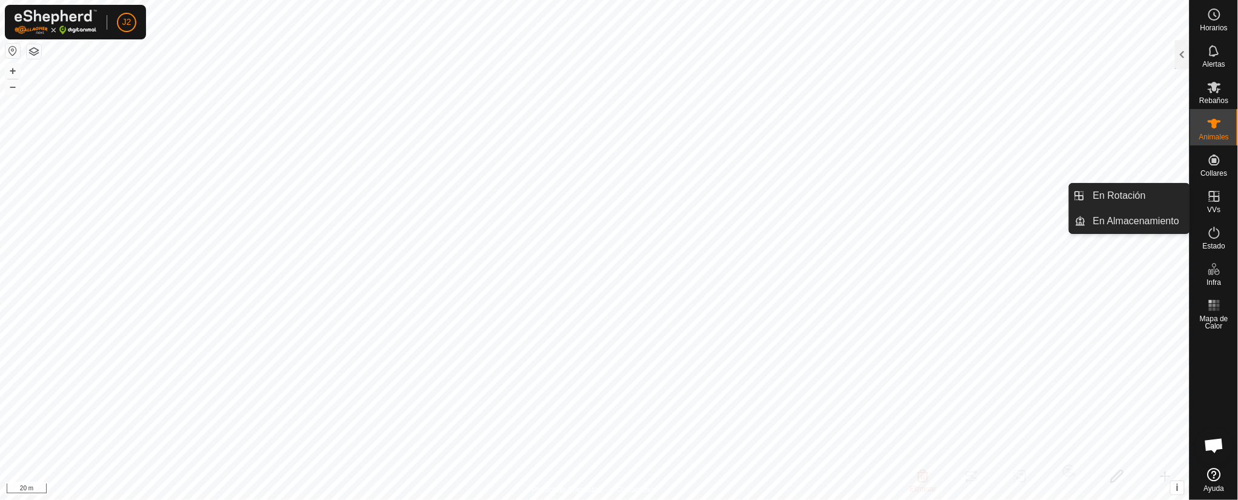
click at [825, 189] on icon at bounding box center [1214, 196] width 15 height 15
click at [825, 197] on icon at bounding box center [1214, 196] width 15 height 15
drag, startPoint x: 1210, startPoint y: 197, endPoint x: 1209, endPoint y: 221, distance: 24.3
click at [825, 222] on nav "Horarios Alertas Rebaños Animales Collares VVs Estado Infra Mapa de Calor Ayuda" at bounding box center [1214, 250] width 48 height 500
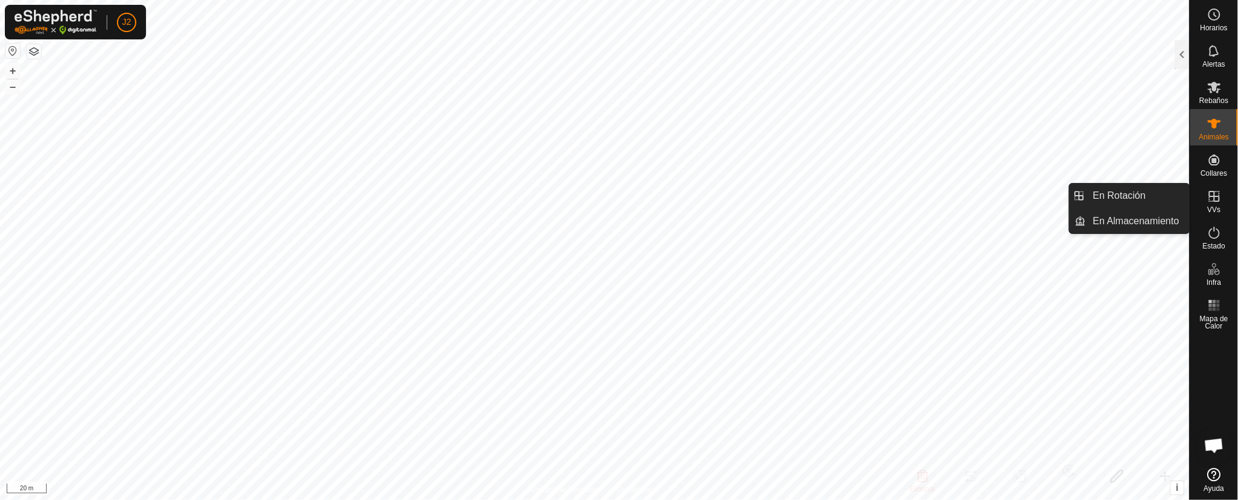
click at [825, 188] on es-virtualpaddocks-svg-icon at bounding box center [1215, 196] width 22 height 19
click at [825, 190] on icon at bounding box center [1214, 196] width 15 height 15
click at [825, 210] on link "En Almacenamiento" at bounding box center [1138, 221] width 104 height 24
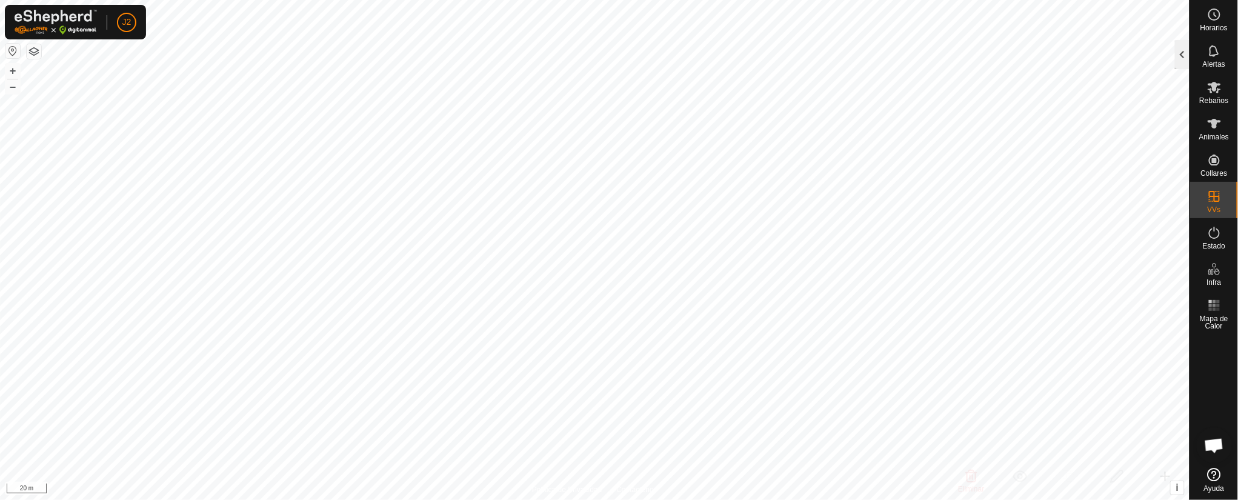
click at [825, 48] on div at bounding box center [1182, 54] width 15 height 29
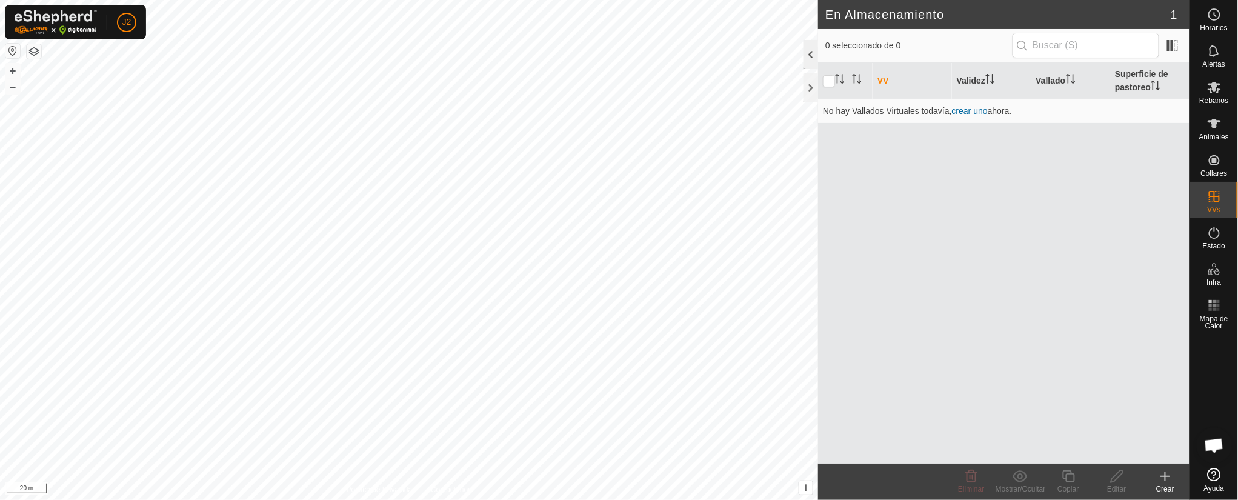
click at [815, 53] on div at bounding box center [811, 54] width 15 height 29
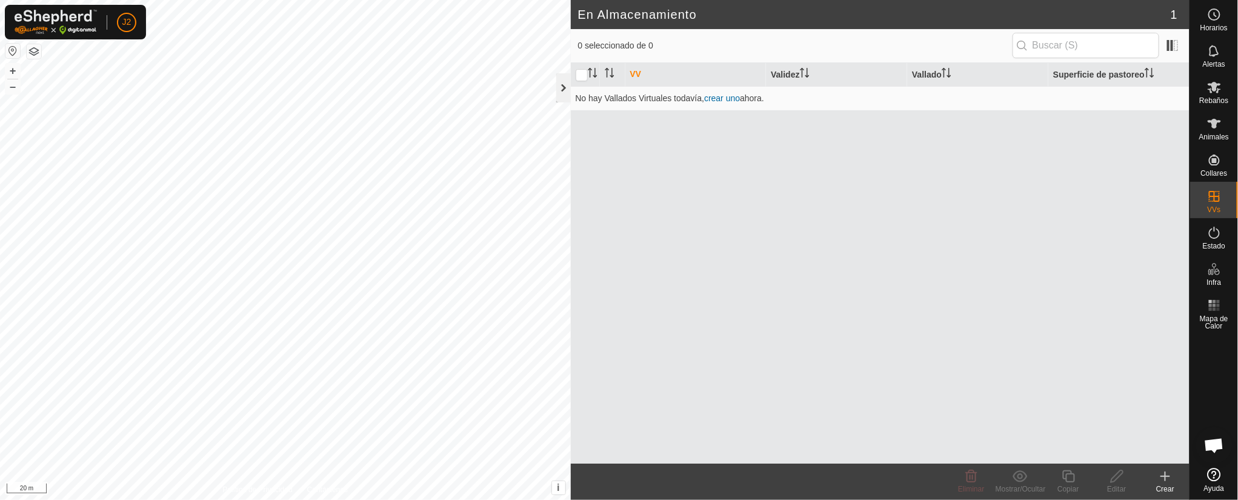
click at [567, 93] on div at bounding box center [563, 87] width 15 height 29
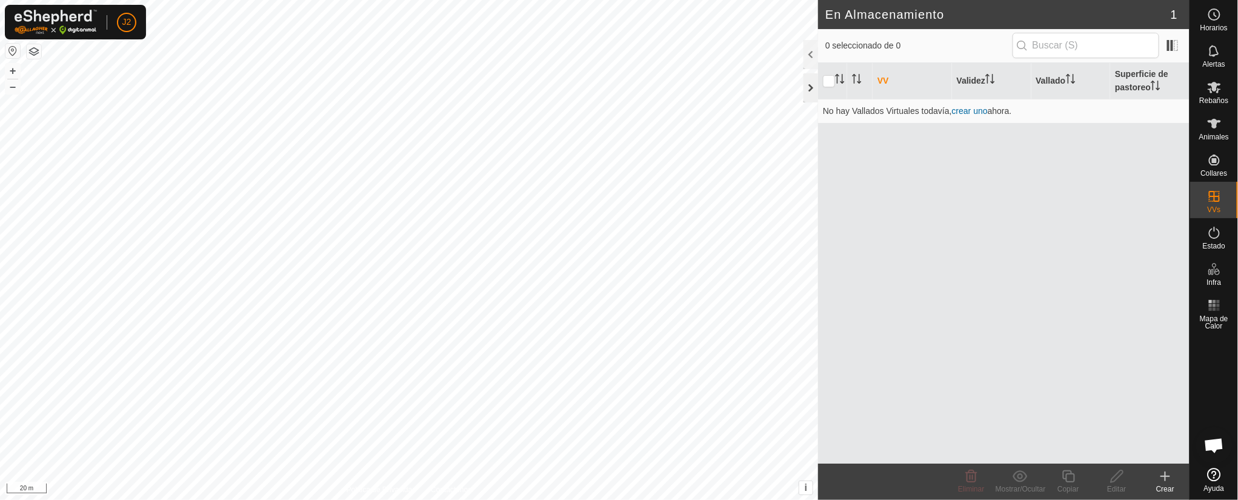
click at [810, 88] on div at bounding box center [811, 87] width 15 height 29
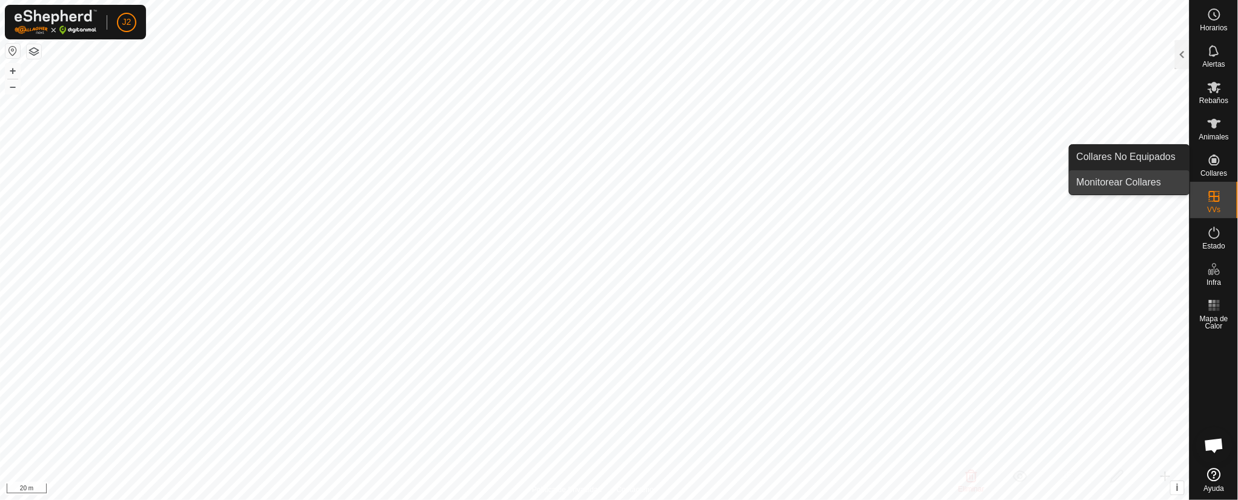
click at [825, 174] on link "Monitorear Collares" at bounding box center [1130, 182] width 120 height 24
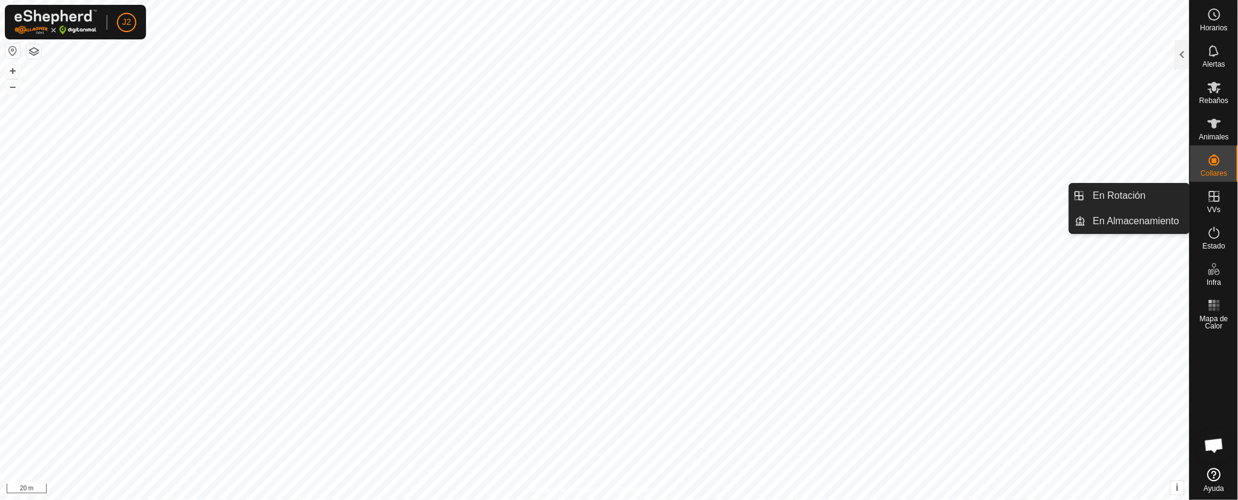
click at [825, 190] on icon at bounding box center [1214, 196] width 15 height 15
drag, startPoint x: 1191, startPoint y: 190, endPoint x: 1216, endPoint y: 197, distance: 25.7
click at [825, 197] on icon at bounding box center [1214, 196] width 15 height 15
click at [825, 213] on link "En Almacenamiento" at bounding box center [1138, 221] width 104 height 24
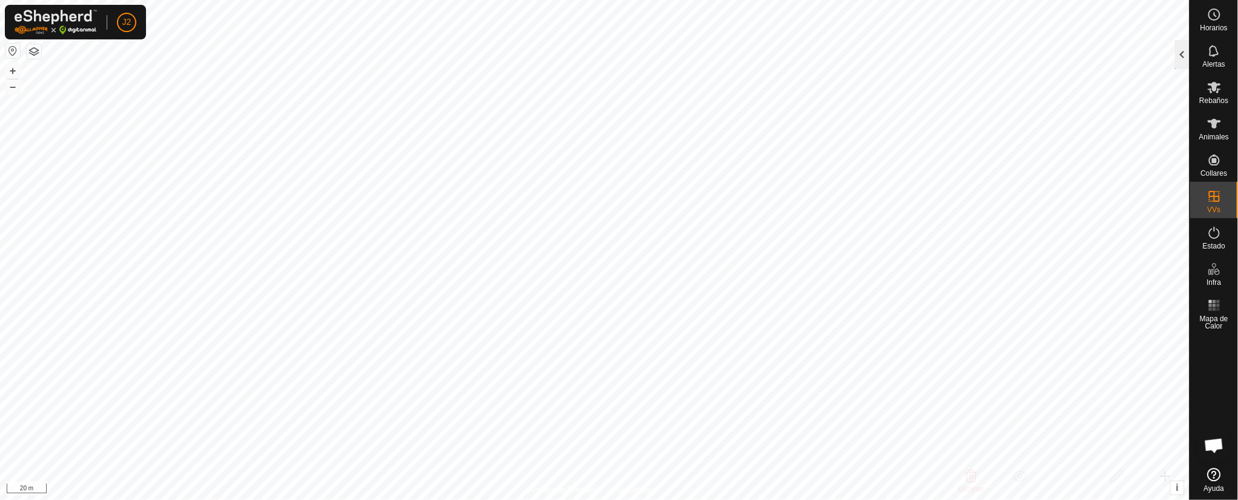
click at [825, 52] on div at bounding box center [1182, 54] width 15 height 29
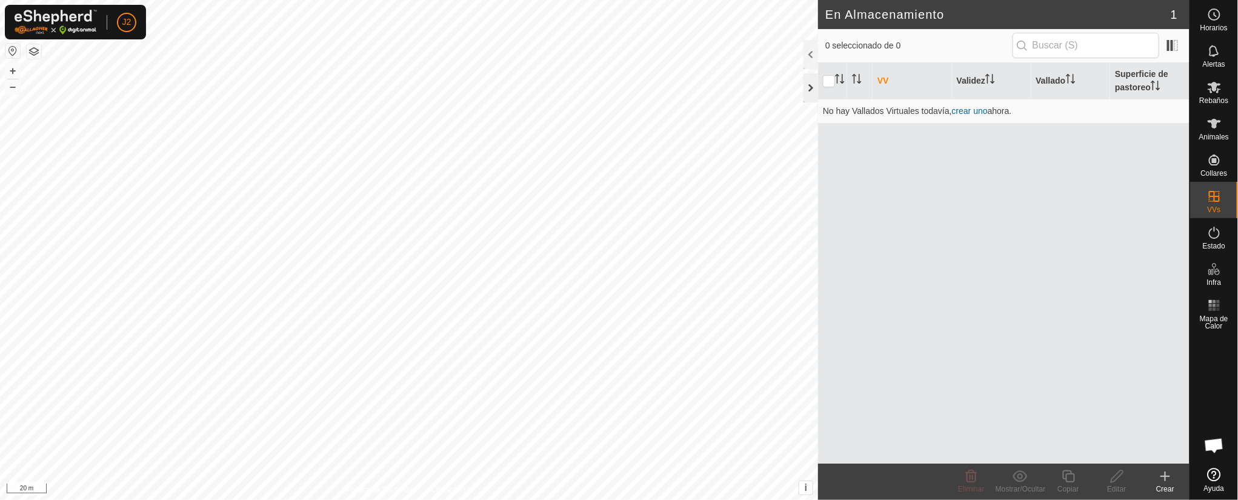
click at [812, 90] on div at bounding box center [811, 87] width 15 height 29
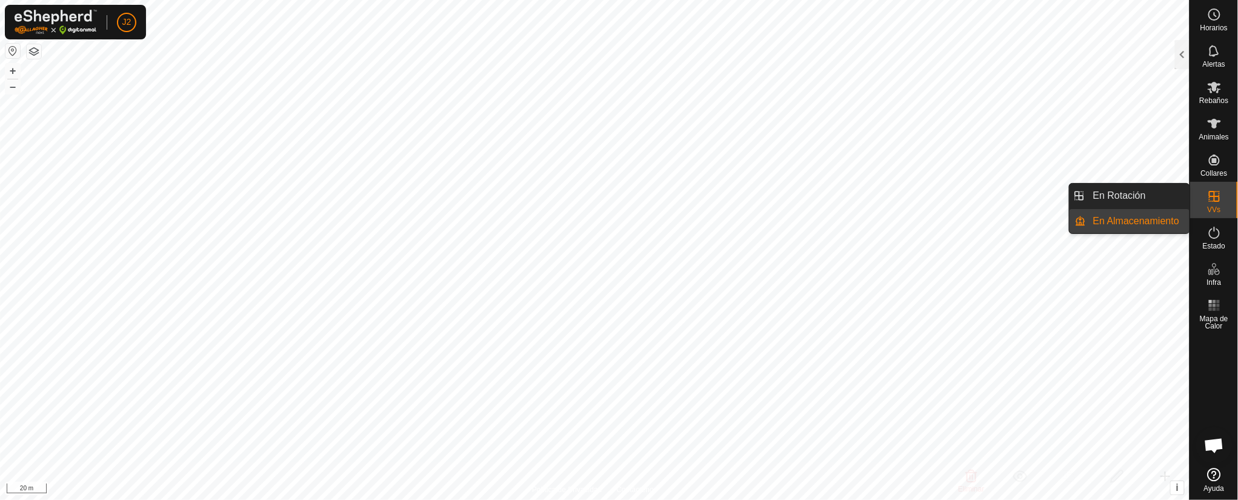
click at [825, 193] on div "VVs" at bounding box center [1214, 200] width 48 height 36
click at [825, 184] on link "En Rotación" at bounding box center [1138, 196] width 104 height 24
click at [825, 56] on div at bounding box center [1182, 54] width 15 height 29
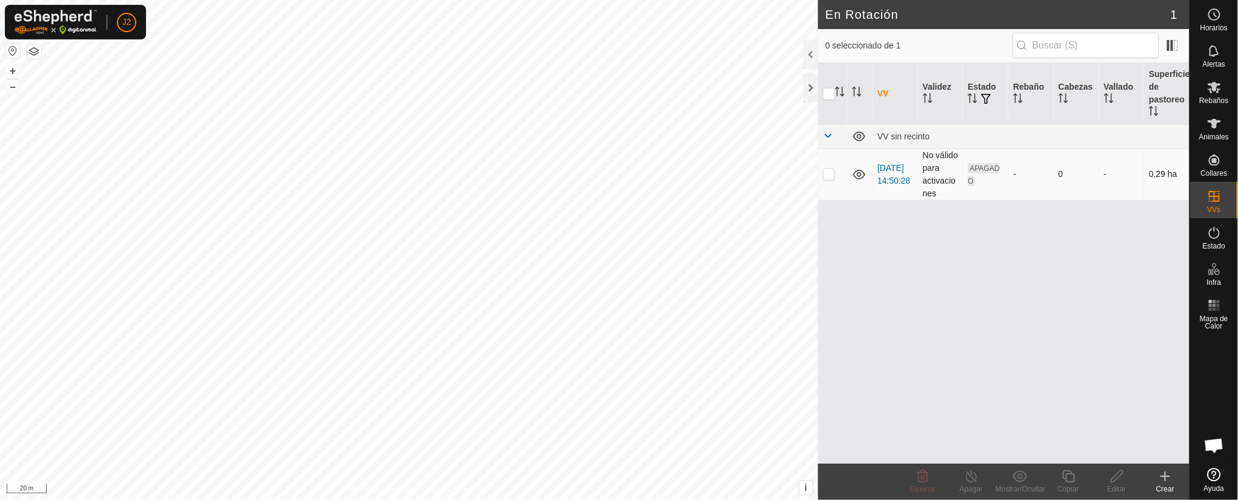
click at [825, 171] on p-checkbox at bounding box center [829, 174] width 12 height 10
checkbox input "true"
click at [825, 333] on div "Mostrar/Ocultar" at bounding box center [1020, 482] width 48 height 36
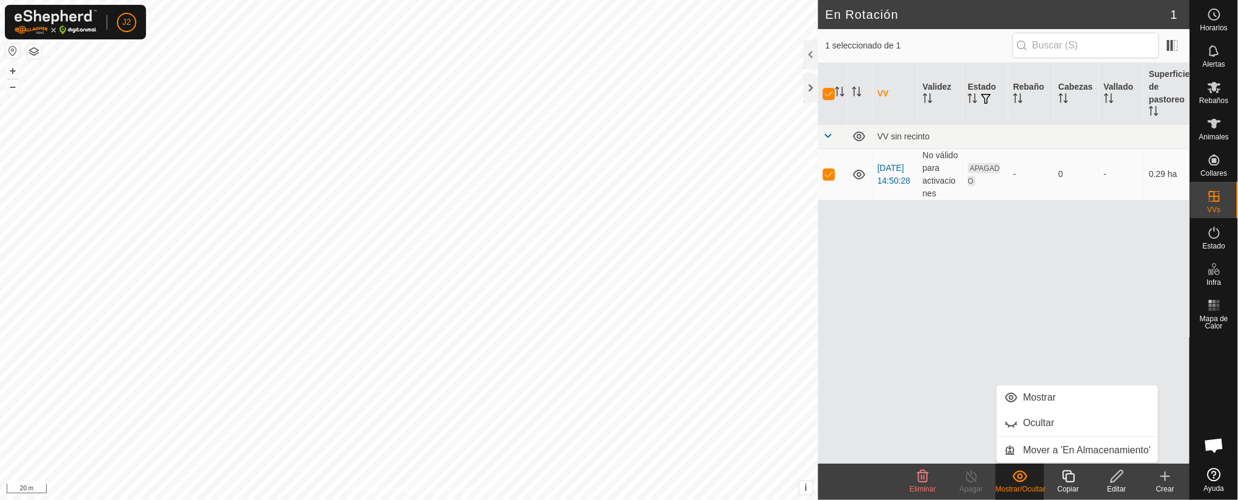
click at [825, 333] on div "VV Validez Estado Rebaño [PERSON_NAME] Superficie de pastoreo VV sin recinto [D…" at bounding box center [1004, 263] width 372 height 401
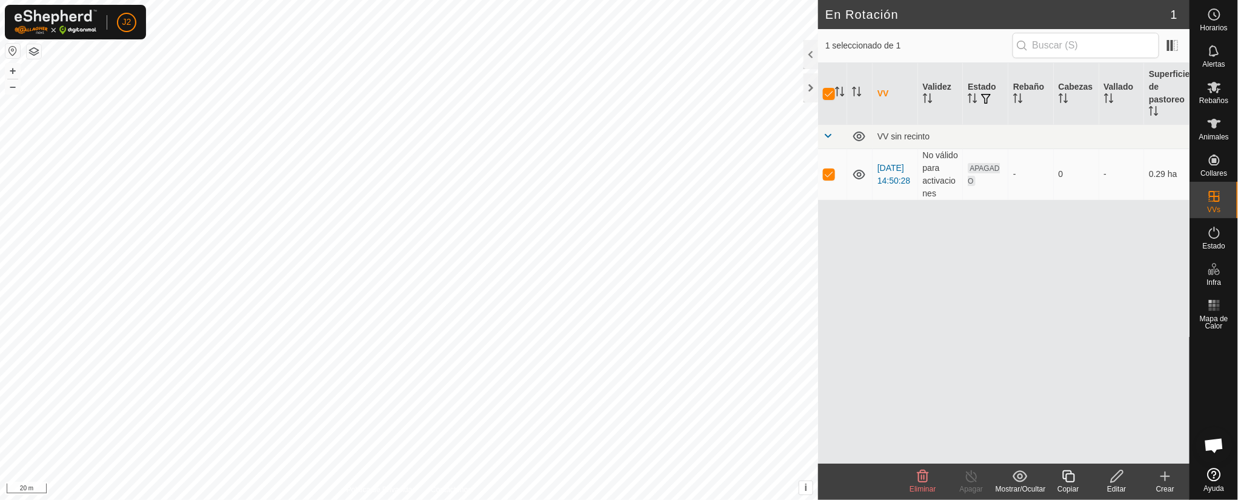
click at [825, 333] on icon at bounding box center [1117, 476] width 15 height 15
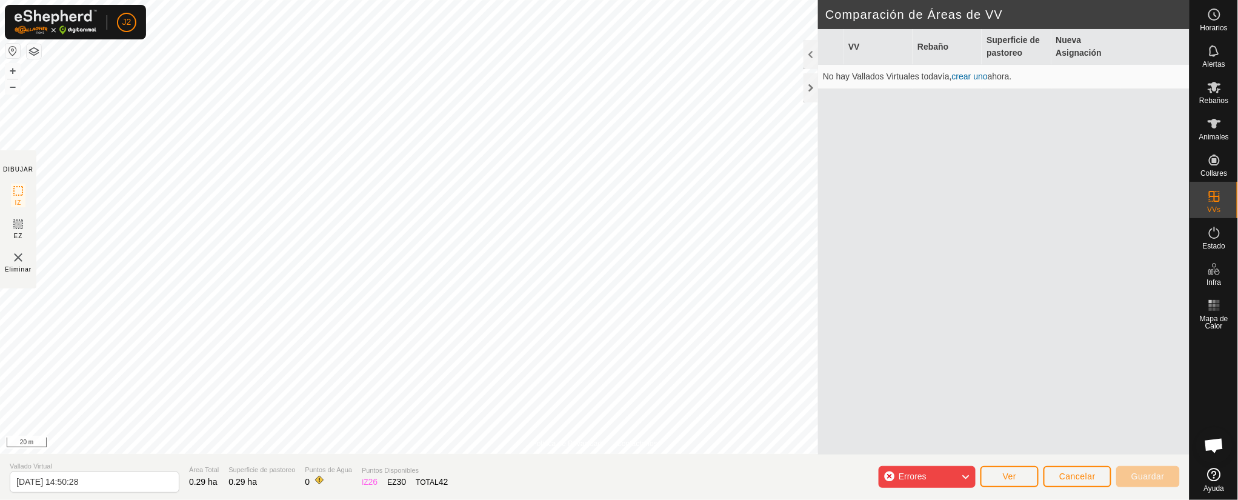
drag, startPoint x: 1029, startPoint y: 317, endPoint x: 1027, endPoint y: 310, distance: 7.5
click at [825, 314] on div "VV Rebaño Superficie de pastoreo Nueva Asignación No hay Vallados Virtuales tod…" at bounding box center [1004, 241] width 372 height 425
click at [807, 88] on div at bounding box center [811, 87] width 15 height 29
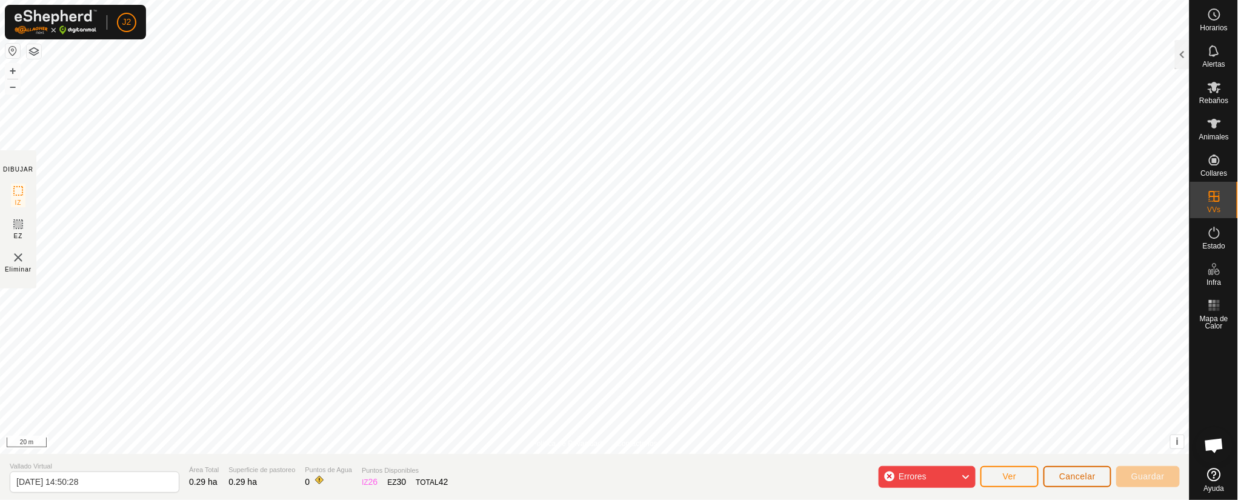
click at [825, 333] on span "Cancelar" at bounding box center [1077, 477] width 36 height 10
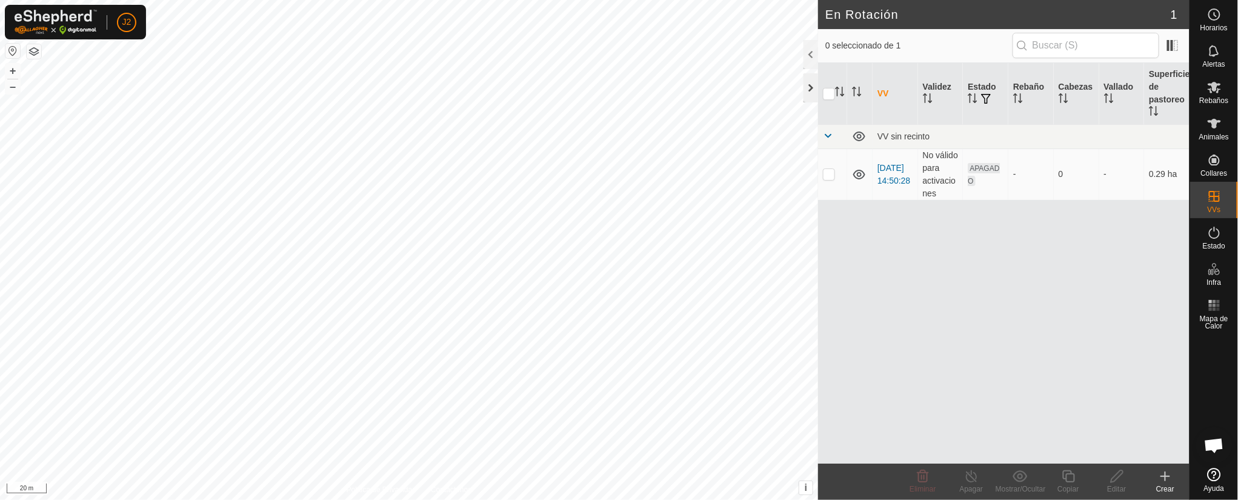
click at [813, 76] on div at bounding box center [811, 87] width 15 height 29
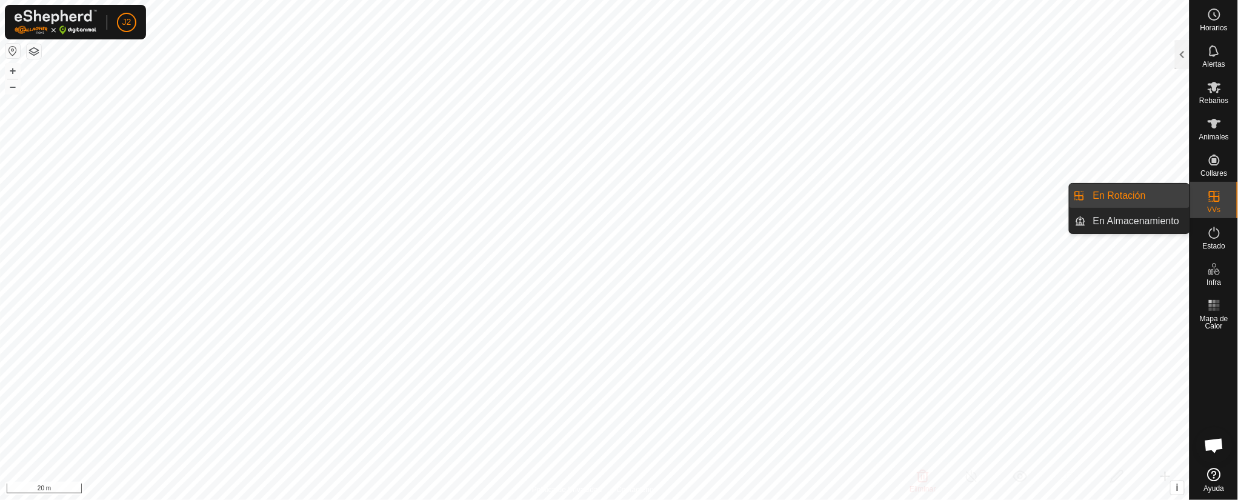
click at [825, 189] on icon at bounding box center [1214, 196] width 15 height 15
click at [825, 49] on div at bounding box center [1182, 54] width 15 height 29
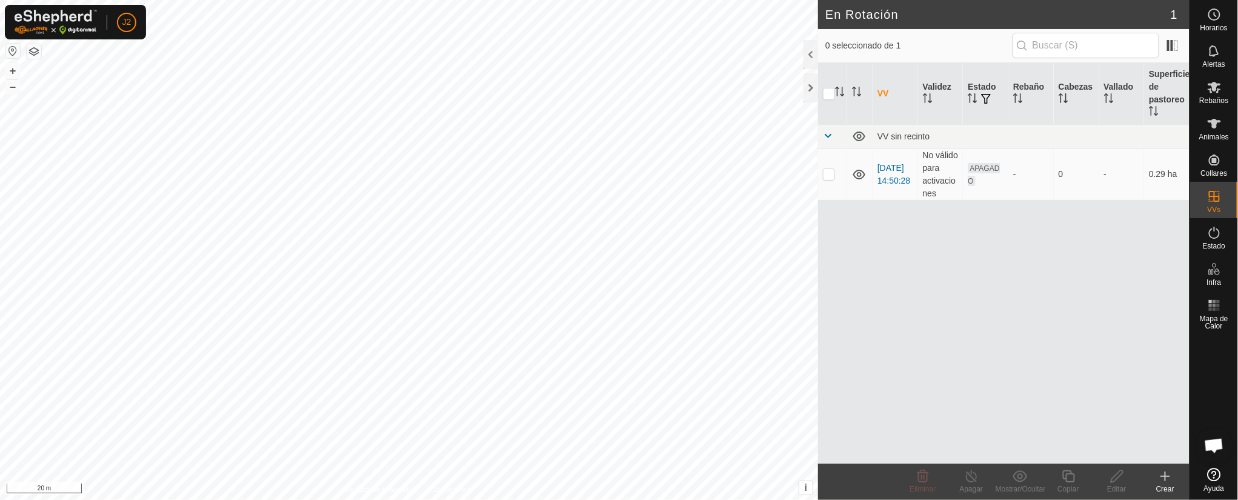
click at [825, 333] on div "Crear" at bounding box center [1165, 489] width 48 height 11
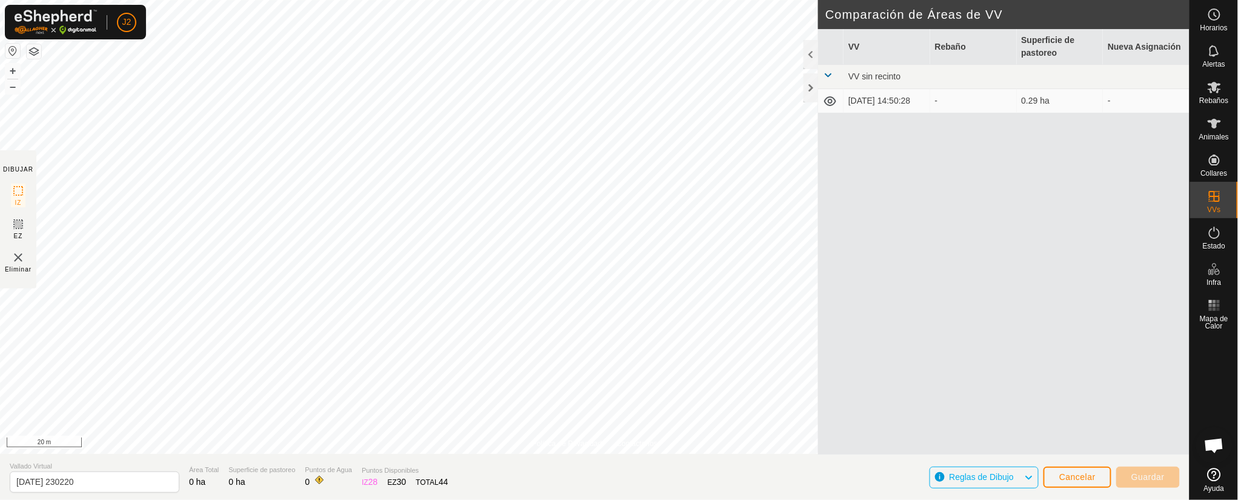
click at [825, 297] on div "VV Rebaño Superficie de pastoreo Nueva Asignación VV sin recinto [DATE] 14:50:2…" at bounding box center [1004, 241] width 372 height 425
click at [825, 302] on div "VV Rebaño Superficie de pastoreo Nueva Asignación VV sin recinto [DATE] 14:50:2…" at bounding box center [1004, 241] width 372 height 425
click at [825, 333] on button "Cancelar" at bounding box center [1078, 477] width 68 height 21
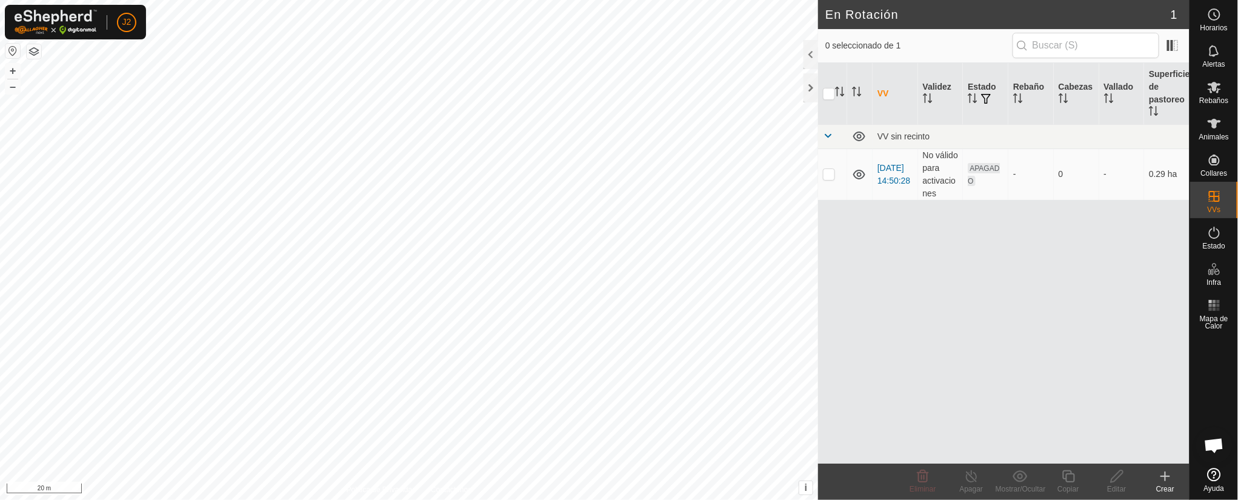
click at [825, 333] on icon at bounding box center [1165, 476] width 15 height 15
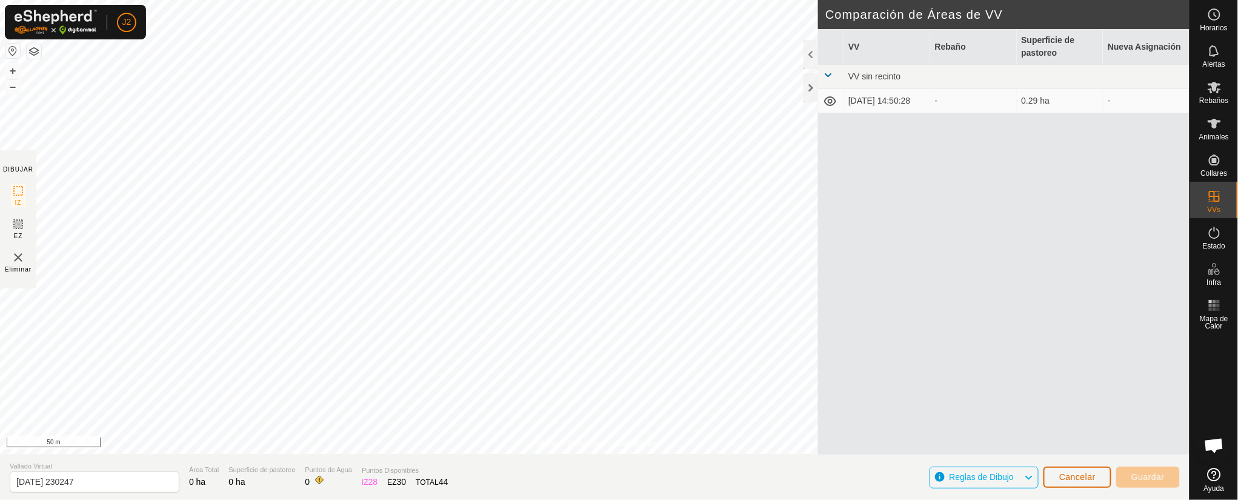
click at [825, 333] on span "Cancelar" at bounding box center [1077, 477] width 36 height 10
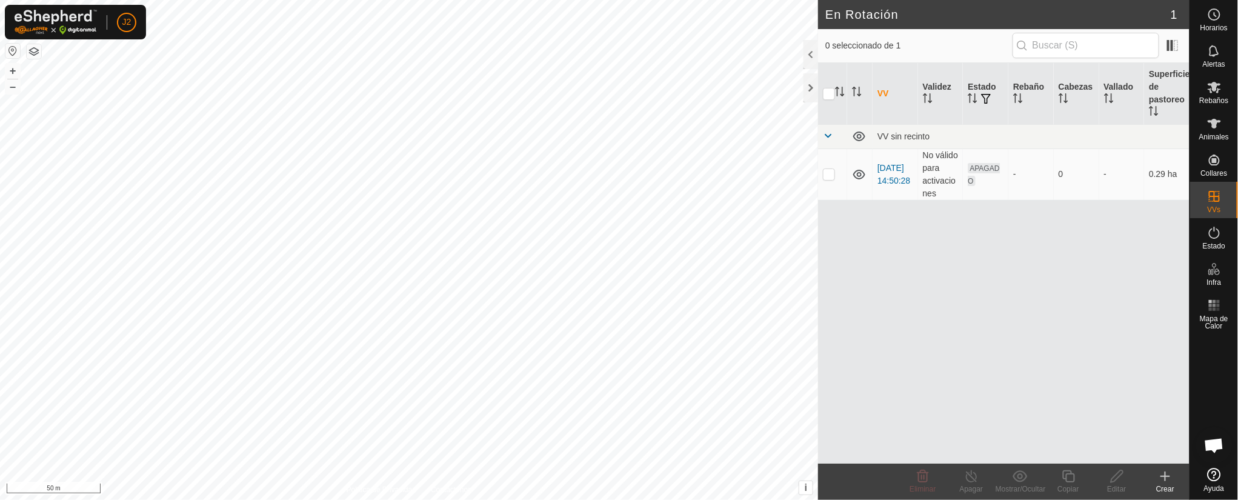
click at [825, 333] on icon at bounding box center [1165, 476] width 15 height 15
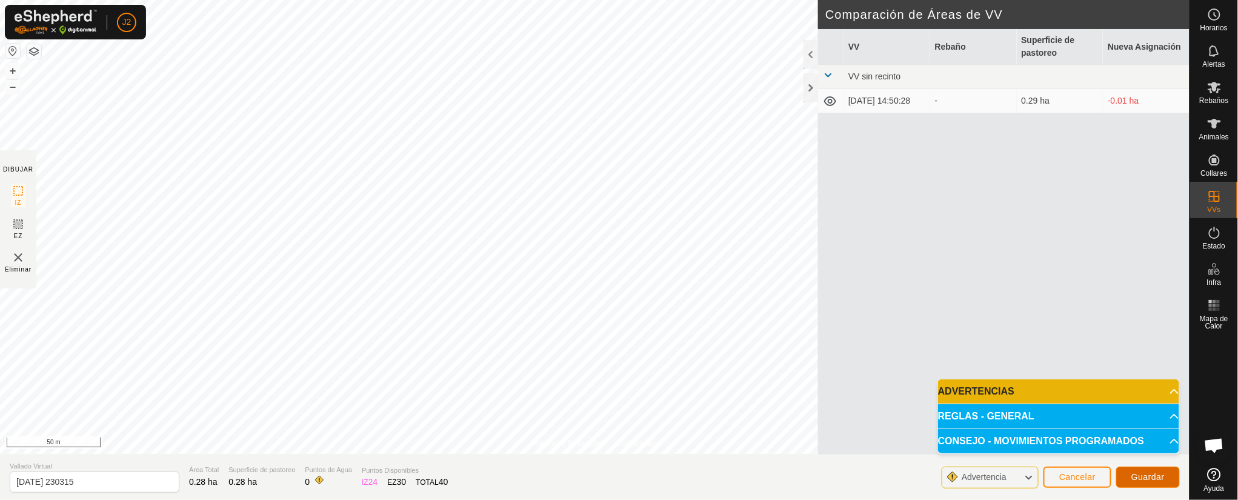
click at [825, 333] on span "Guardar" at bounding box center [1148, 477] width 33 height 10
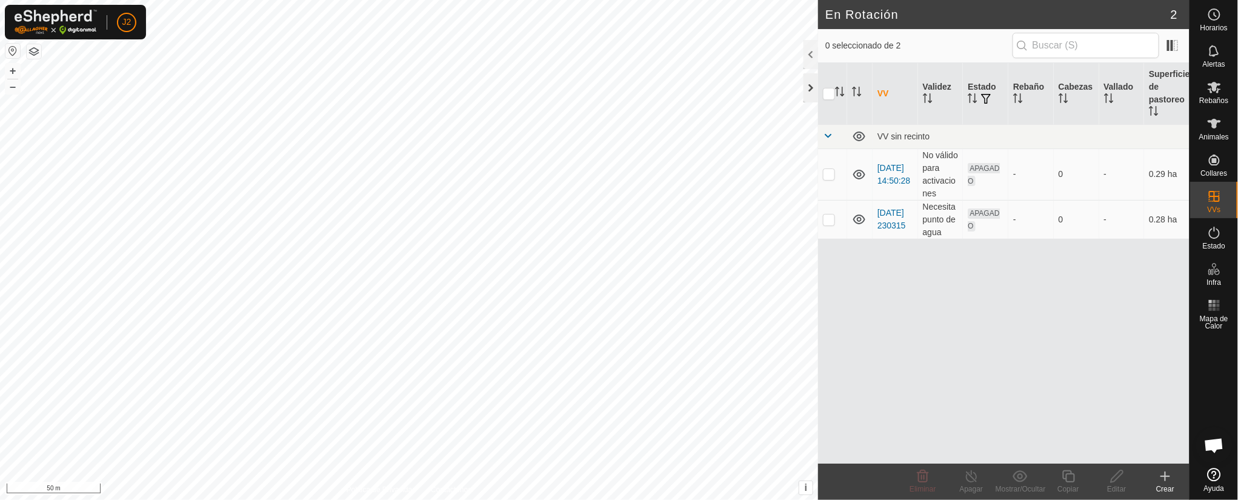
click at [810, 83] on div at bounding box center [811, 87] width 15 height 29
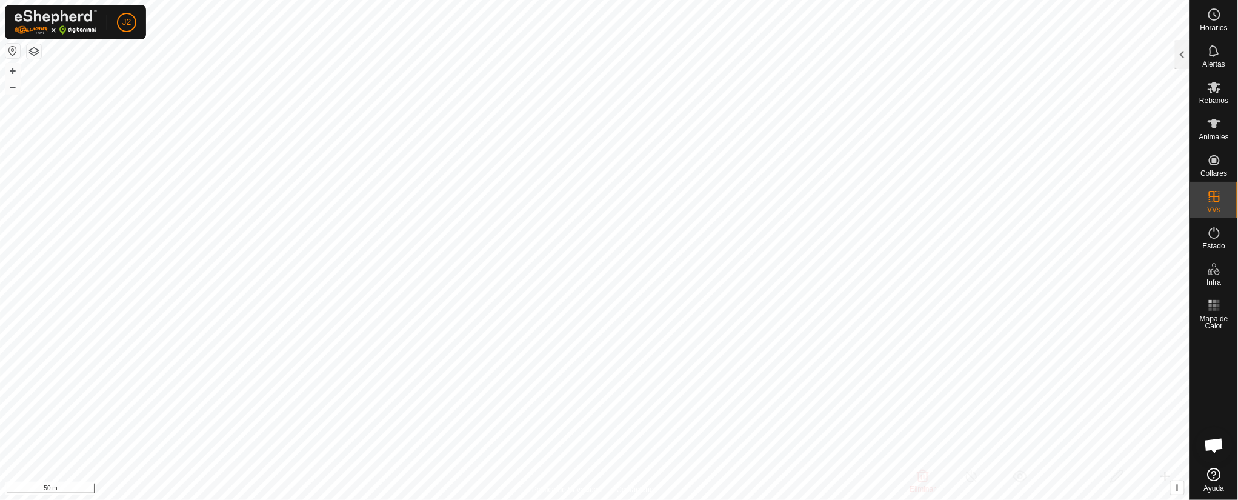
click at [825, 333] on html "J2 Horarios Alertas Rebaños Animales Collares VVs Estado Infra Mapa de Calor Ay…" at bounding box center [619, 250] width 1238 height 500
click at [691, 333] on html "J2 Horarios Alertas Rebaños Animales Collares VVs Estado Infra Mapa de Calor Ay…" at bounding box center [619, 250] width 1238 height 500
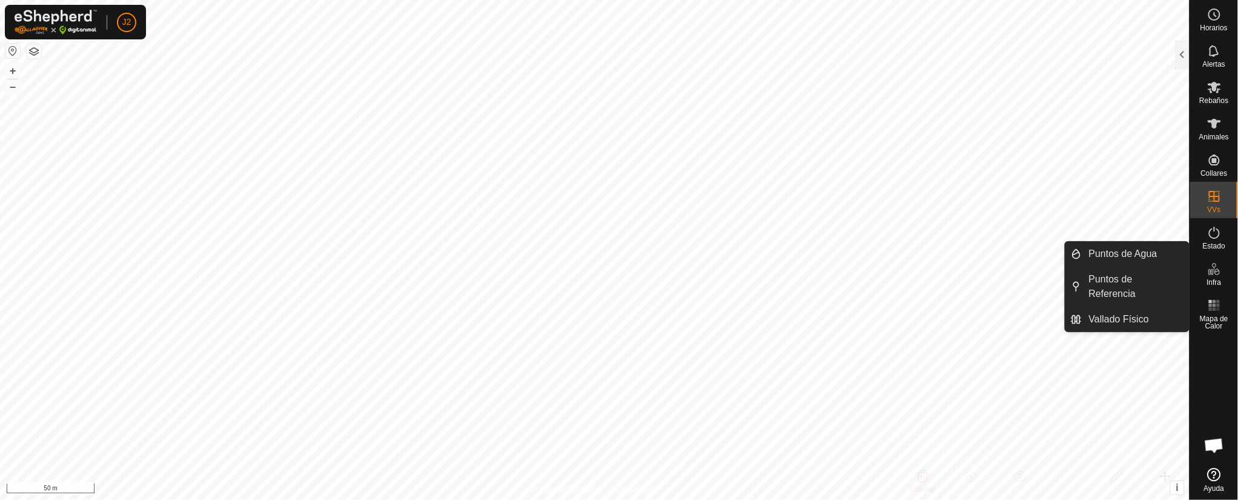
click at [825, 259] on es-infrastructure-svg-icon at bounding box center [1215, 268] width 22 height 19
click at [825, 276] on link "Puntos de Referencia" at bounding box center [1135, 286] width 107 height 39
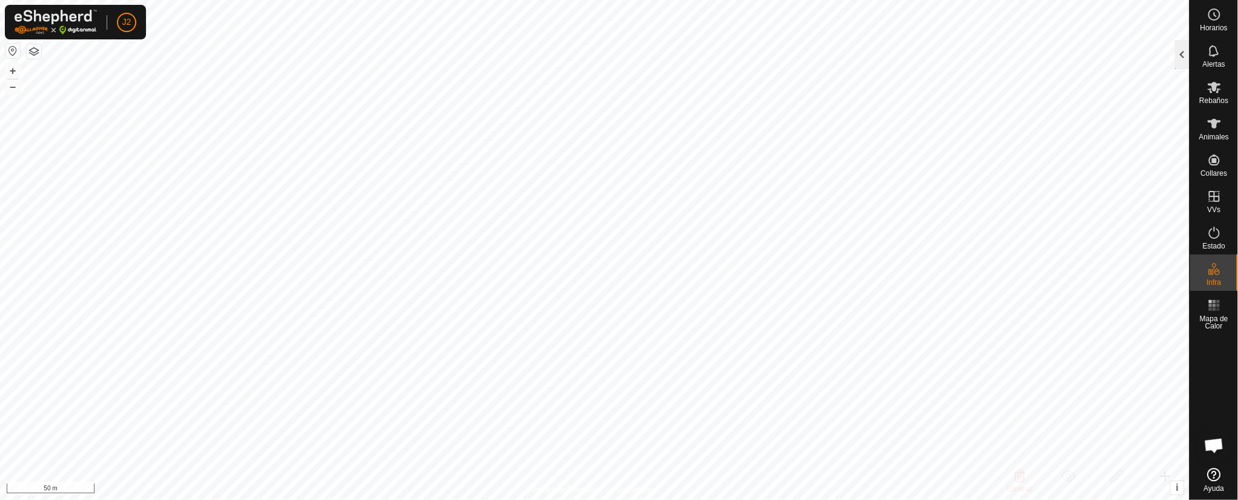
click at [825, 50] on div at bounding box center [1182, 54] width 15 height 29
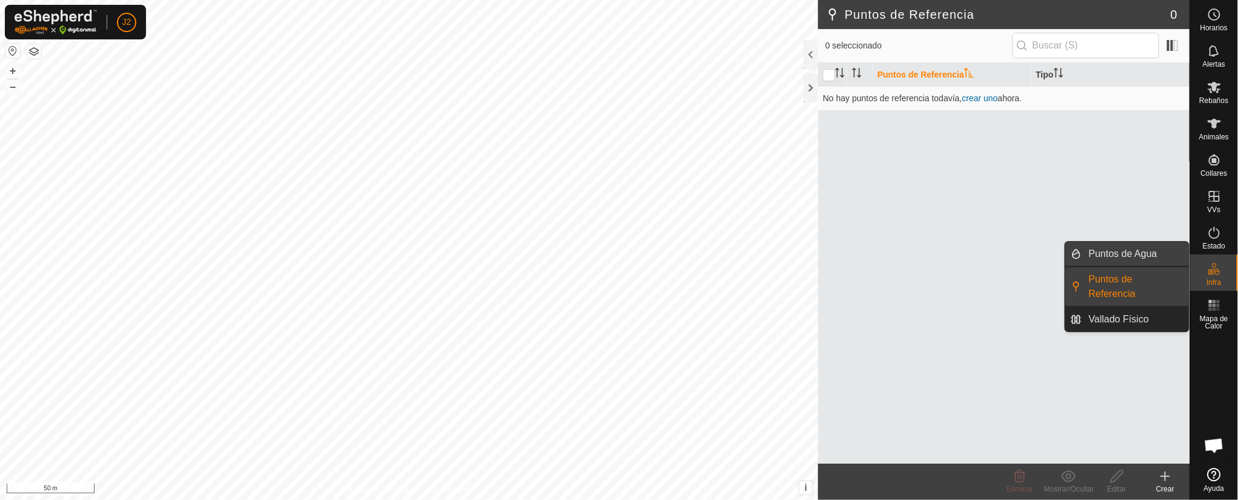
click at [825, 242] on link "Puntos de Agua" at bounding box center [1135, 254] width 107 height 24
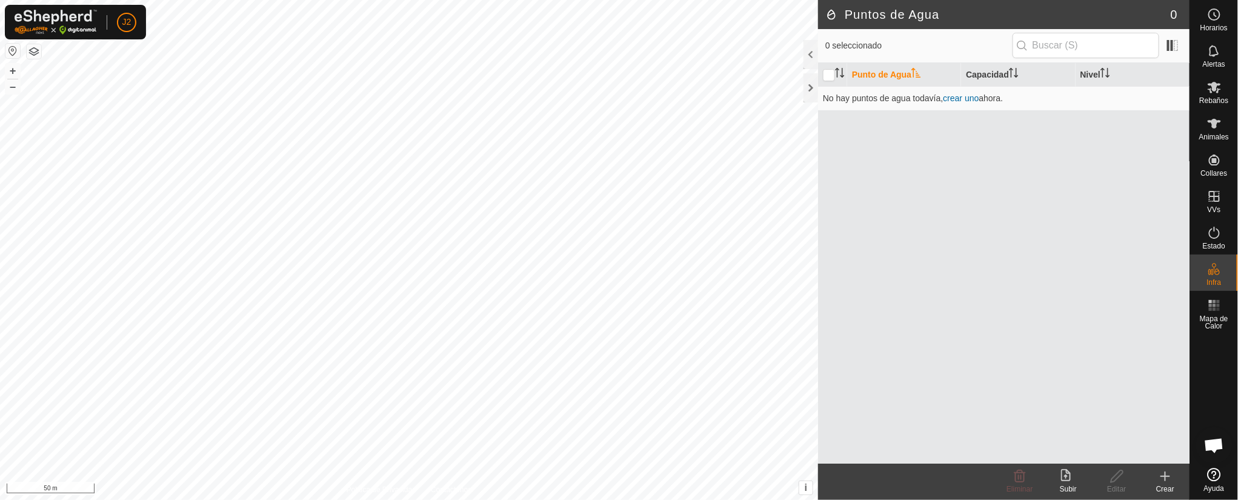
drag, startPoint x: 895, startPoint y: 63, endPoint x: 886, endPoint y: 70, distance: 10.8
click at [825, 63] on th "Punto de Agua" at bounding box center [904, 75] width 114 height 24
click at [825, 71] on icon "Activar para ordenar" at bounding box center [840, 73] width 10 height 10
click at [825, 65] on th at bounding box center [832, 75] width 29 height 24
click at [825, 73] on input "checkbox" at bounding box center [829, 75] width 12 height 12
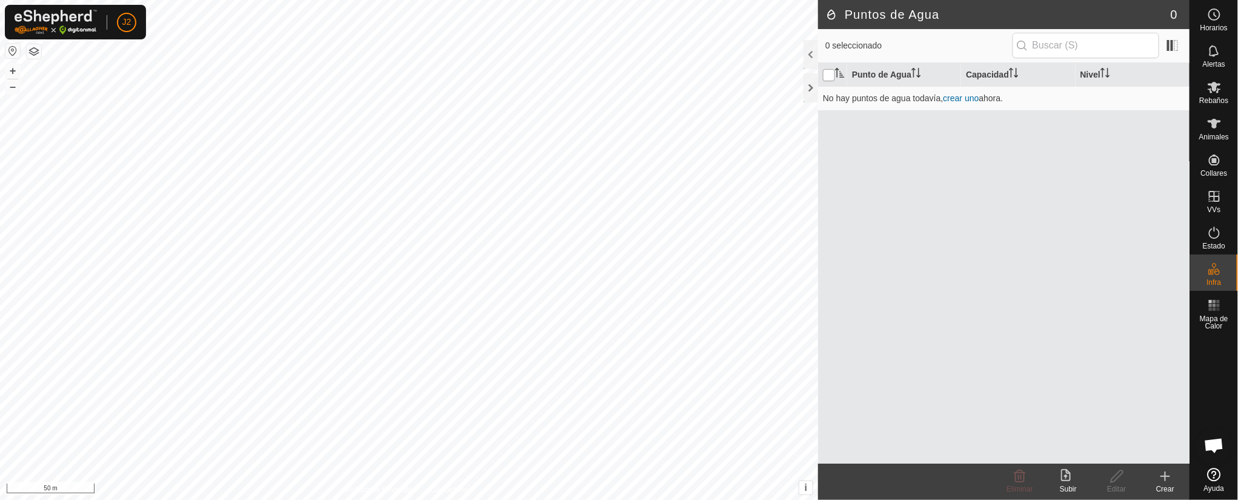
checkbox input "true"
click at [825, 68] on th "Punto de Agua" at bounding box center [904, 75] width 114 height 24
click at [825, 333] on div "Crear" at bounding box center [1165, 489] width 48 height 11
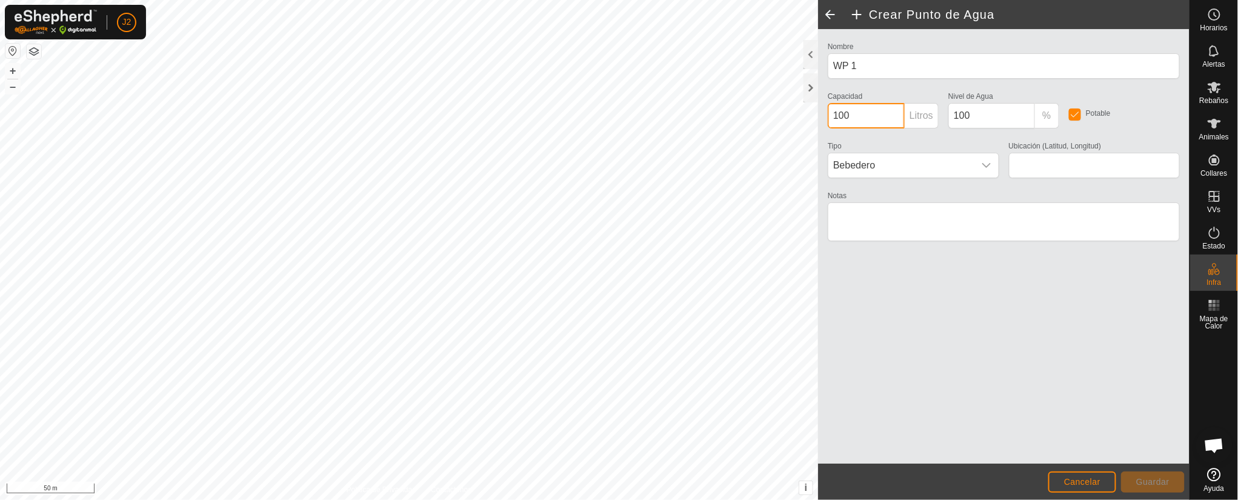
click at [825, 112] on input "100" at bounding box center [866, 115] width 77 height 25
type input "1000"
click at [825, 161] on icon "dropdown trigger" at bounding box center [987, 166] width 10 height 10
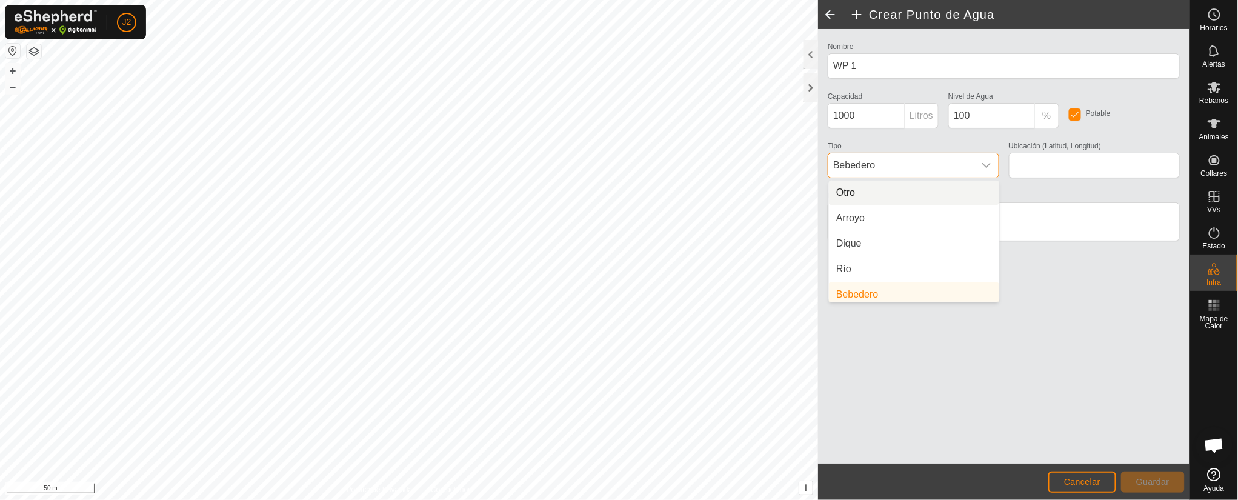
scroll to position [4, 0]
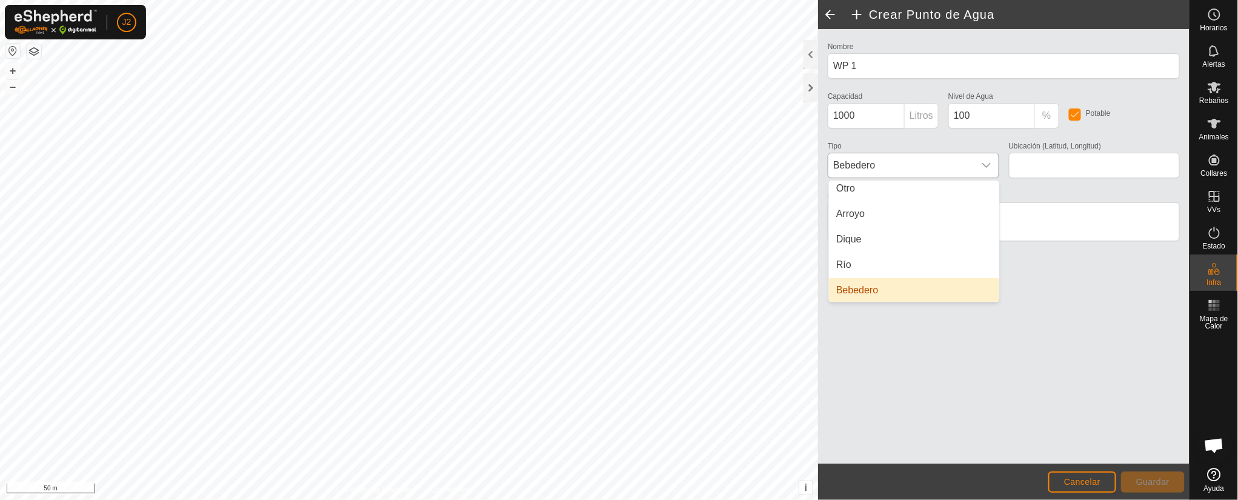
click at [825, 279] on li "Bebedero" at bounding box center [914, 290] width 170 height 24
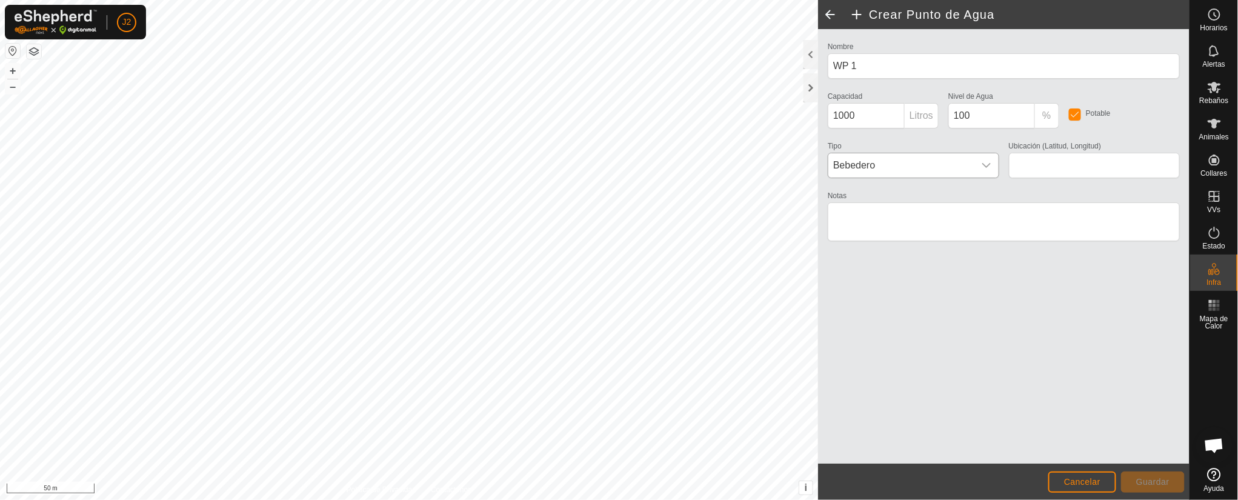
click at [825, 145] on label "Ubicación (Latitud, Longitud)" at bounding box center [1055, 146] width 93 height 11
click at [825, 153] on input "Ubicación (Latitud, Longitud)" at bounding box center [1094, 165] width 171 height 25
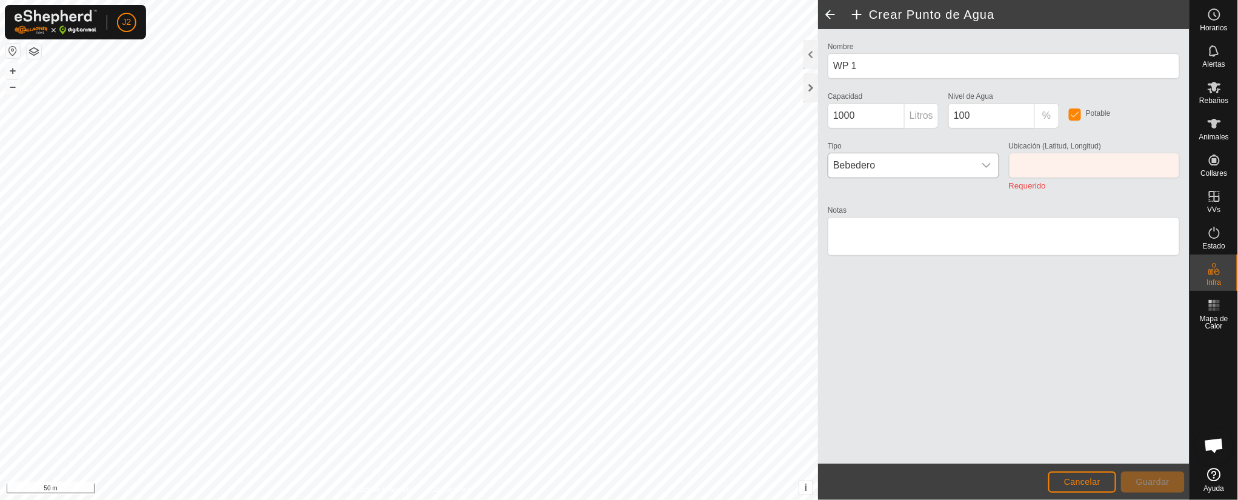
type input "40.631843, -1.003131"
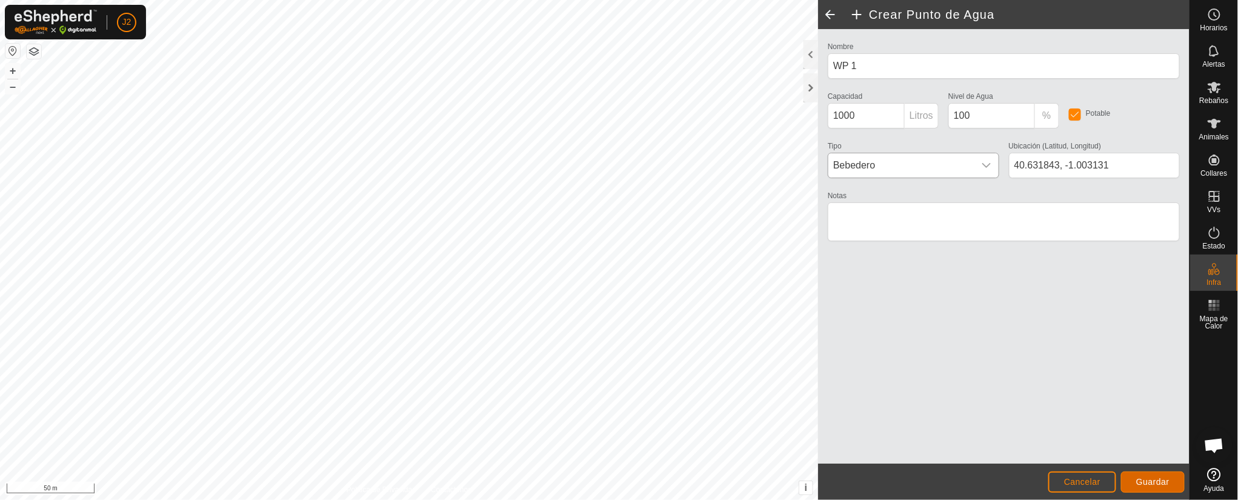
click at [825, 333] on span "Guardar" at bounding box center [1152, 482] width 33 height 10
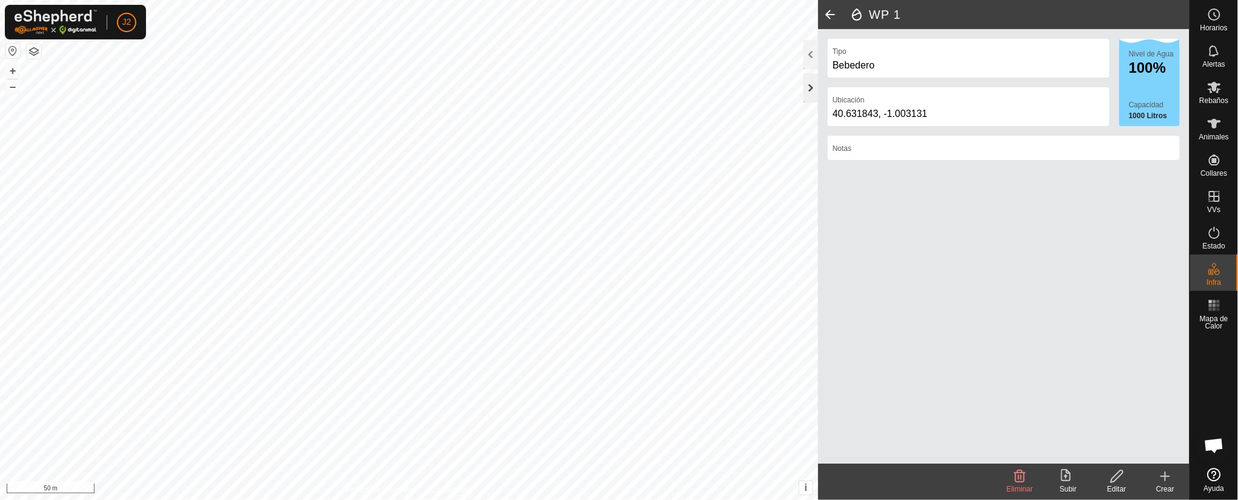
click at [813, 82] on div at bounding box center [811, 87] width 15 height 29
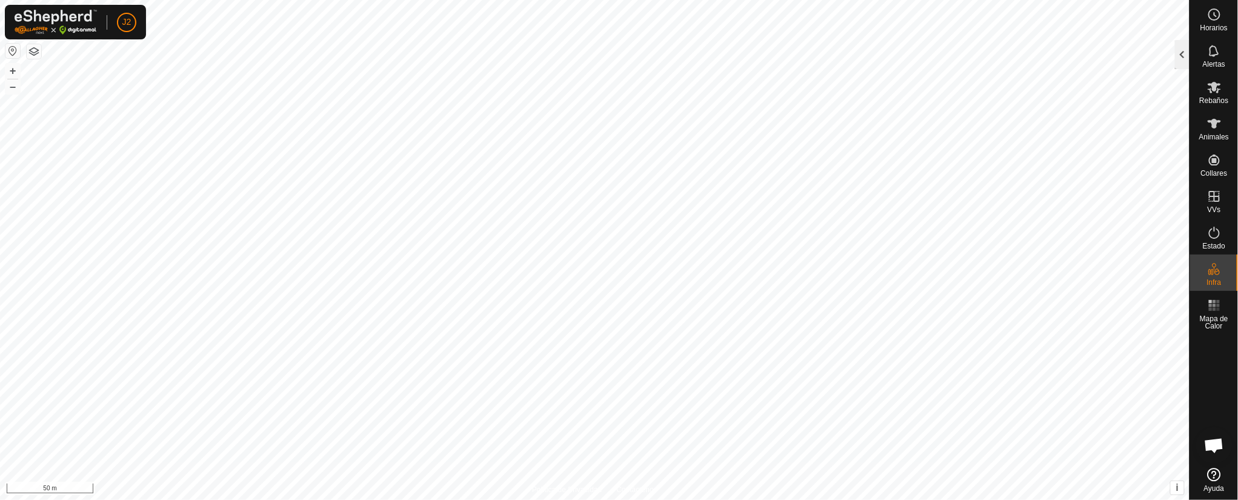
click at [825, 51] on div at bounding box center [1182, 54] width 15 height 29
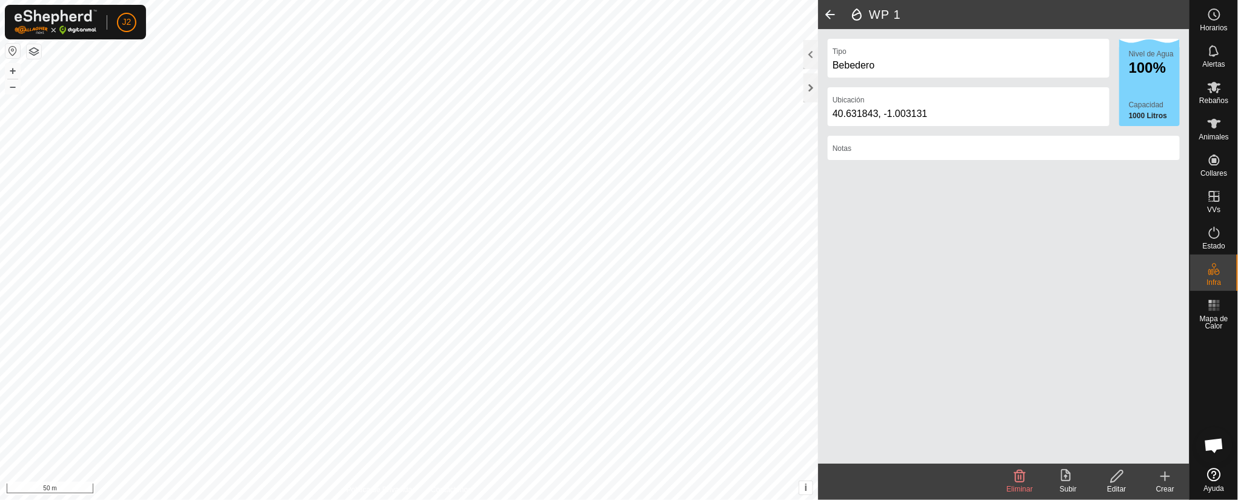
click at [825, 333] on icon at bounding box center [1165, 476] width 15 height 15
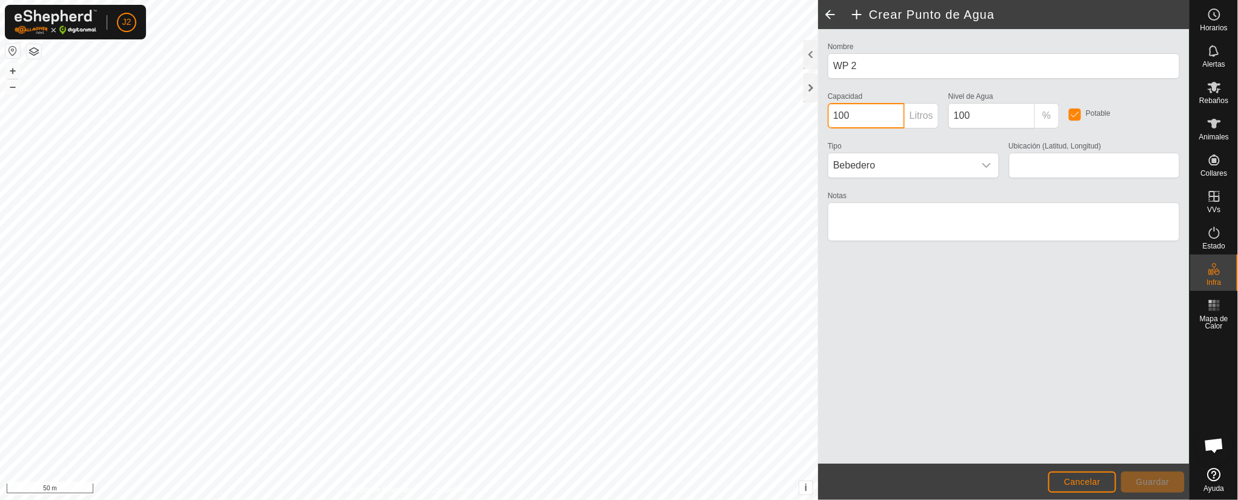
click at [825, 113] on input "100" at bounding box center [866, 115] width 77 height 25
type input "1"
type input "500"
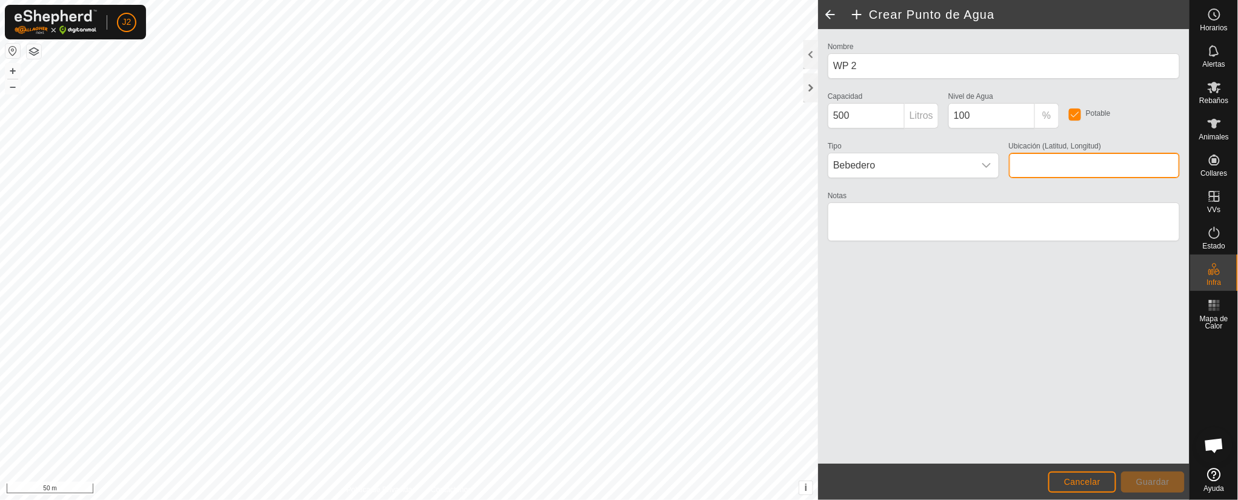
click at [825, 163] on input "Ubicación (Latitud, Longitud)" at bounding box center [1094, 165] width 171 height 25
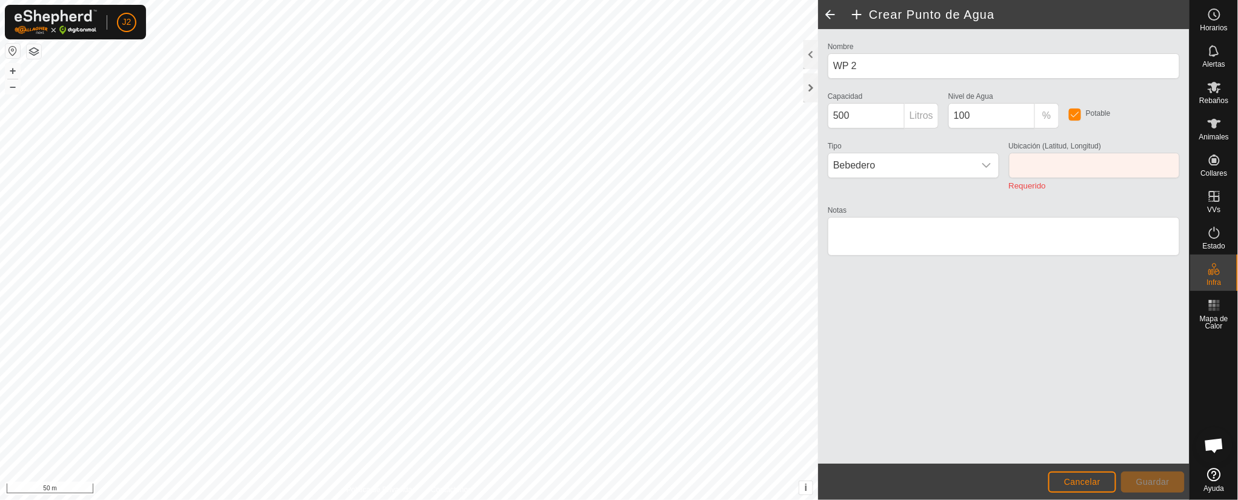
type input "40.626211, -0.993718"
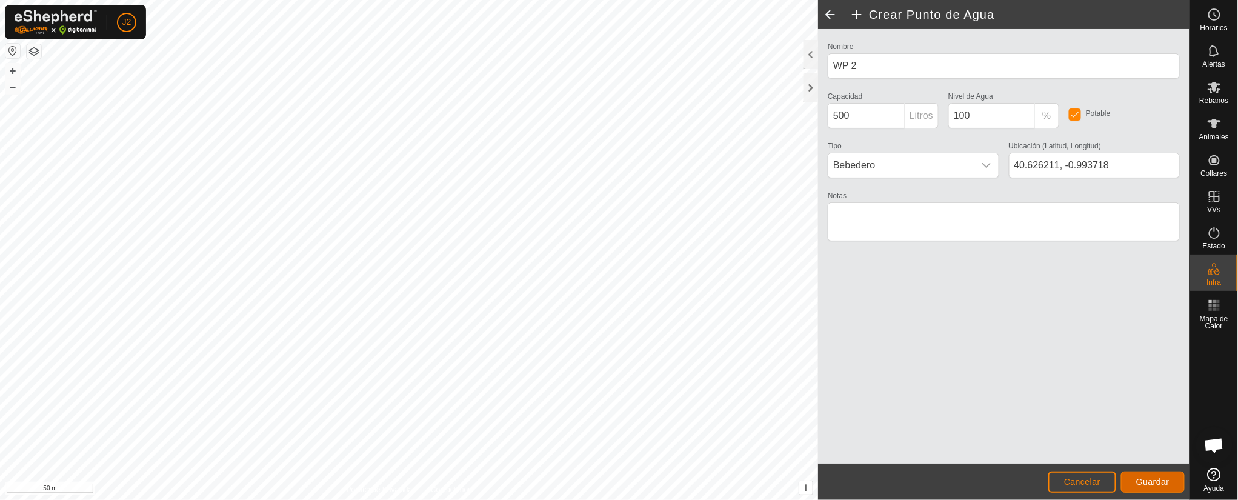
click at [825, 333] on span "Guardar" at bounding box center [1152, 482] width 33 height 10
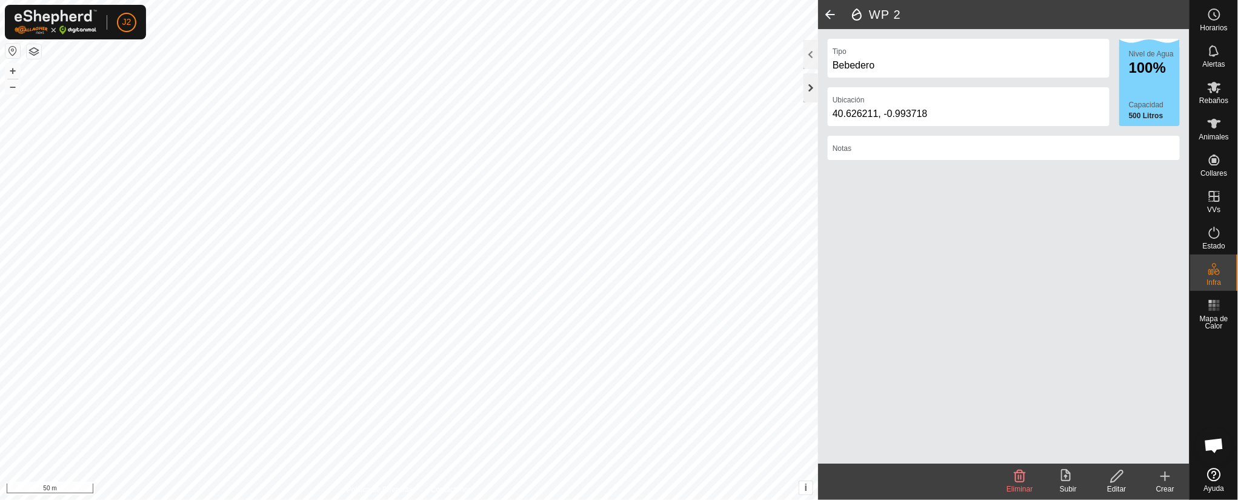
click at [812, 89] on div at bounding box center [811, 87] width 15 height 29
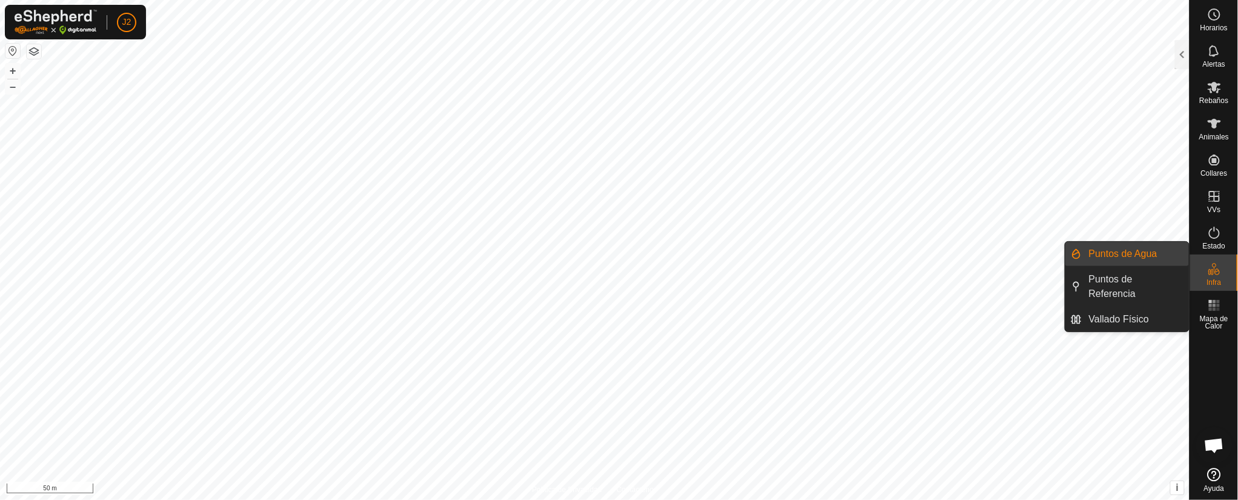
click at [825, 259] on es-infrastructure-svg-icon at bounding box center [1215, 268] width 22 height 19
click at [825, 315] on link "Vallado Físico" at bounding box center [1135, 319] width 107 height 24
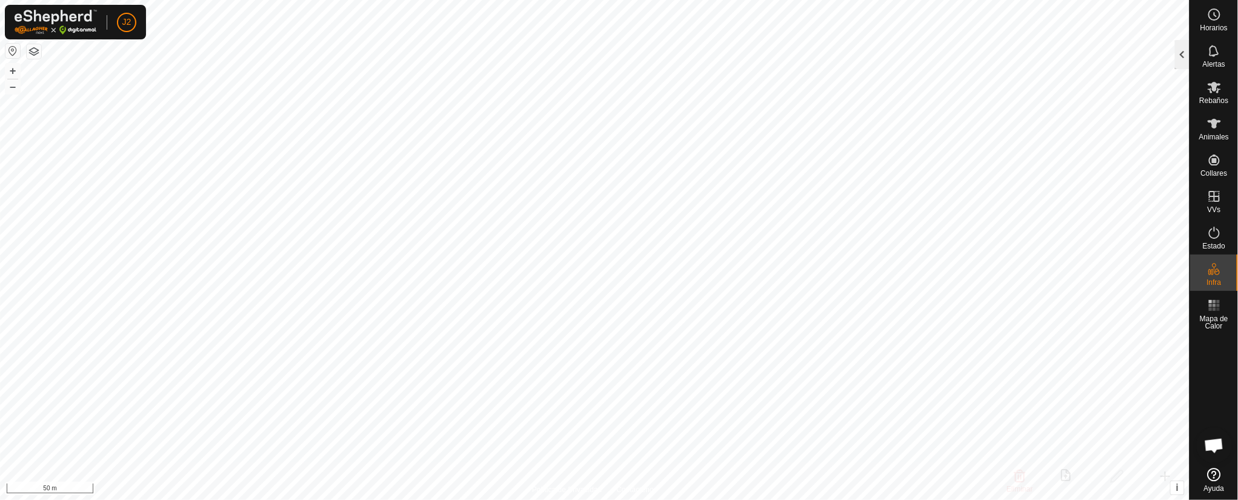
click at [825, 45] on div at bounding box center [1182, 54] width 15 height 29
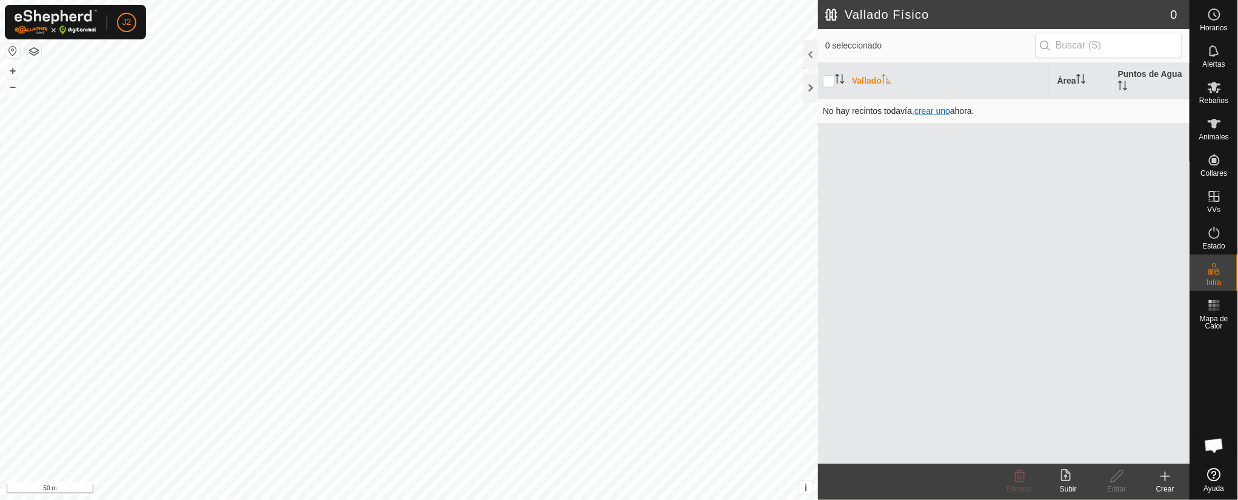
click at [825, 110] on span "crear uno" at bounding box center [933, 111] width 36 height 10
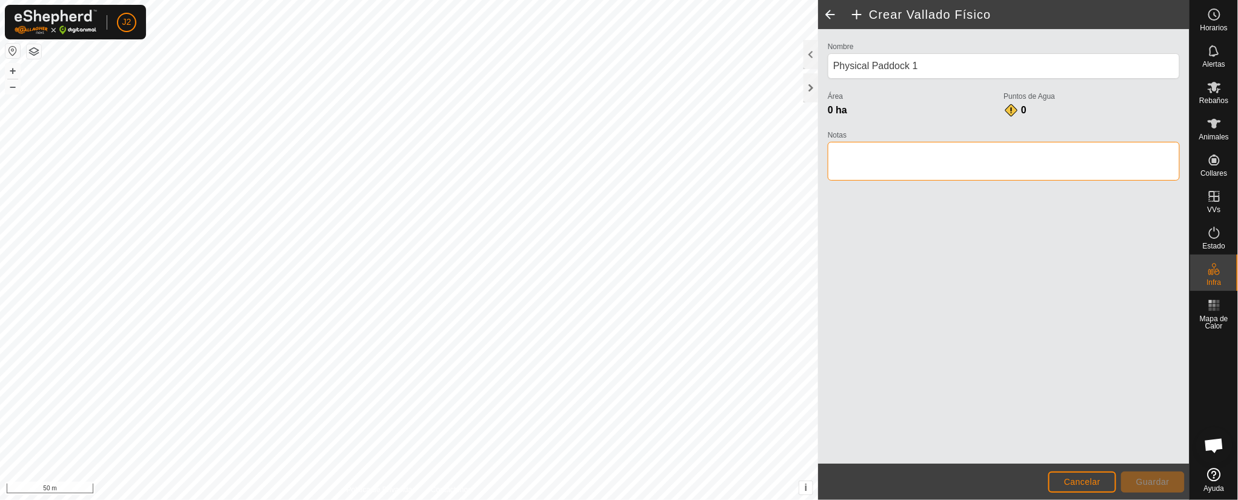
click at [825, 161] on textarea "Notas" at bounding box center [1004, 161] width 352 height 39
click at [825, 37] on div "Nombre Physical Paddock 1 Área 0 ha Puntos de Agua 0 Notas" at bounding box center [1004, 246] width 372 height 435
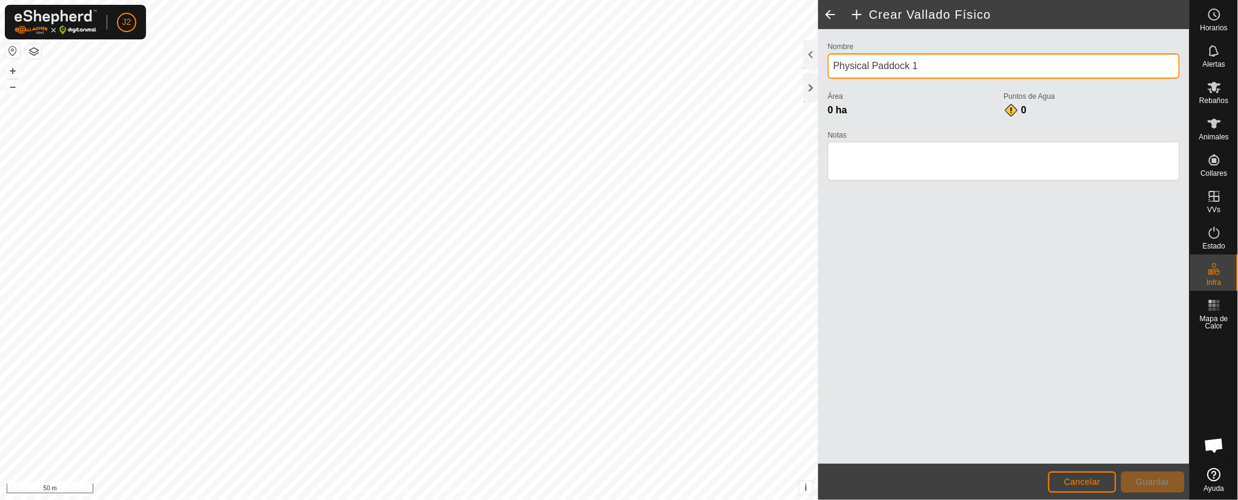
click at [825, 58] on input "Physical Paddock 1" at bounding box center [1004, 65] width 352 height 25
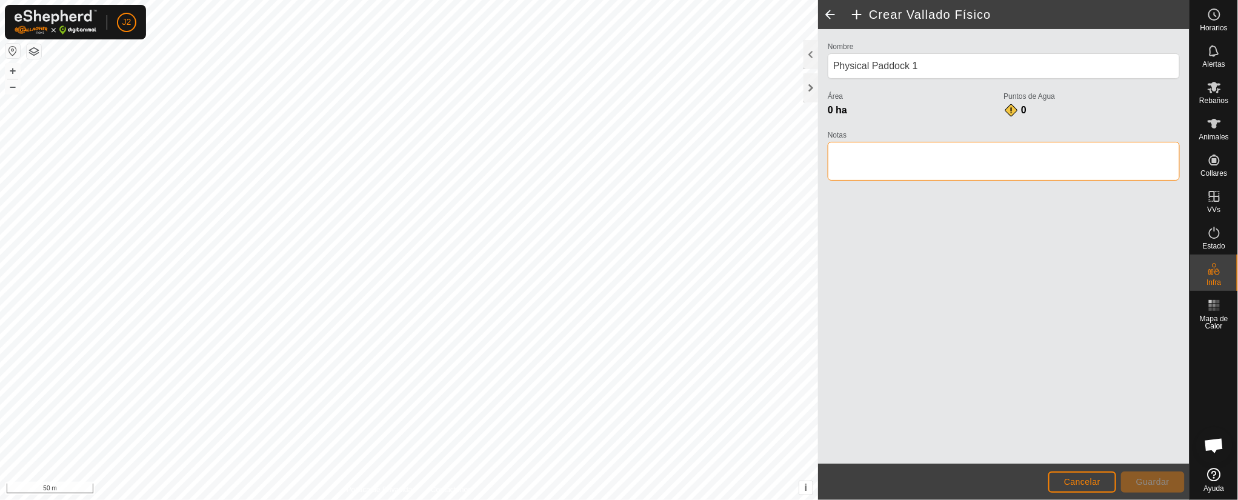
click at [825, 164] on textarea "Notas" at bounding box center [1004, 161] width 352 height 39
type textarea "mjuu"
click at [825, 293] on div "Nombre Physical Paddock 1 Área 0 ha Puntos de Agua 0 Notas" at bounding box center [1004, 246] width 372 height 435
click at [825, 96] on label "Puntos de Agua" at bounding box center [1092, 96] width 176 height 11
click at [825, 333] on button "Guardar" at bounding box center [1153, 482] width 64 height 21
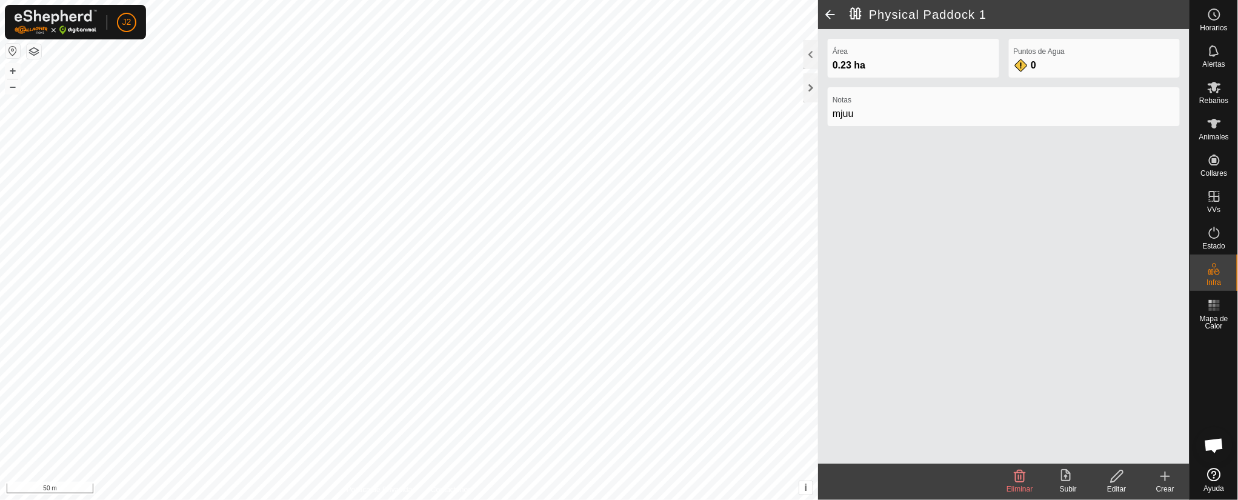
click at [825, 333] on icon at bounding box center [1020, 476] width 15 height 15
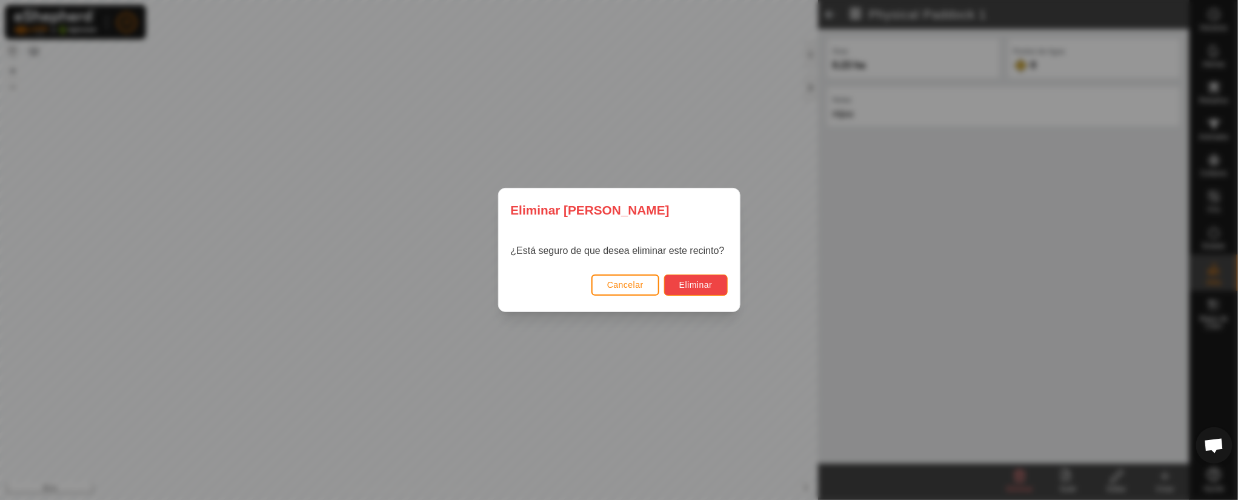
click at [702, 285] on span "Eliminar" at bounding box center [695, 285] width 33 height 10
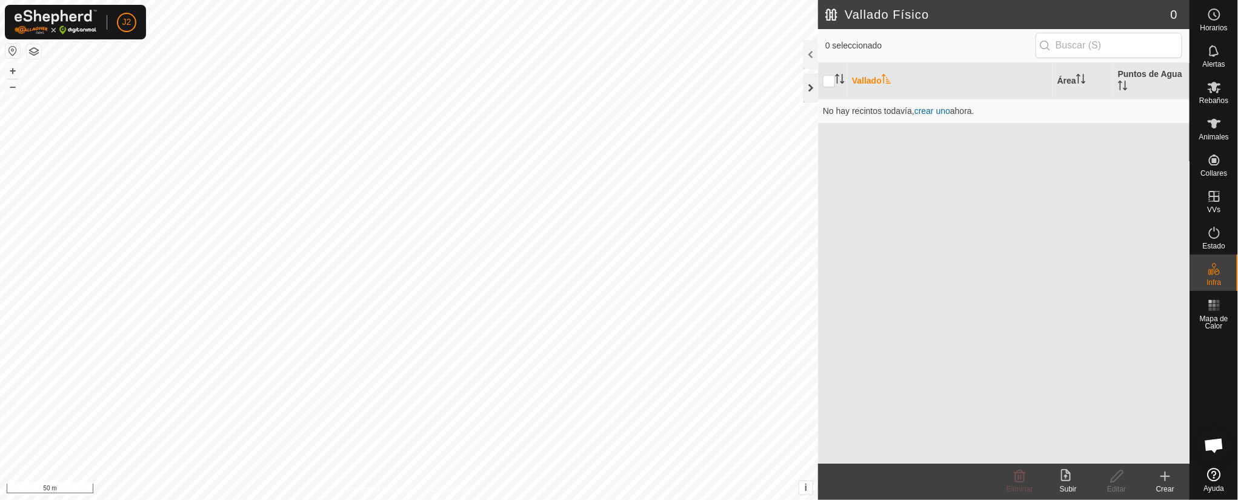
click at [810, 85] on div at bounding box center [811, 87] width 15 height 29
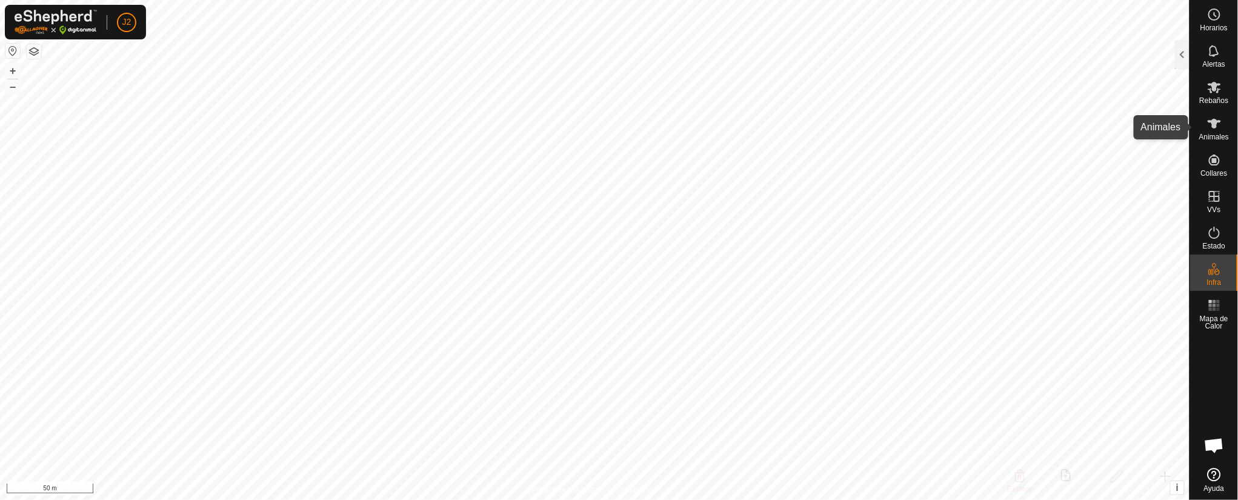
click at [825, 127] on icon at bounding box center [1214, 123] width 15 height 15
click at [825, 52] on div at bounding box center [1182, 54] width 15 height 29
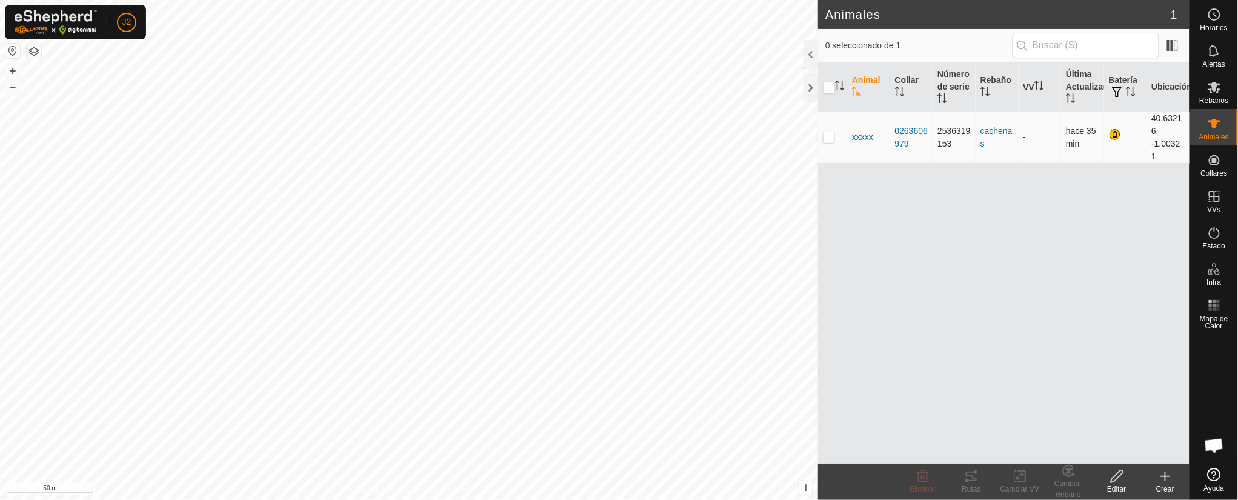
click at [825, 137] on p-checkbox at bounding box center [829, 137] width 12 height 10
checkbox input "true"
click at [825, 292] on div "Animal Collar Número de serie Rebaño VV Última Actualización Batería Ubicación …" at bounding box center [1004, 263] width 372 height 401
click at [825, 131] on td at bounding box center [832, 138] width 29 height 52
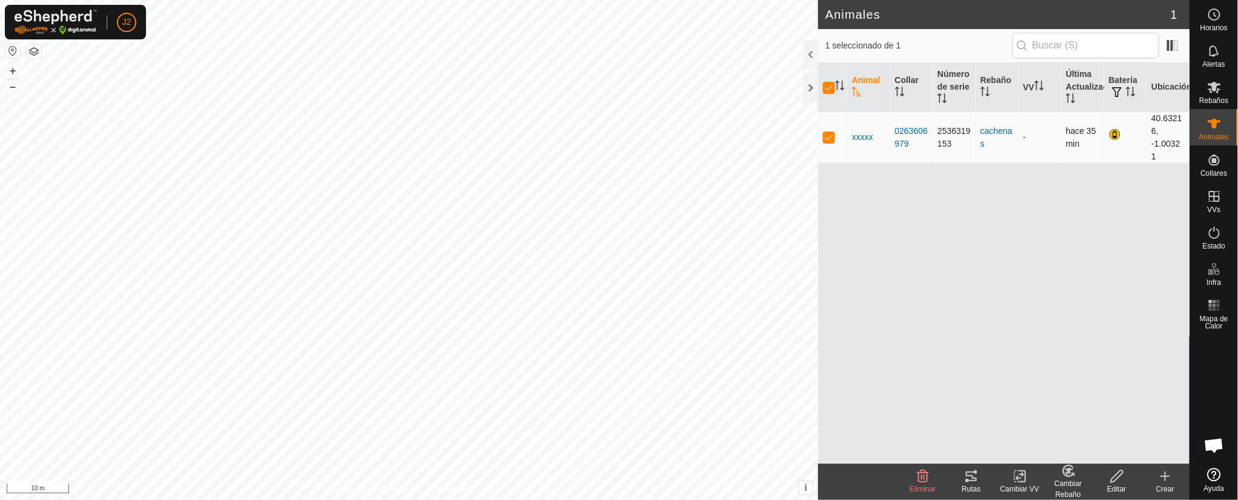
checkbox input "false"
click at [825, 129] on td at bounding box center [832, 138] width 29 height 52
checkbox input "true"
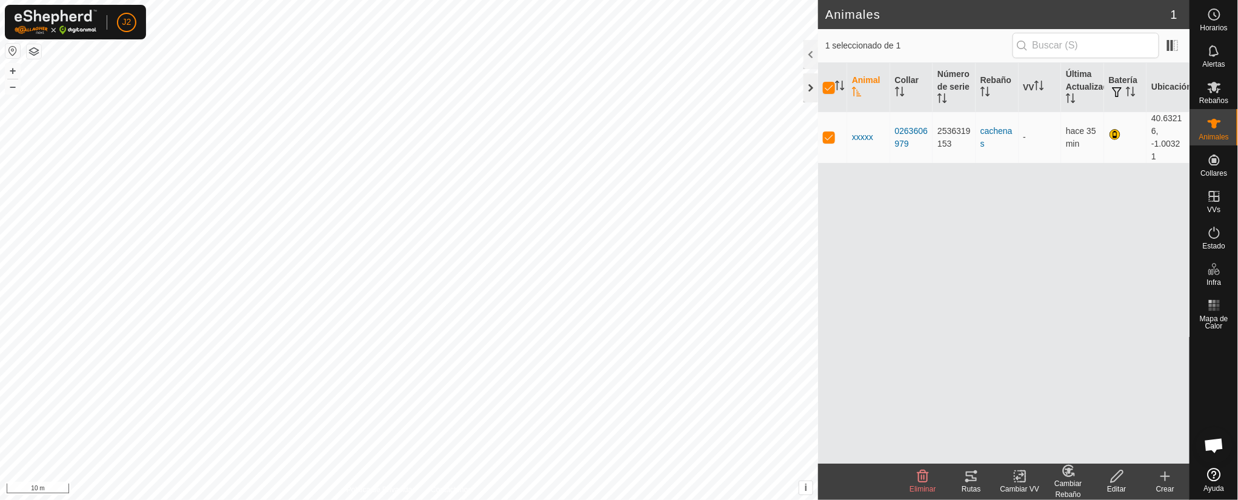
click at [810, 82] on div at bounding box center [811, 87] width 15 height 29
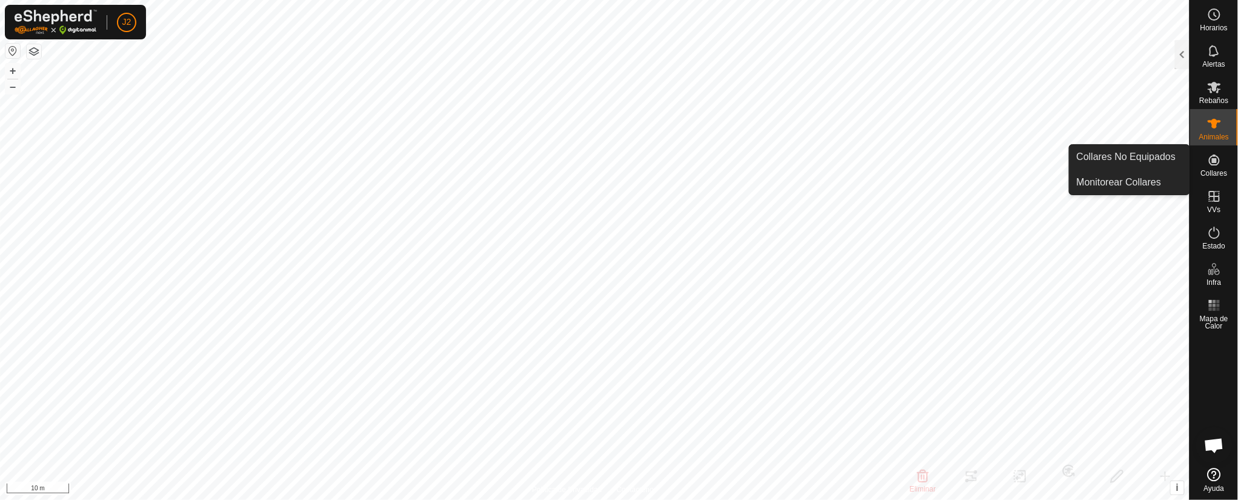
click at [825, 173] on span "Collares" at bounding box center [1214, 173] width 27 height 7
click at [825, 154] on link "Collares No Equipados" at bounding box center [1130, 157] width 120 height 24
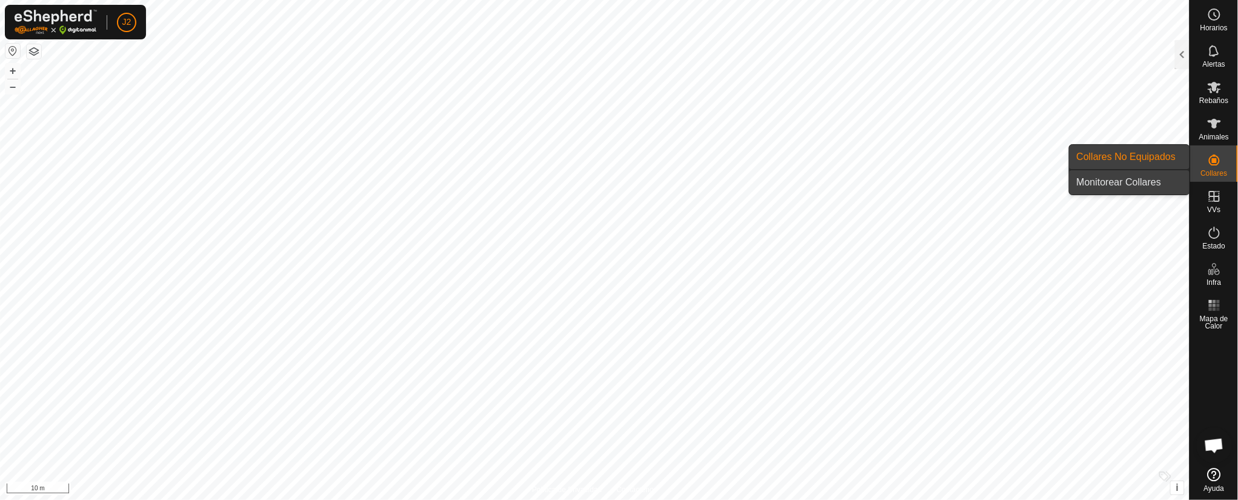
click at [825, 181] on link "Monitorear Collares" at bounding box center [1130, 182] width 120 height 24
drag, startPoint x: 1076, startPoint y: 167, endPoint x: 1101, endPoint y: 162, distance: 25.4
click at [825, 162] on link "Collares No Equipados" at bounding box center [1130, 157] width 120 height 24
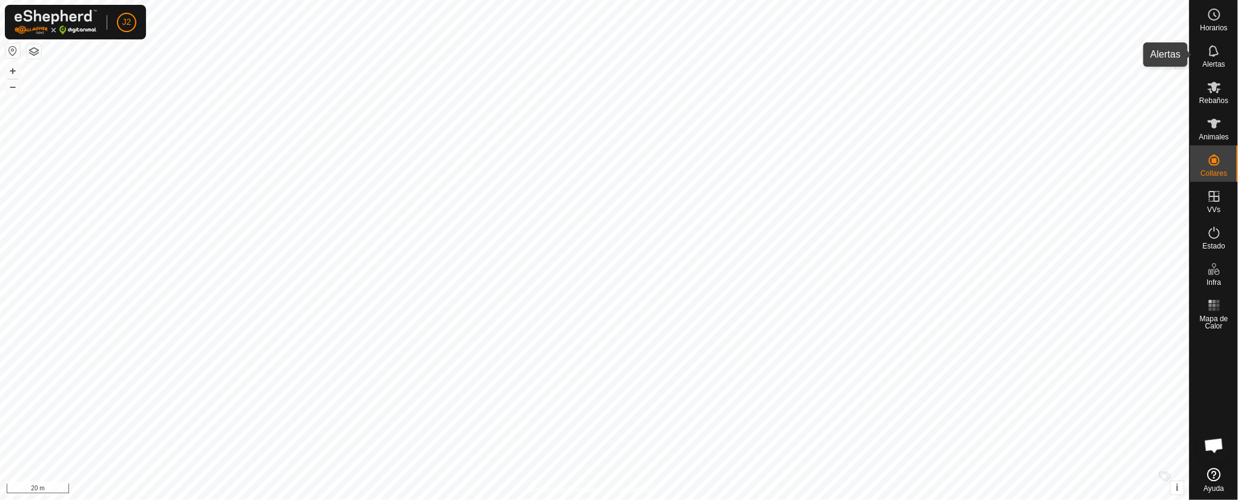
click at [825, 40] on div "Alertas" at bounding box center [1214, 54] width 48 height 36
click at [825, 51] on div at bounding box center [1182, 54] width 15 height 29
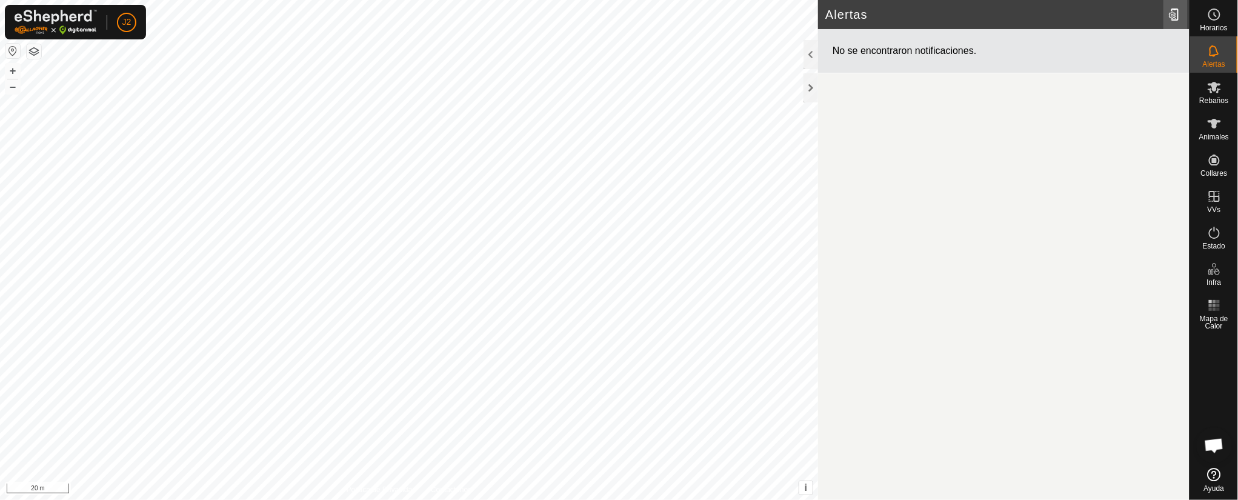
click at [825, 12] on div at bounding box center [1176, 15] width 24 height 34
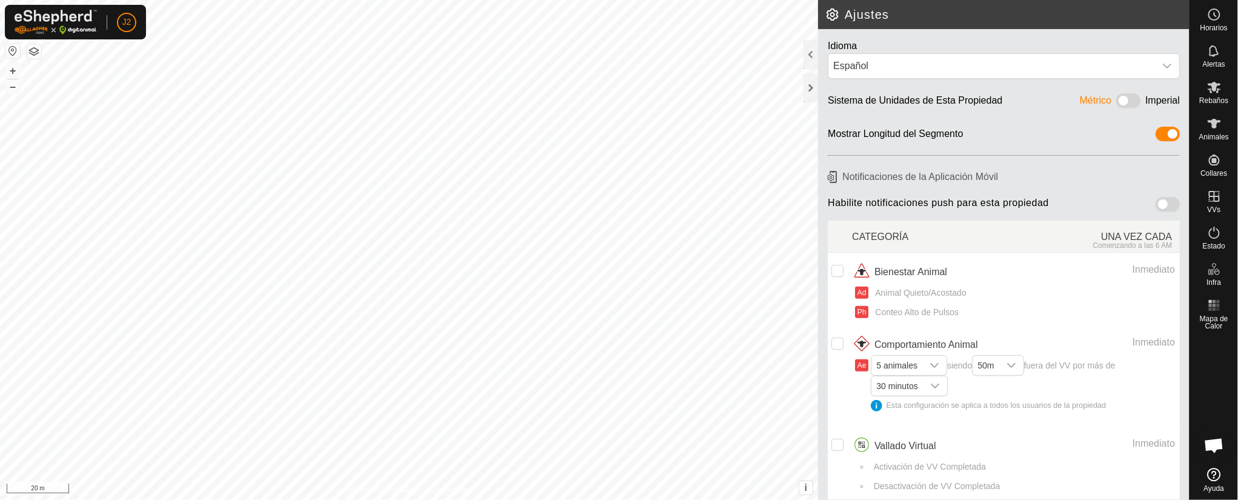
click at [825, 272] on td at bounding box center [840, 289] width 24 height 73
click at [825, 267] on input "checkbox" at bounding box center [838, 271] width 12 height 12
click at [825, 264] on p-checkbox at bounding box center [838, 269] width 12 height 10
click at [825, 261] on td at bounding box center [840, 289] width 24 height 73
click at [825, 285] on div "Ad Animal Quieto/Acostado Ph Conteo Alto de Pulsos" at bounding box center [1013, 304] width 323 height 44
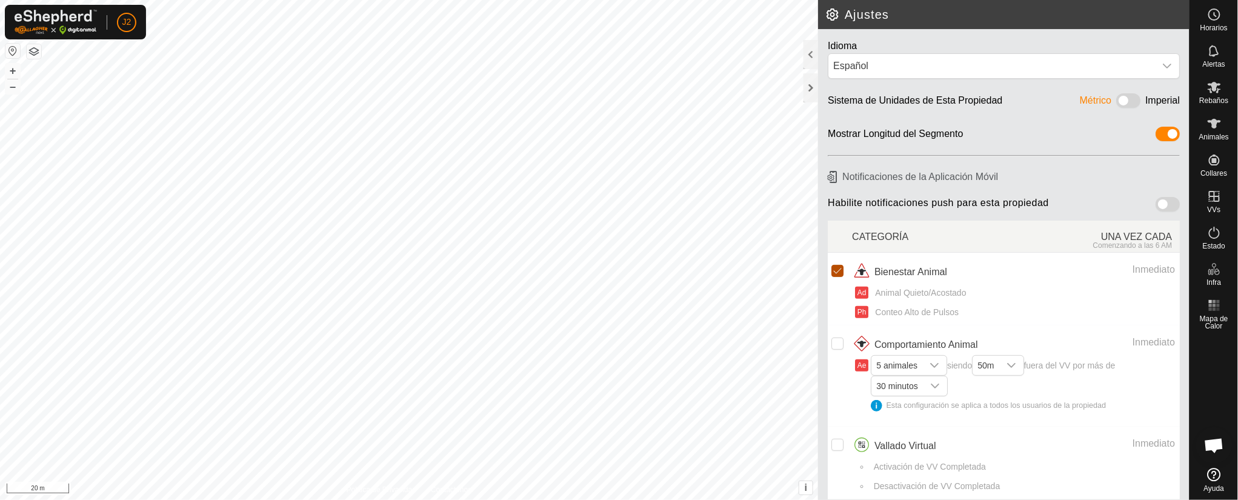
click at [825, 267] on input "Row Selected" at bounding box center [838, 271] width 12 height 12
checkbox input "false"
click at [810, 88] on div at bounding box center [811, 87] width 15 height 29
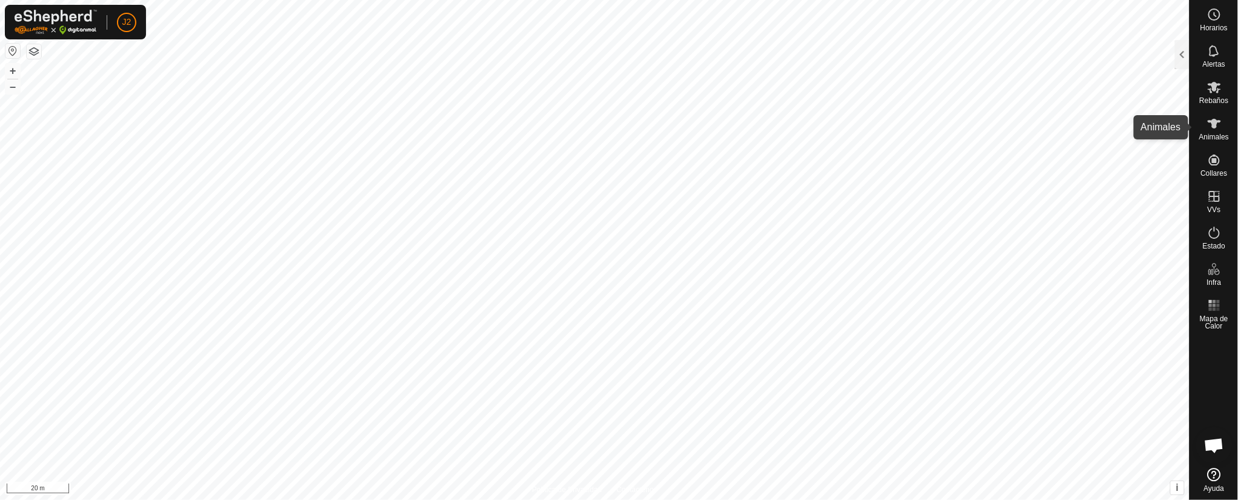
click at [825, 119] on icon at bounding box center [1214, 123] width 15 height 15
click at [825, 44] on div at bounding box center [1182, 54] width 15 height 29
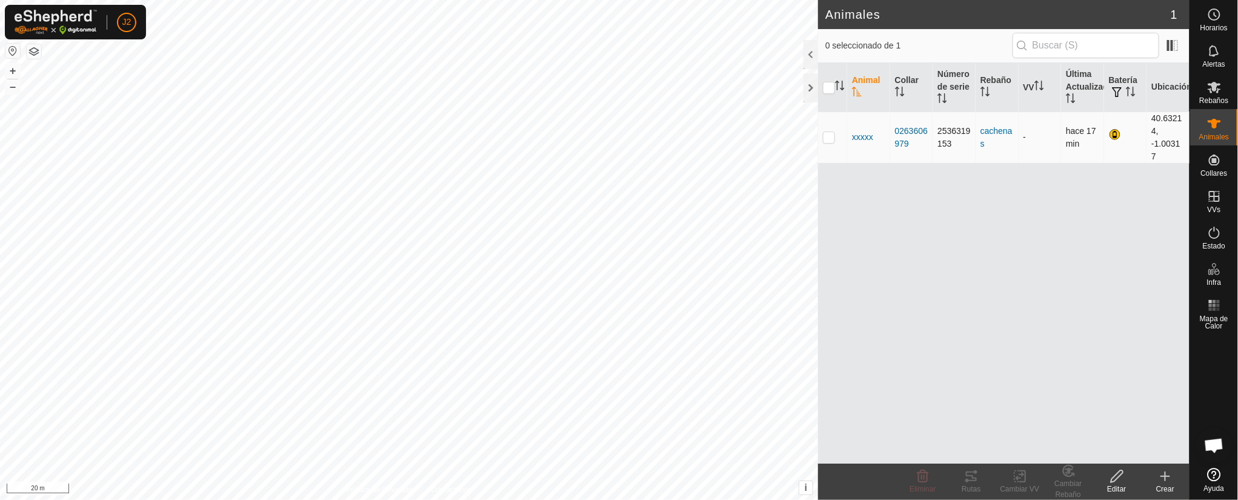
click at [825, 139] on p-checkbox at bounding box center [829, 137] width 12 height 10
checkbox input "true"
click at [825, 333] on icon at bounding box center [923, 476] width 15 height 15
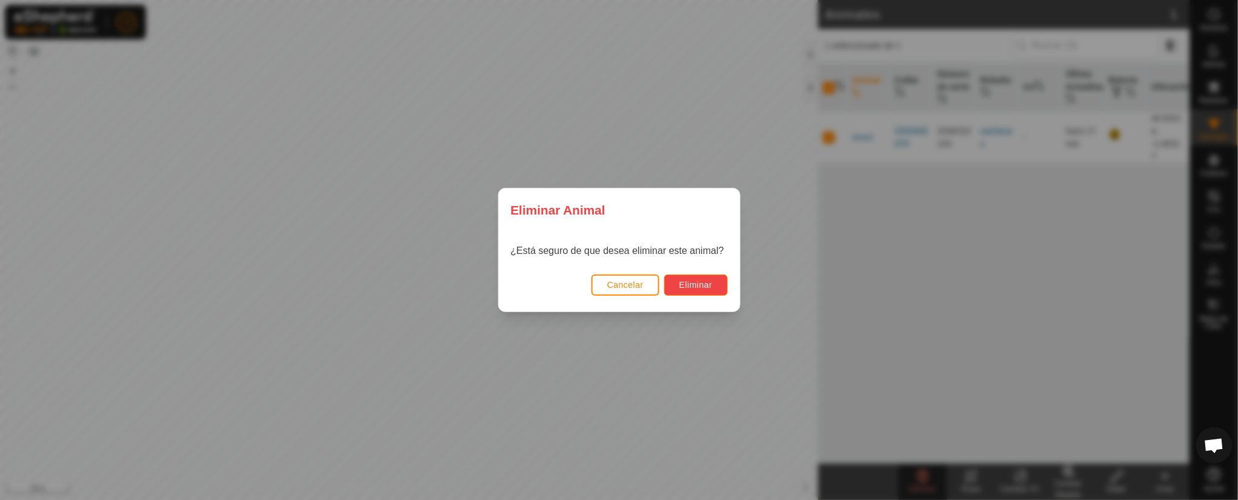
click at [690, 285] on span "Eliminar" at bounding box center [695, 285] width 33 height 10
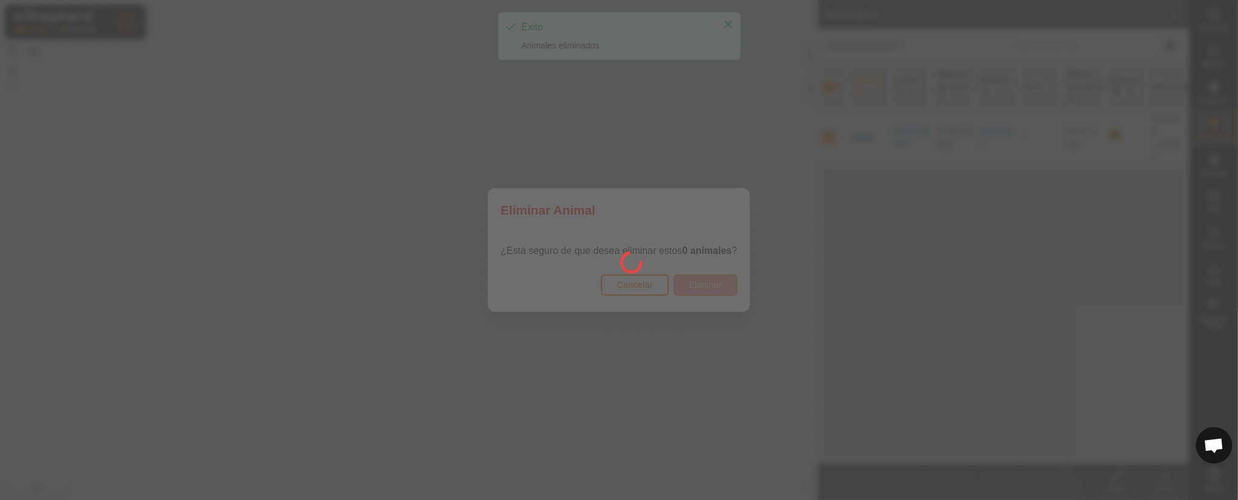
checkbox input "false"
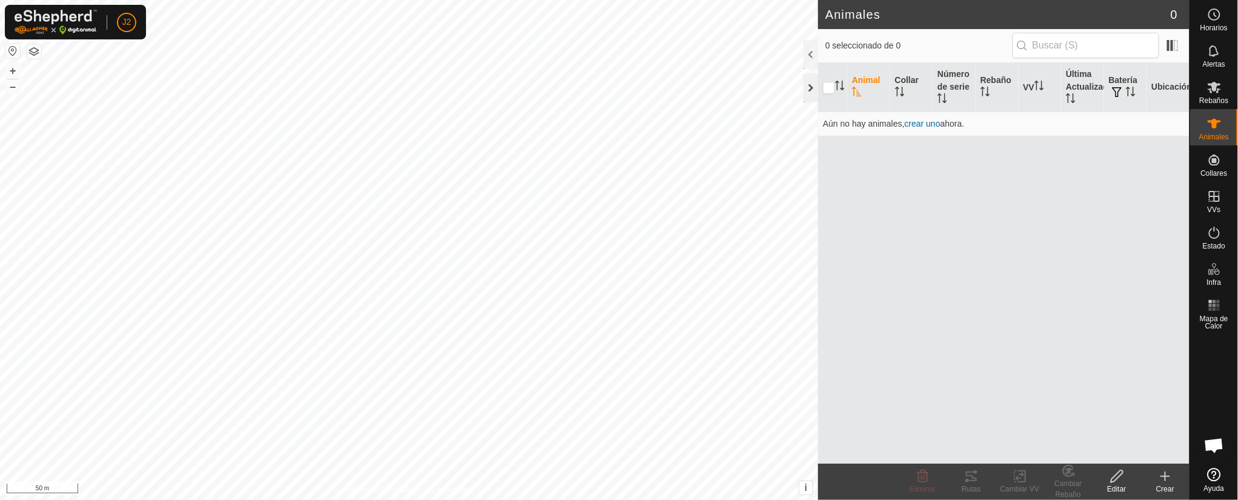
click at [815, 79] on div at bounding box center [811, 87] width 15 height 29
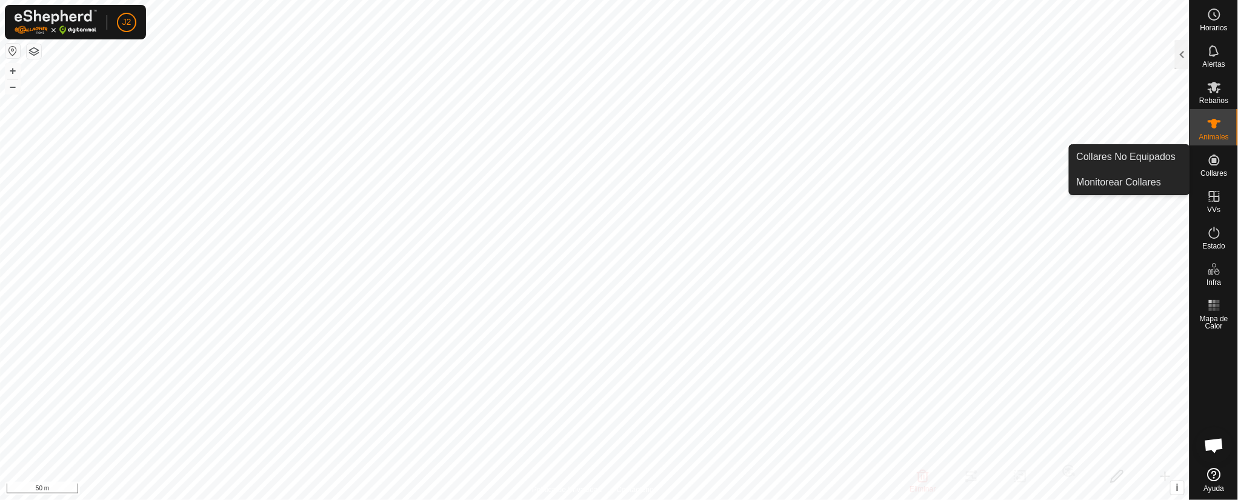
click at [825, 154] on icon at bounding box center [1214, 160] width 15 height 15
click at [825, 154] on link "Collares No Equipados" at bounding box center [1130, 157] width 120 height 24
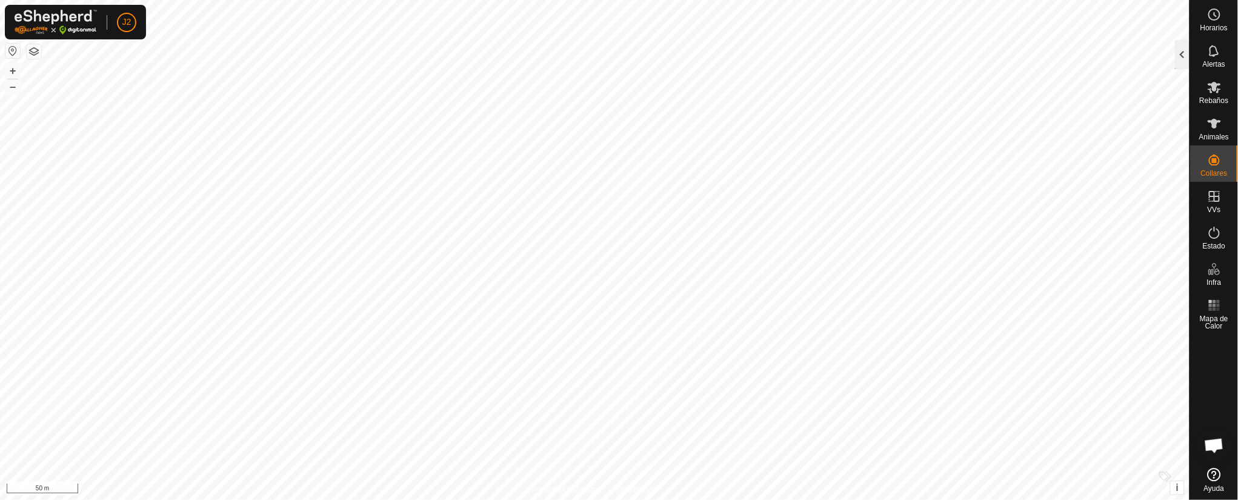
click at [825, 47] on div at bounding box center [1182, 54] width 15 height 29
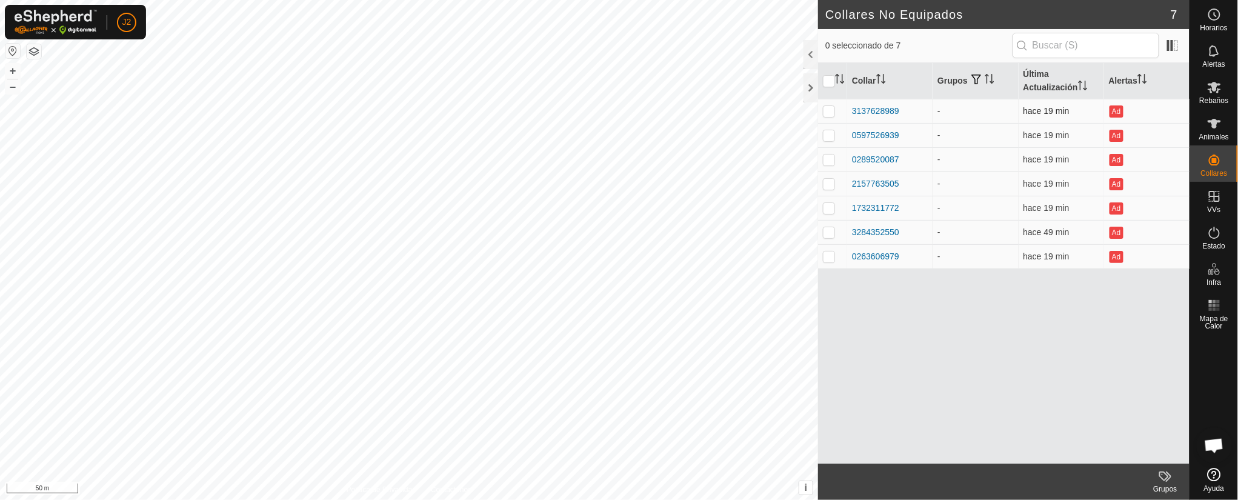
click at [825, 105] on td at bounding box center [832, 111] width 29 height 24
click at [825, 327] on div "Collar Grupos Última Actualización Alertas 3137628989 - hace 19 min Ad 05975269…" at bounding box center [1004, 263] width 372 height 401
click at [825, 108] on p-checkbox at bounding box center [829, 111] width 12 height 10
checkbox input "false"
click at [805, 81] on div at bounding box center [811, 87] width 15 height 29
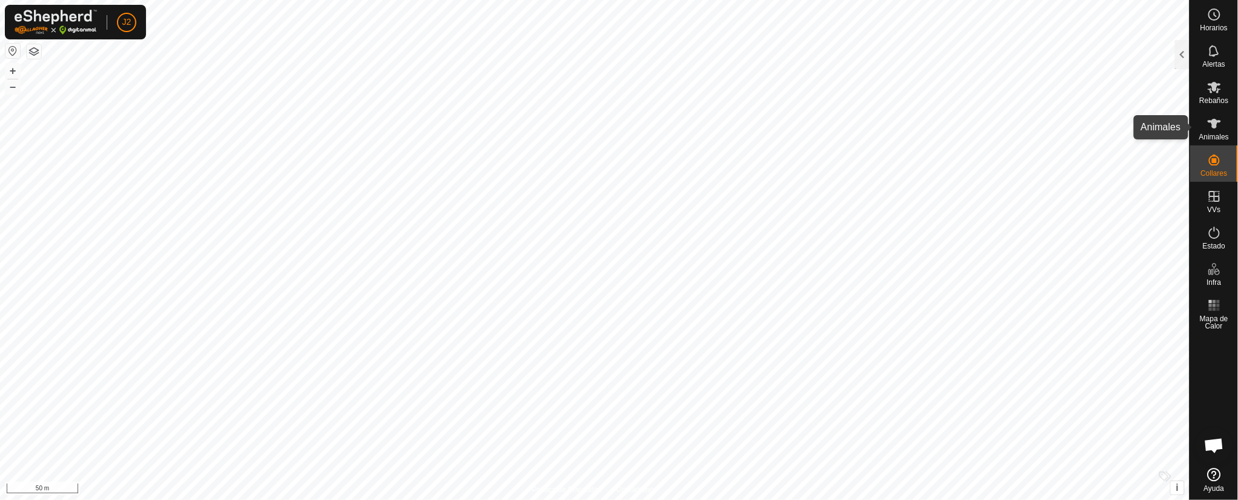
click at [825, 122] on icon at bounding box center [1214, 124] width 13 height 10
click at [825, 47] on div at bounding box center [1182, 54] width 15 height 29
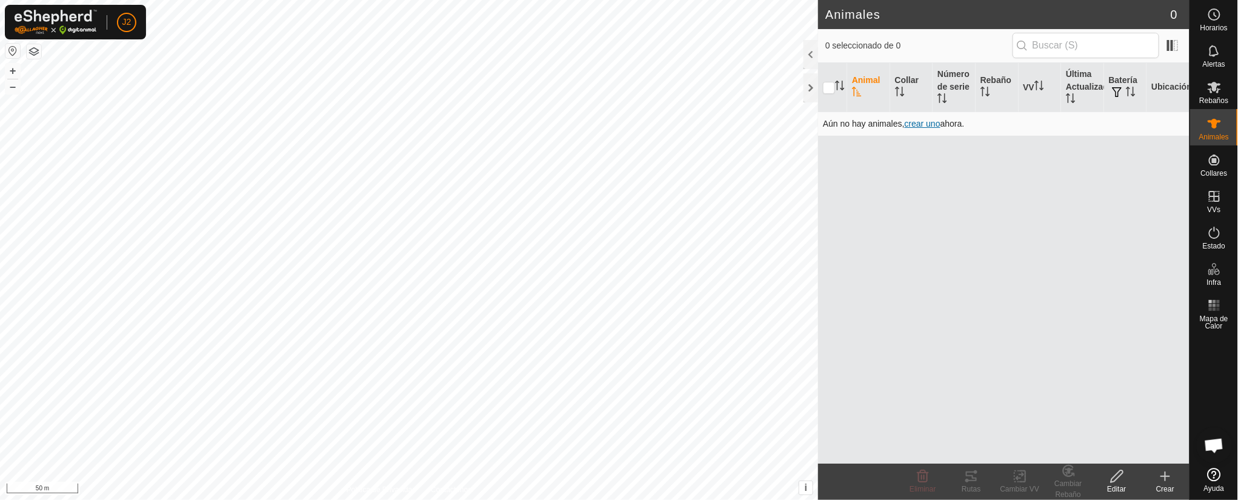
click at [825, 119] on span "crear uno" at bounding box center [923, 124] width 36 height 10
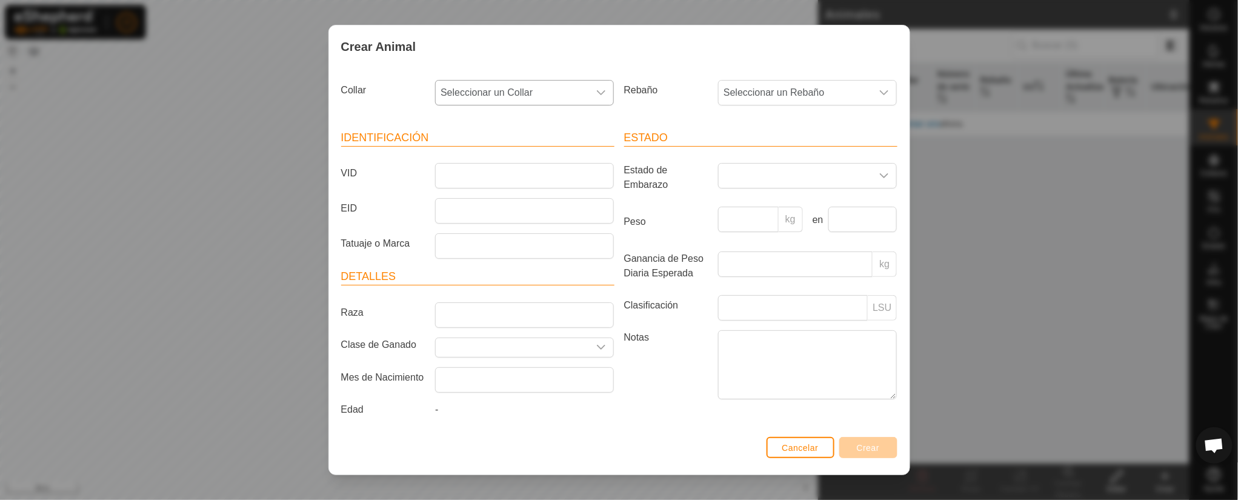
click at [595, 89] on div "dropdown trigger" at bounding box center [601, 93] width 24 height 24
click at [673, 109] on div "Rebaño Seleccionar un Rebaño" at bounding box center [760, 97] width 283 height 45
click at [479, 177] on input "VID" at bounding box center [524, 175] width 179 height 25
click at [501, 207] on input "EID" at bounding box center [524, 210] width 179 height 25
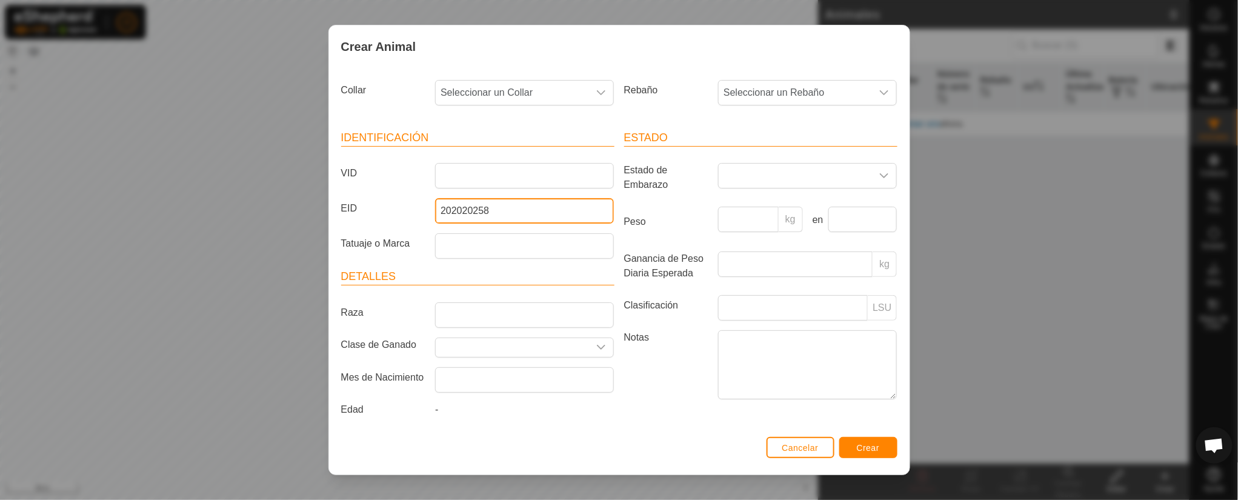
type input "202020258"
click at [825, 333] on button "Crear" at bounding box center [868, 447] width 58 height 21
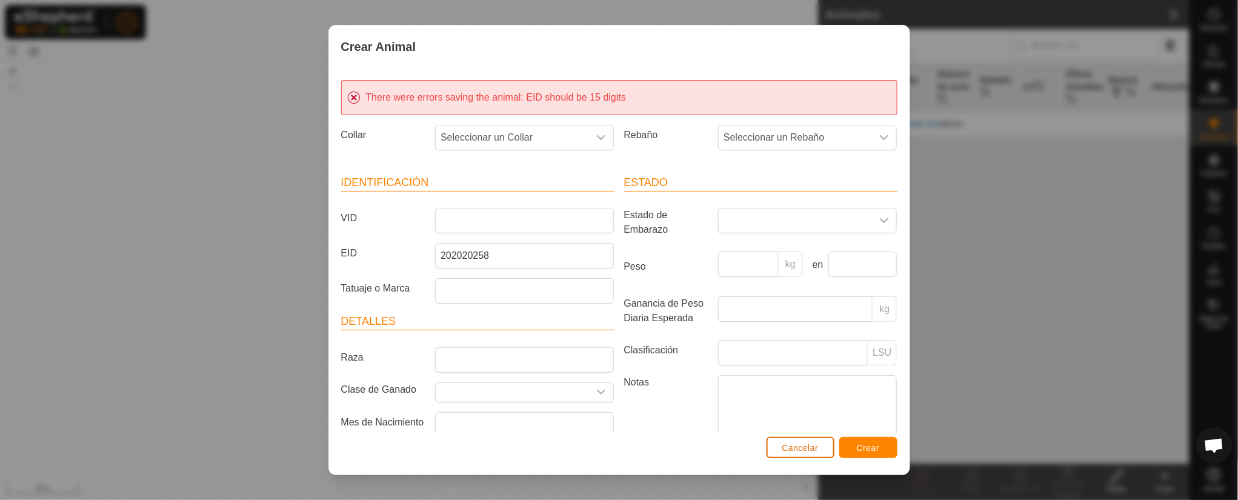
click at [804, 333] on button "Cancelar" at bounding box center [801, 447] width 68 height 21
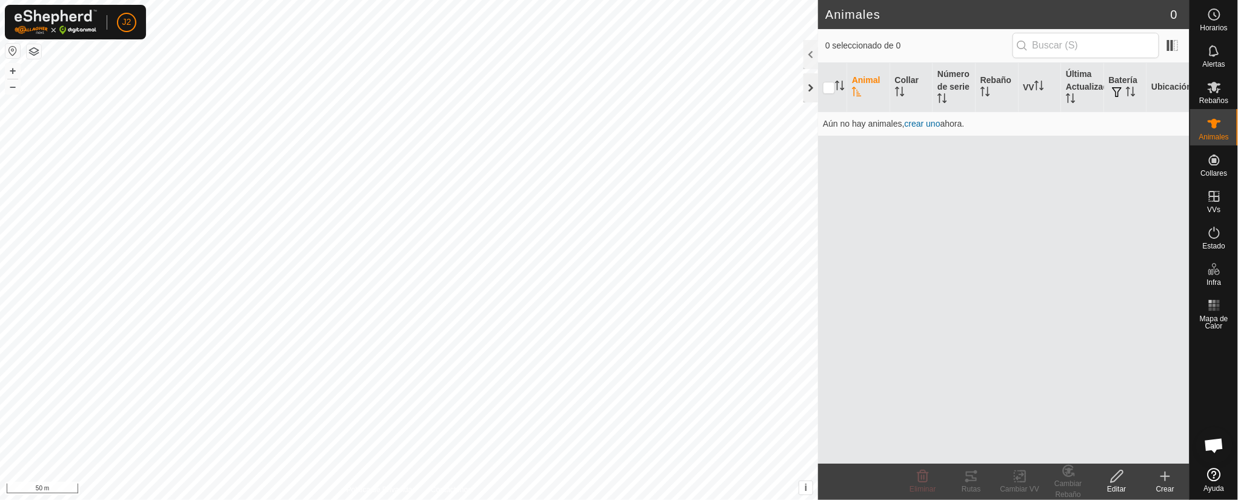
click at [809, 83] on div at bounding box center [811, 87] width 15 height 29
